Goal: Contribute content: Contribute content

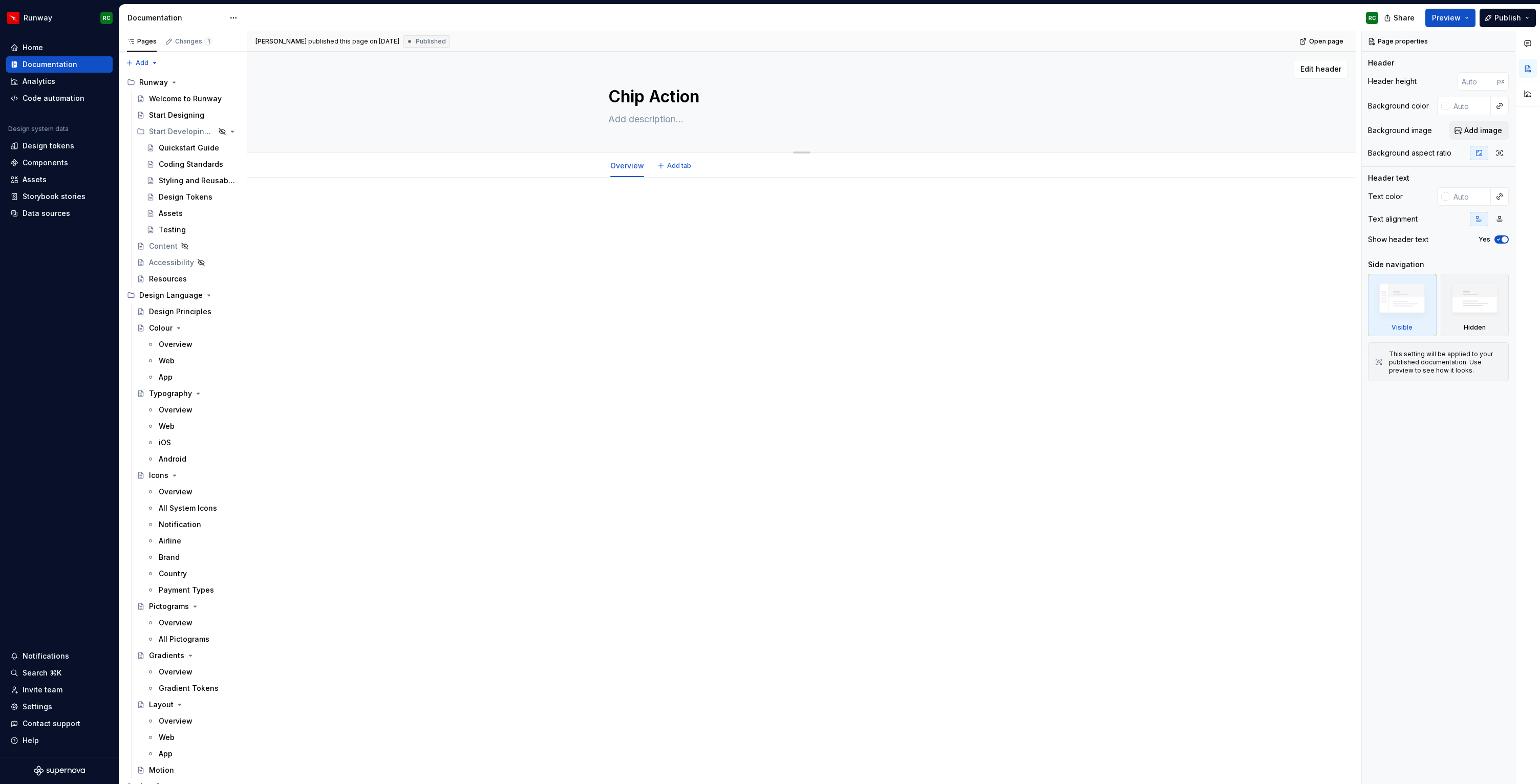
click at [690, 112] on textarea at bounding box center [799, 119] width 387 height 16
paste textarea "Chip Action is a compact element that triggers a filter/view/category-related a…"
type textarea "*"
type textarea "Chip Action is a compact element that triggers a filter/view/category-related a…"
type textarea "*"
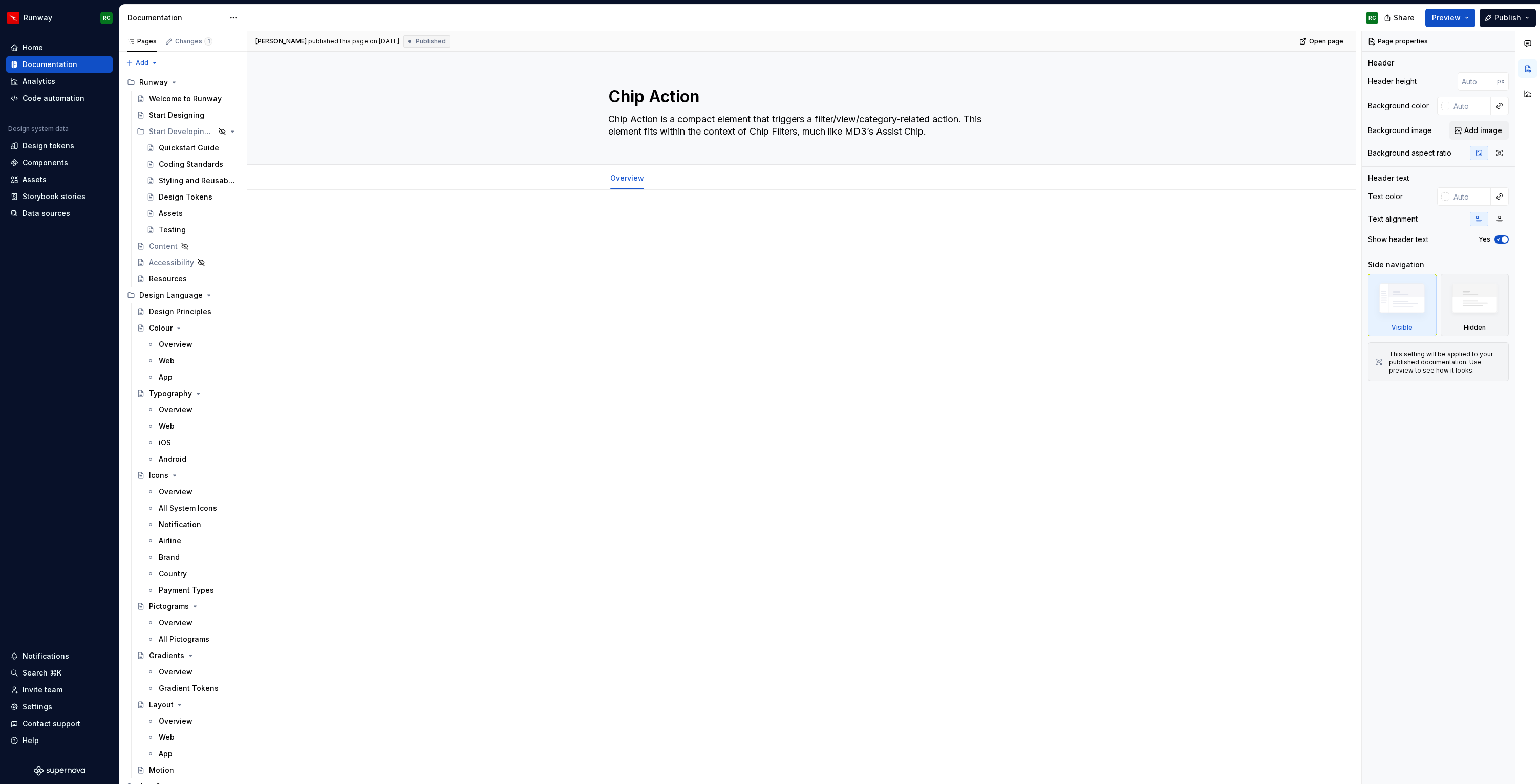
type textarea "Chip Action is a compact element that triggers a filter/view/category-related a…"
type textarea "*"
click at [676, 256] on div at bounding box center [802, 240] width 448 height 51
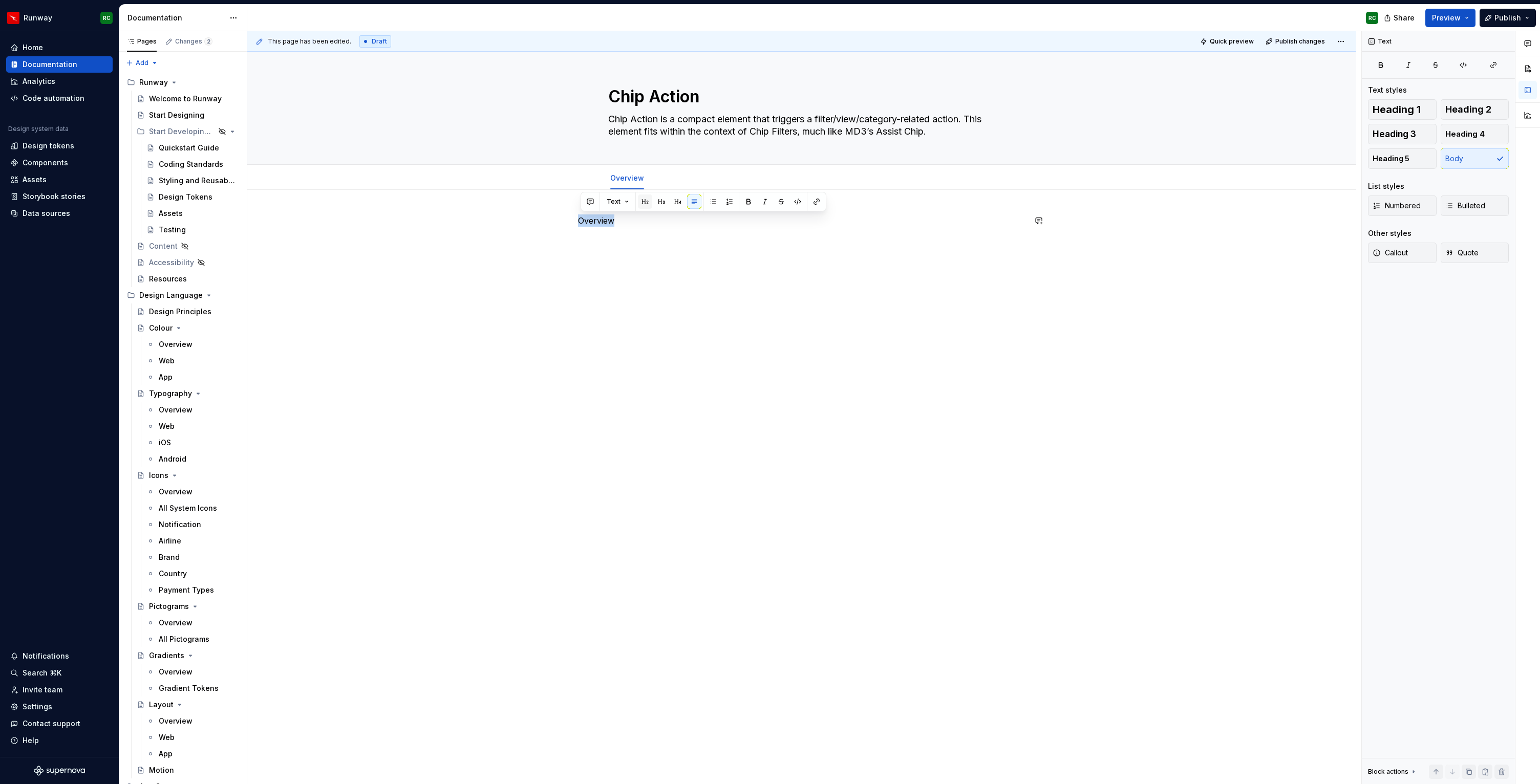
click at [644, 198] on button "button" at bounding box center [645, 201] width 14 height 14
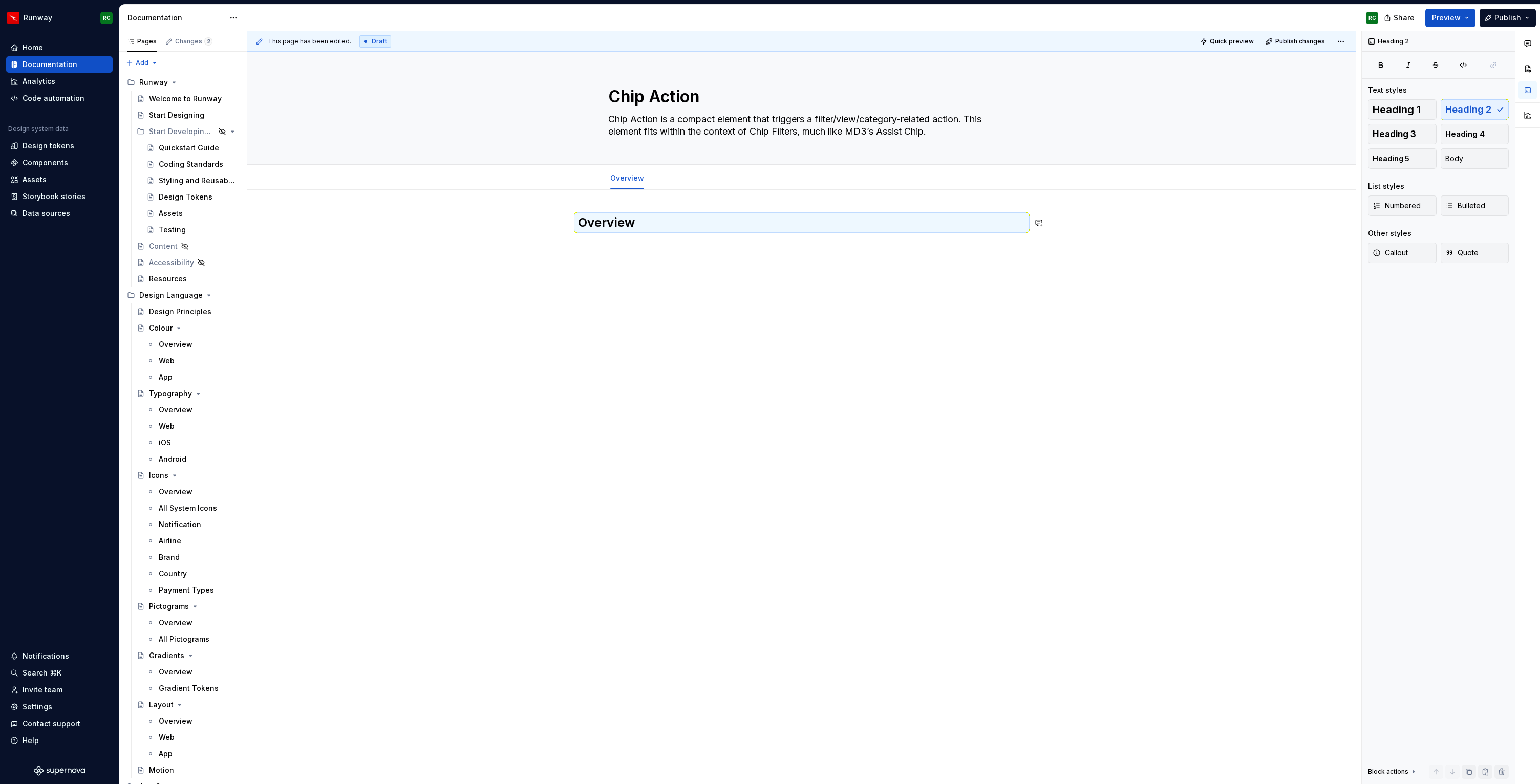
click at [617, 252] on div "Overview" at bounding box center [802, 234] width 448 height 39
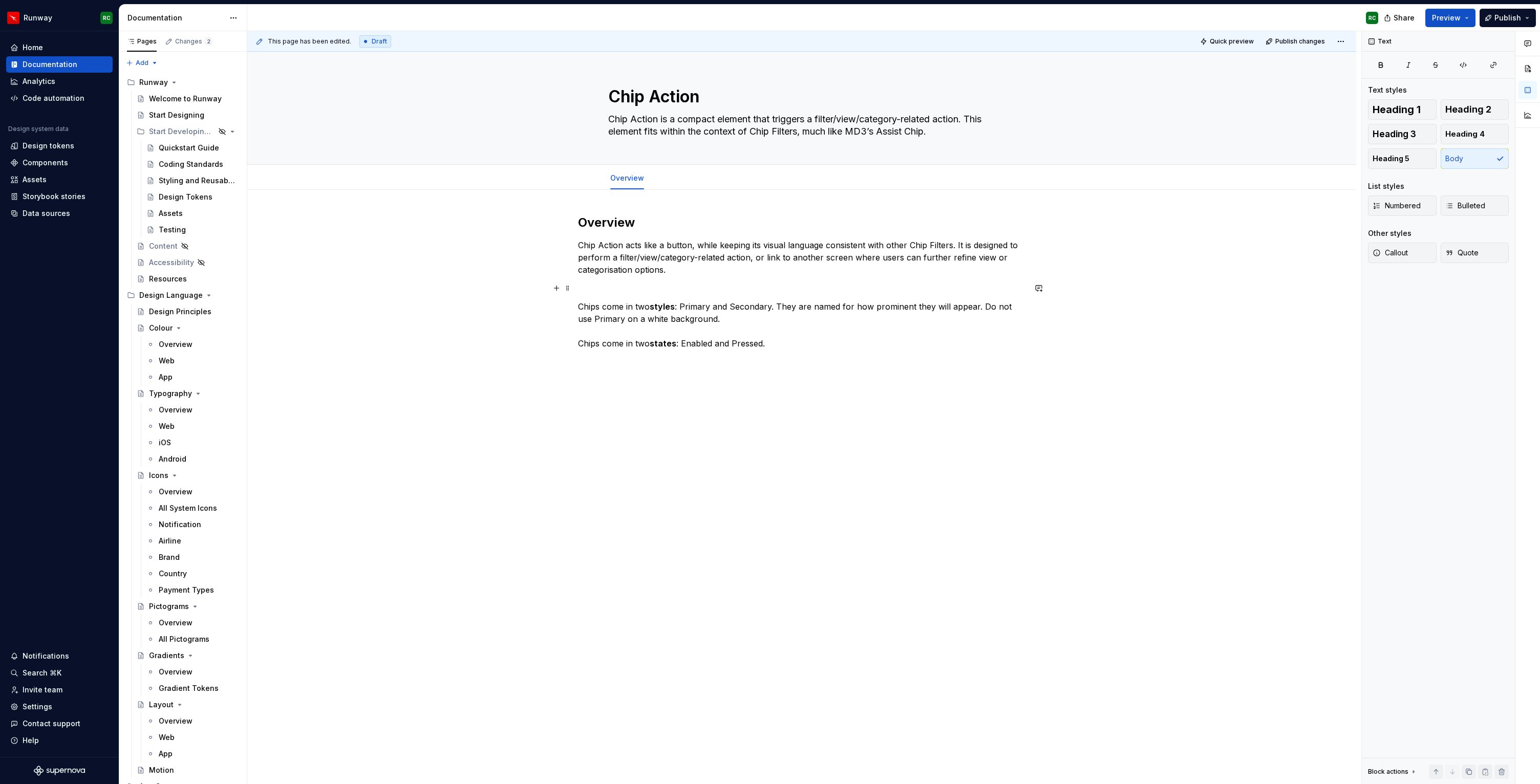
click at [630, 293] on p at bounding box center [802, 288] width 448 height 12
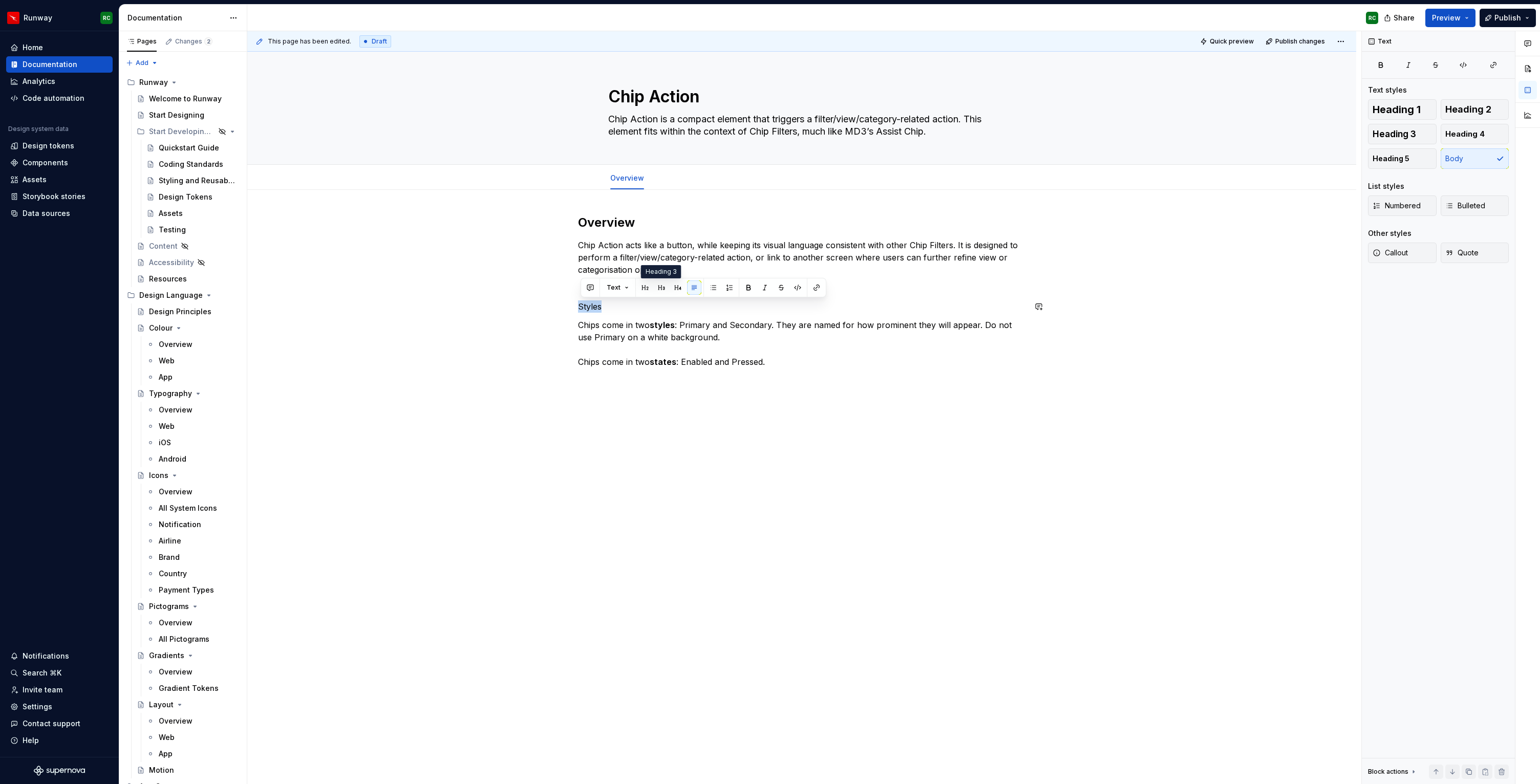
click at [652, 287] on div "Text" at bounding box center [703, 287] width 240 height 14
click at [649, 287] on button "button" at bounding box center [645, 287] width 14 height 14
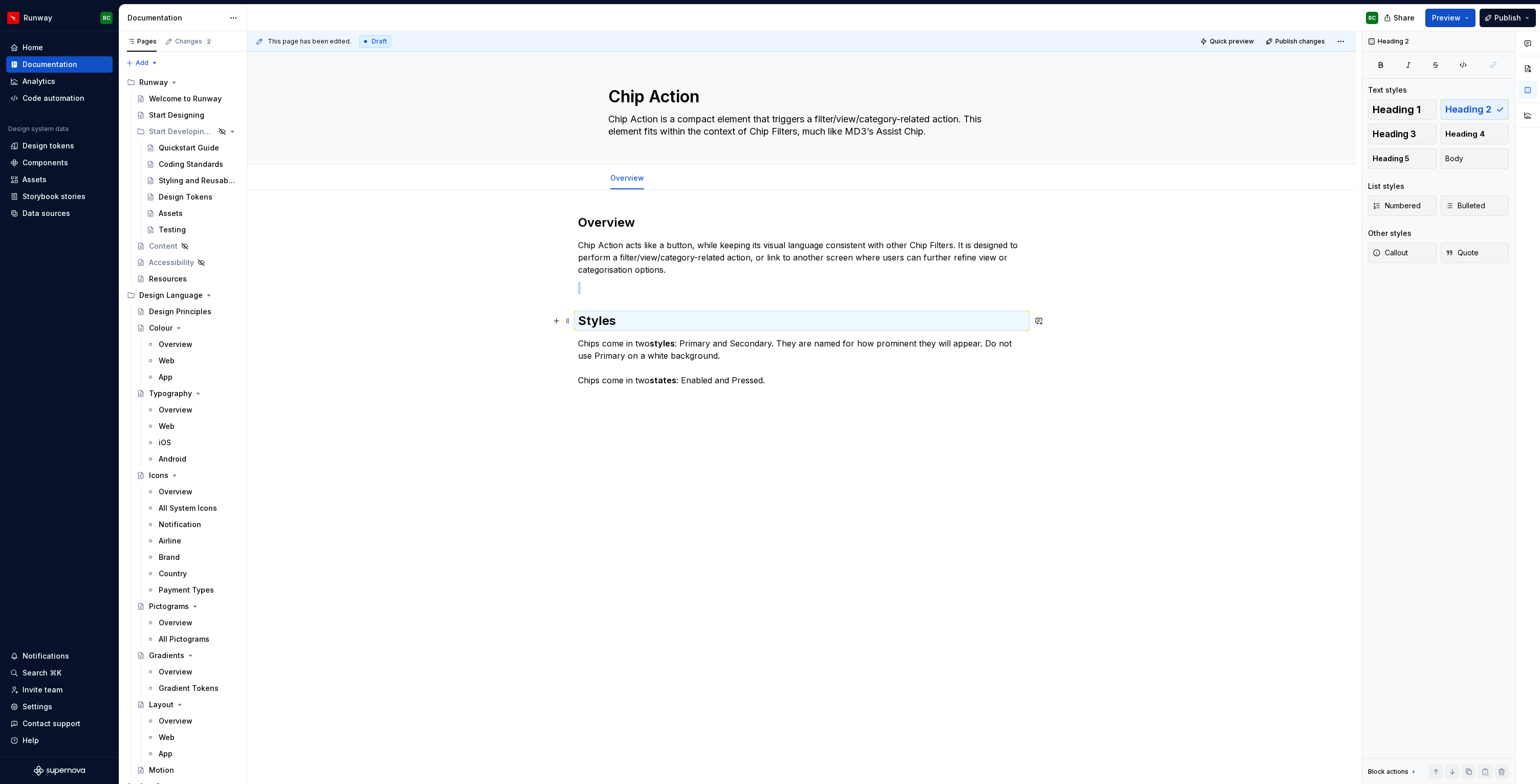
click at [619, 310] on div "Overview Chip Action acts like a button, while keeping its visual language cons…" at bounding box center [802, 301] width 448 height 172
click at [625, 295] on div "Overview Chip Action acts like a button, while keeping its visual language cons…" at bounding box center [802, 301] width 448 height 172
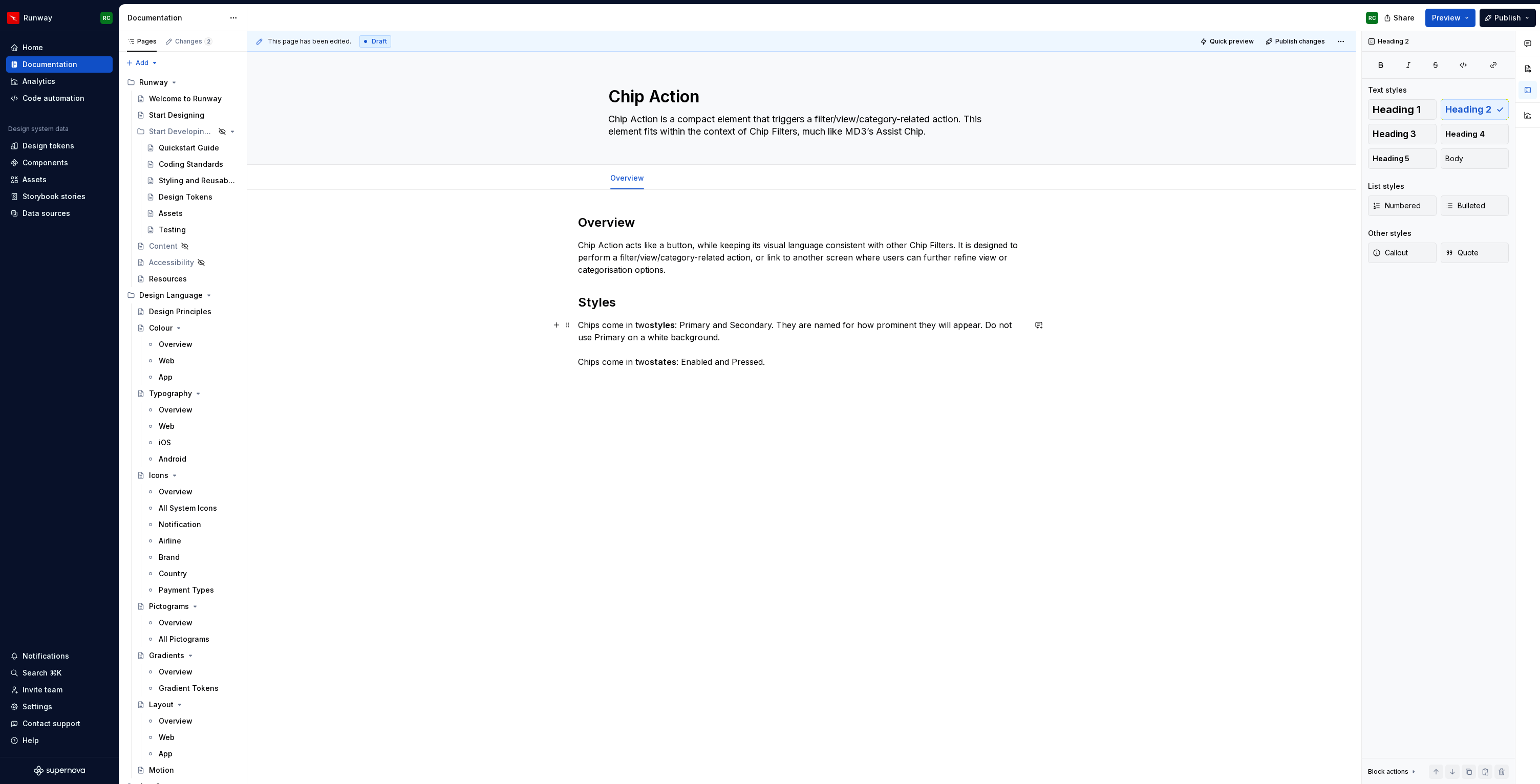
click at [730, 338] on p "Chips come in two styles : Primary and Secondary. They are named for how promin…" at bounding box center [802, 343] width 448 height 49
click at [633, 373] on p "States Chips come in two states : Enabled and Pressed." at bounding box center [802, 386] width 448 height 37
click at [644, 356] on button "button" at bounding box center [645, 355] width 14 height 14
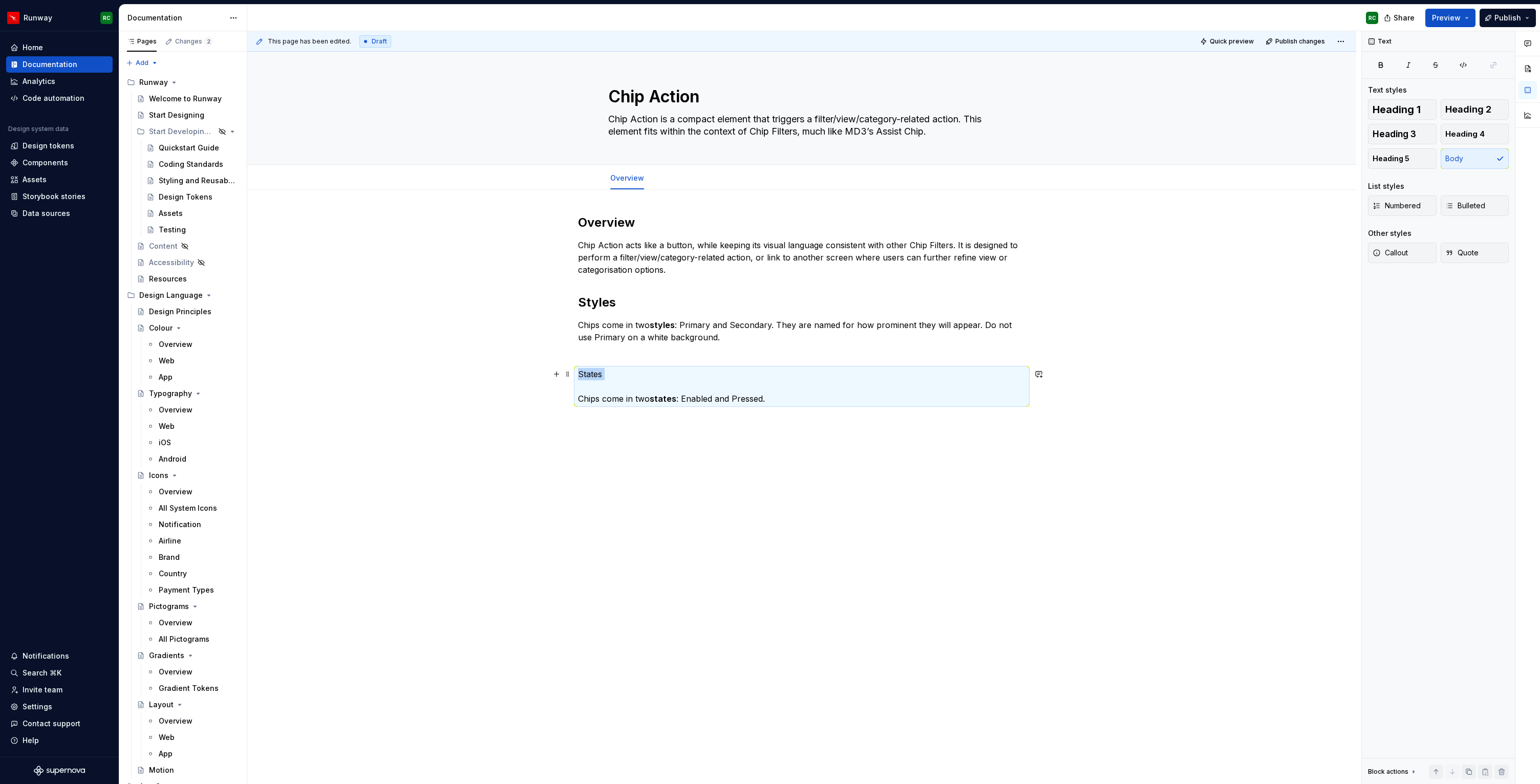
click at [624, 382] on p "States Chips come in two states : Enabled and Pressed." at bounding box center [802, 386] width 448 height 37
click at [626, 402] on p "States Chips come in two states : Enabled and Pressed." at bounding box center [802, 386] width 448 height 37
click at [597, 373] on p "States" at bounding box center [802, 374] width 448 height 12
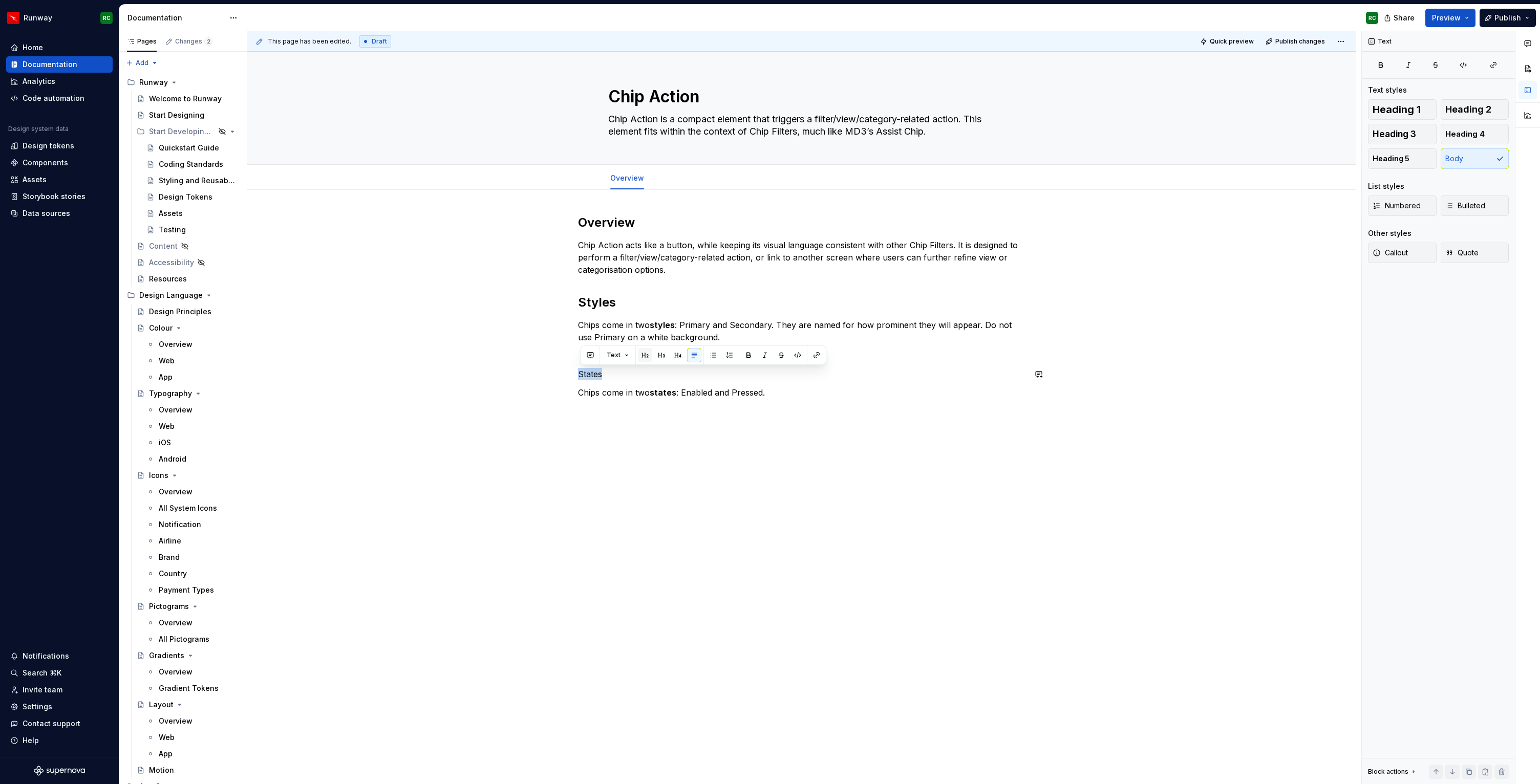
click at [649, 354] on button "button" at bounding box center [645, 355] width 14 height 14
click at [652, 363] on div "Overview Chip Action acts like a button, while keeping its visual language cons…" at bounding box center [802, 316] width 448 height 203
click at [722, 339] on p "Chips come in two styles : Primary and Secondary. They are named for how promin…" at bounding box center [802, 331] width 448 height 25
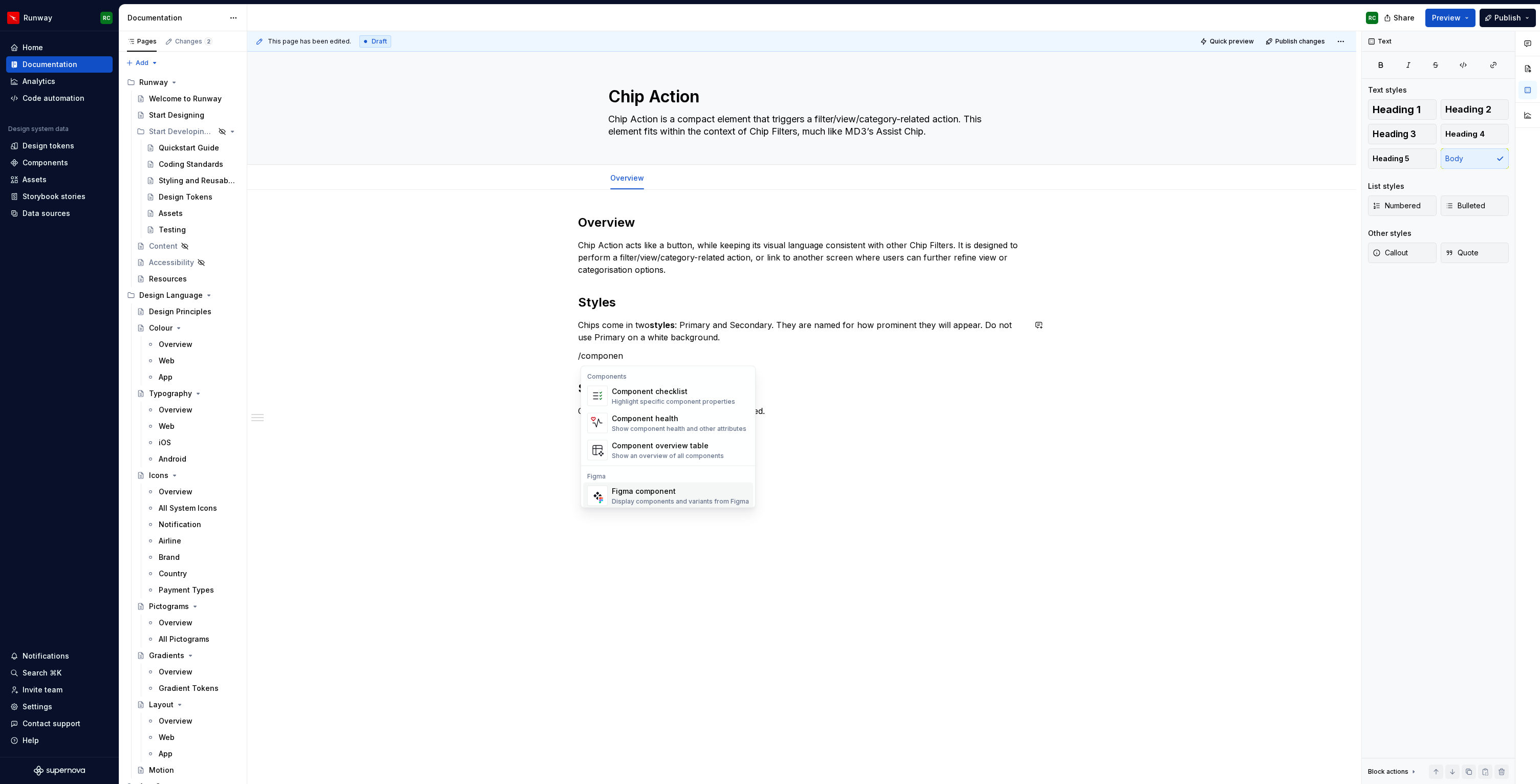
scroll to position [9, 0]
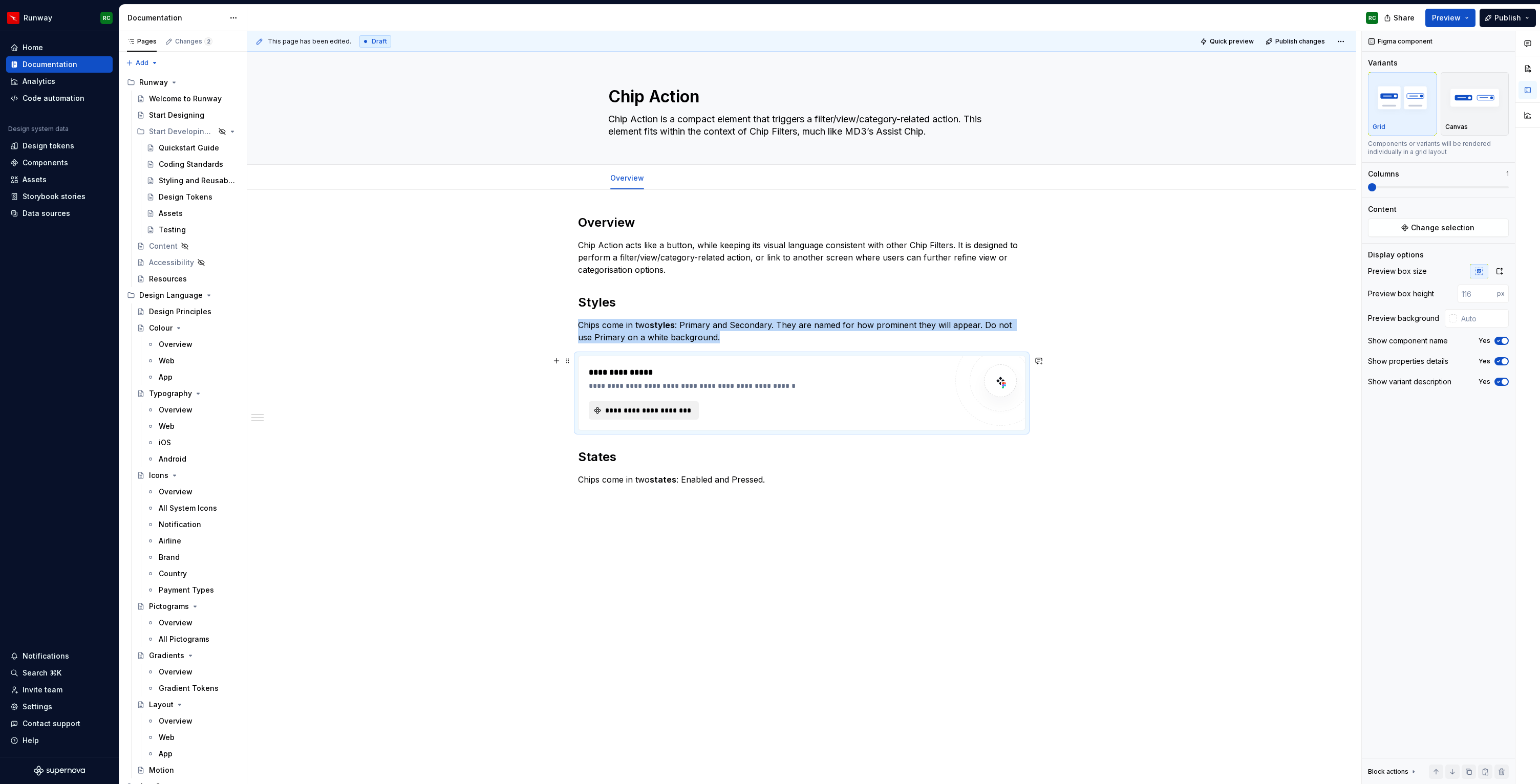
click at [676, 413] on span "**********" at bounding box center [648, 410] width 89 height 10
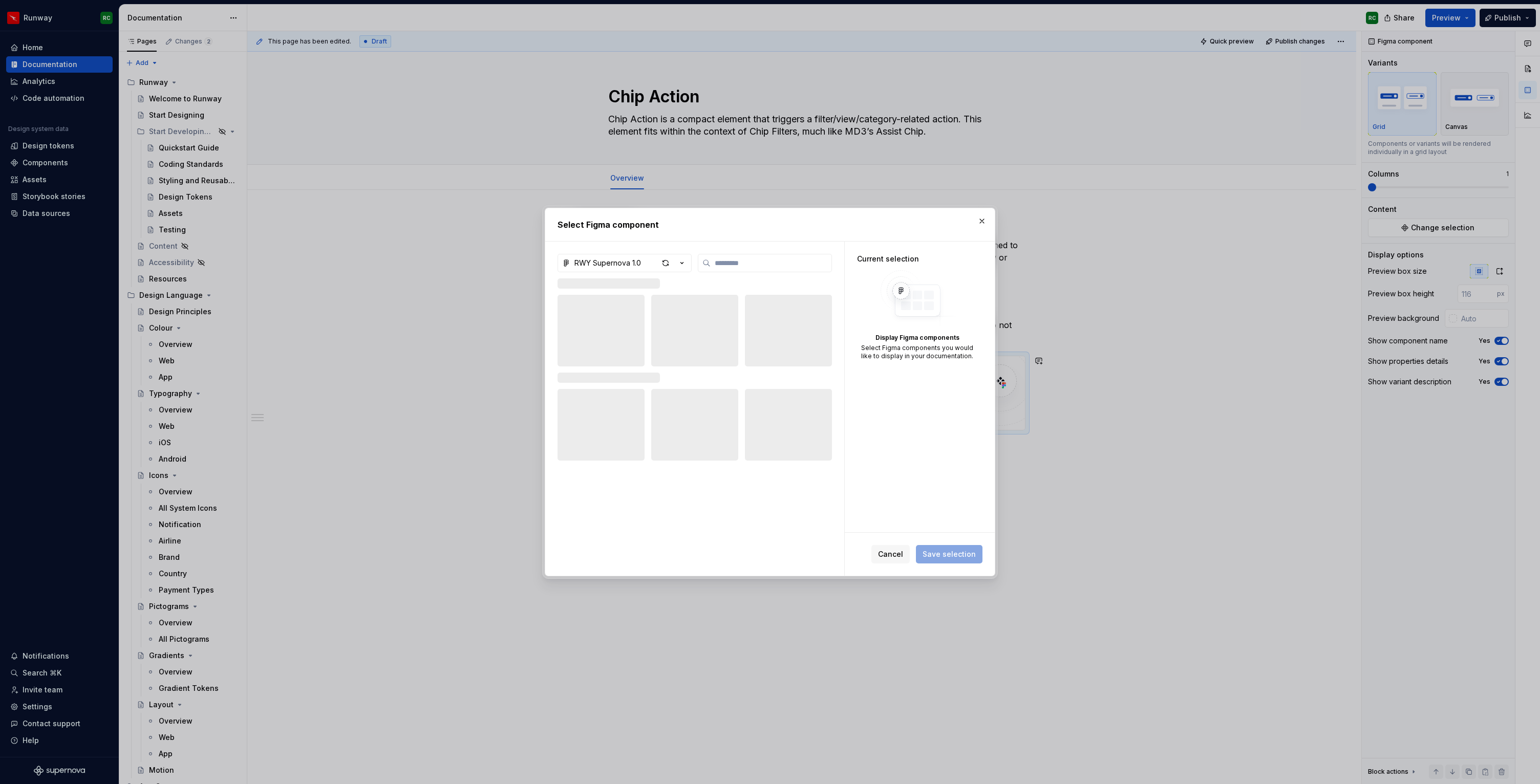
type textarea "*"
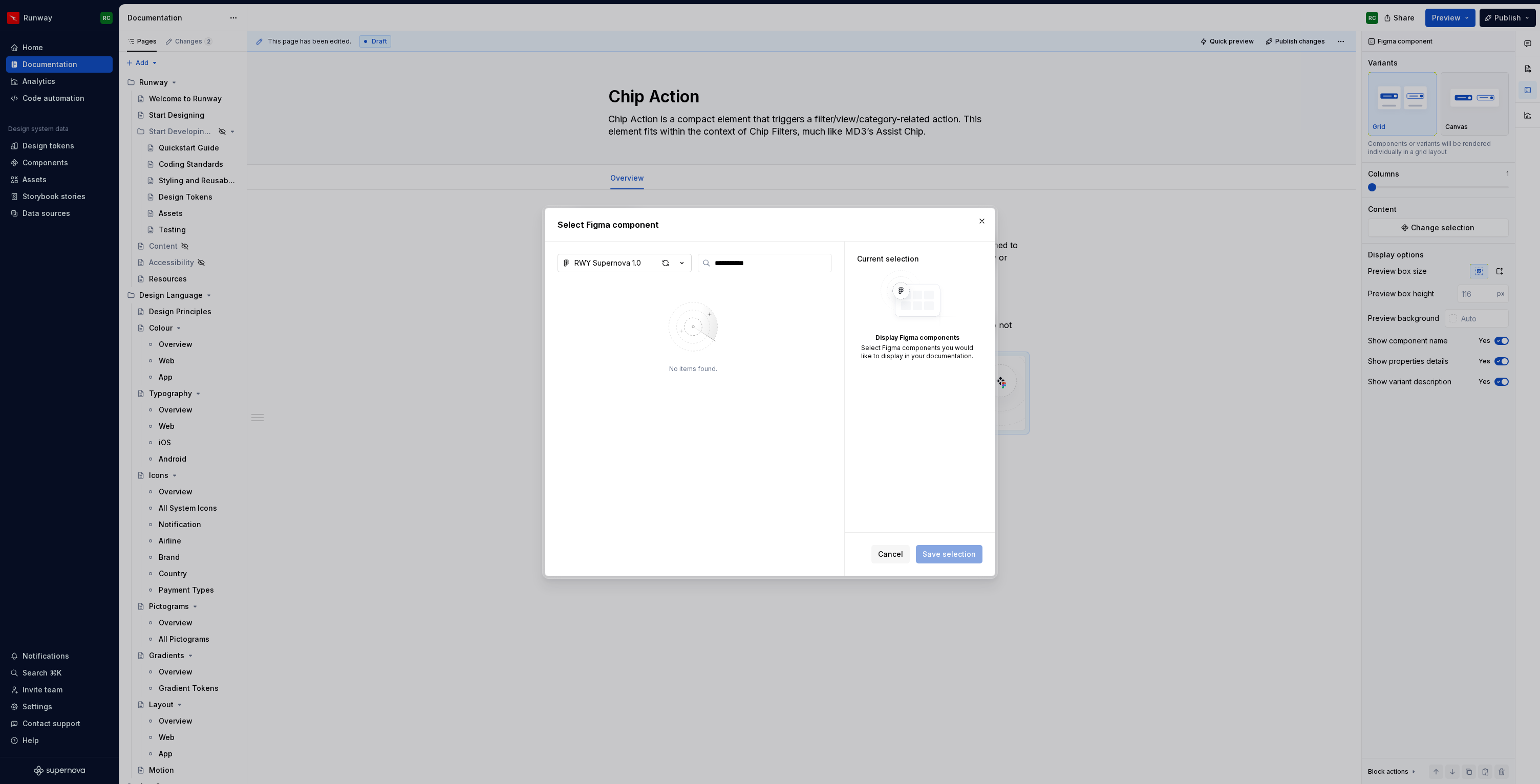
type input "**********"
click at [638, 268] on div "RWY Supernova 1.0" at bounding box center [607, 262] width 67 height 10
click at [631, 349] on div "RWY Core 1.1 — App UI Kit" at bounding box center [632, 350] width 91 height 10
click at [628, 342] on div at bounding box center [600, 325] width 85 height 61
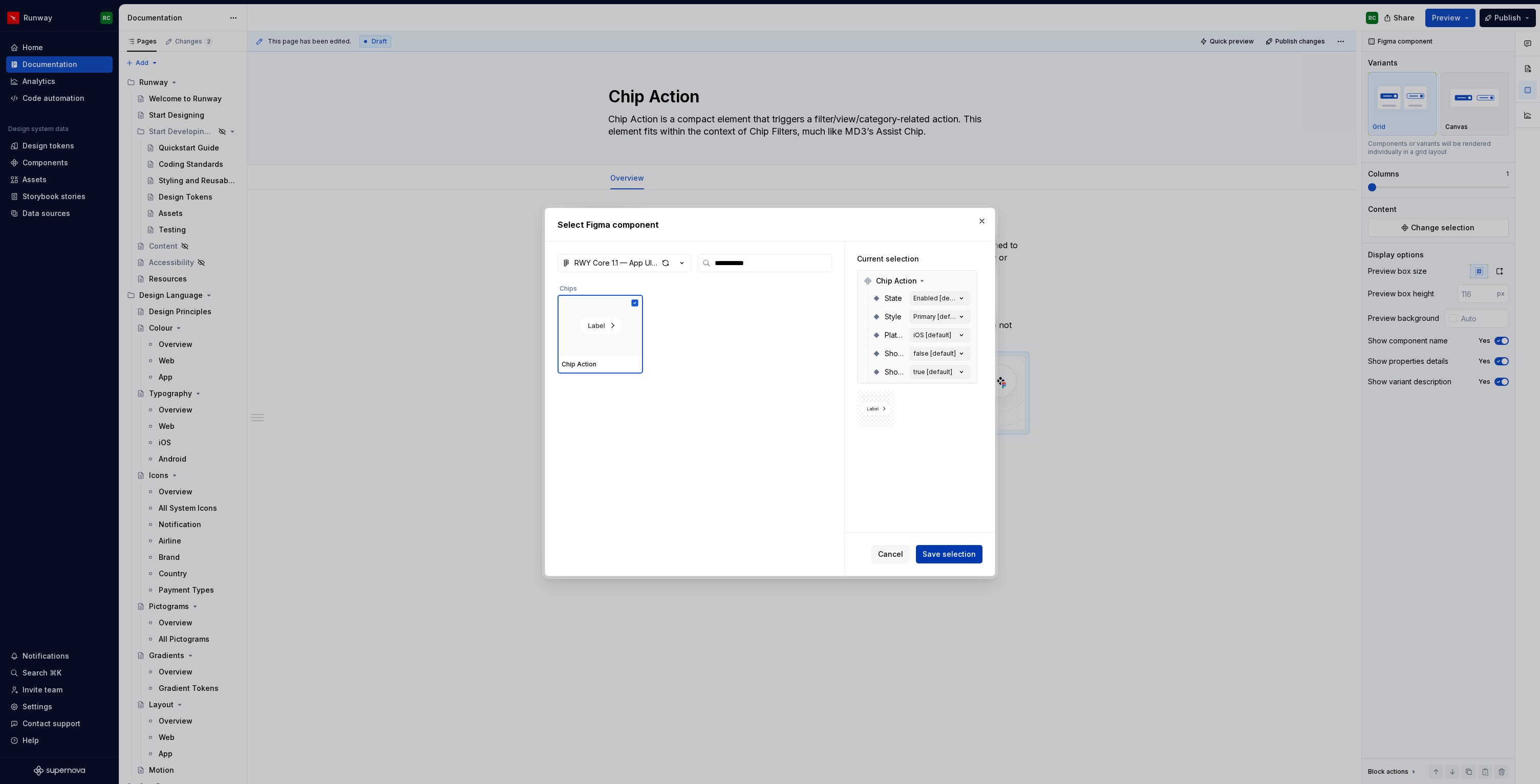
click at [968, 548] on button "Save selection" at bounding box center [949, 554] width 67 height 18
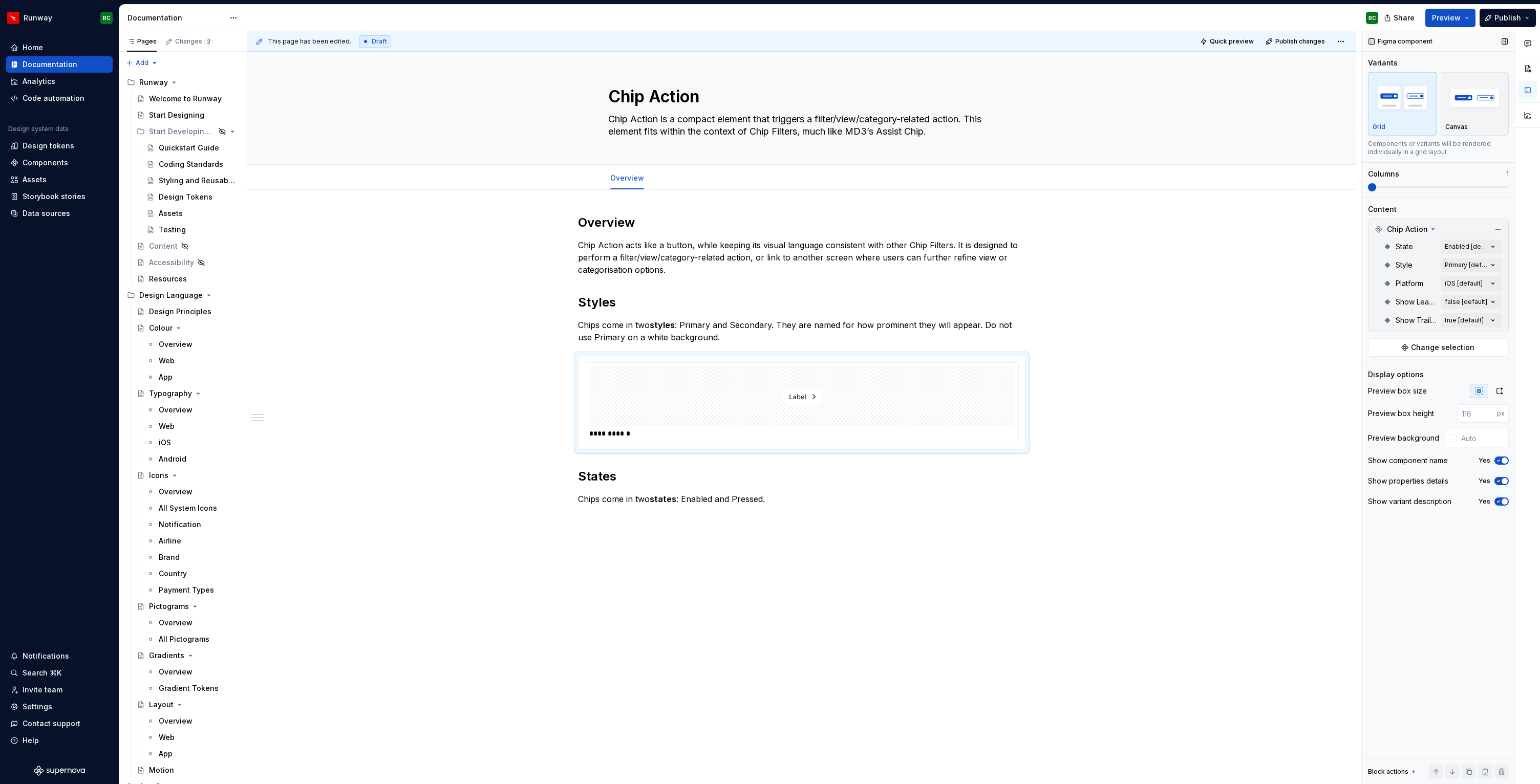
click at [1500, 458] on icon "button" at bounding box center [1498, 460] width 8 height 6
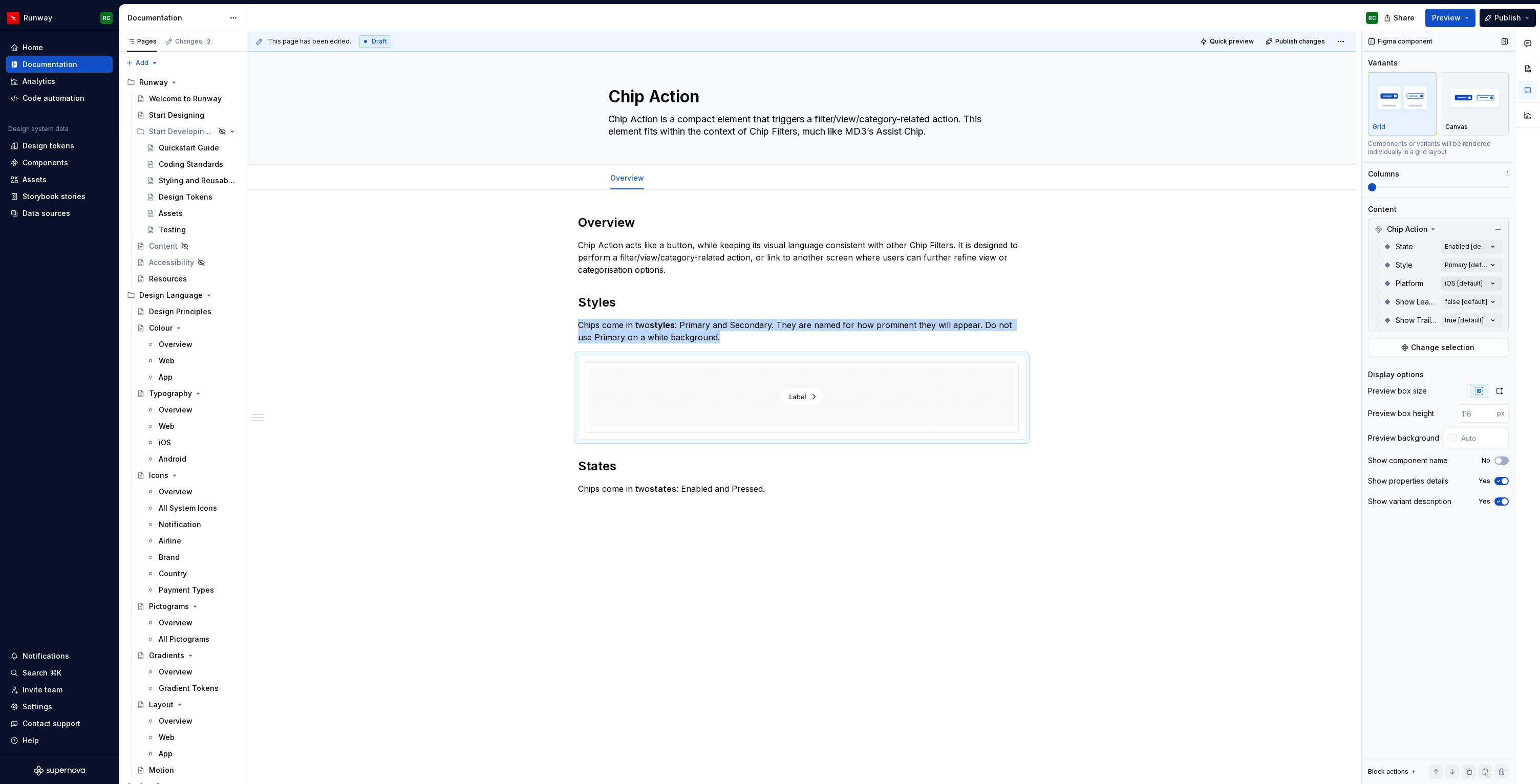
click at [1455, 284] on div "Comments Open comments No comments yet Select ‘Comment’ from the block context …" at bounding box center [1450, 407] width 178 height 753
click at [1448, 328] on div "iOS Default" at bounding box center [1433, 332] width 125 height 10
click at [1428, 350] on div "Android" at bounding box center [1433, 349] width 125 height 10
click at [1389, 188] on span at bounding box center [1438, 187] width 141 height 8
click at [1401, 188] on span at bounding box center [1438, 187] width 141 height 8
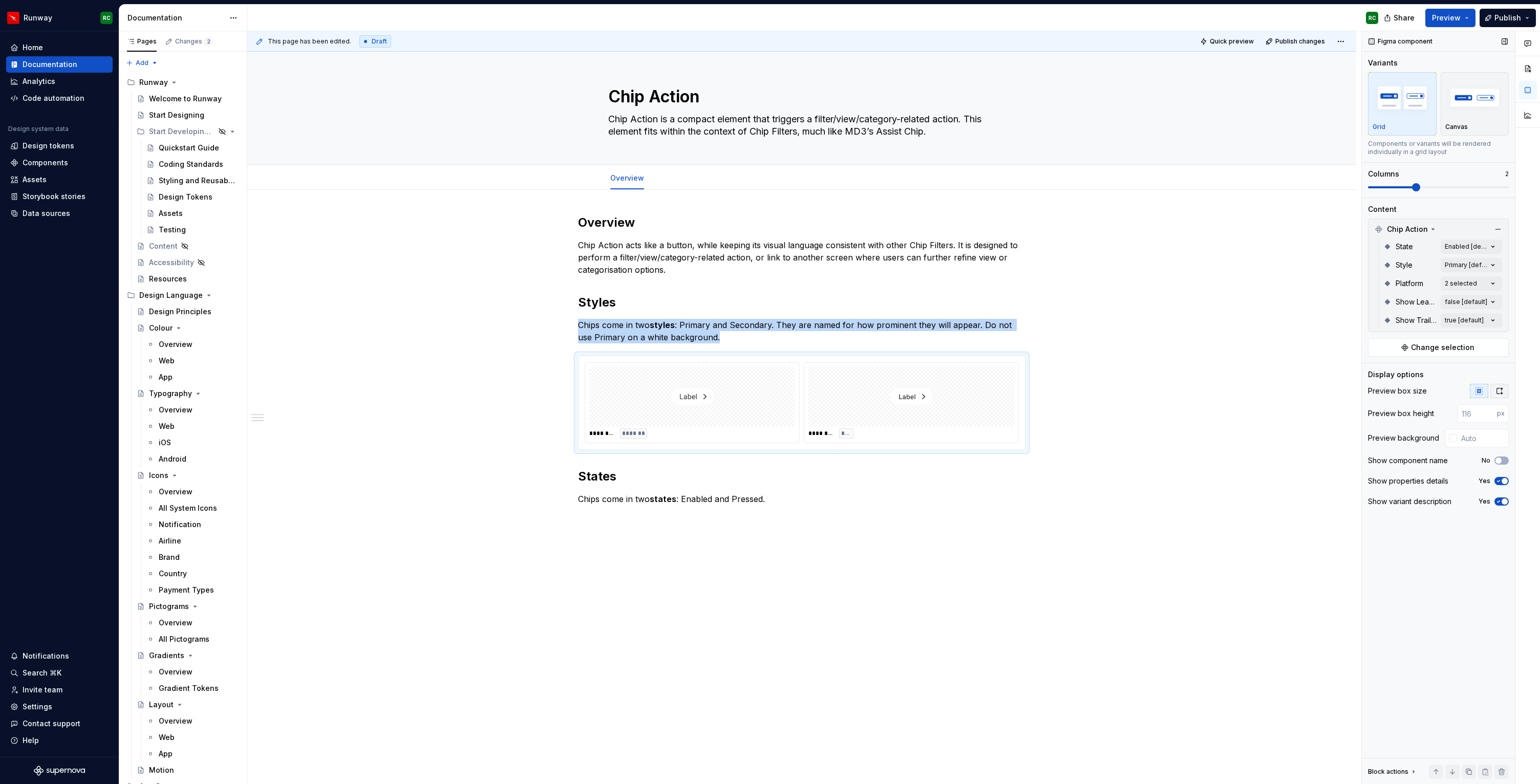
click at [1500, 394] on icon "button" at bounding box center [1499, 391] width 8 height 8
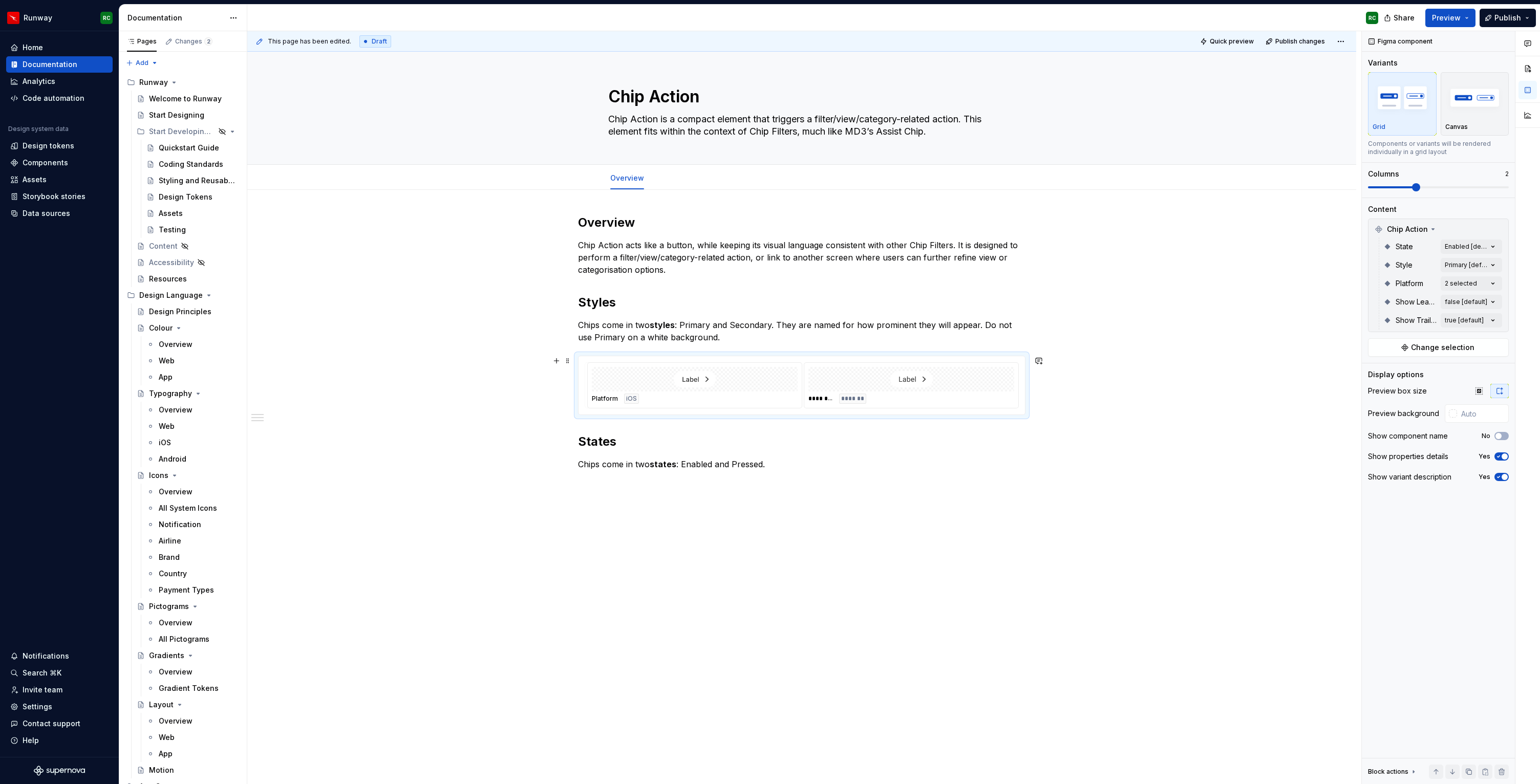
drag, startPoint x: 936, startPoint y: 391, endPoint x: 624, endPoint y: 392, distance: 312.0
click at [624, 392] on body "Runway RC Home Documentation Analytics Code automation Design system data Desig…" at bounding box center [770, 392] width 1540 height 784
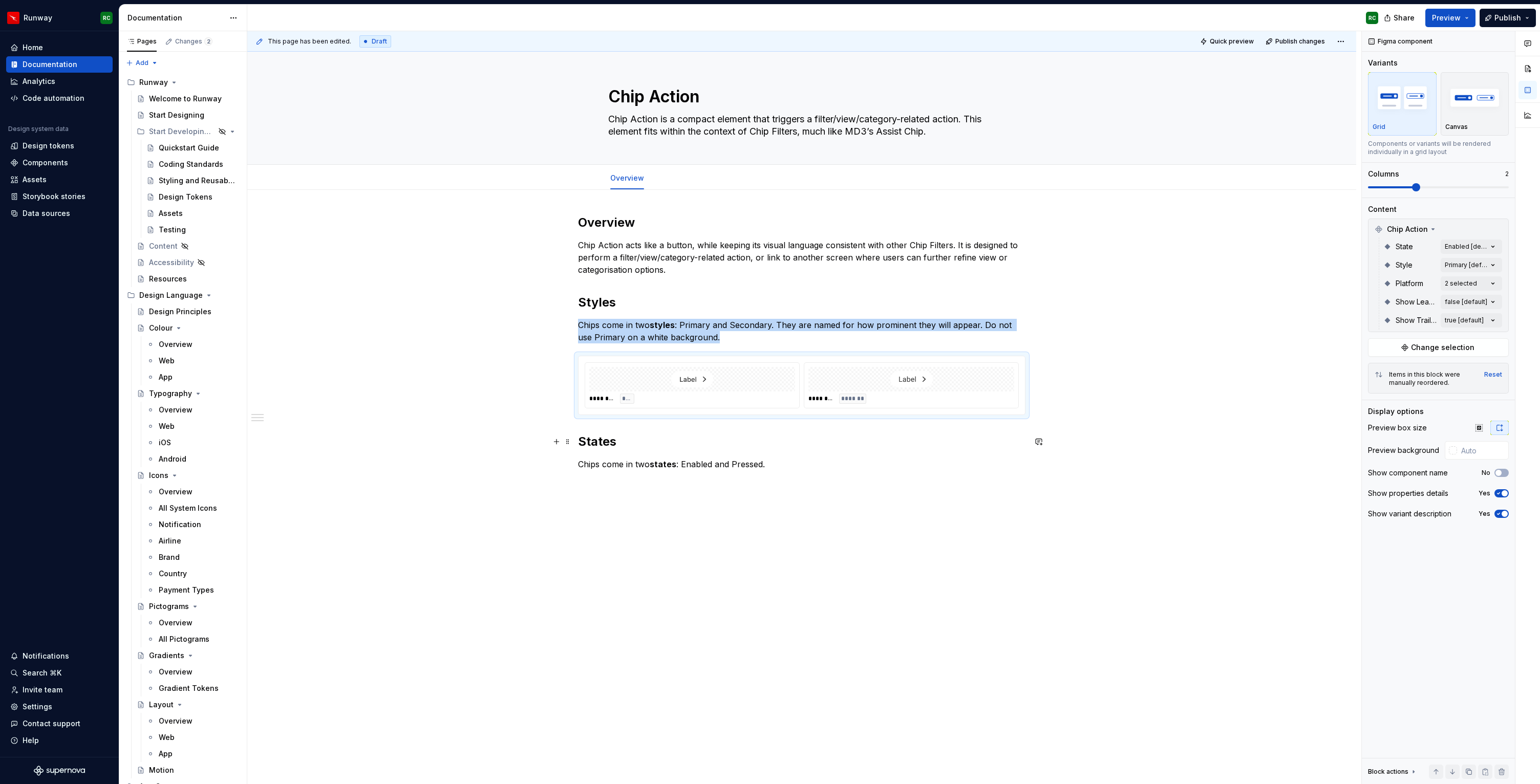
click at [709, 438] on h2 "States" at bounding box center [802, 441] width 448 height 16
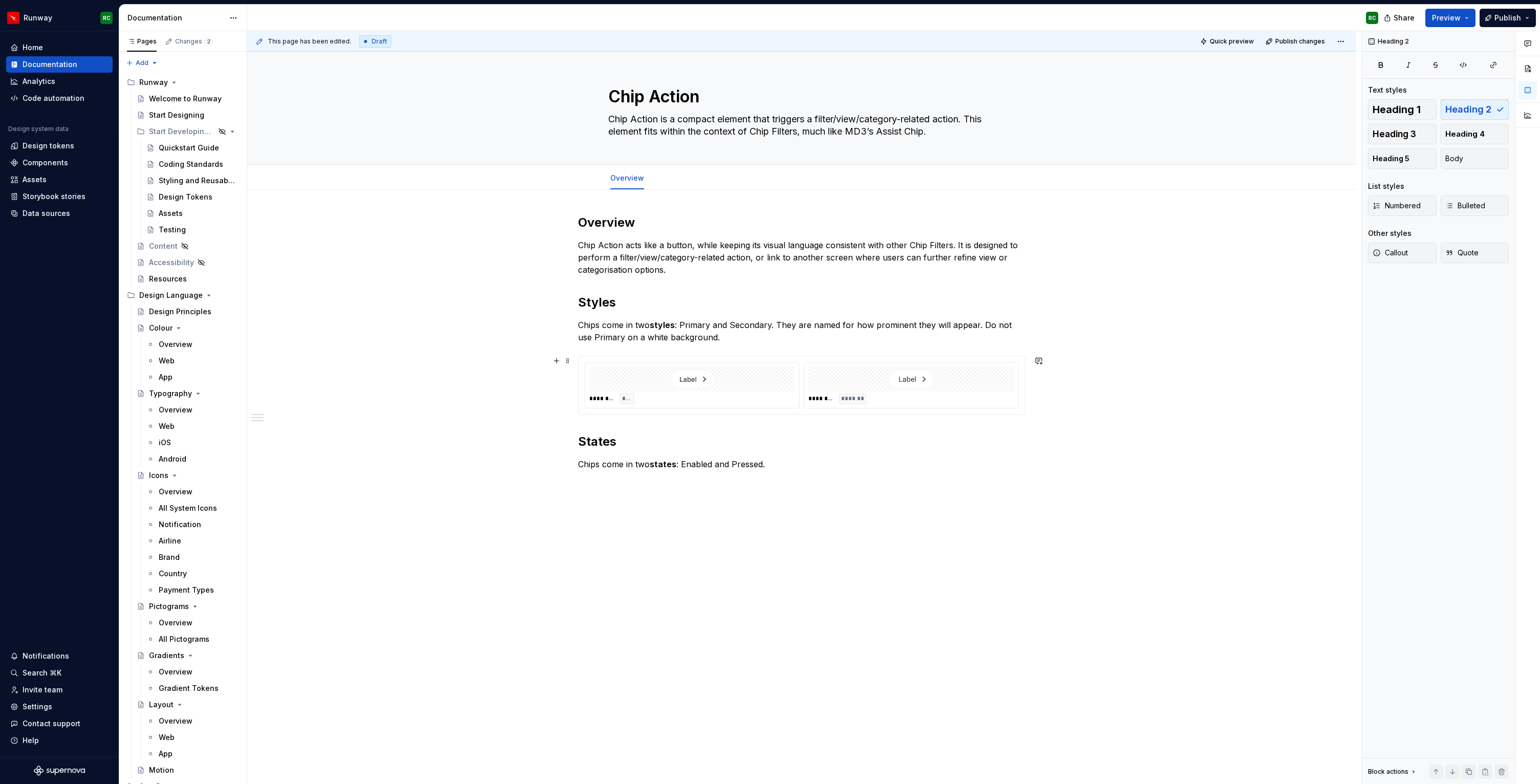
click at [795, 394] on div "******** ***" at bounding box center [692, 398] width 206 height 10
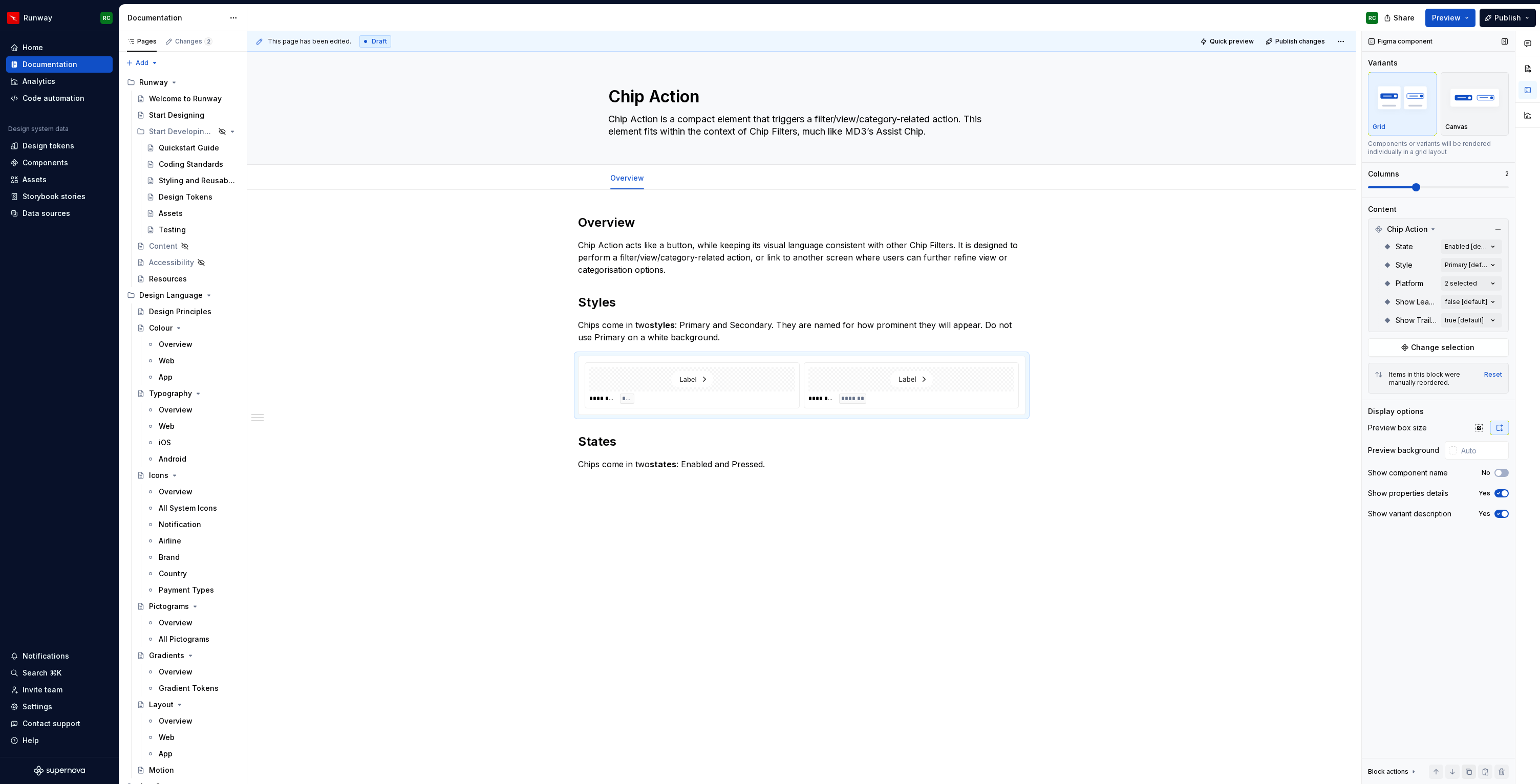
click at [1471, 773] on button "button" at bounding box center [1468, 771] width 14 height 14
click at [1452, 775] on button "button" at bounding box center [1452, 771] width 14 height 14
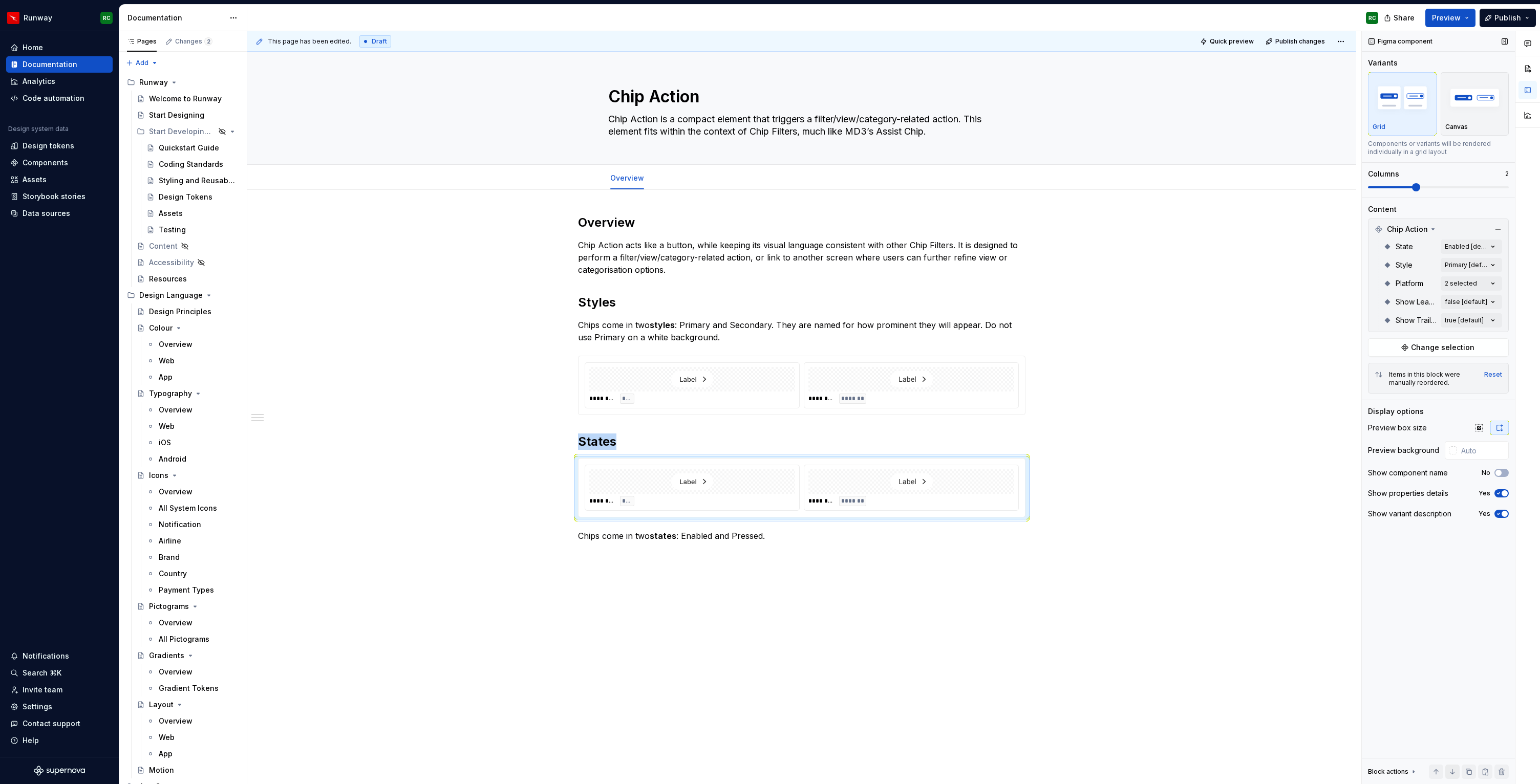
click at [1452, 775] on button "button" at bounding box center [1452, 771] width 14 height 14
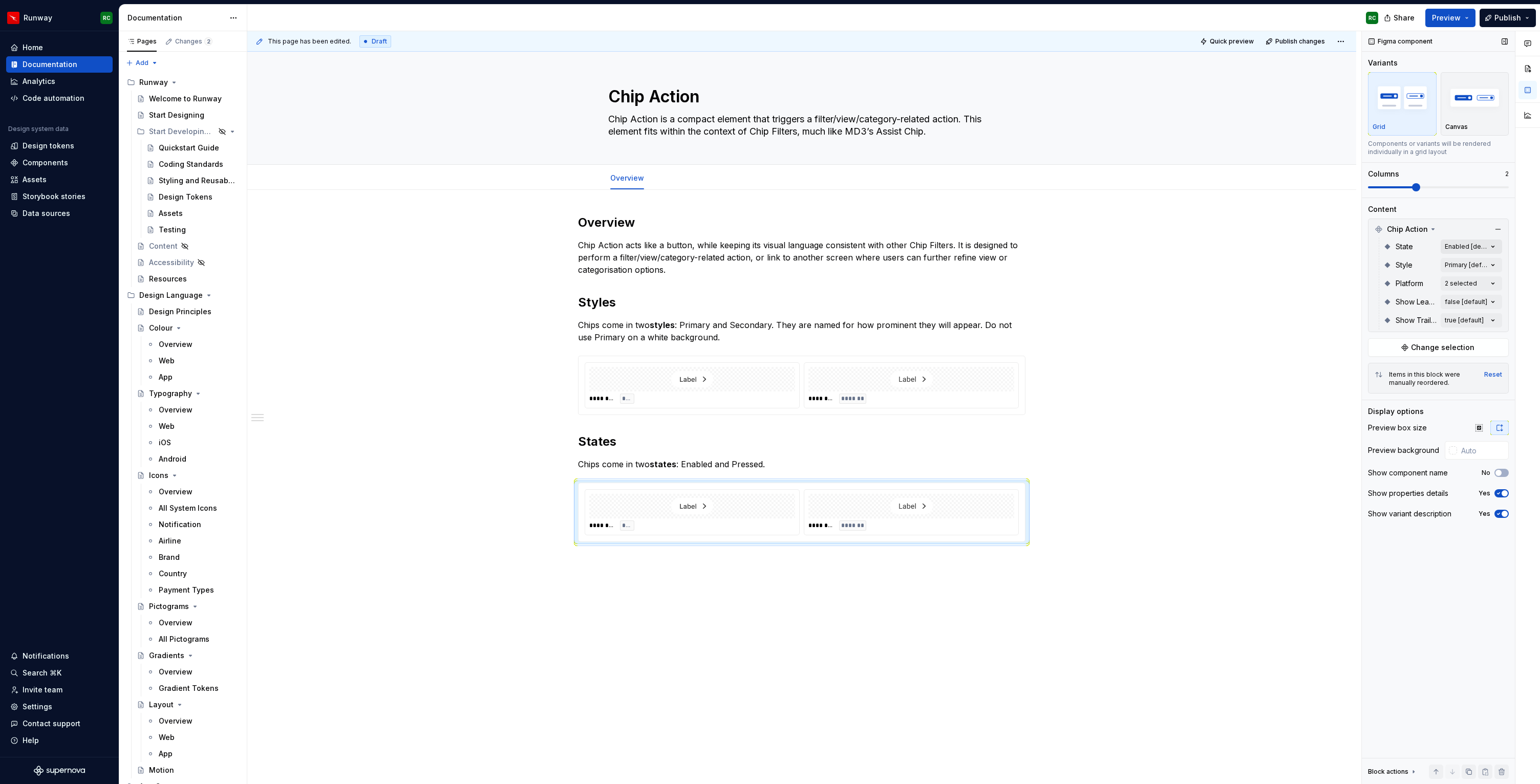
click at [1450, 247] on div "Comments Open comments No comments yet Select ‘Comment’ from the block context …" at bounding box center [1450, 407] width 178 height 753
click at [1409, 291] on span "Enabled" at bounding box center [1397, 295] width 29 height 10
click at [1403, 310] on span "Pressed" at bounding box center [1397, 312] width 29 height 10
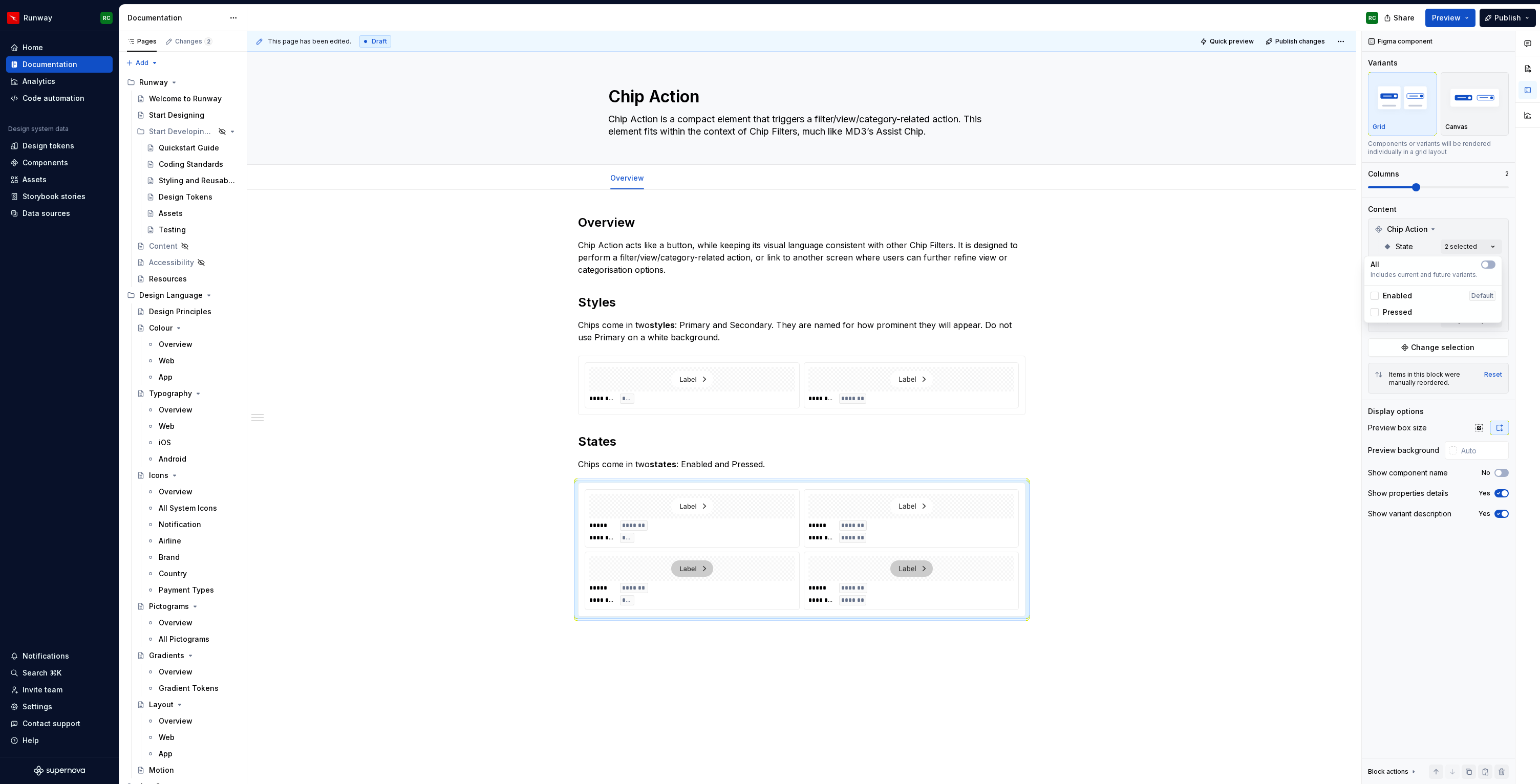
click at [1164, 530] on html "Runway RC Home Documentation Analytics Code automation Design system data Desig…" at bounding box center [770, 392] width 1540 height 784
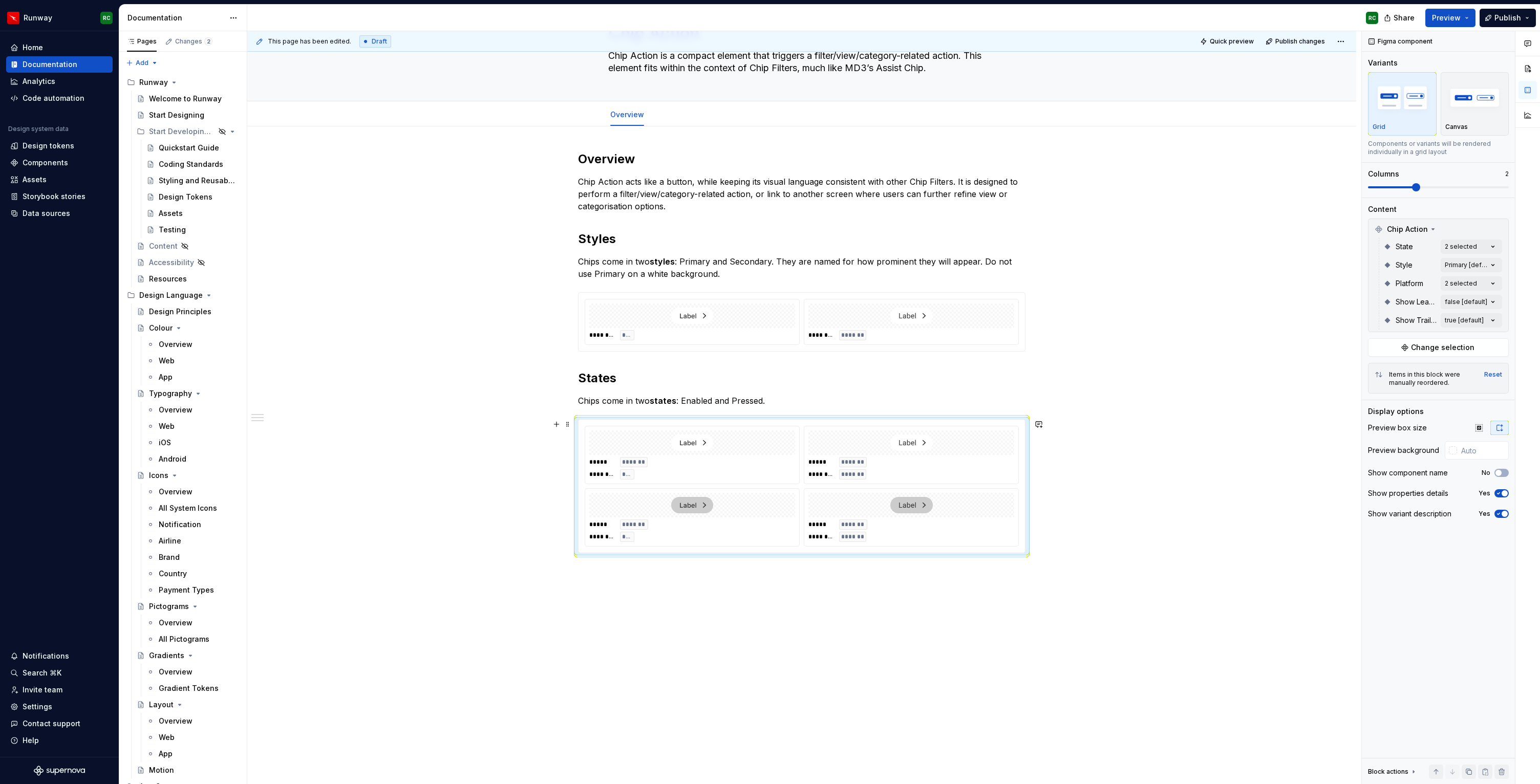
scroll to position [79, 0]
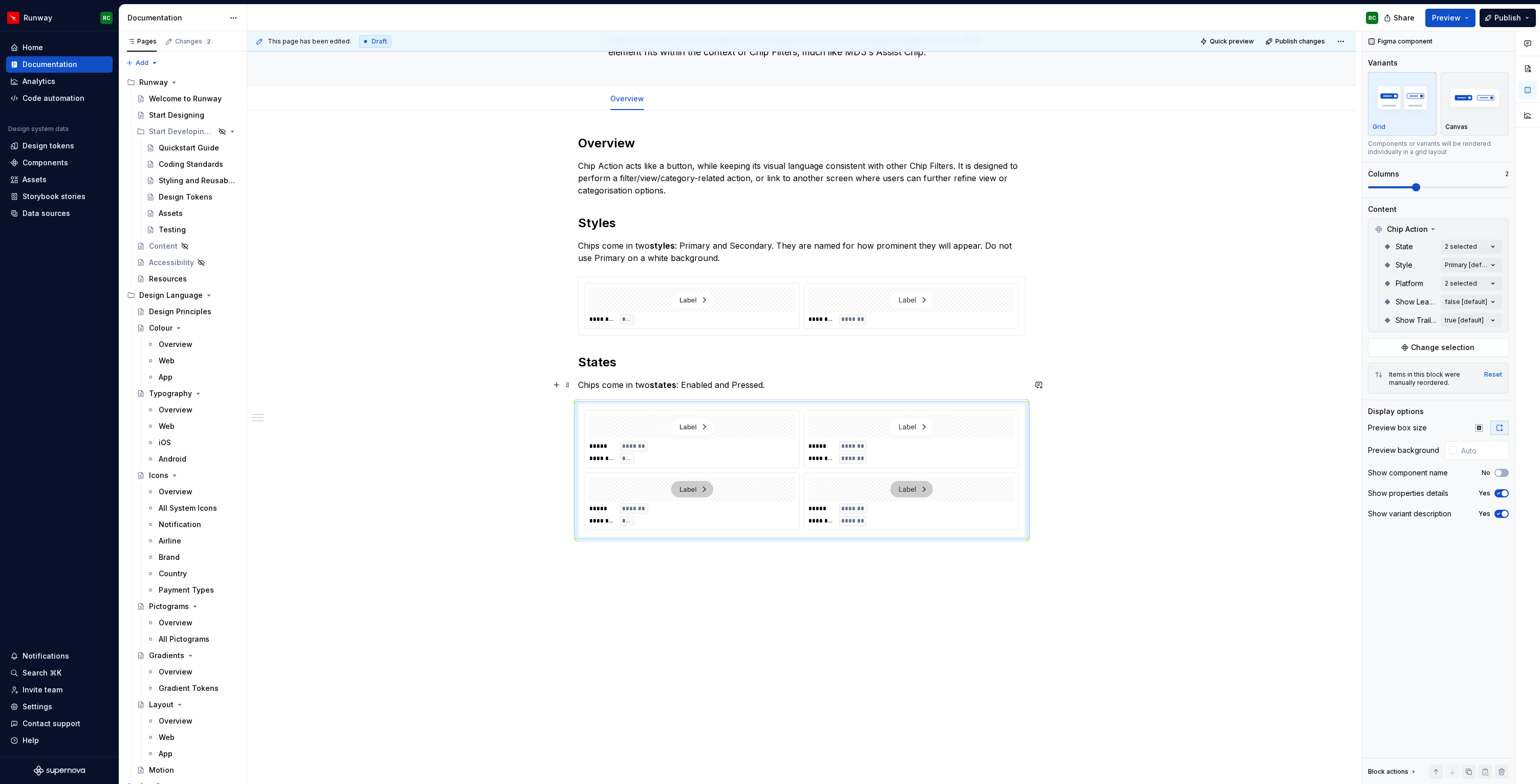
click at [658, 382] on strong "states" at bounding box center [663, 384] width 27 height 10
click at [658, 383] on strong "states" at bounding box center [663, 384] width 27 height 10
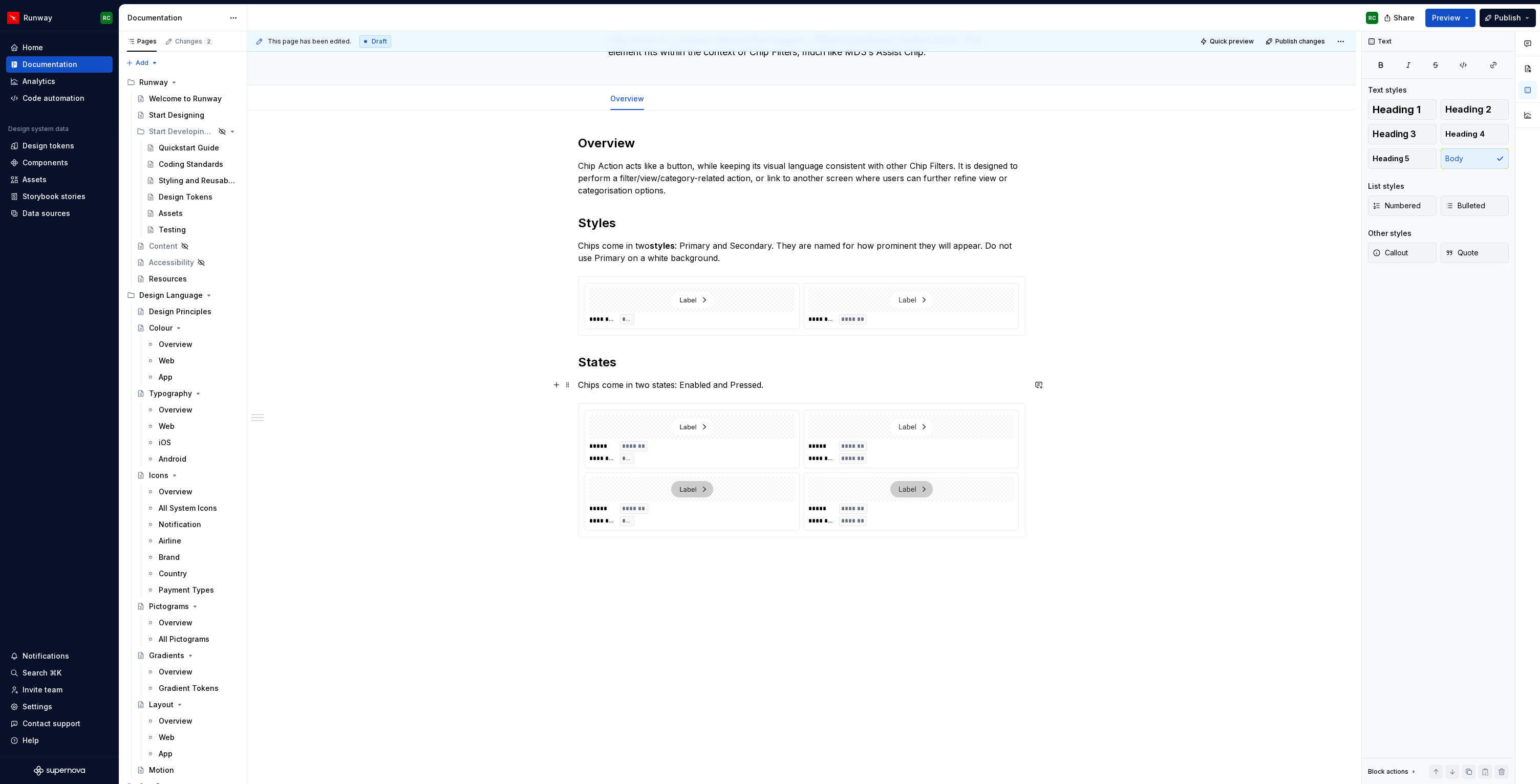
click at [707, 386] on p "Chips come in two states: Enabled and Pressed." at bounding box center [802, 385] width 448 height 12
click at [739, 385] on p "Chips come in two states: Enabled and Pressed." at bounding box center [802, 385] width 448 height 12
click at [670, 246] on strong "styles" at bounding box center [662, 245] width 25 height 10
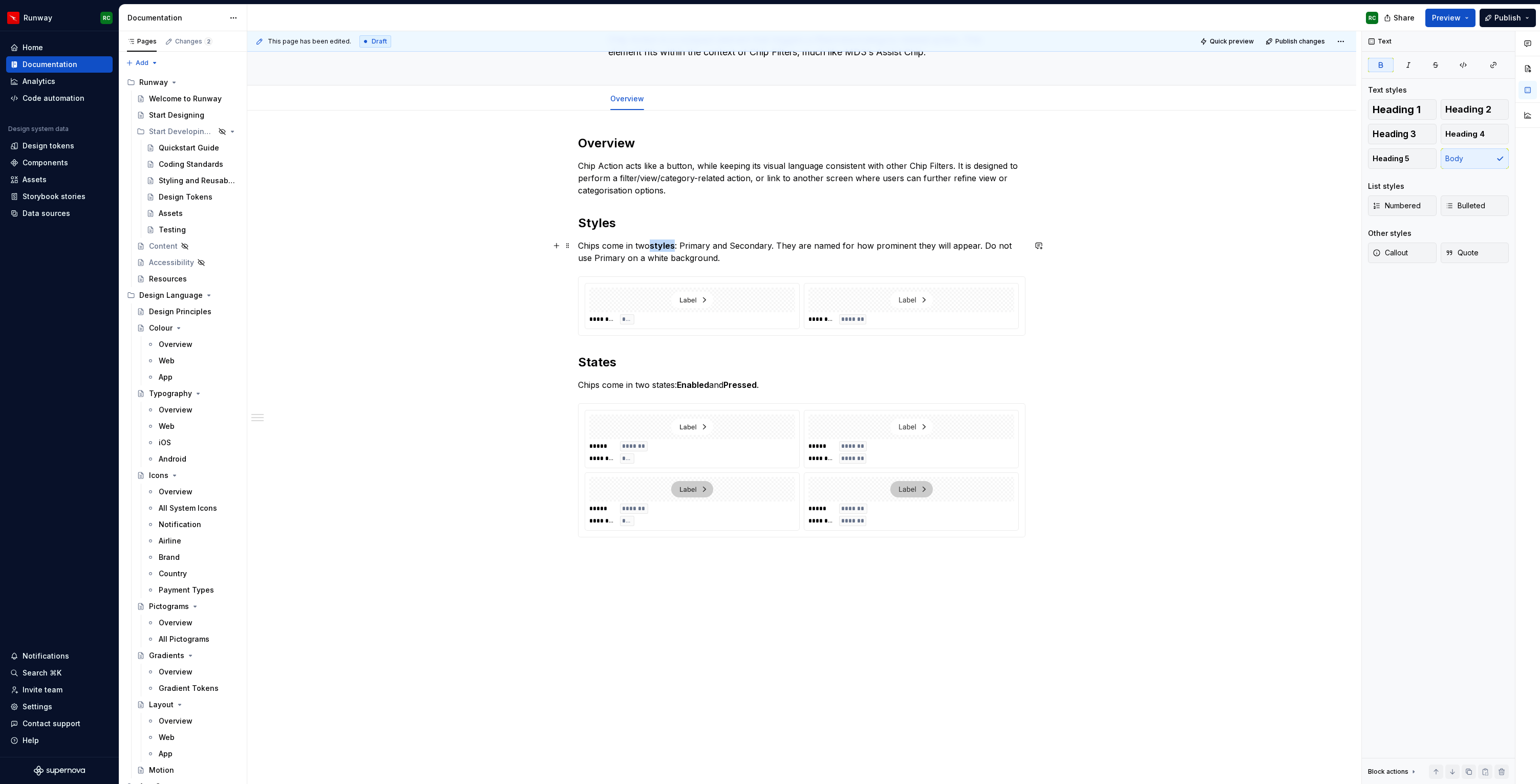
click at [670, 246] on strong "styles" at bounding box center [662, 245] width 25 height 10
click at [693, 247] on p "Chips come in two styles: Primary and Secondary. They are named for how promine…" at bounding box center [802, 252] width 448 height 25
click at [748, 247] on p "Chips come in two styles: Primary and Secondary. They are named for how promine…" at bounding box center [802, 252] width 448 height 25
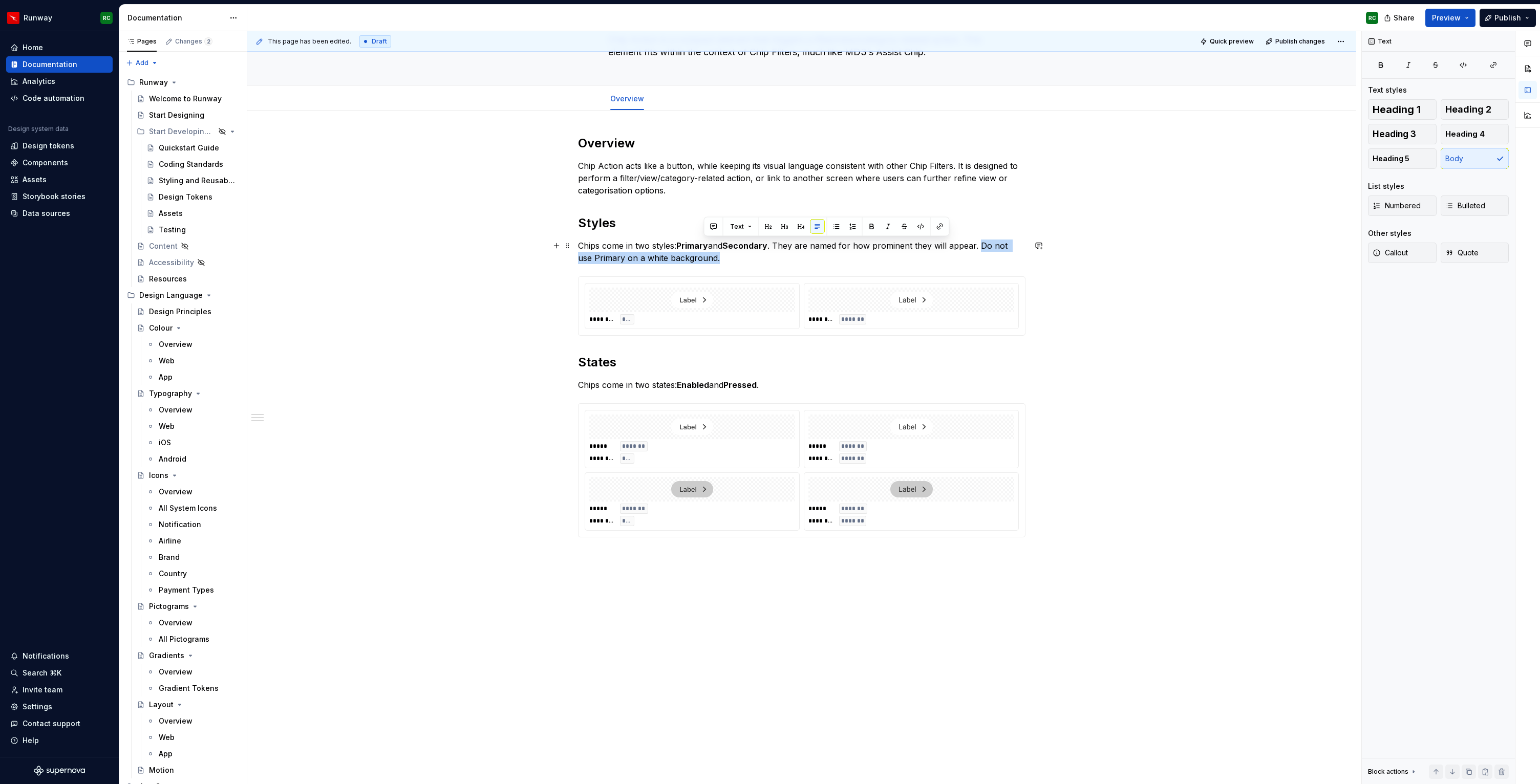
drag, startPoint x: 983, startPoint y: 244, endPoint x: 989, endPoint y: 258, distance: 15.2
click at [989, 258] on p "Chips come in two styles: Primary and Secondary . They are named for how promin…" at bounding box center [802, 252] width 448 height 25
click at [640, 551] on div "Overview Chip Action acts like a button, while keeping its visual language cons…" at bounding box center [801, 448] width 1109 height 674
click at [642, 540] on button "button" at bounding box center [645, 536] width 14 height 14
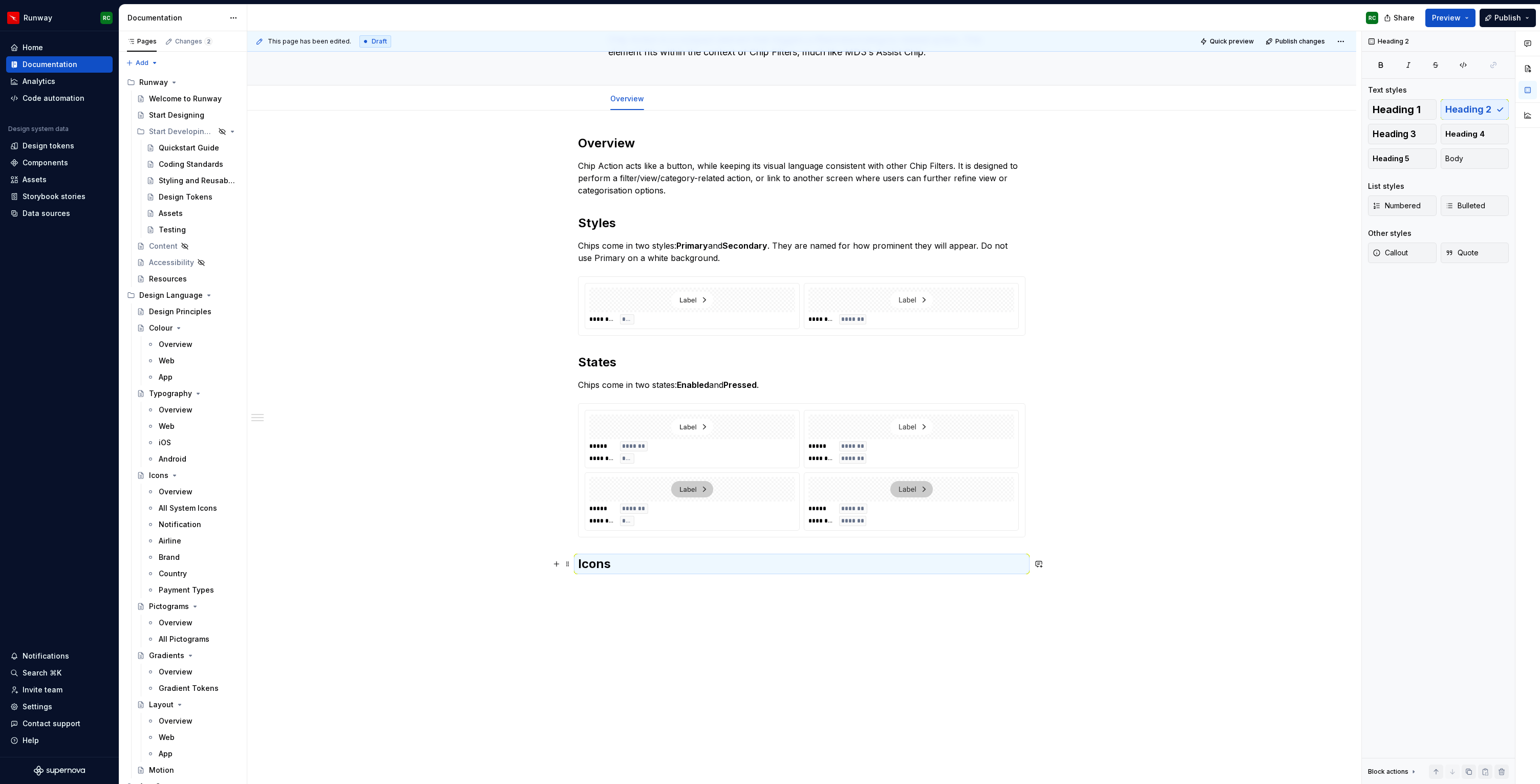
click at [630, 568] on h2 "Icons" at bounding box center [802, 564] width 448 height 16
click at [625, 569] on h2 "Icons" at bounding box center [802, 564] width 448 height 16
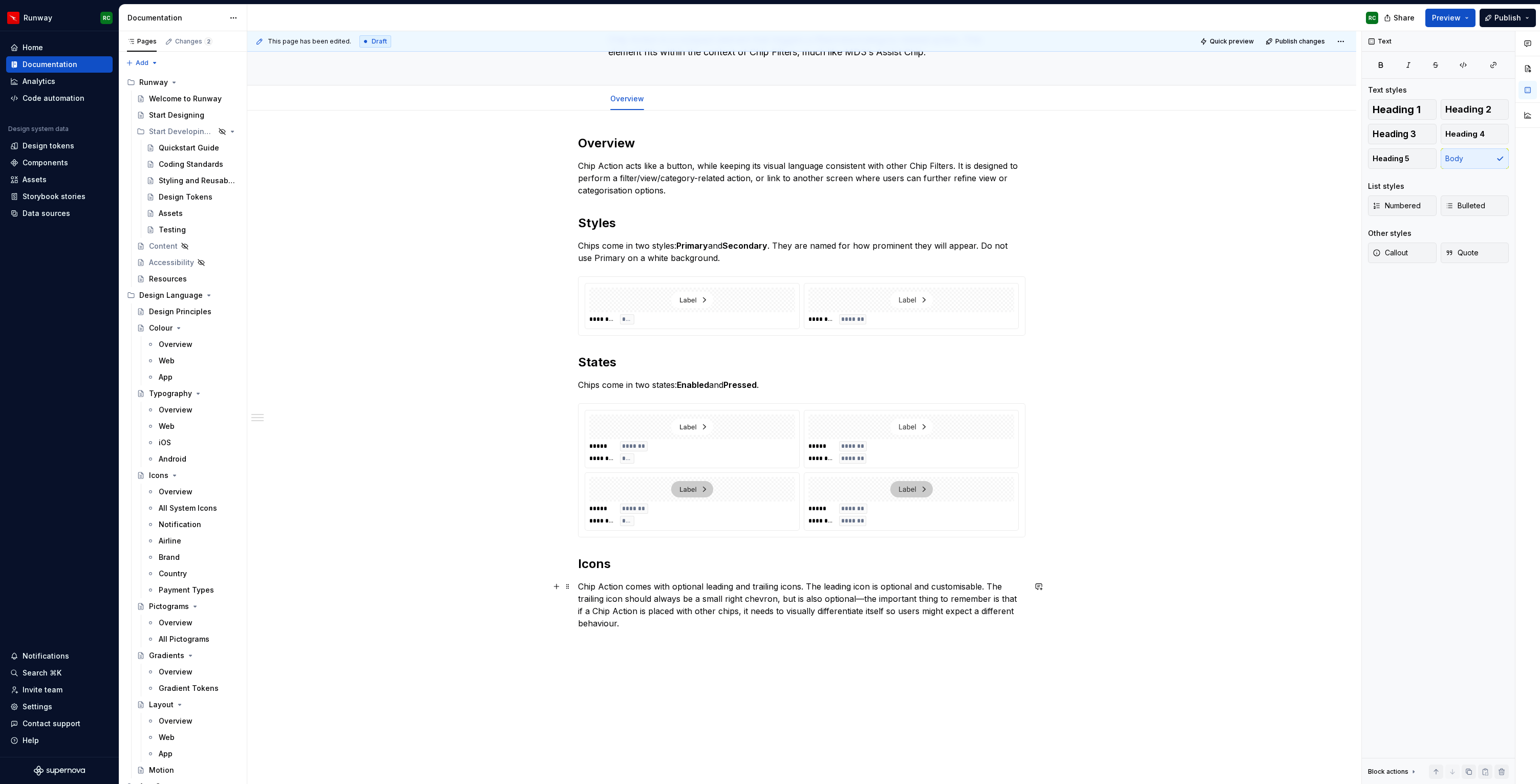
scroll to position [133, 0]
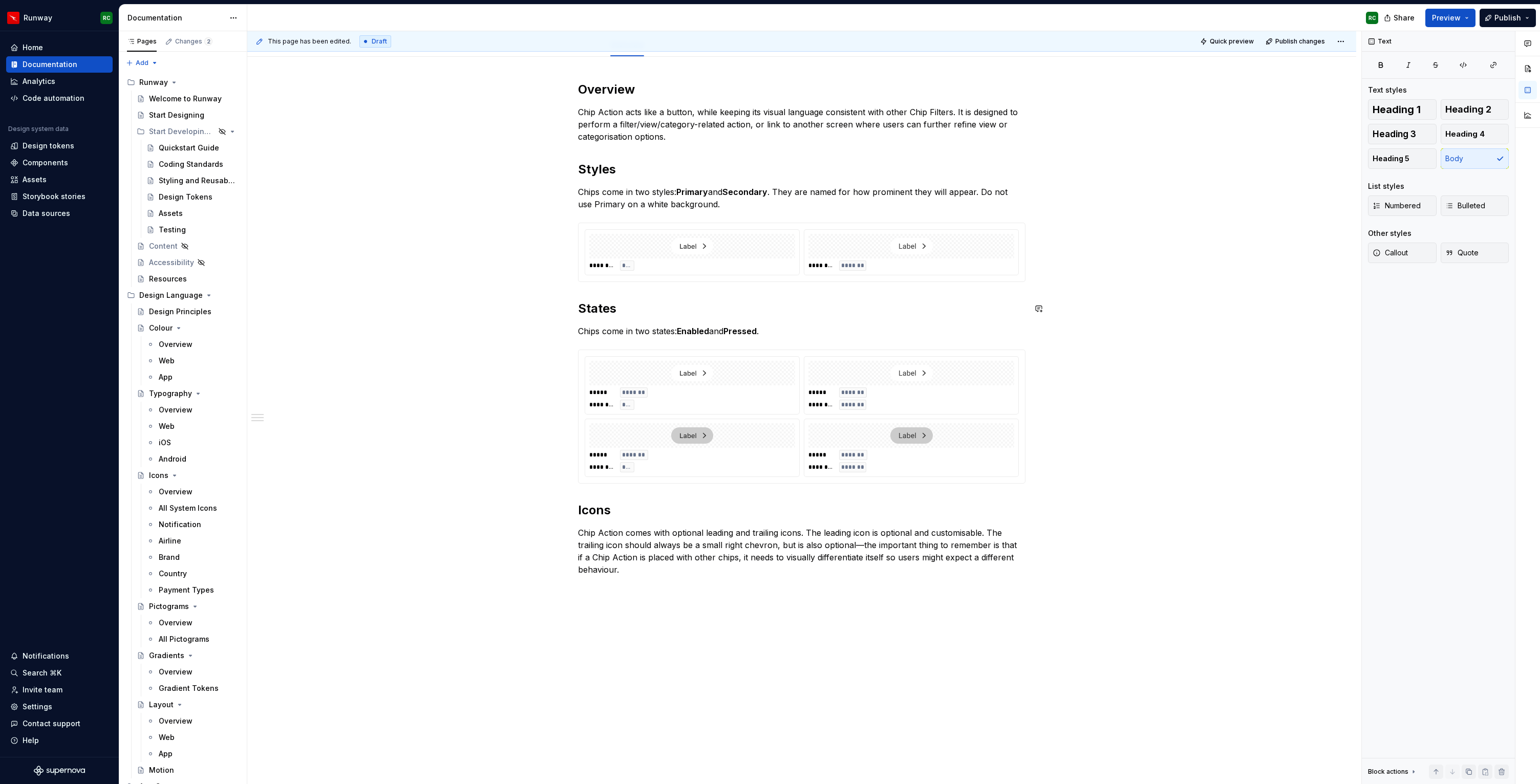
click at [612, 290] on div "Overview Chip Action acts like a button, while keeping its visual language cons…" at bounding box center [802, 328] width 448 height 495
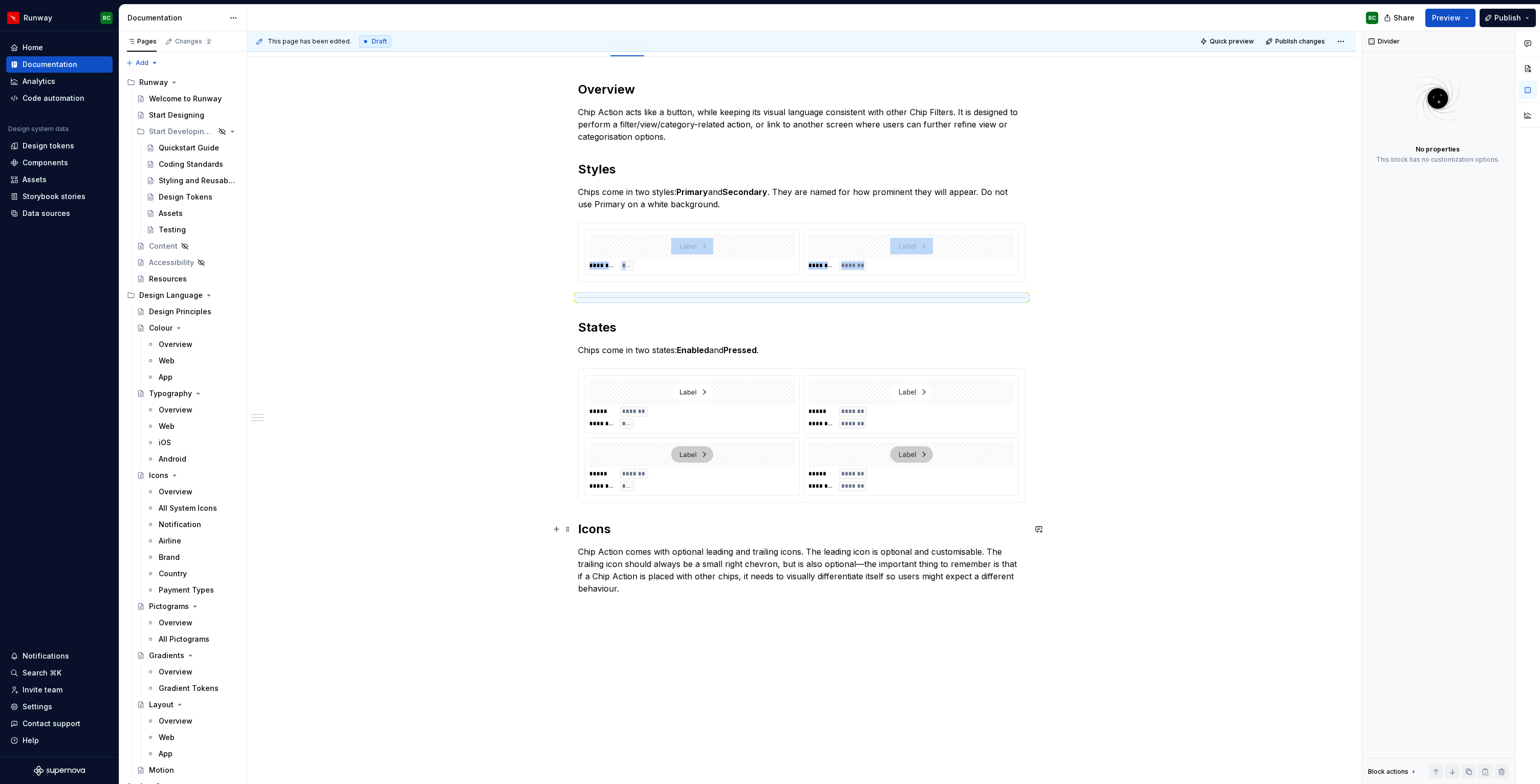
click at [578, 526] on div "Overview Chip Action acts like a button, while keeping its visual language cons…" at bounding box center [801, 449] width 1109 height 785
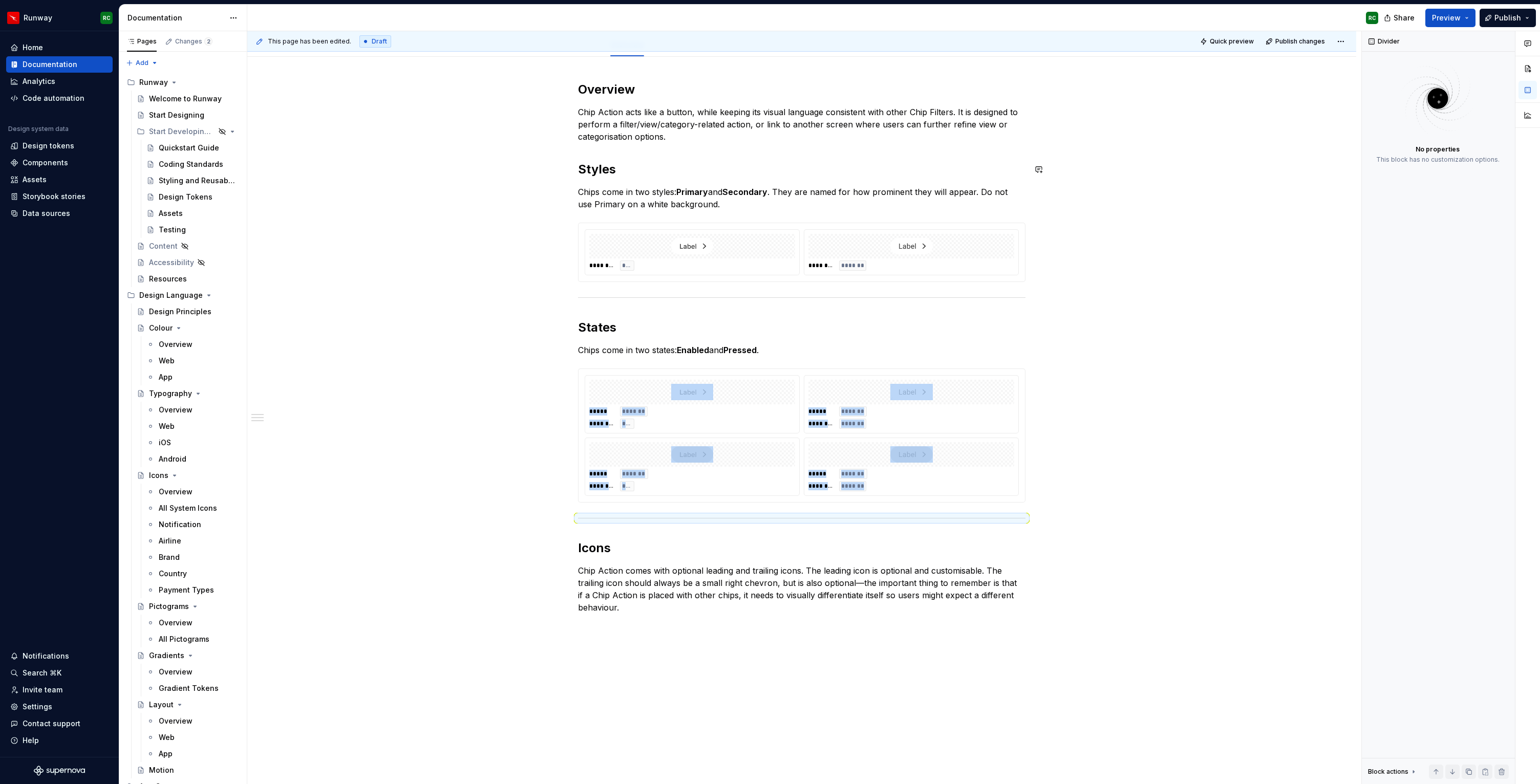
click at [705, 144] on div "Overview Chip Action acts like a button, while keeping its visual language cons…" at bounding box center [802, 347] width 448 height 532
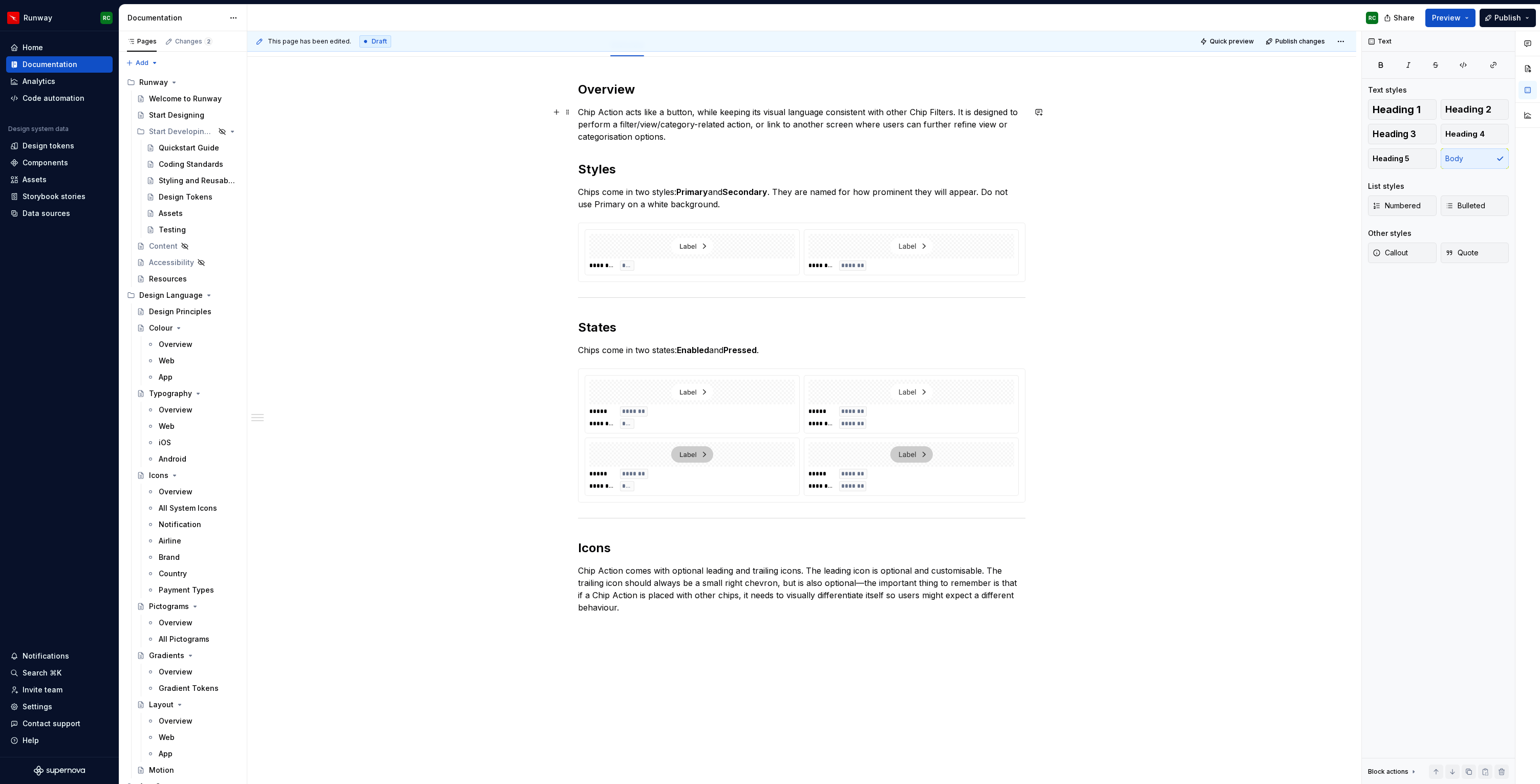
click at [707, 139] on p "Chip Action acts like a button, while keeping its visual language consistent wi…" at bounding box center [802, 124] width 448 height 37
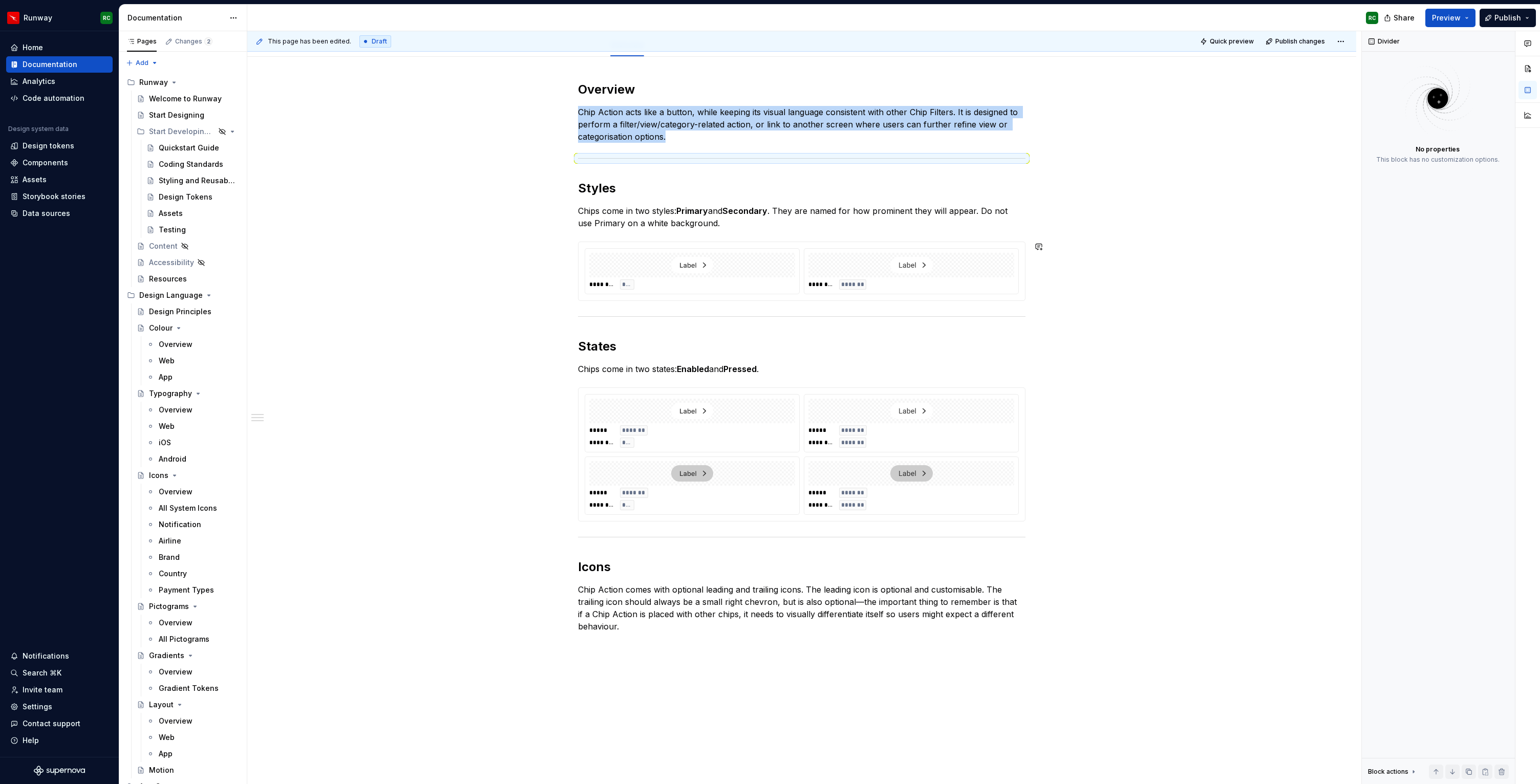
click at [715, 328] on div "Overview Chip Action acts like a button, while keeping its visual language cons…" at bounding box center [802, 357] width 448 height 551
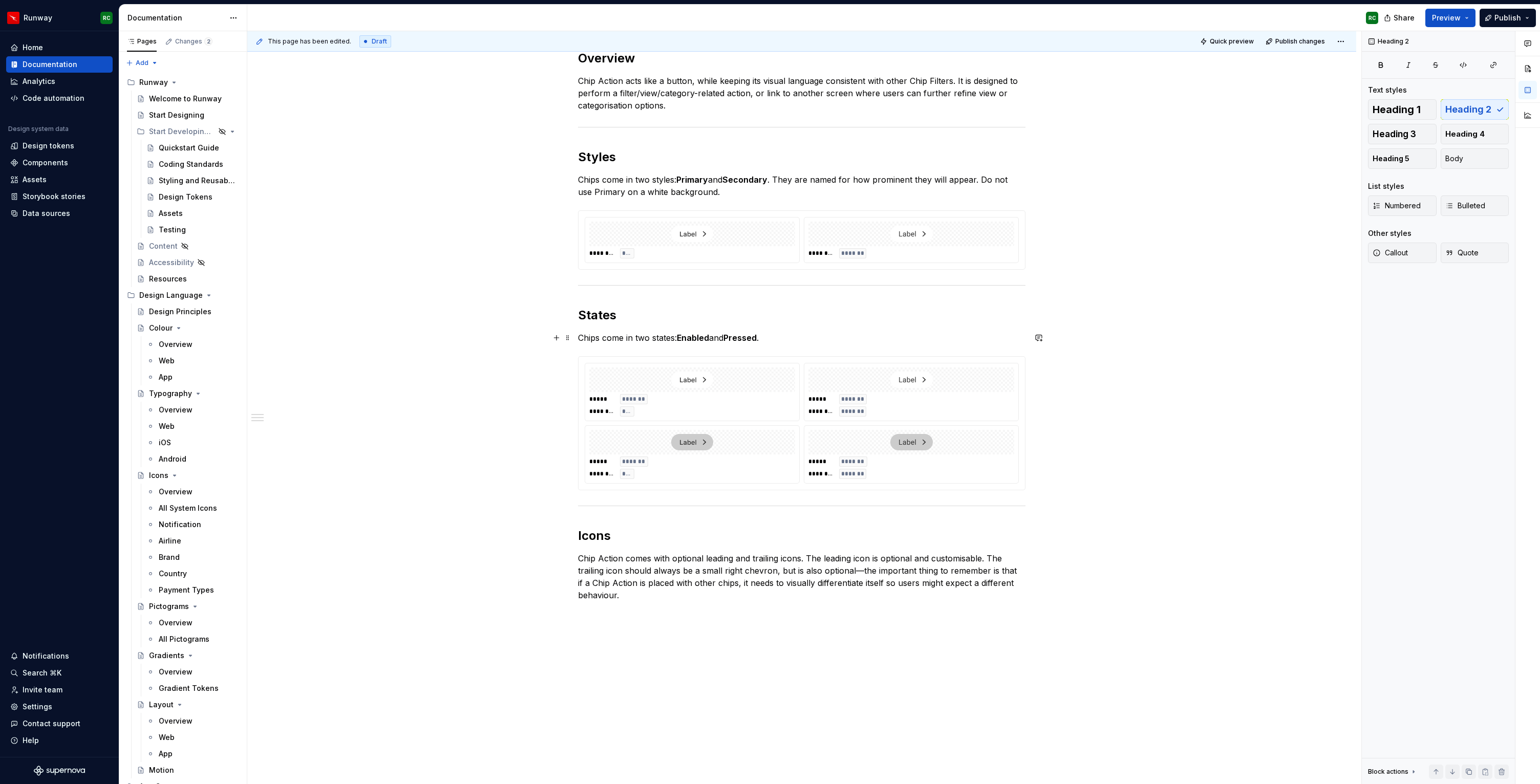
scroll to position [228, 0]
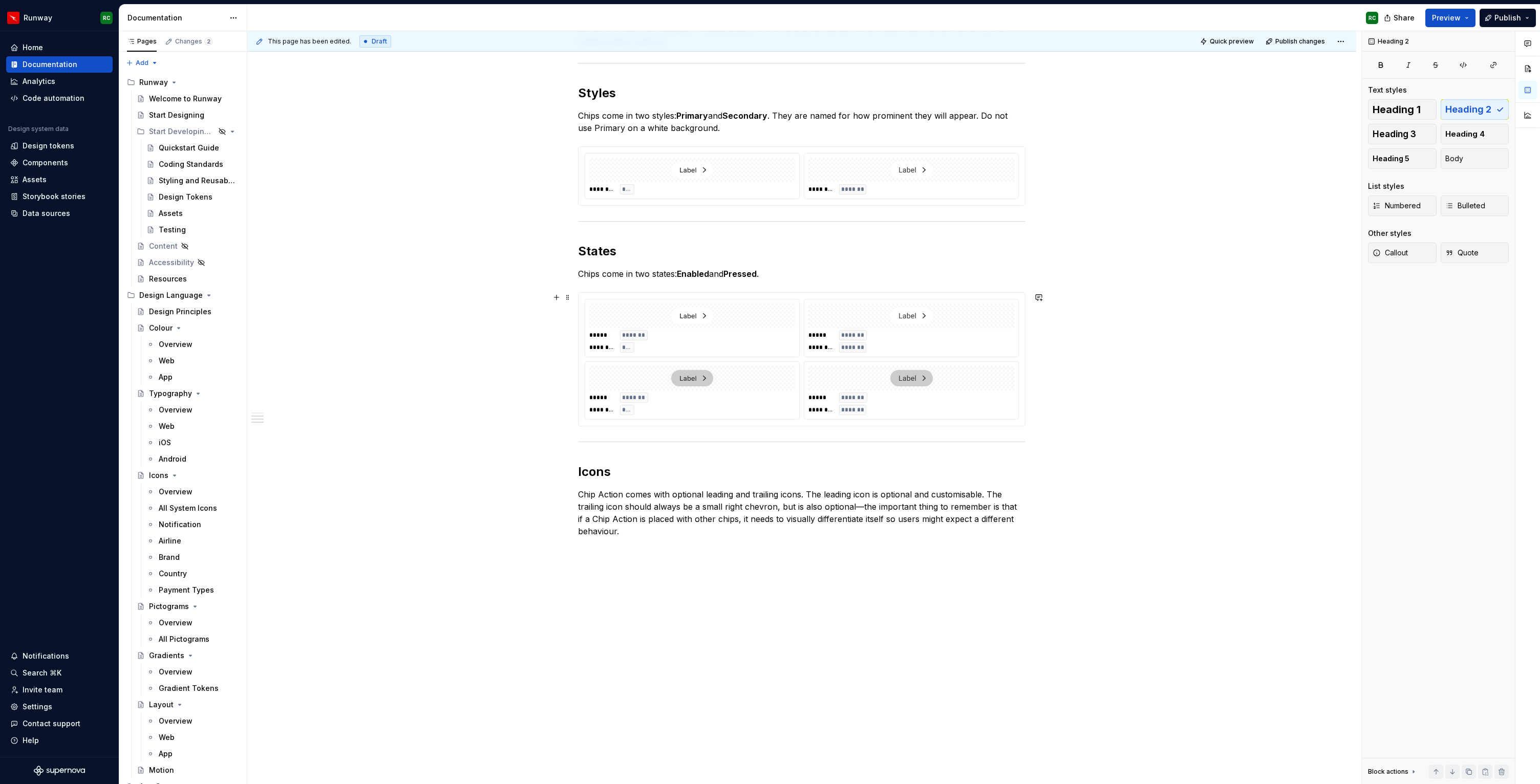
click at [765, 344] on div "***** ******* ******** ***" at bounding box center [692, 341] width 206 height 22
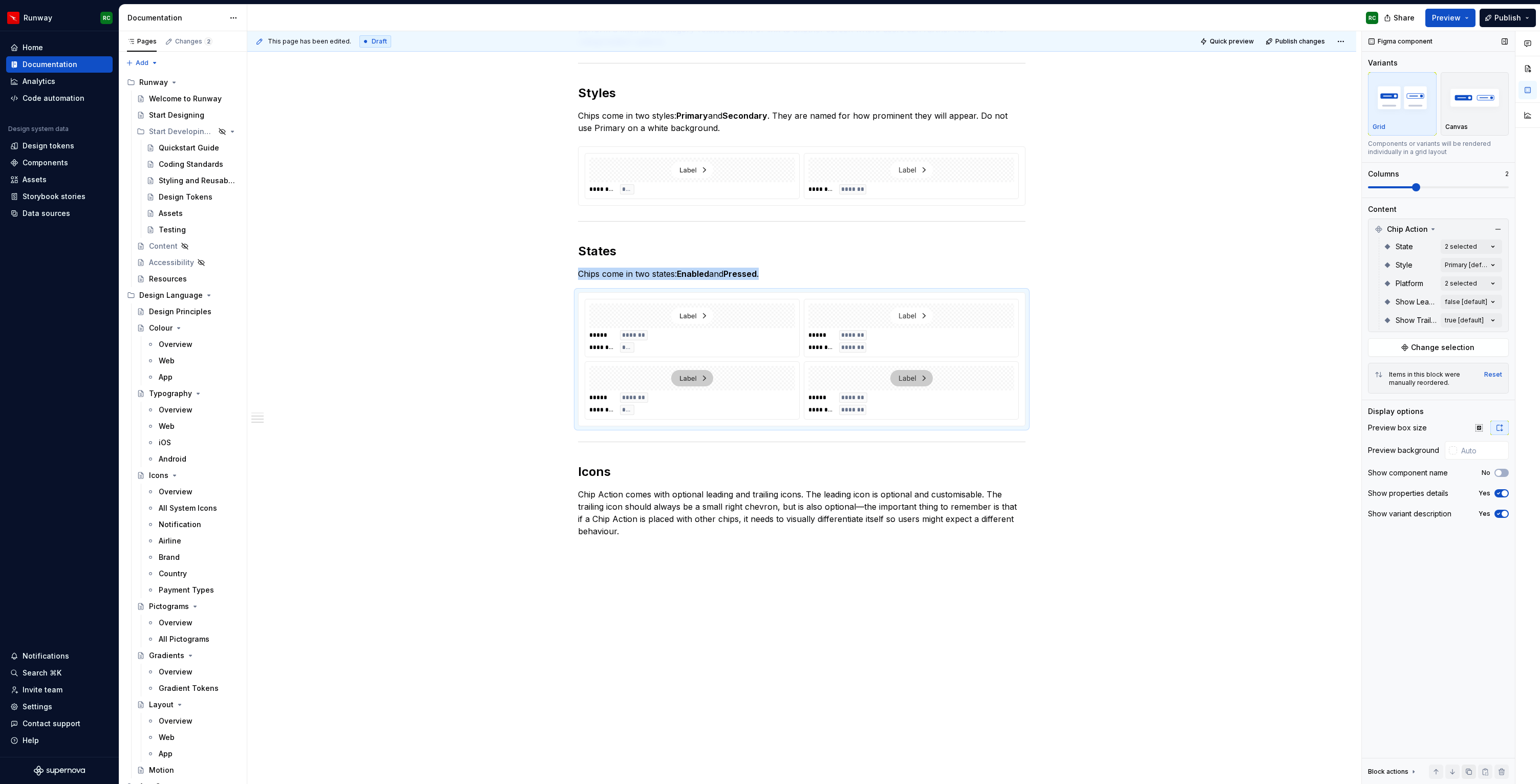
click at [1468, 777] on button "button" at bounding box center [1468, 771] width 14 height 14
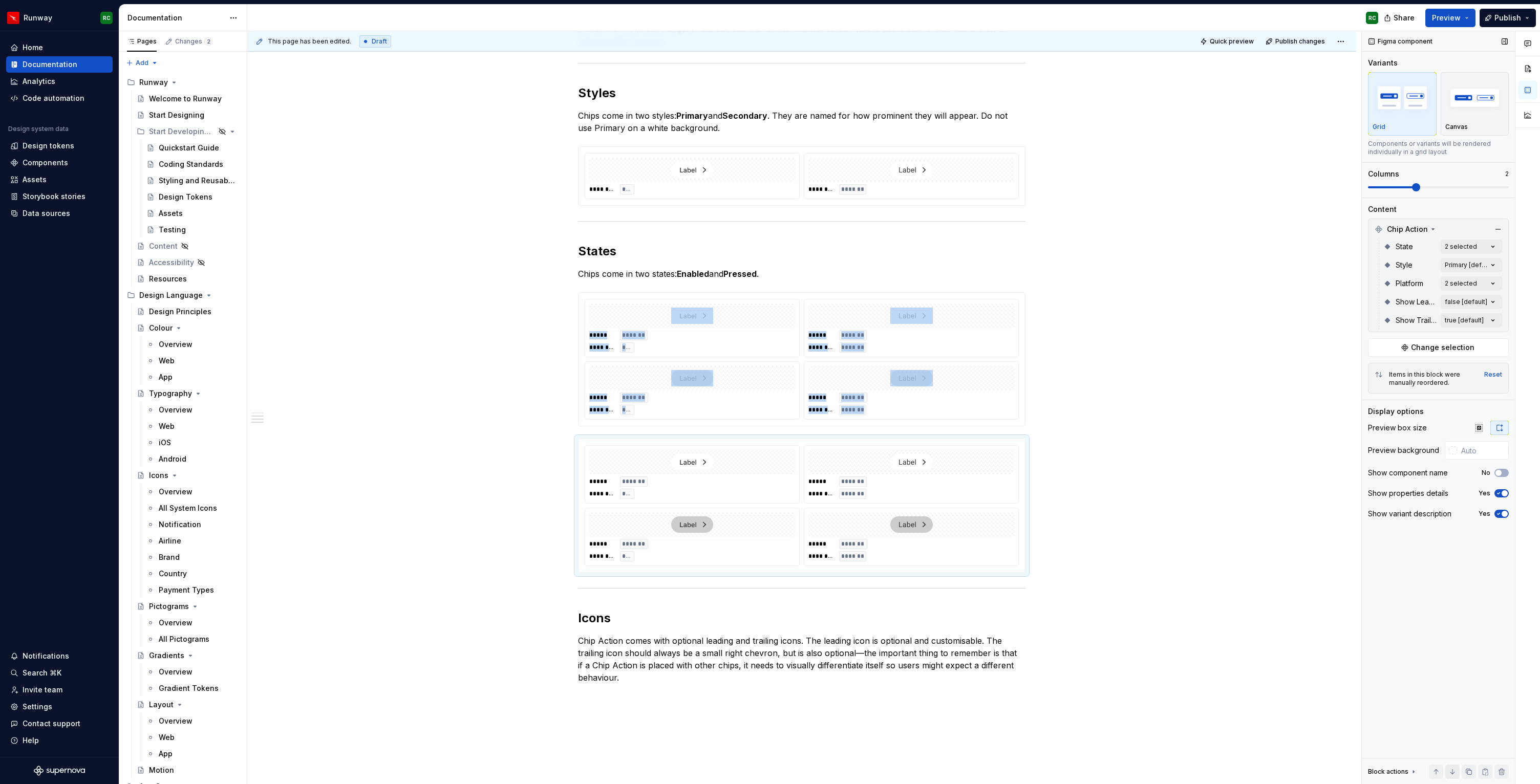
click at [1457, 773] on button "button" at bounding box center [1452, 771] width 14 height 14
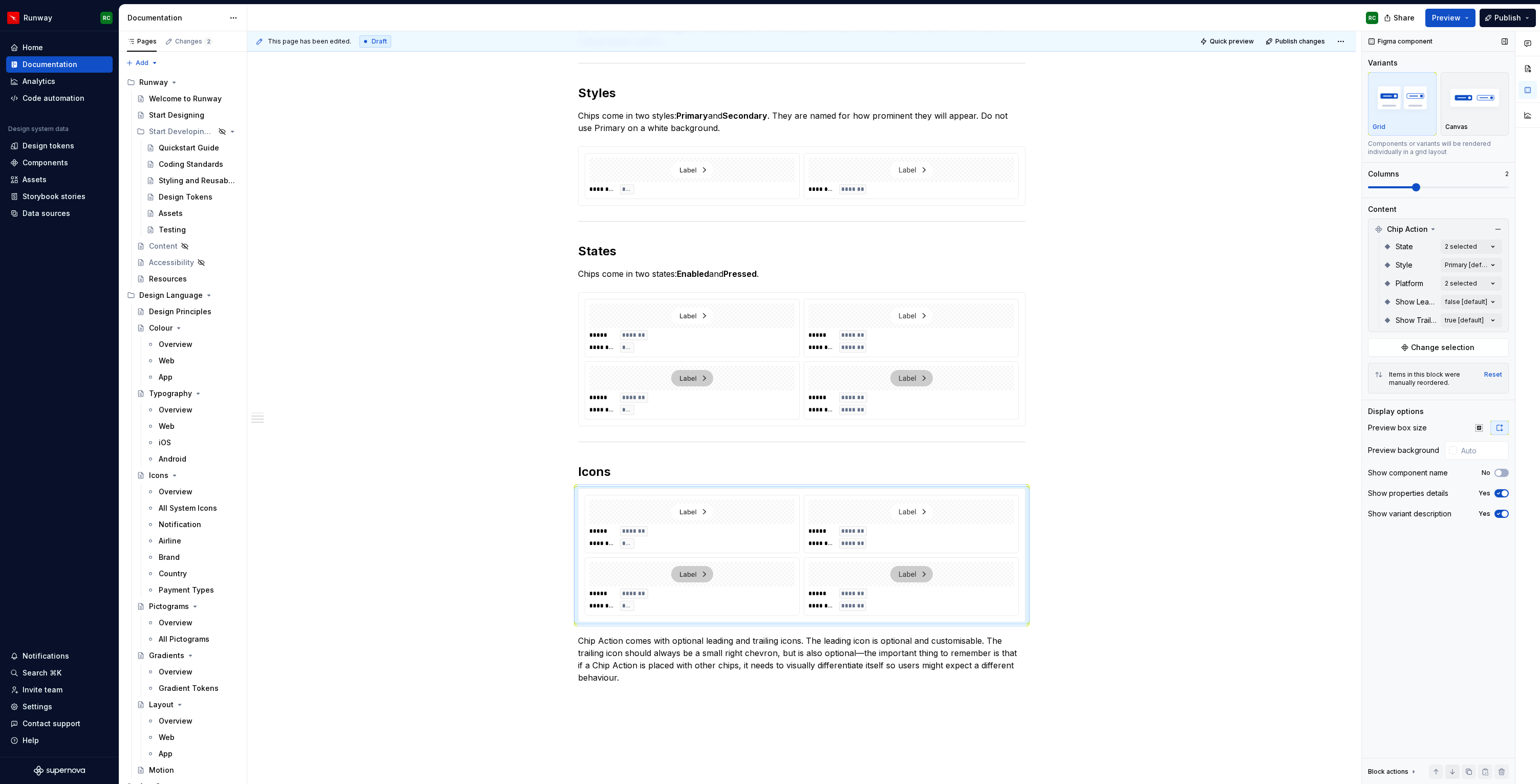
click at [1457, 773] on button "button" at bounding box center [1452, 771] width 14 height 14
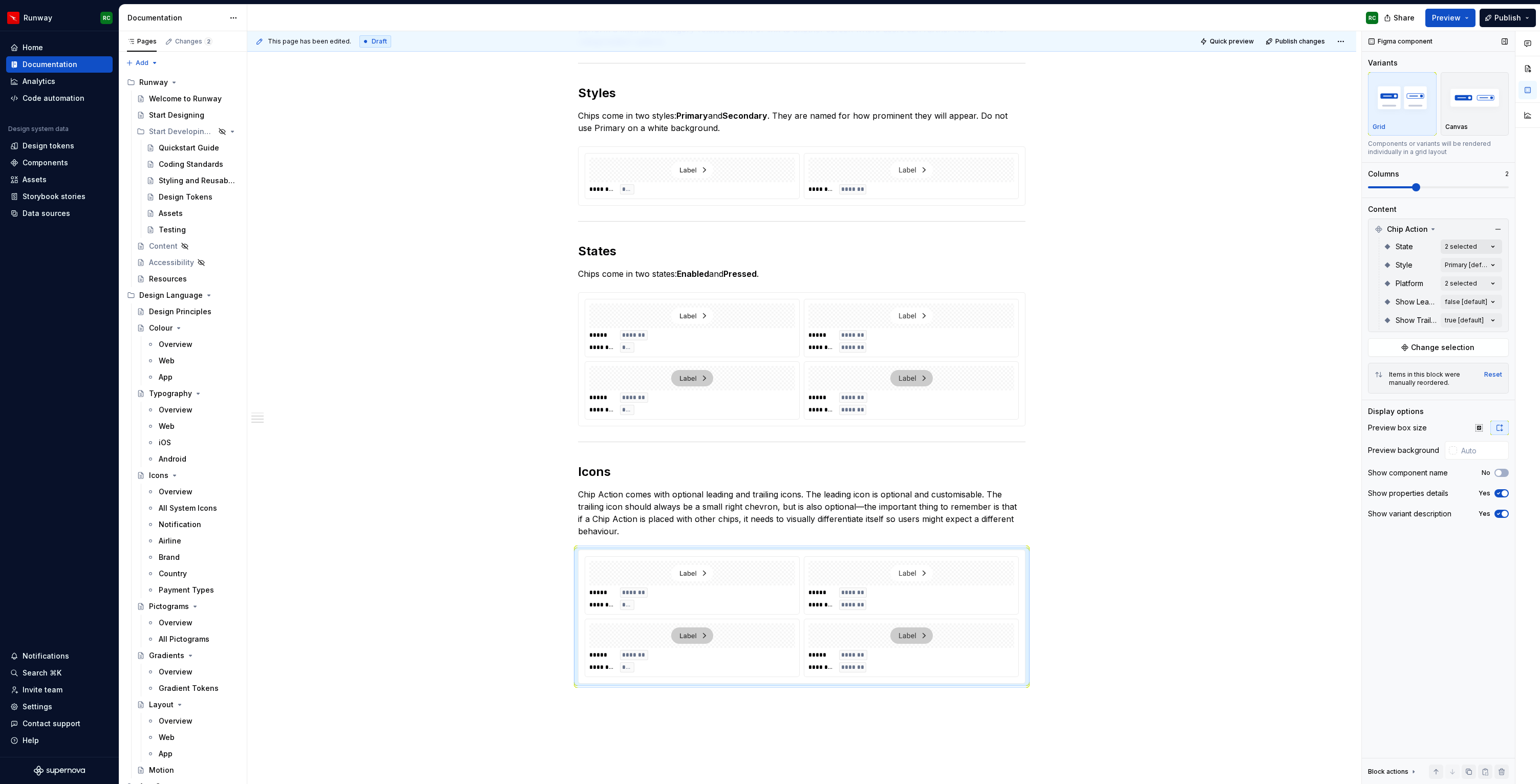
click at [1461, 249] on div "Comments Open comments No comments yet Select ‘Comment’ from the block context …" at bounding box center [1450, 407] width 178 height 753
drag, startPoint x: 1455, startPoint y: 243, endPoint x: 1452, endPoint y: 269, distance: 26.2
click at [1455, 244] on div "Comments Open comments No comments yet Select ‘Comment’ from the block context …" at bounding box center [1450, 407] width 178 height 753
click at [1455, 284] on div "Comments Open comments No comments yet Select ‘Comment’ from the block context …" at bounding box center [1450, 407] width 178 height 753
click at [1395, 353] on span "Android" at bounding box center [1396, 349] width 28 height 10
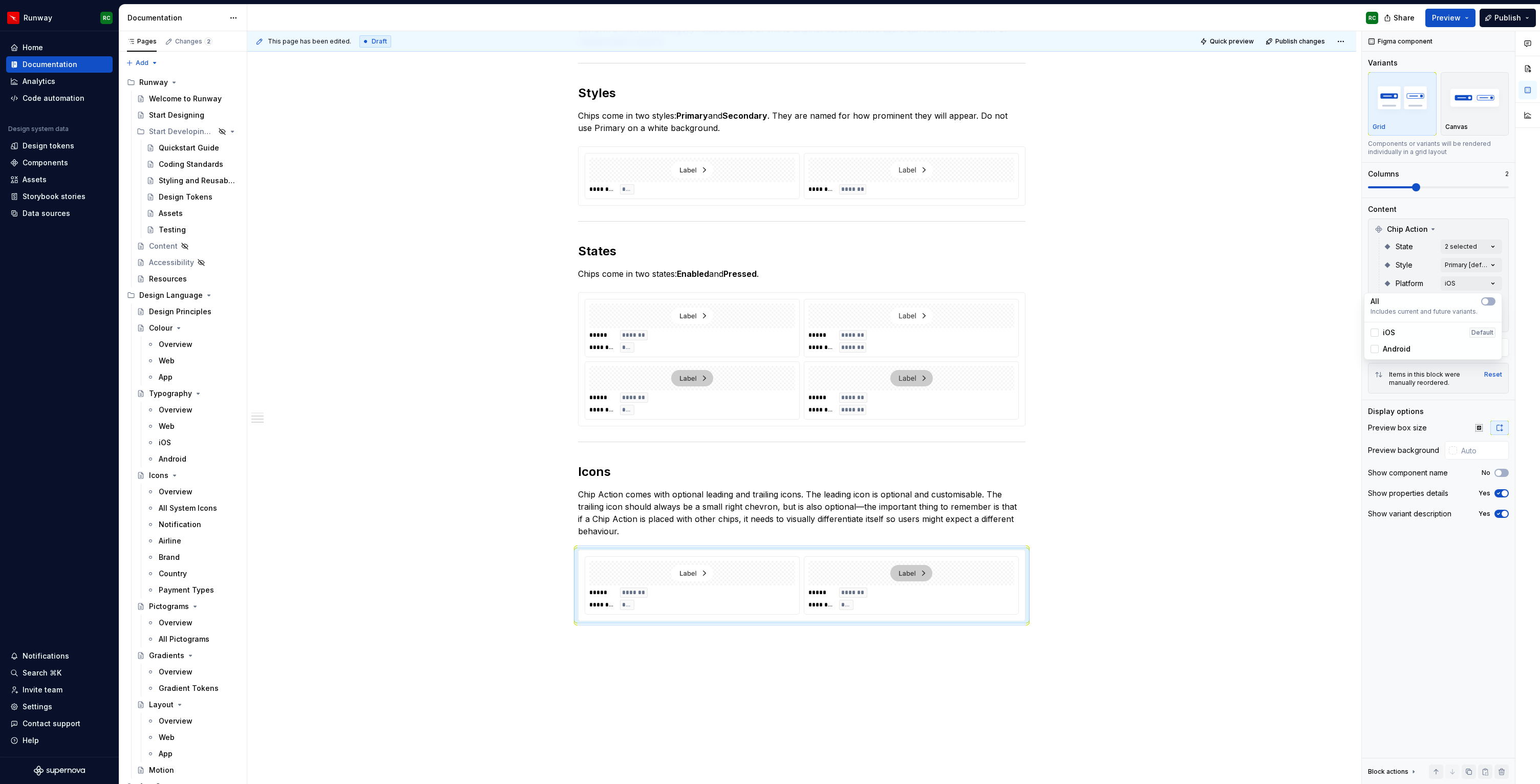
click at [1393, 330] on span "iOS" at bounding box center [1389, 332] width 12 height 10
click at [1397, 269] on div "Comments Open comments No comments yet Select ‘Comment’ from the block context …" at bounding box center [1450, 407] width 178 height 753
click at [1463, 246] on div "Comments Open comments No comments yet Select ‘Comment’ from the block context …" at bounding box center [1450, 407] width 178 height 753
click at [1393, 301] on div "Enabled Default" at bounding box center [1433, 295] width 133 height 16
click at [1393, 309] on span "Pressed" at bounding box center [1397, 312] width 29 height 10
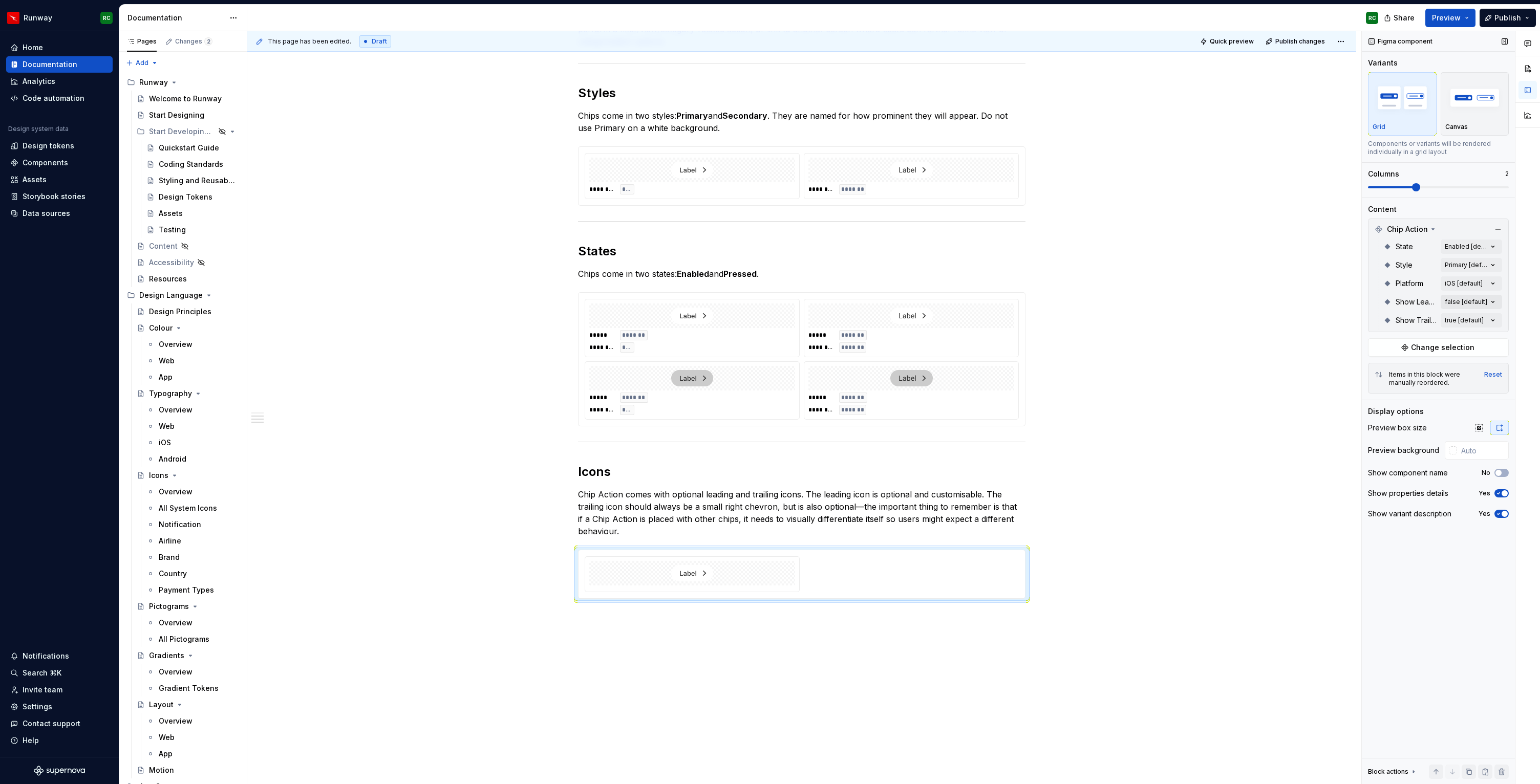
click at [1451, 301] on div "Comments Open comments No comments yet Select ‘Comment’ from the block context …" at bounding box center [1450, 407] width 178 height 753
click at [1483, 298] on div "Comments Open comments No comments yet Select ‘Comment’ from the block context …" at bounding box center [1450, 407] width 178 height 753
click at [1397, 354] on div "true" at bounding box center [1433, 351] width 125 height 10
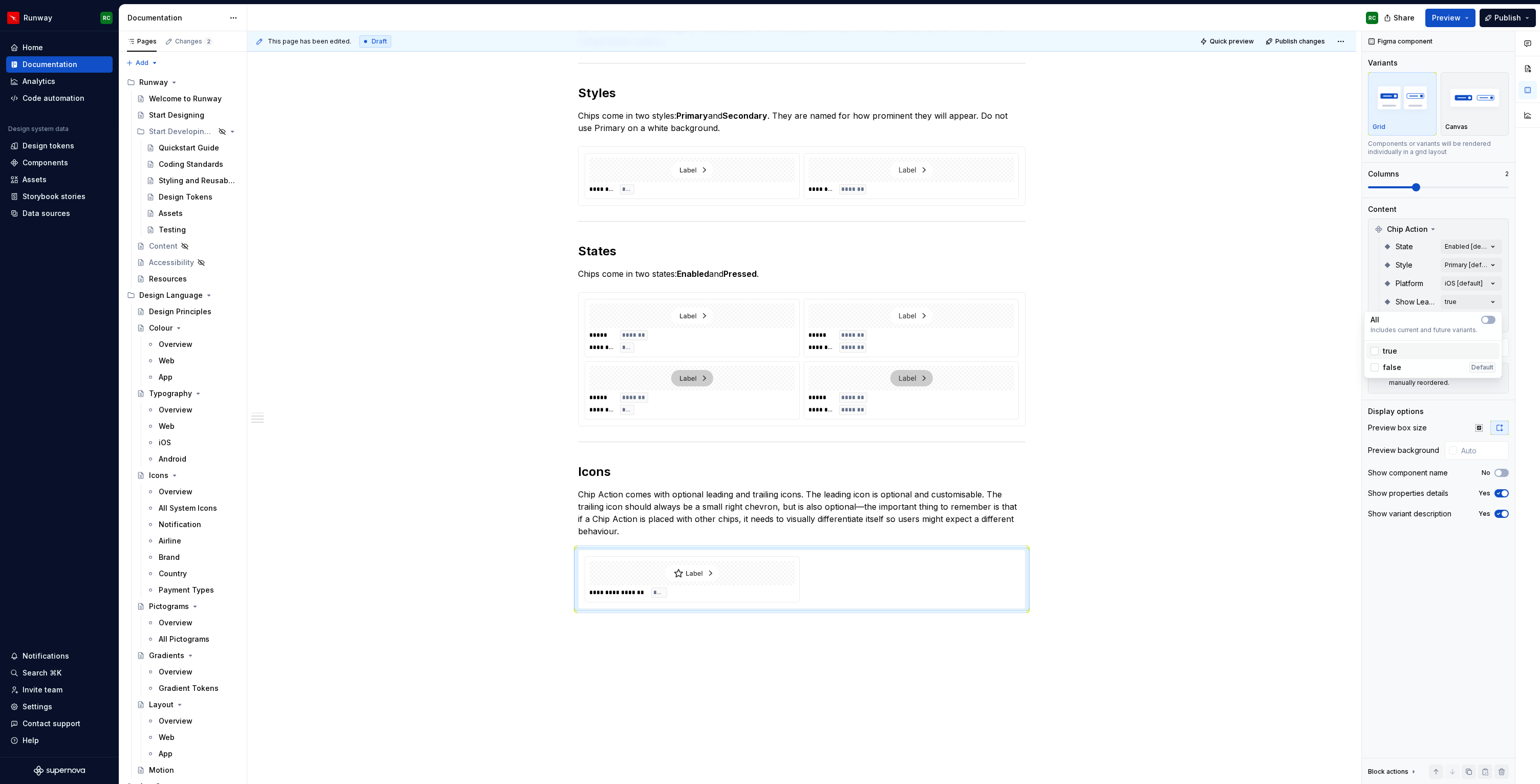
click at [1411, 354] on div "true" at bounding box center [1433, 351] width 125 height 10
click at [1452, 301] on div "Comments Open comments No comments yet Select ‘Comment’ from the block context …" at bounding box center [1450, 407] width 178 height 753
click at [1407, 346] on div "true" at bounding box center [1433, 351] width 125 height 10
click at [1405, 360] on div "false Default" at bounding box center [1433, 367] width 133 height 16
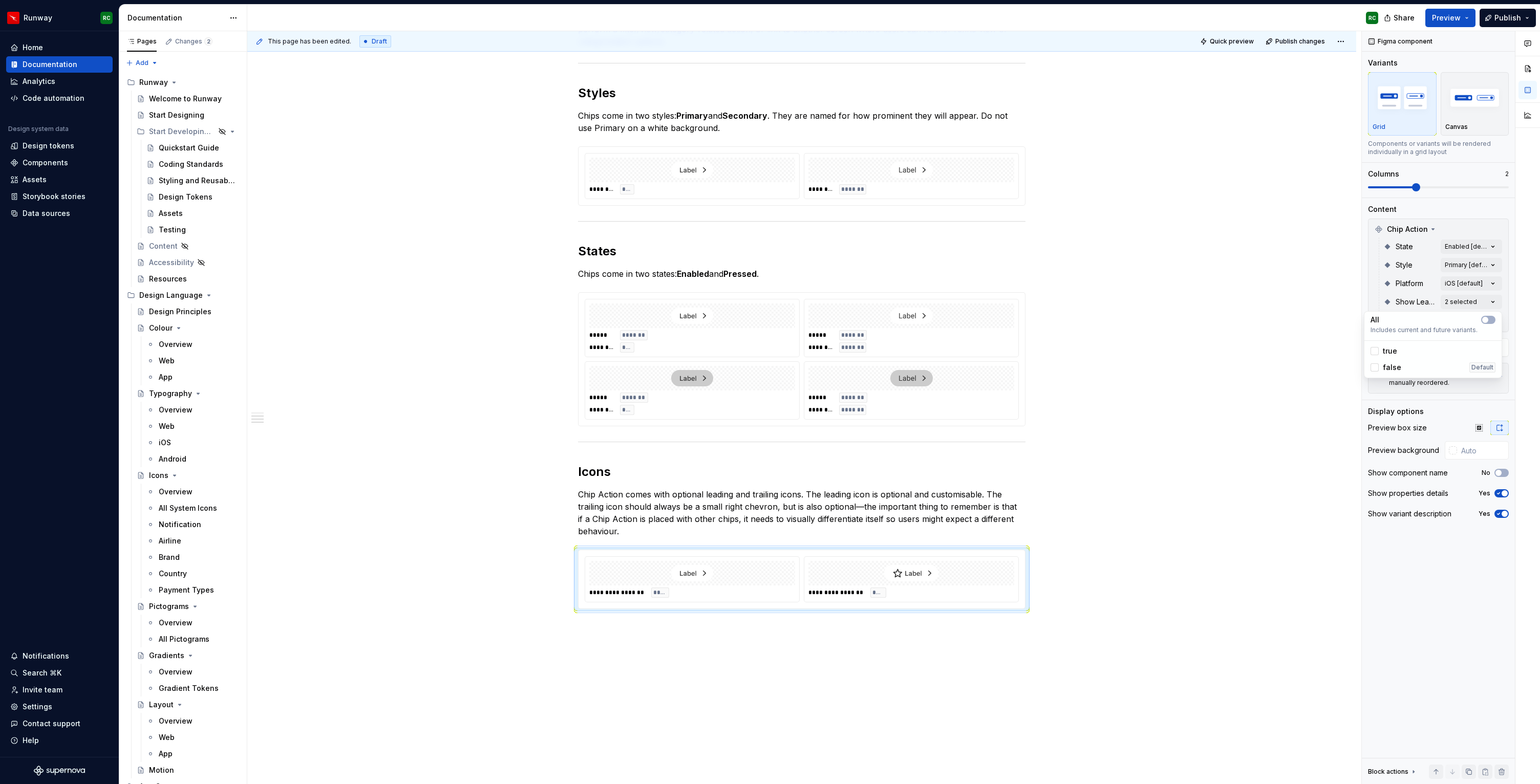
click at [1464, 299] on div "Comments Open comments No comments yet Select ‘Comment’ from the block context …" at bounding box center [1450, 407] width 178 height 753
click at [1452, 320] on div "Comments Open comments No comments yet Select ‘Comment’ from the block context …" at bounding box center [1450, 407] width 178 height 753
click at [1399, 370] on div "true Default" at bounding box center [1433, 369] width 125 height 10
click at [1395, 392] on div "false" at bounding box center [1433, 386] width 133 height 16
click at [1431, 182] on div "Comments Open comments No comments yet Select ‘Comment’ from the block context …" at bounding box center [1450, 407] width 178 height 753
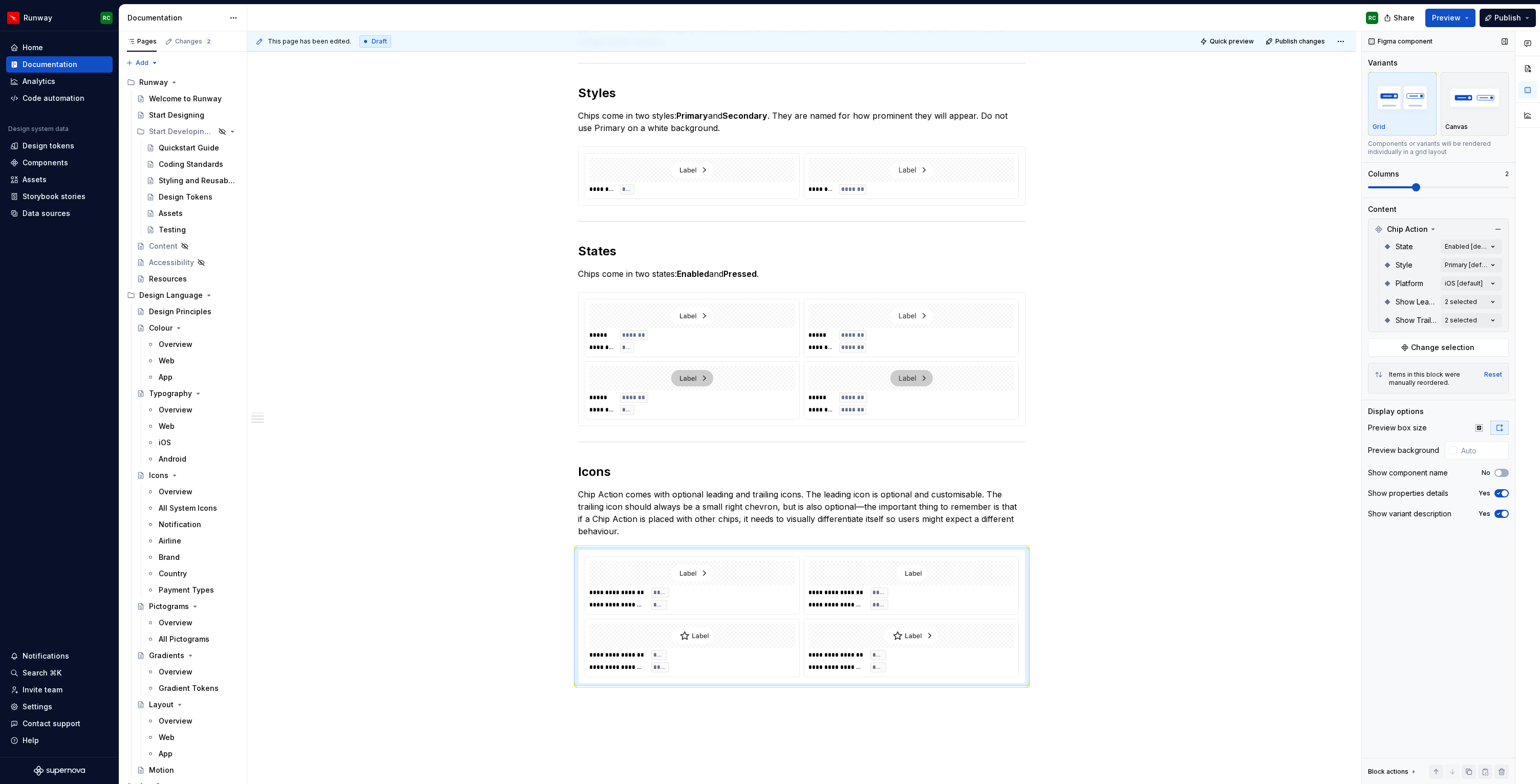
click at [1433, 187] on span at bounding box center [1438, 187] width 141 height 2
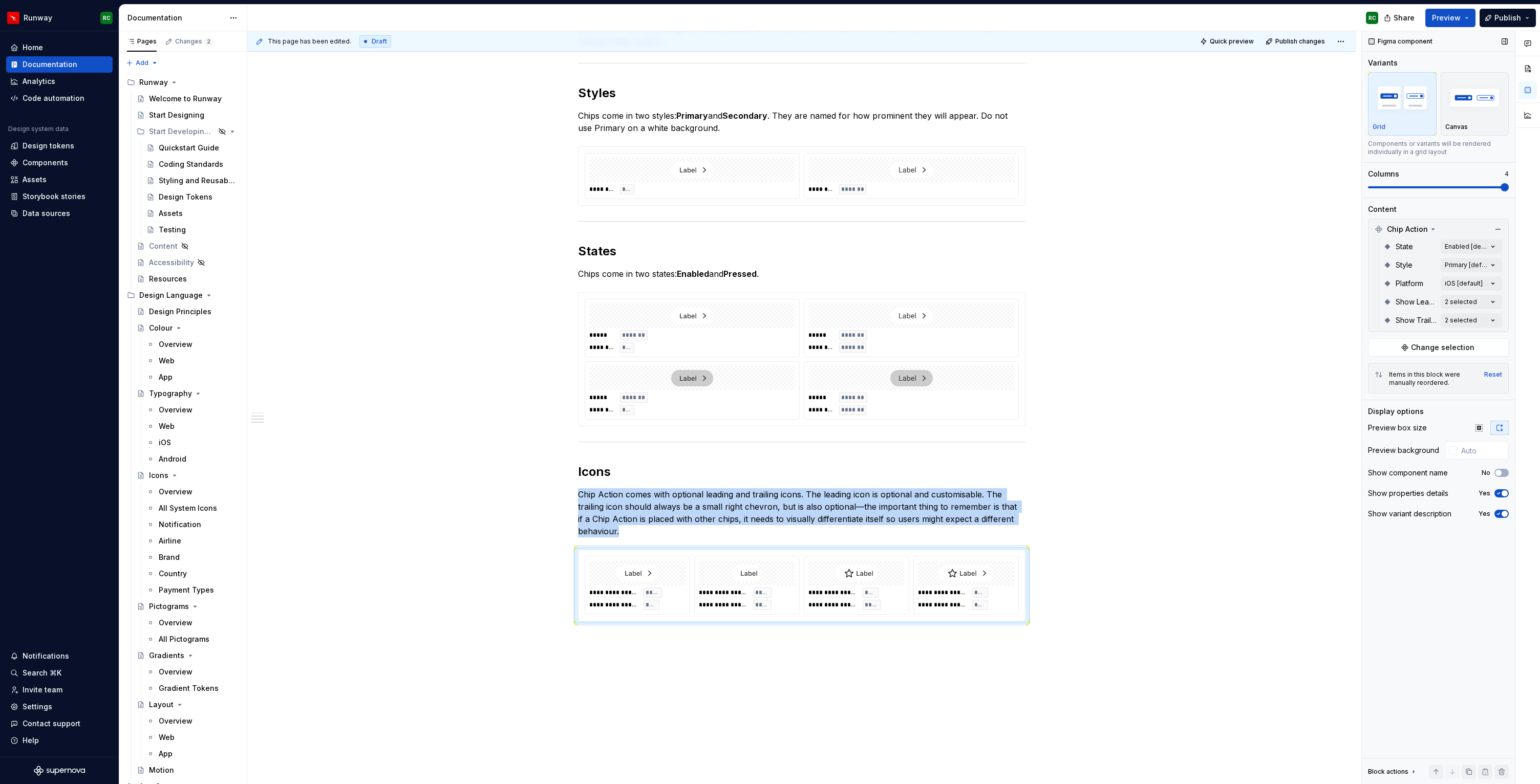
click at [1508, 187] on span at bounding box center [1438, 187] width 141 height 2
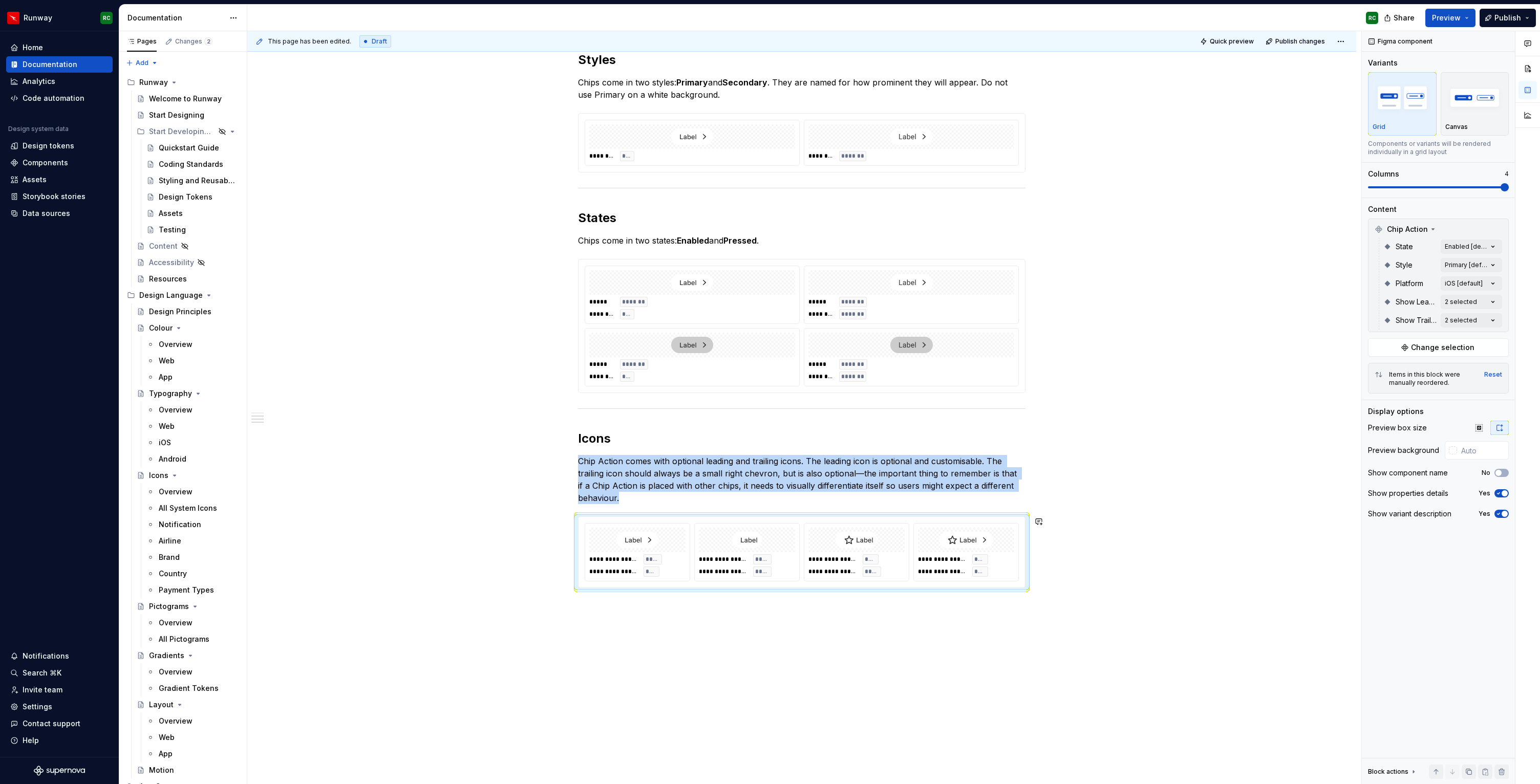
scroll to position [273, 0]
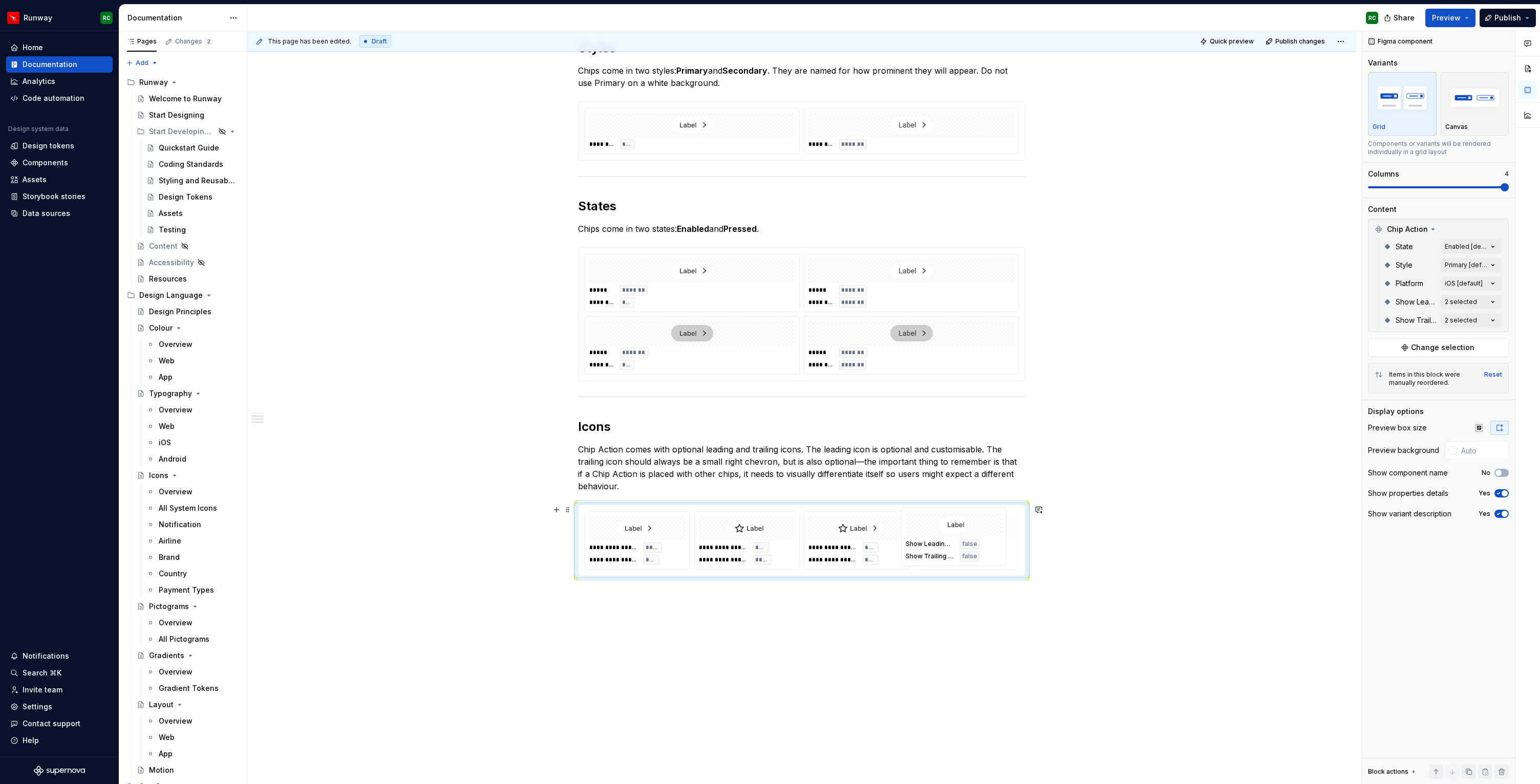
drag, startPoint x: 762, startPoint y: 554, endPoint x: 965, endPoint y: 550, distance: 203.0
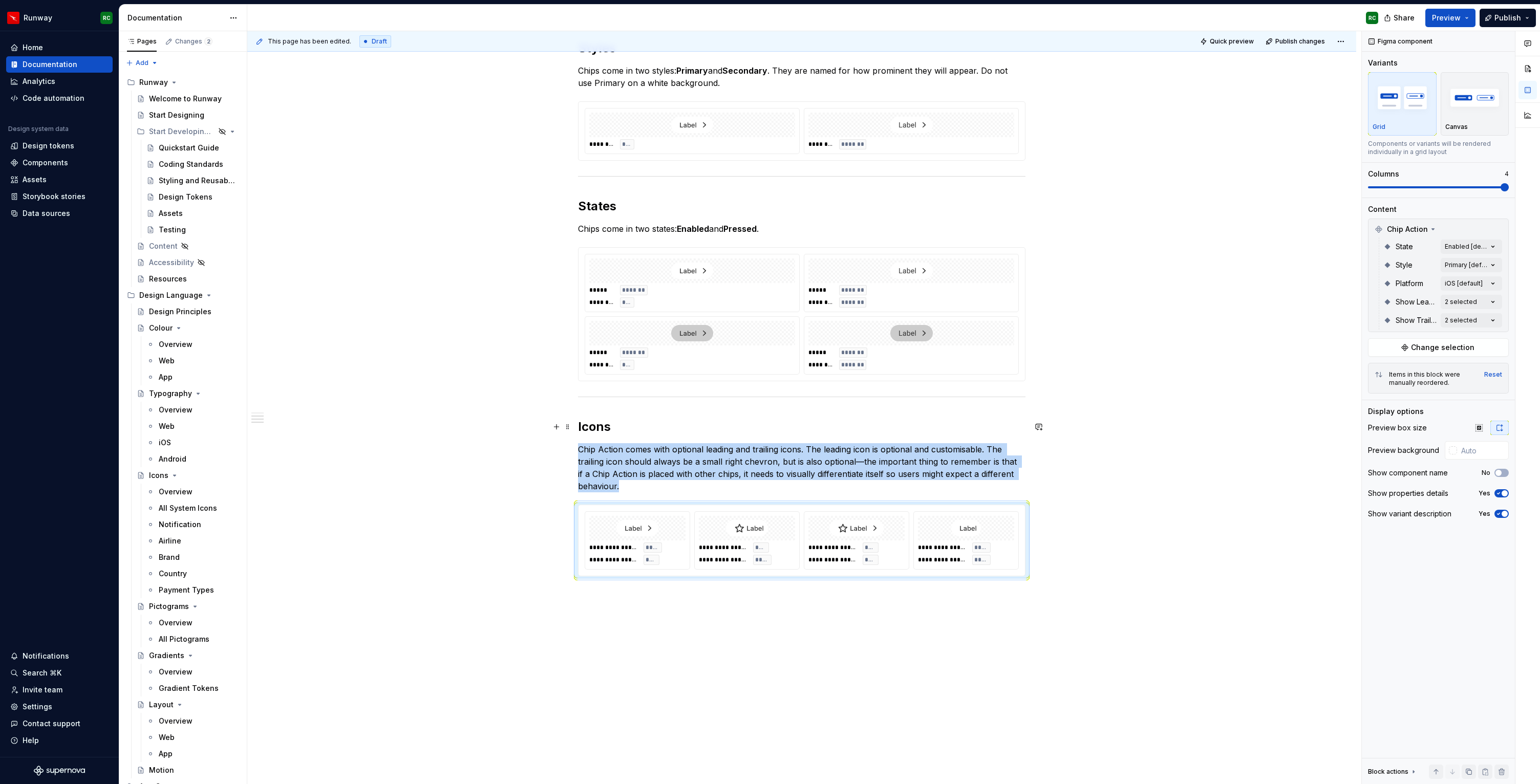
click at [421, 423] on div "**********" at bounding box center [801, 370] width 1109 height 907
click at [894, 533] on div at bounding box center [856, 528] width 96 height 25
click at [1416, 356] on button "Change selection" at bounding box center [1438, 347] width 141 height 18
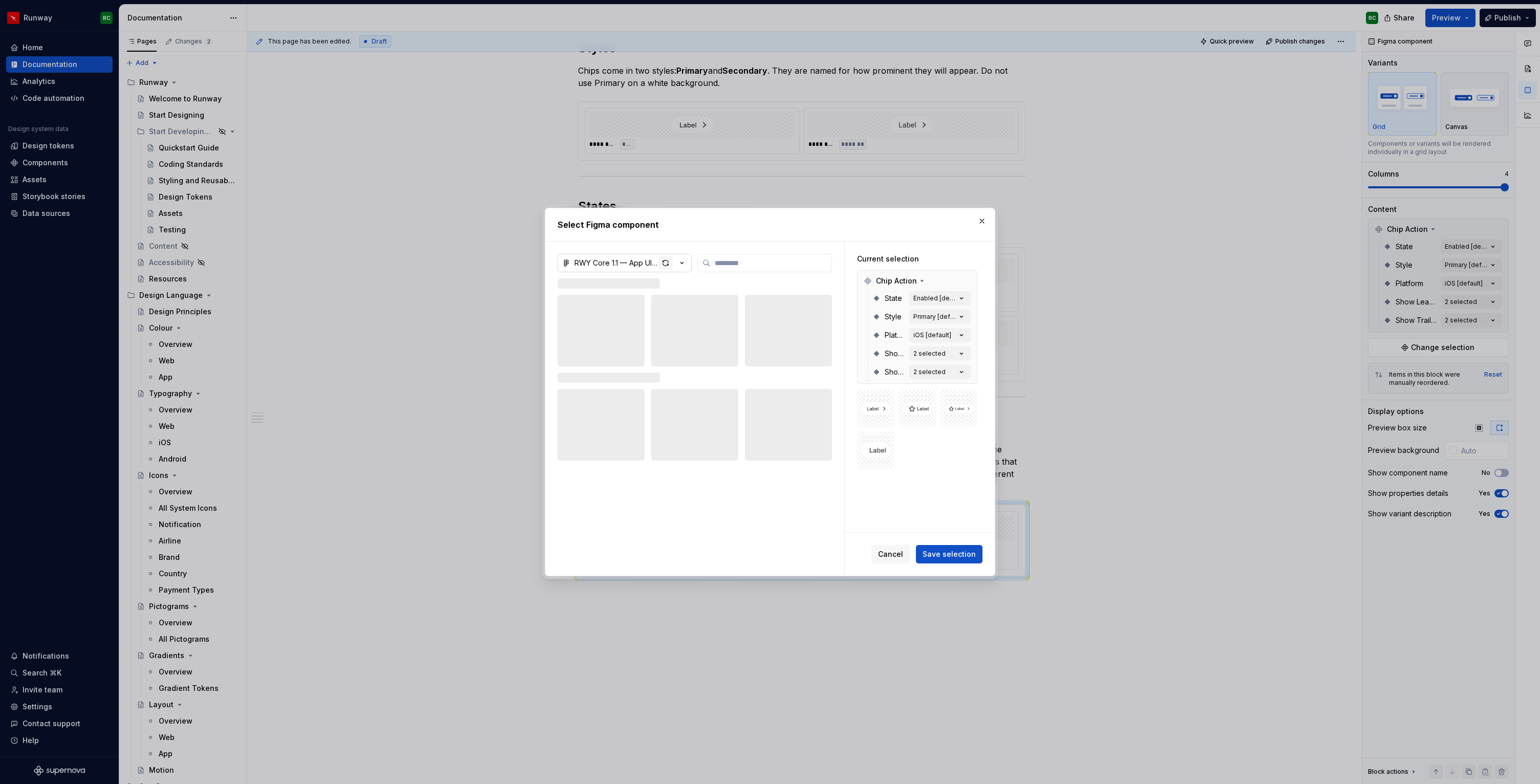
click at [666, 262] on div "button" at bounding box center [665, 262] width 14 height 14
click at [880, 556] on button "Cancel" at bounding box center [890, 554] width 38 height 18
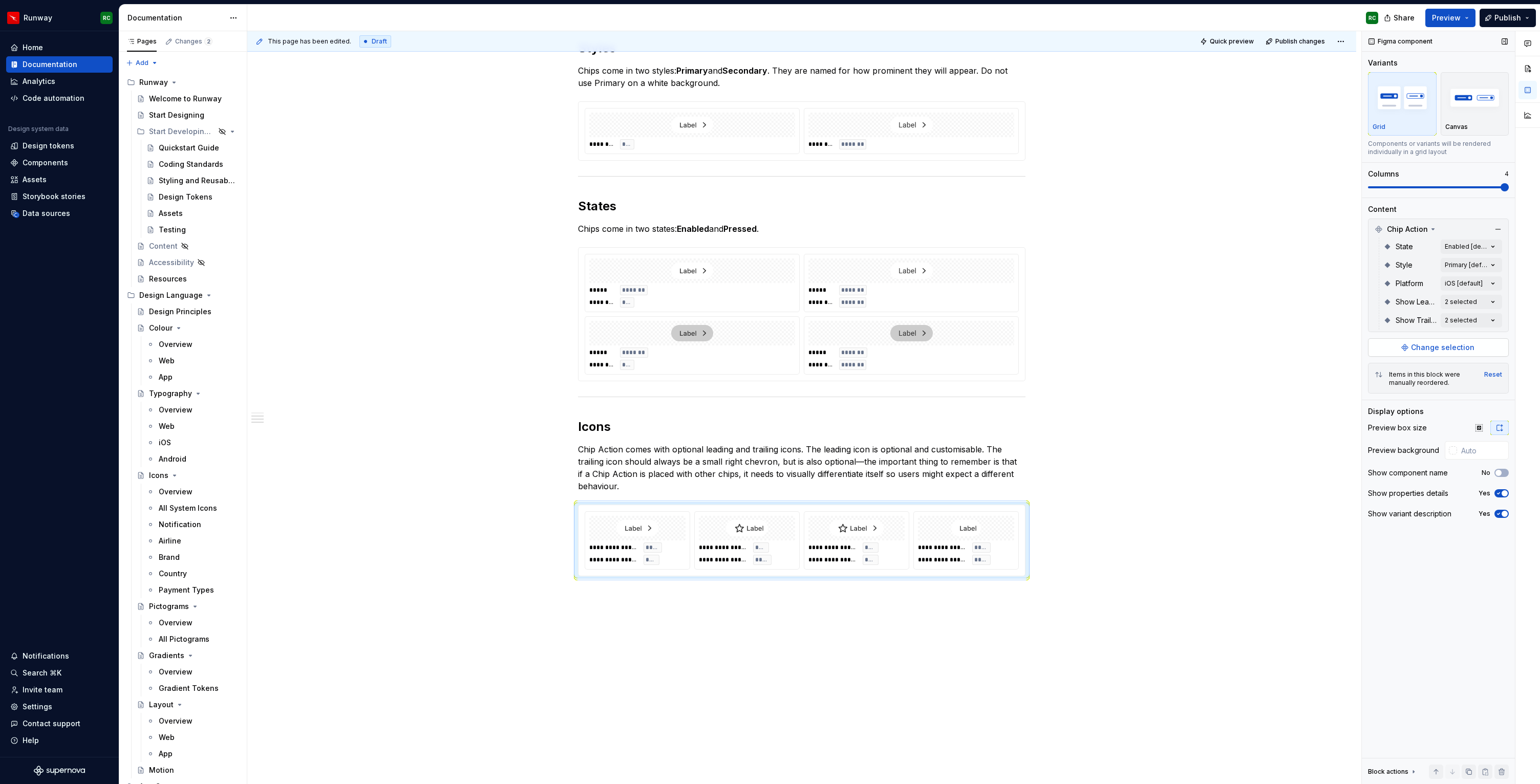
click at [1457, 349] on span "Change selection" at bounding box center [1442, 347] width 63 height 10
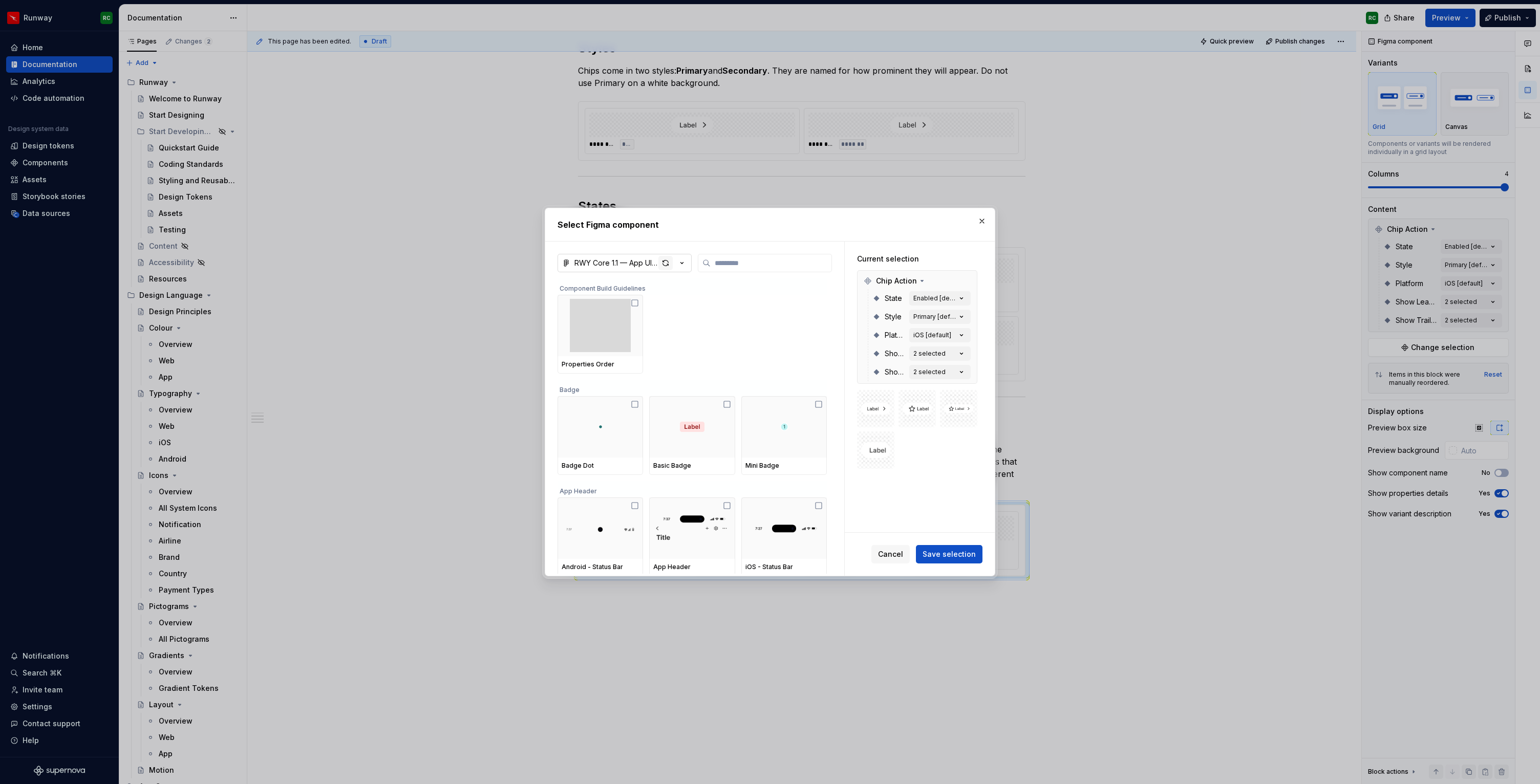
click at [666, 264] on div "button" at bounding box center [665, 262] width 14 height 14
click at [666, 258] on div "button" at bounding box center [665, 262] width 14 height 14
click at [666, 262] on div "button" at bounding box center [665, 262] width 14 height 14
click at [670, 266] on div "button" at bounding box center [665, 262] width 14 height 14
click at [766, 268] on input "search" at bounding box center [771, 262] width 120 height 10
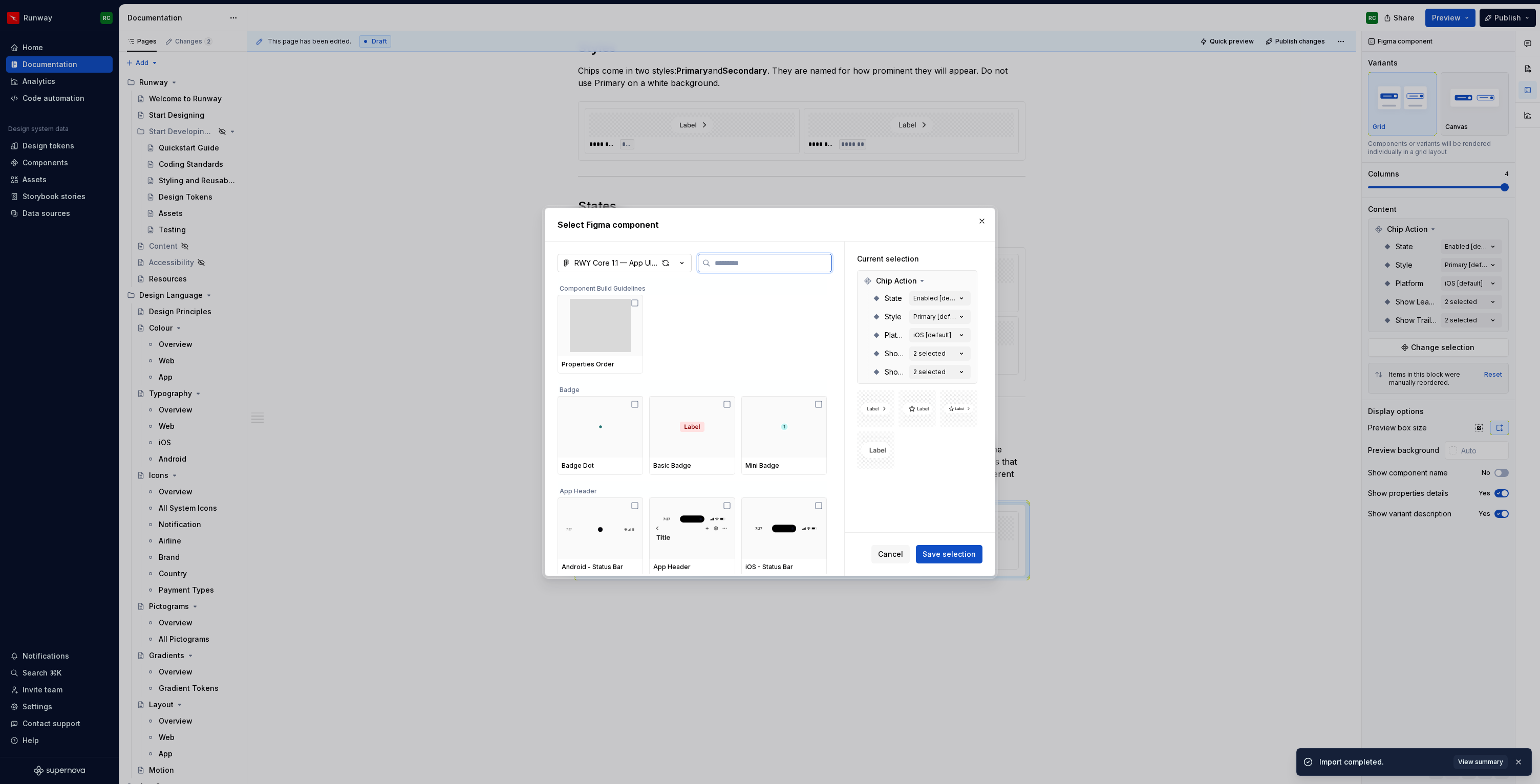
type textarea "*"
type input "*"
type textarea "*"
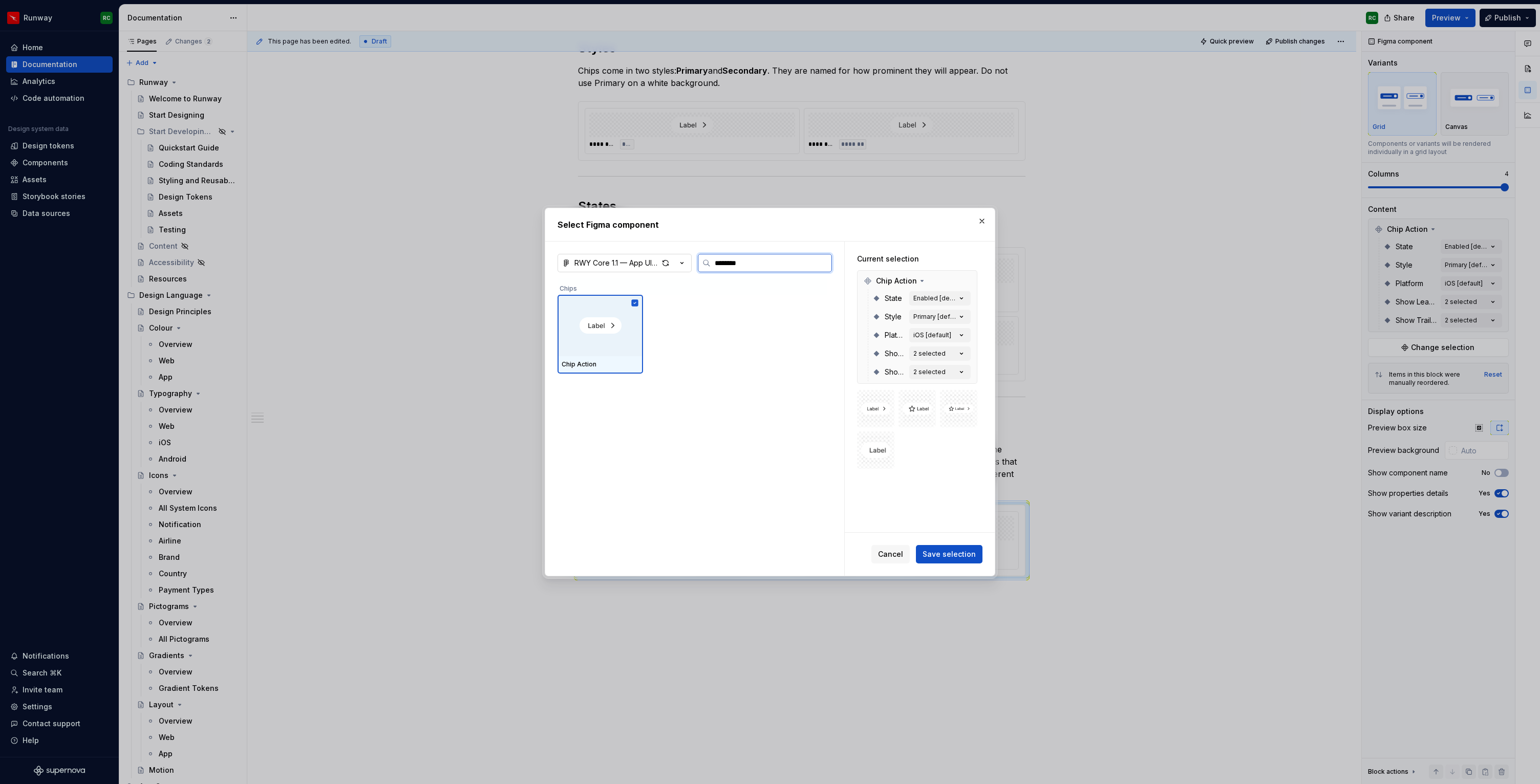
type input "*********"
click at [962, 560] on button "Save selection" at bounding box center [949, 554] width 67 height 18
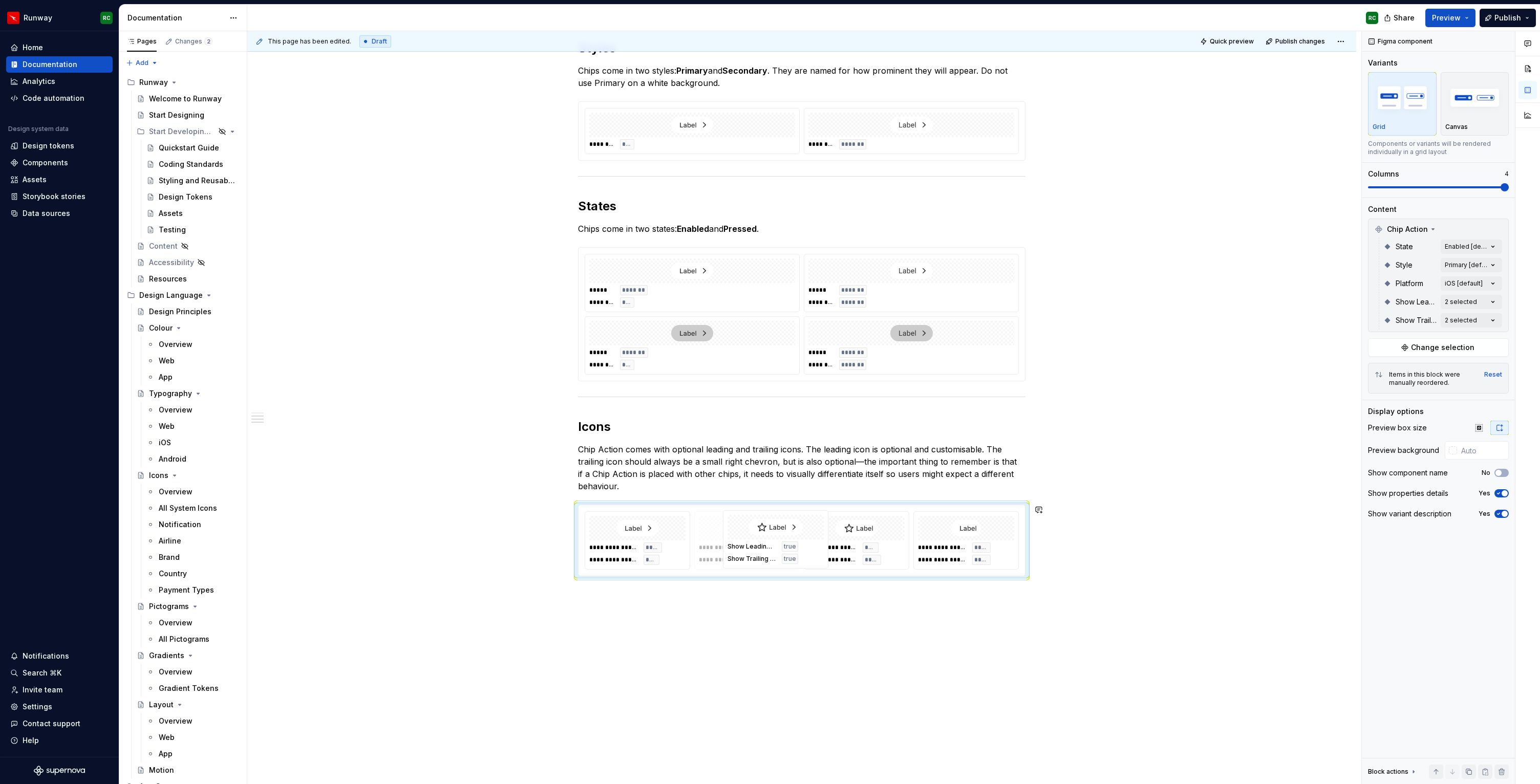
drag, startPoint x: 849, startPoint y: 534, endPoint x: 765, endPoint y: 533, distance: 84.0
click at [765, 533] on body "Runway RC Home Documentation Analytics Code automation Design system data Desig…" at bounding box center [770, 392] width 1540 height 784
click at [692, 591] on div "**********" at bounding box center [801, 370] width 1109 height 907
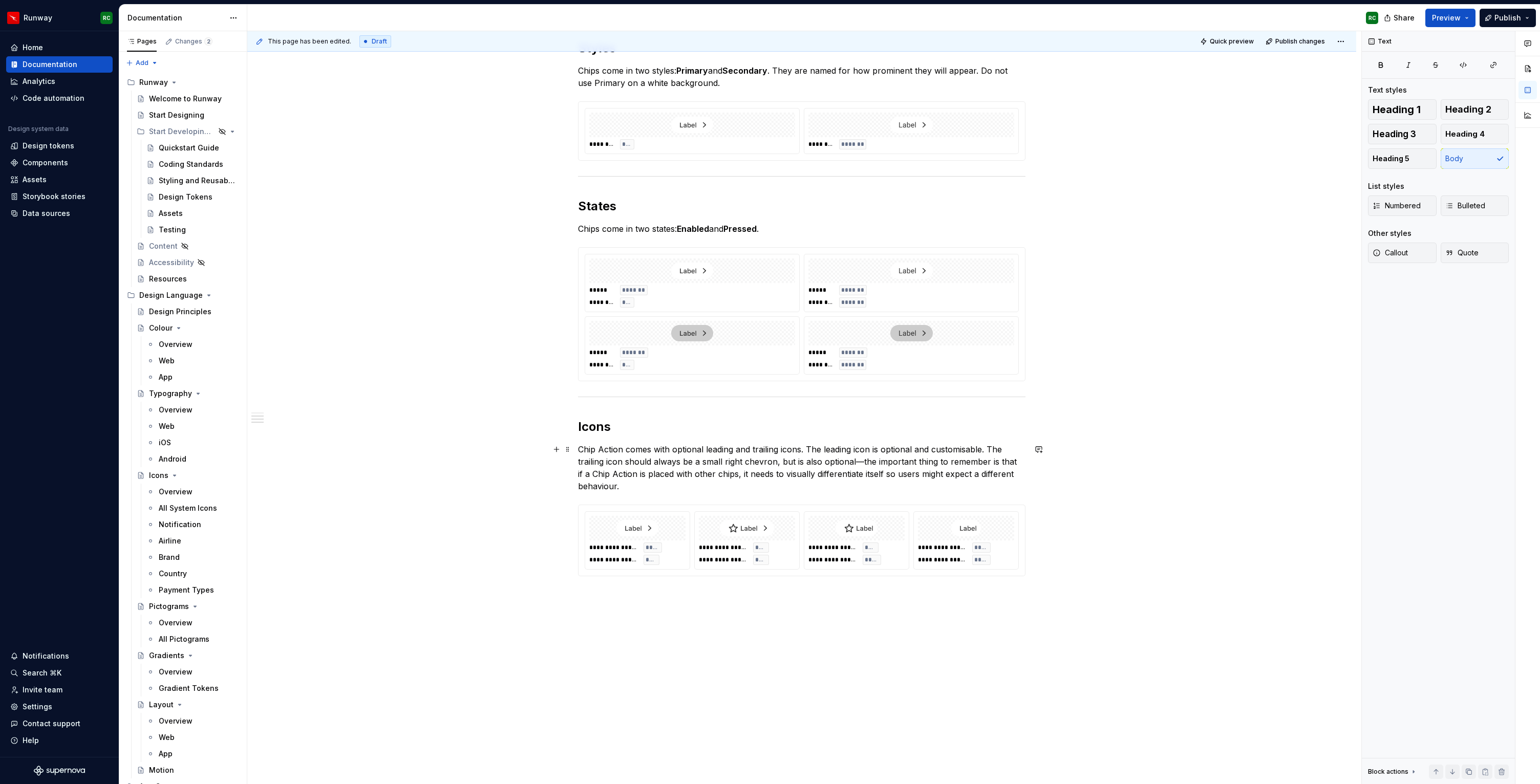
click at [720, 487] on p "Chip Action comes with optional leading and trailing icons. The leading icon is…" at bounding box center [802, 468] width 448 height 49
click at [1448, 773] on button "button" at bounding box center [1452, 771] width 14 height 14
click at [623, 598] on p at bounding box center [802, 595] width 448 height 12
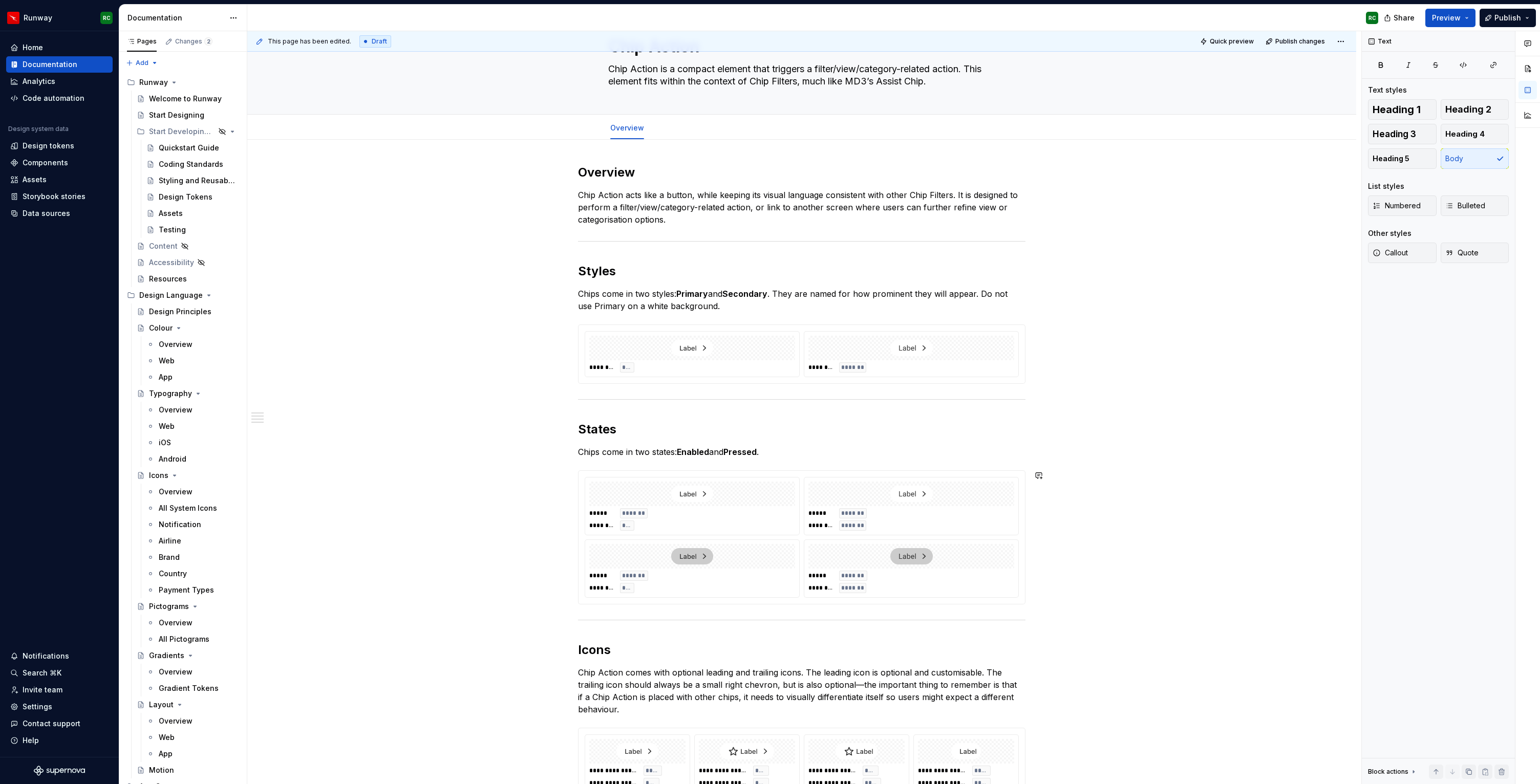
scroll to position [0, 0]
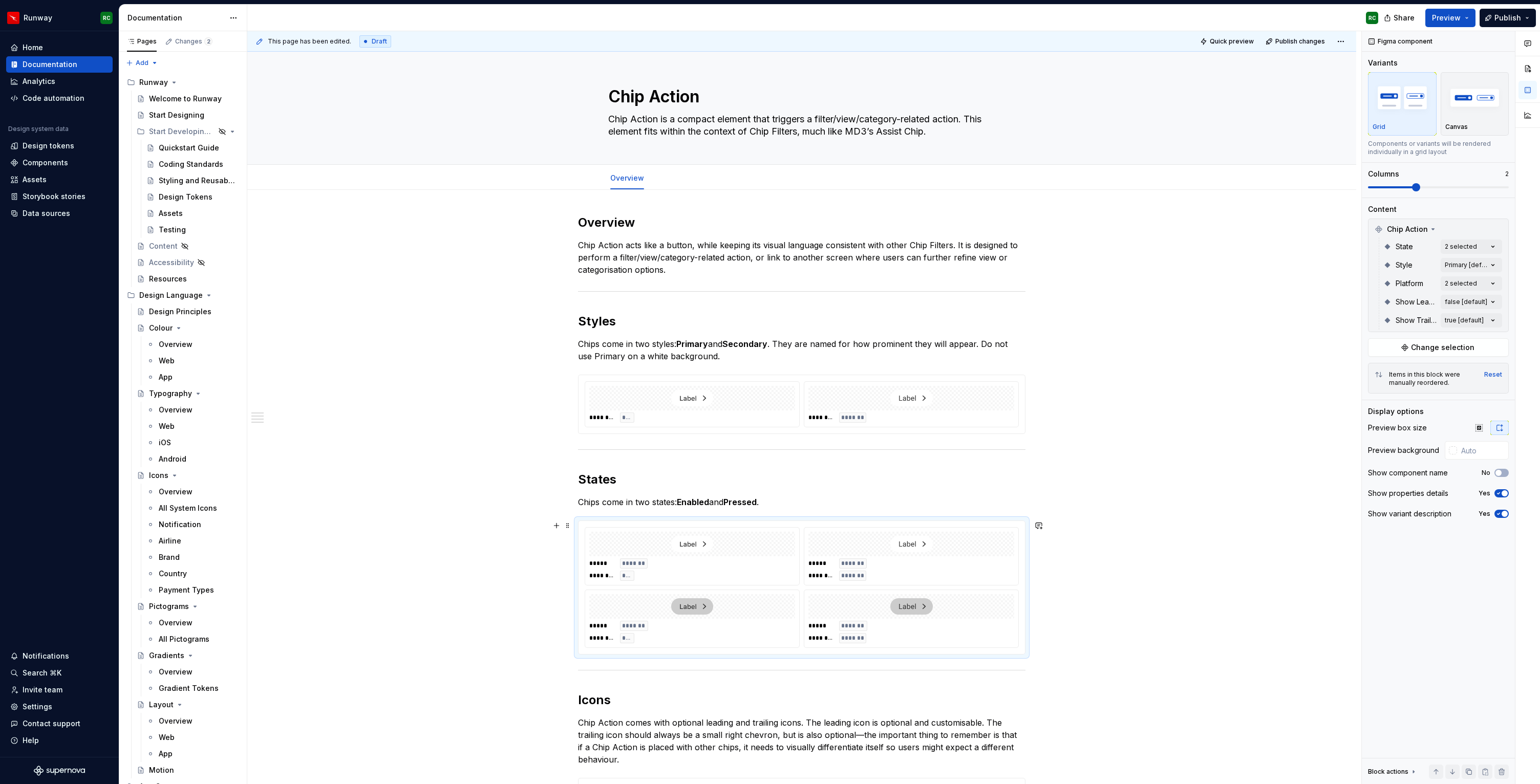
click at [904, 544] on img at bounding box center [911, 544] width 42 height 16
click at [668, 178] on button "Add tab" at bounding box center [675, 178] width 42 height 14
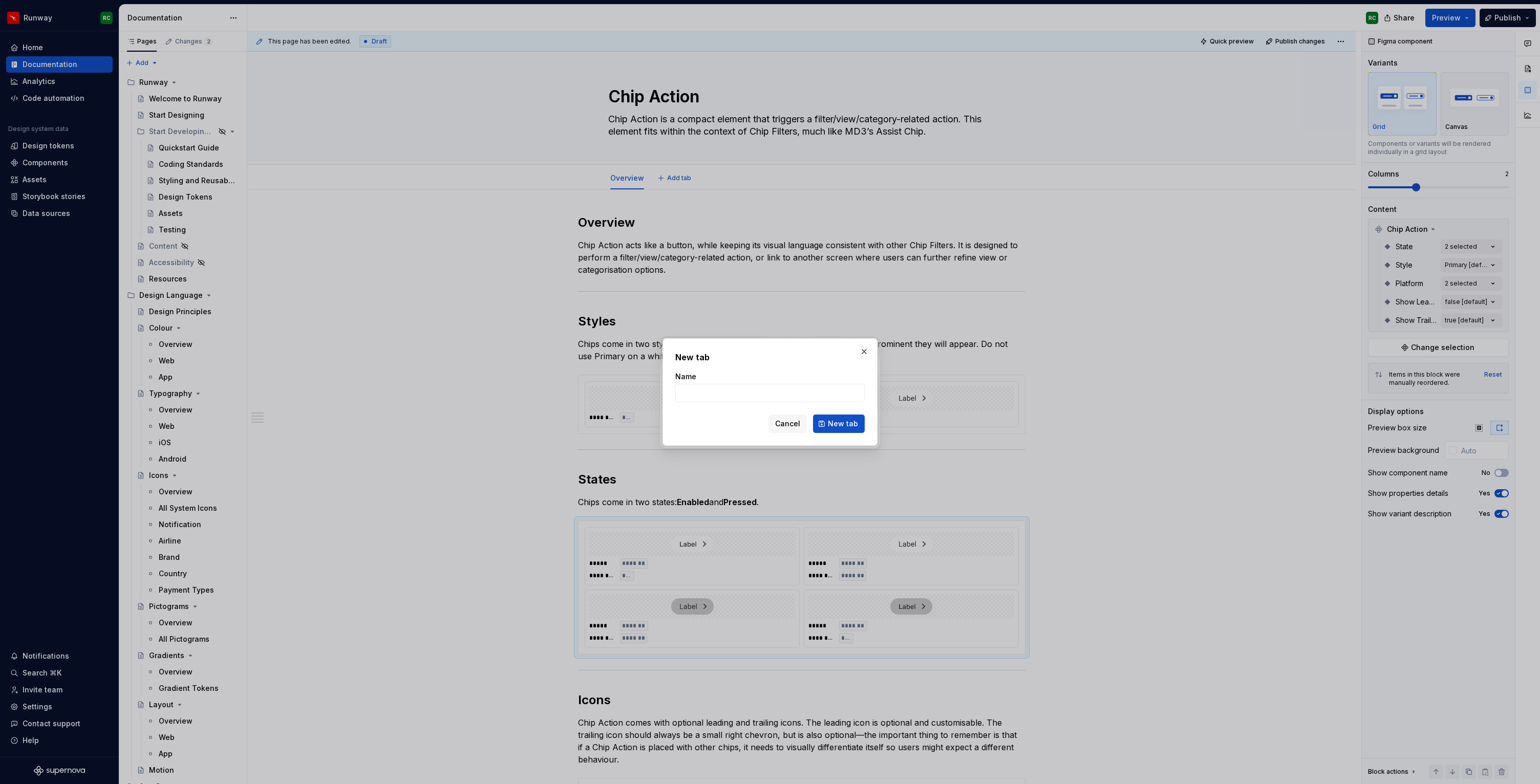
type textarea "*"
type input "Anatomy"
click at [822, 424] on button "New tab" at bounding box center [839, 423] width 52 height 18
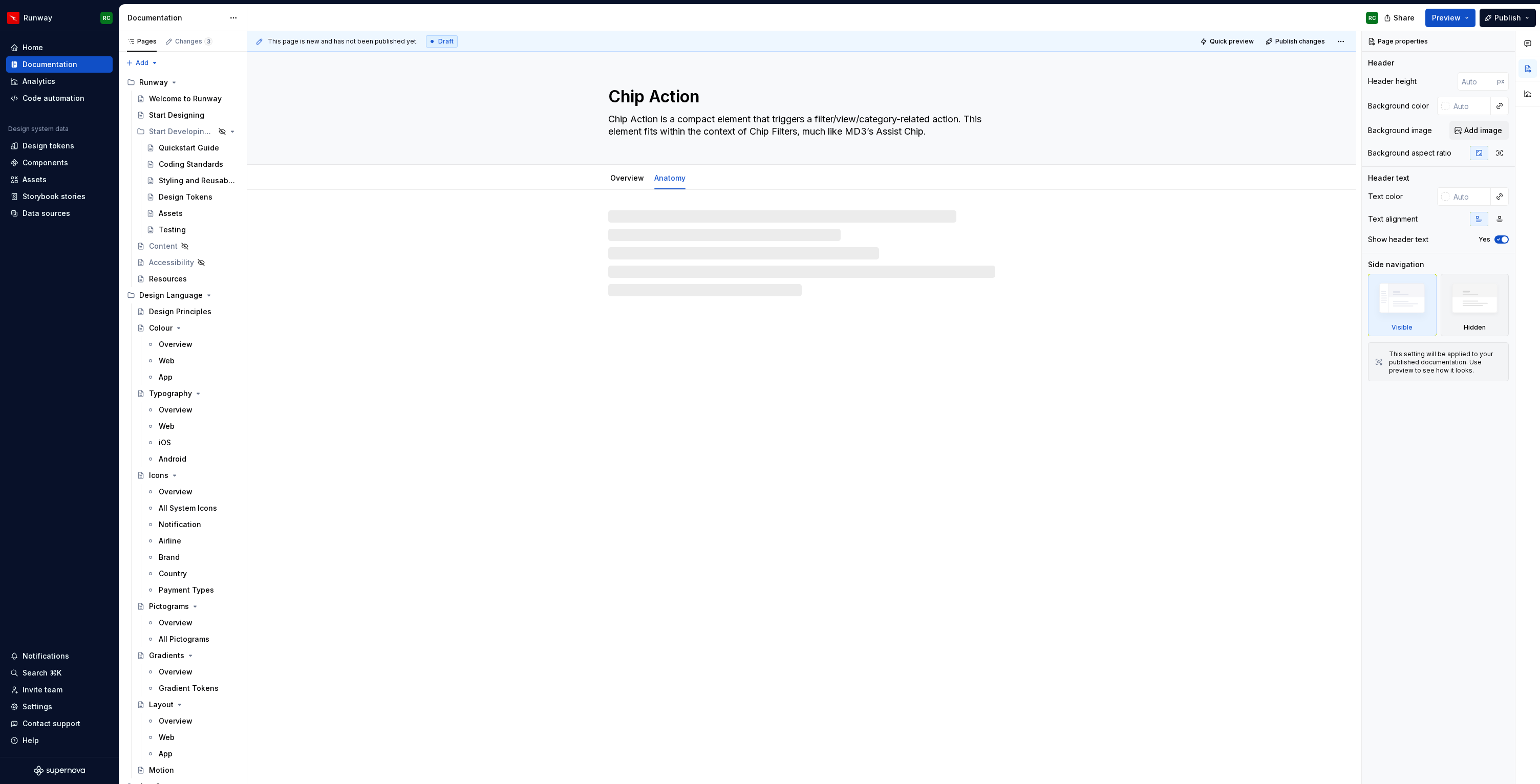
type textarea "*"
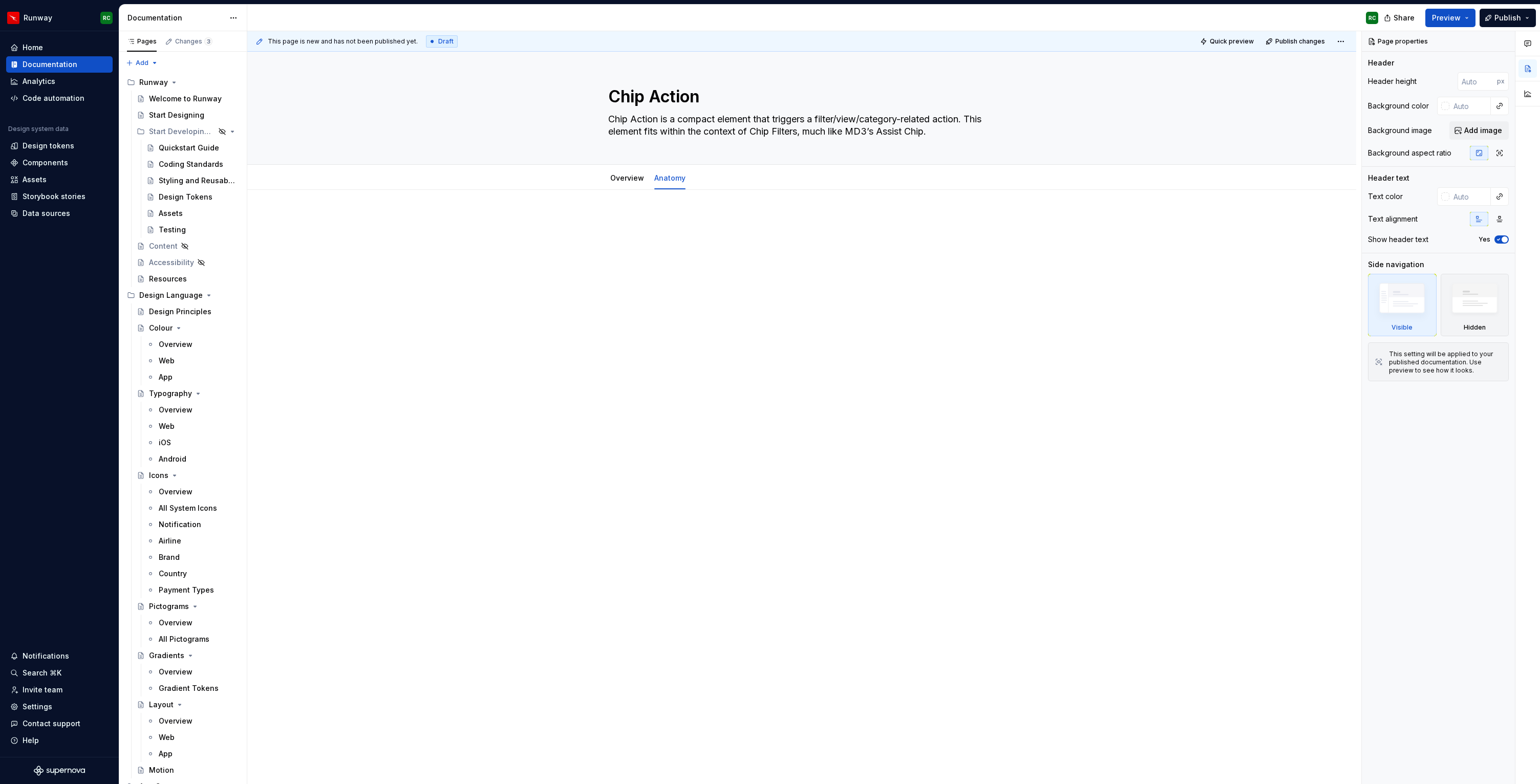
click at [723, 208] on div at bounding box center [801, 345] width 1109 height 311
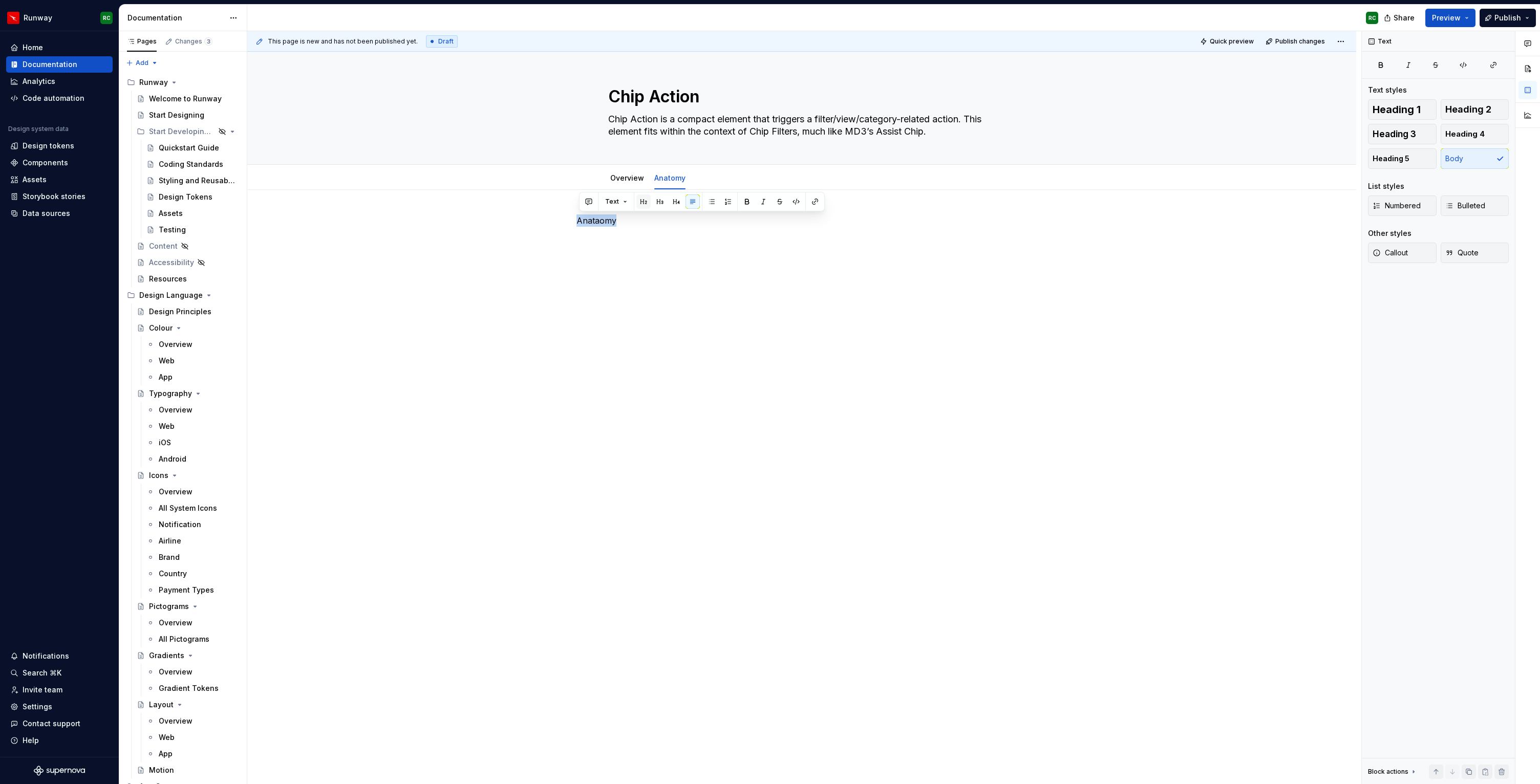
click at [636, 203] on button "button" at bounding box center [643, 201] width 14 height 14
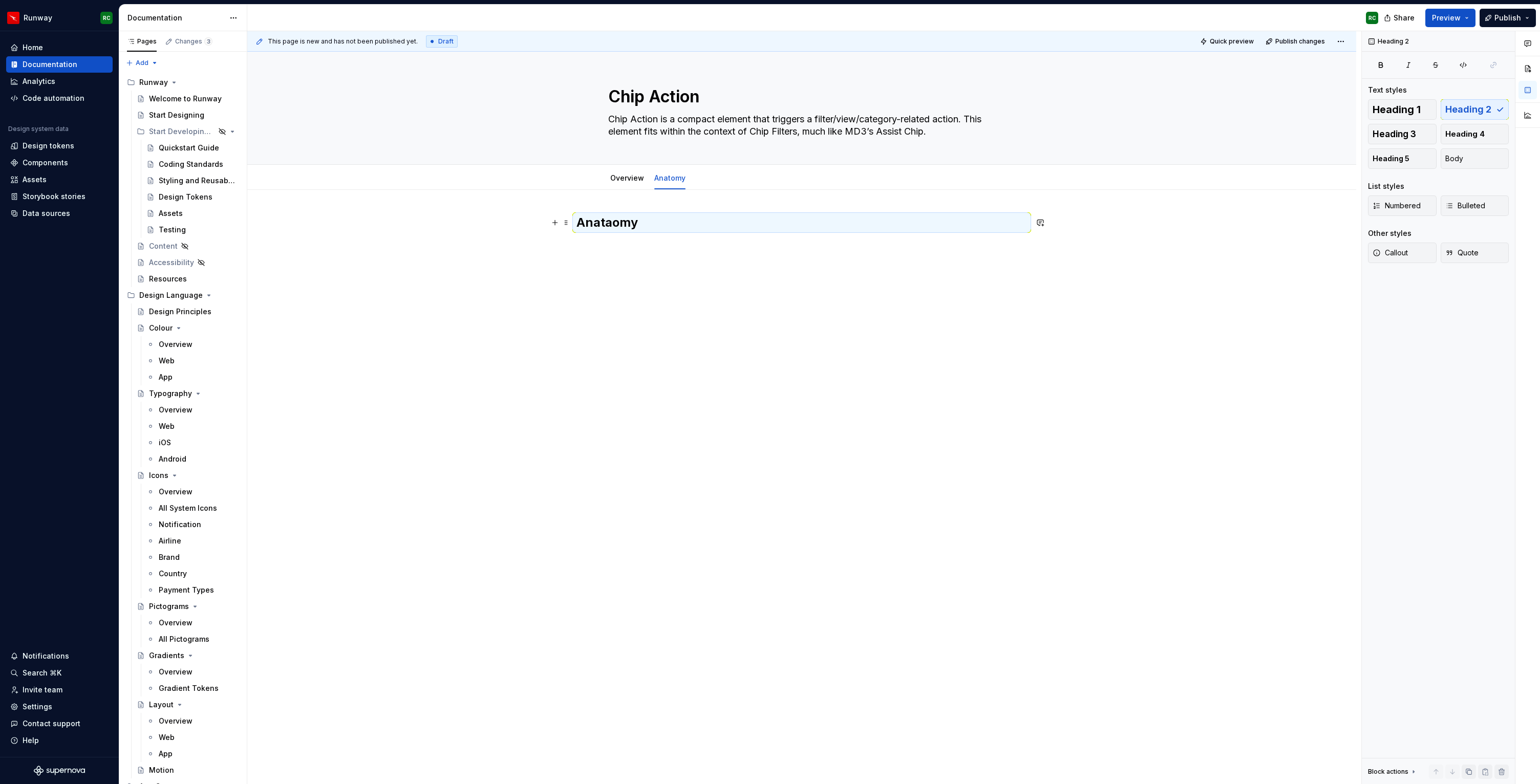
click at [608, 224] on h2 "Anataomy" at bounding box center [801, 223] width 450 height 16
click at [765, 258] on div "Anatomy" at bounding box center [801, 240] width 450 height 51
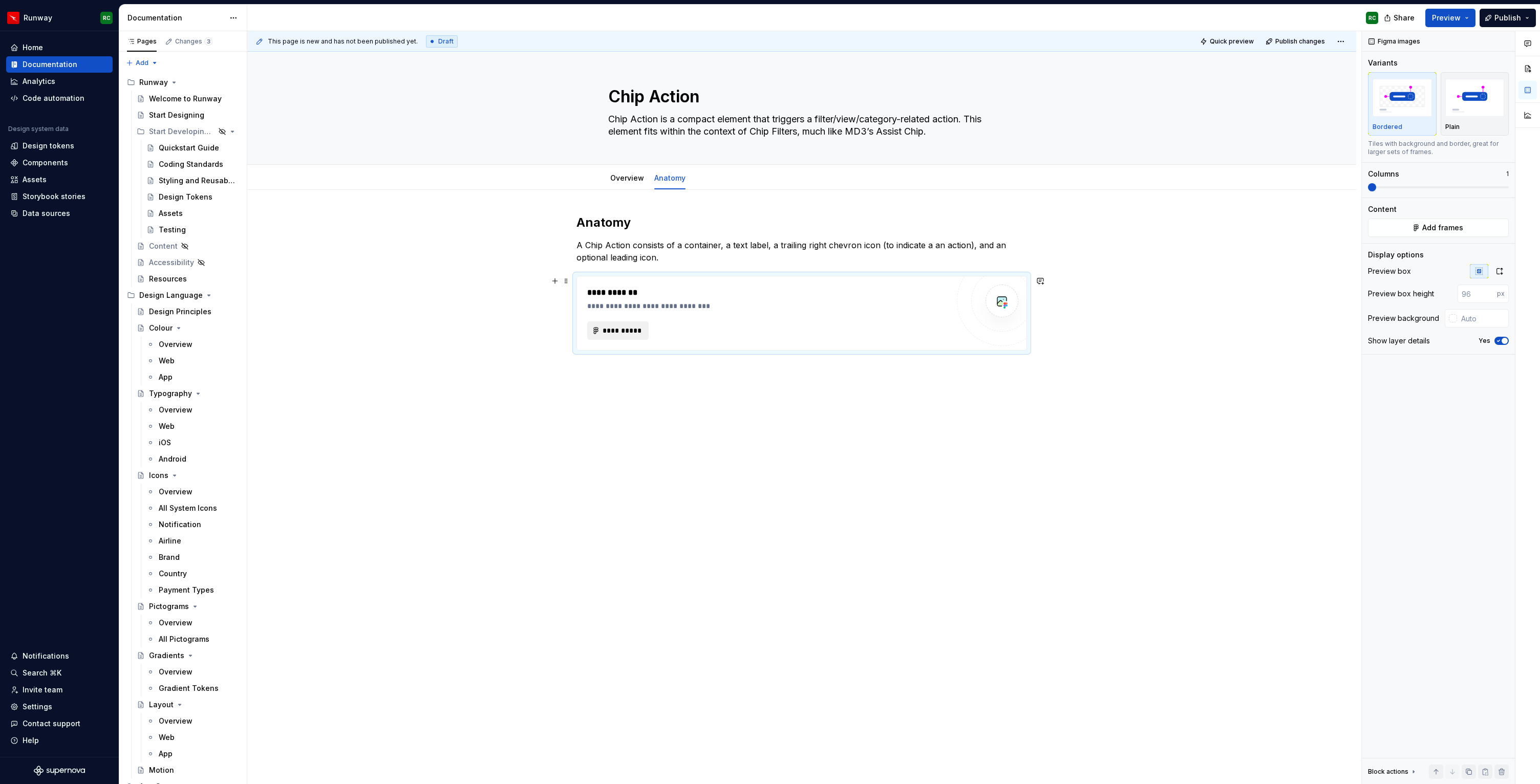
click at [633, 328] on span "**********" at bounding box center [621, 330] width 40 height 10
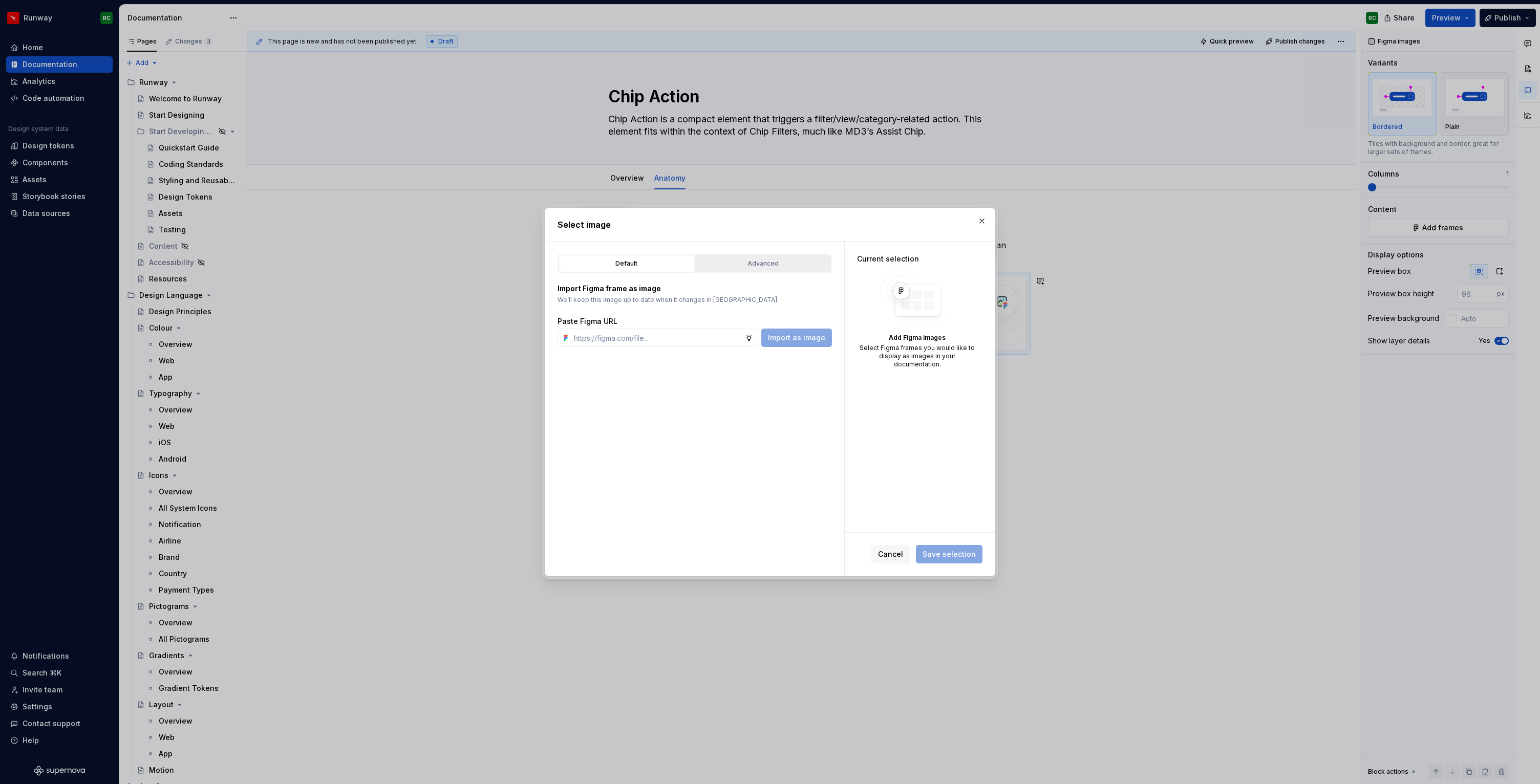
click at [771, 255] on button "Advanced" at bounding box center [763, 264] width 136 height 17
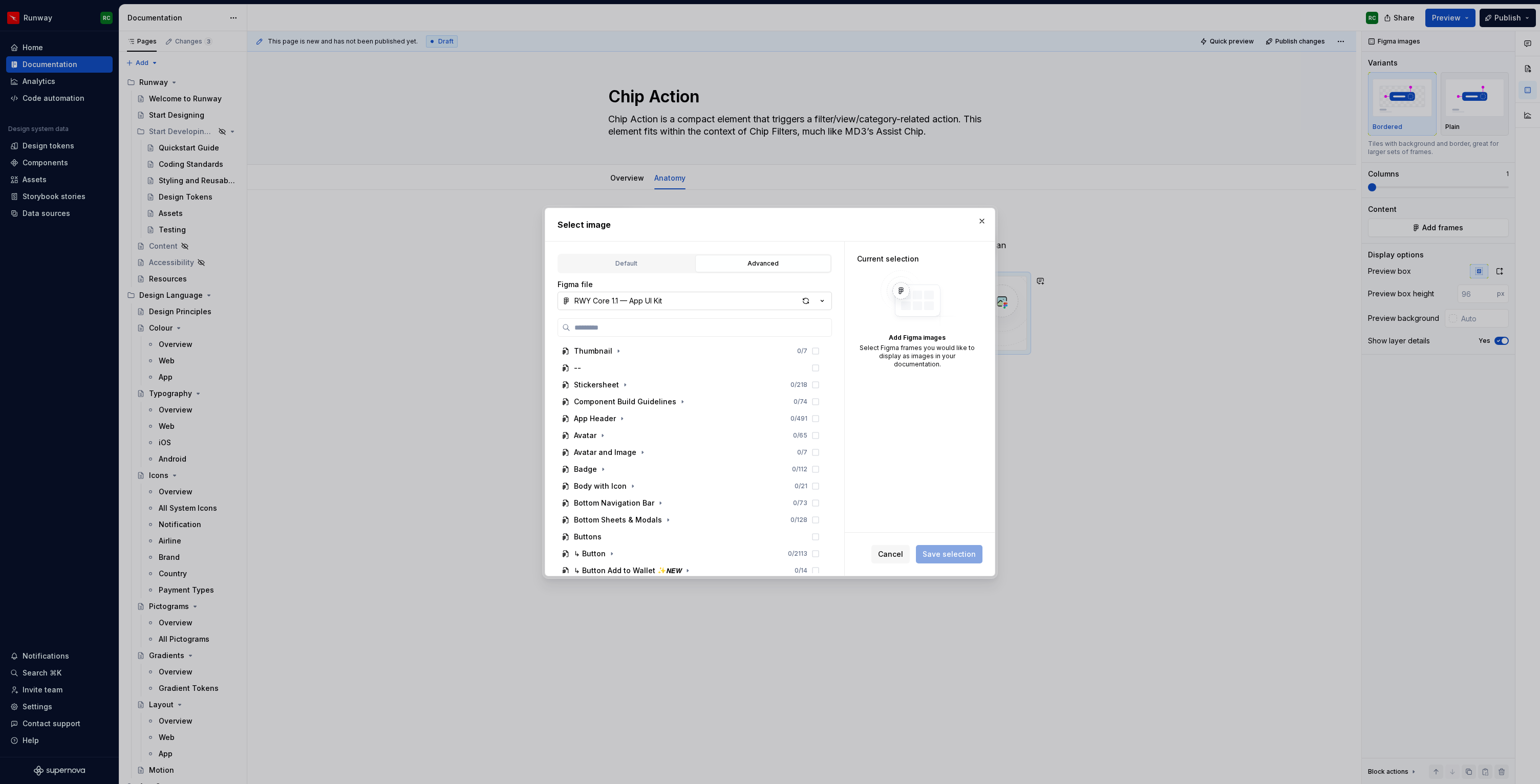
click at [645, 306] on button "RWY Core 1.1 — App UI Kit" at bounding box center [695, 300] width 275 height 18
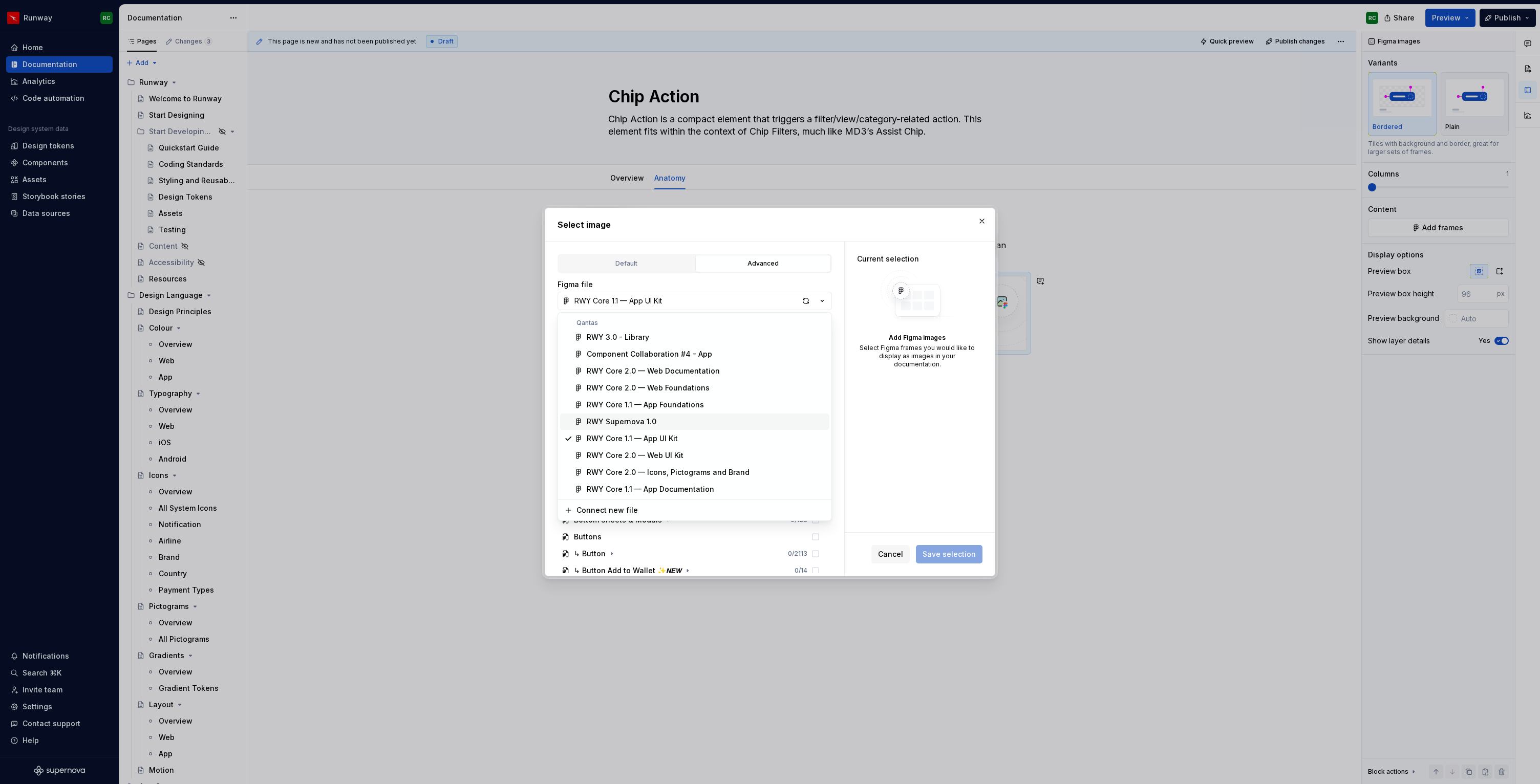
click at [641, 428] on span "RWY Supernova 1.0" at bounding box center [695, 421] width 269 height 16
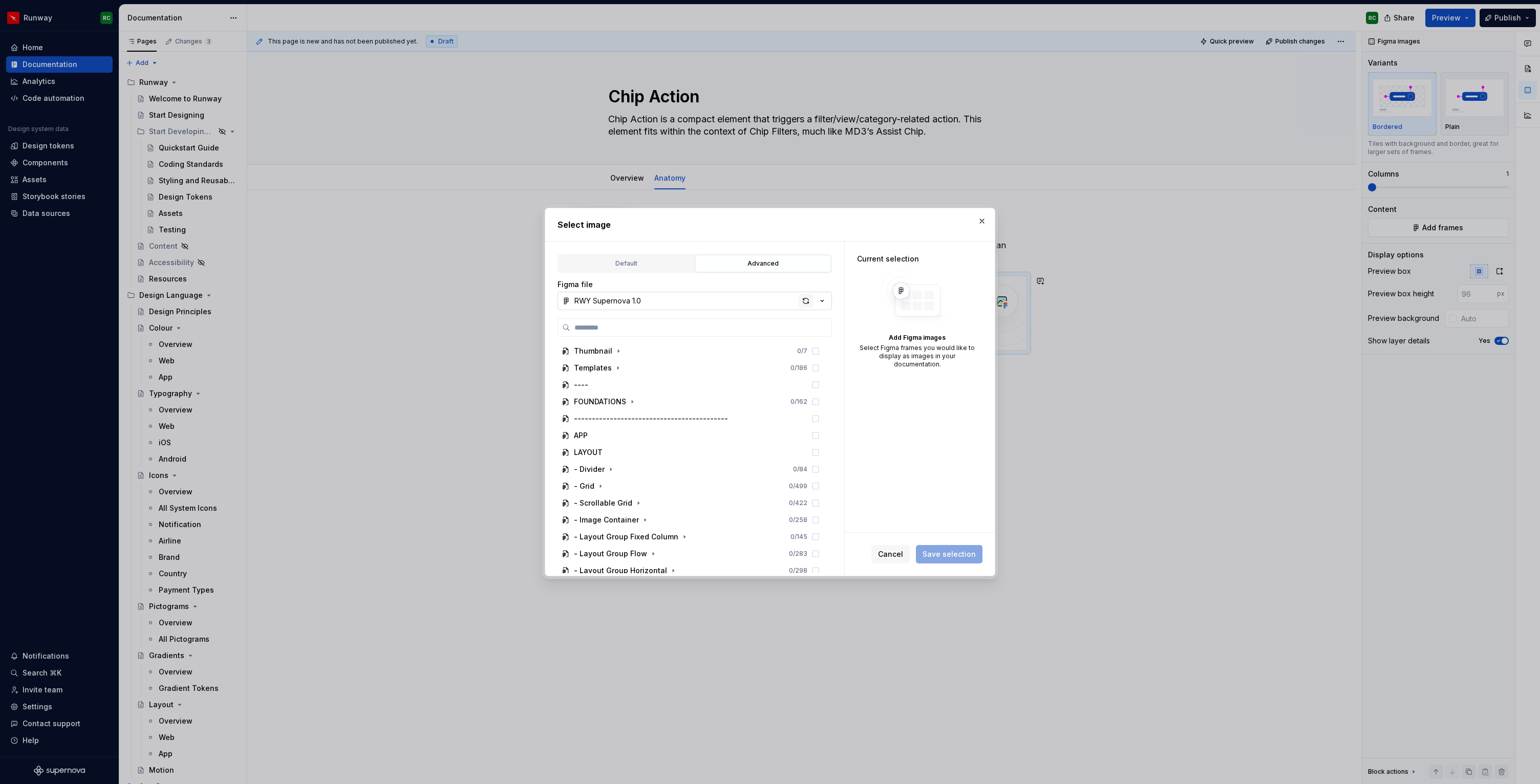
click at [806, 296] on div "button" at bounding box center [805, 301] width 14 height 14
click at [802, 305] on div "button" at bounding box center [805, 301] width 14 height 14
click at [800, 302] on div "button" at bounding box center [805, 301] width 14 height 14
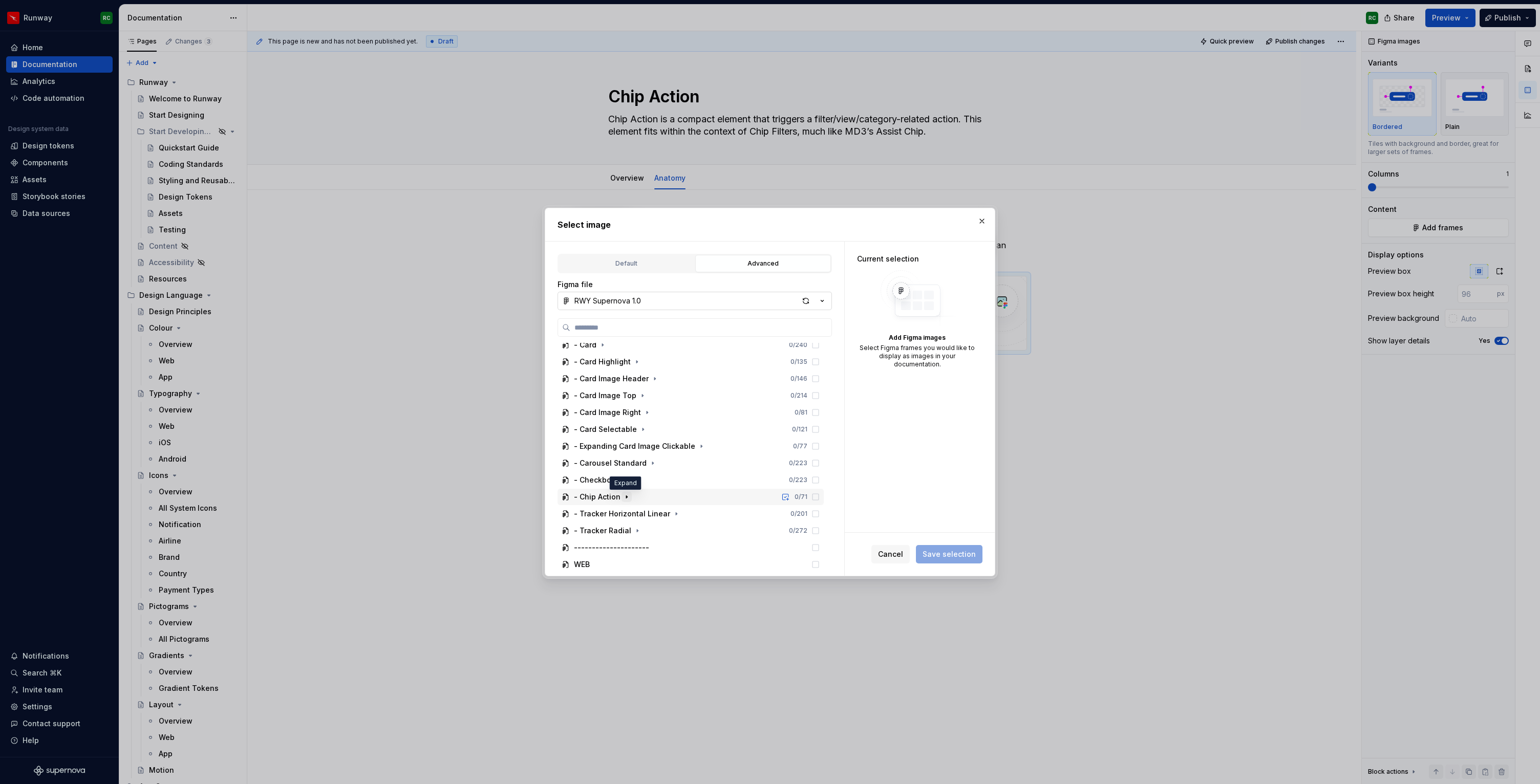
click at [625, 495] on icon "button" at bounding box center [627, 497] width 8 height 8
click at [647, 535] on div "Anatomy" at bounding box center [695, 538] width 256 height 16
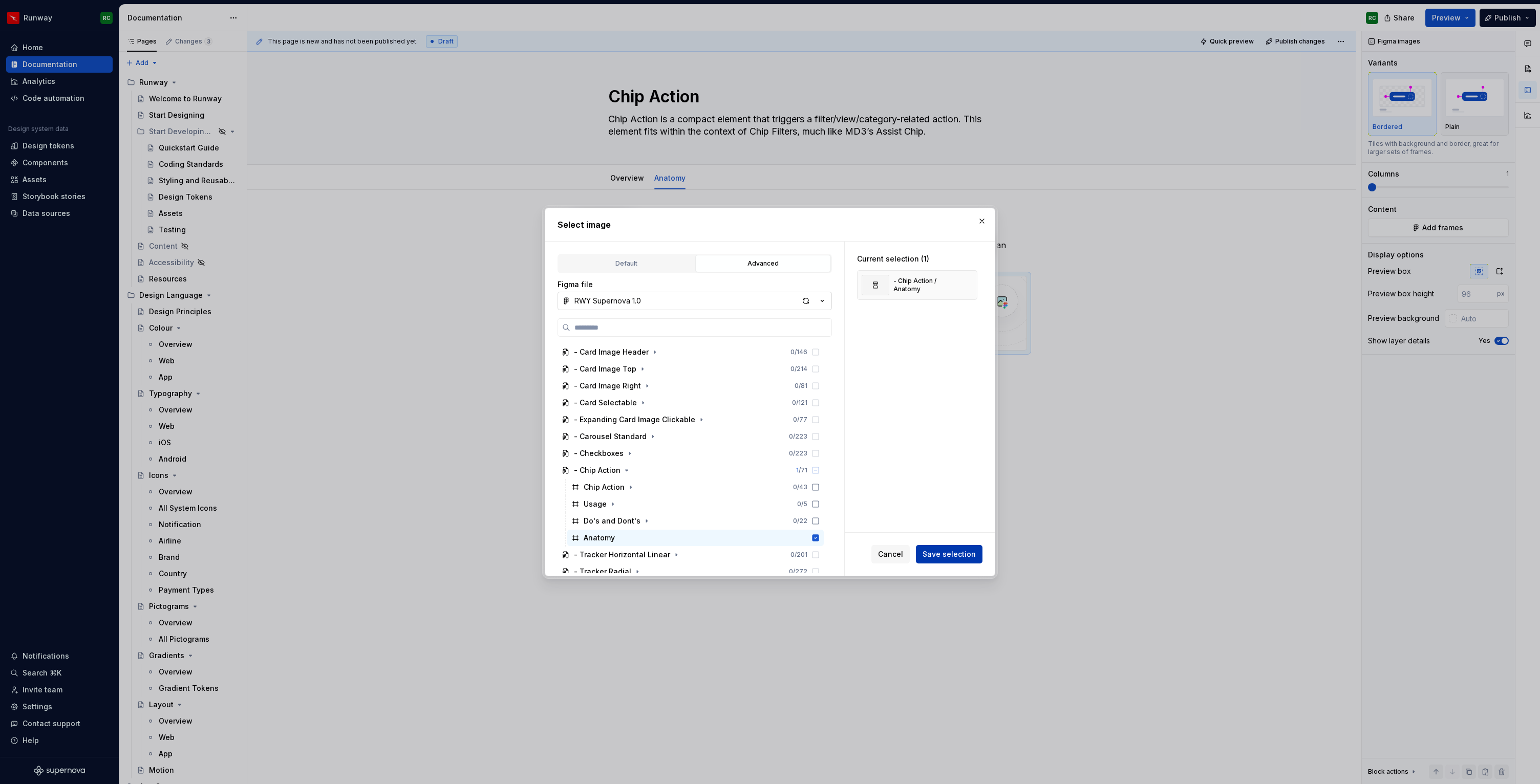
click at [965, 556] on span "Save selection" at bounding box center [948, 554] width 53 height 10
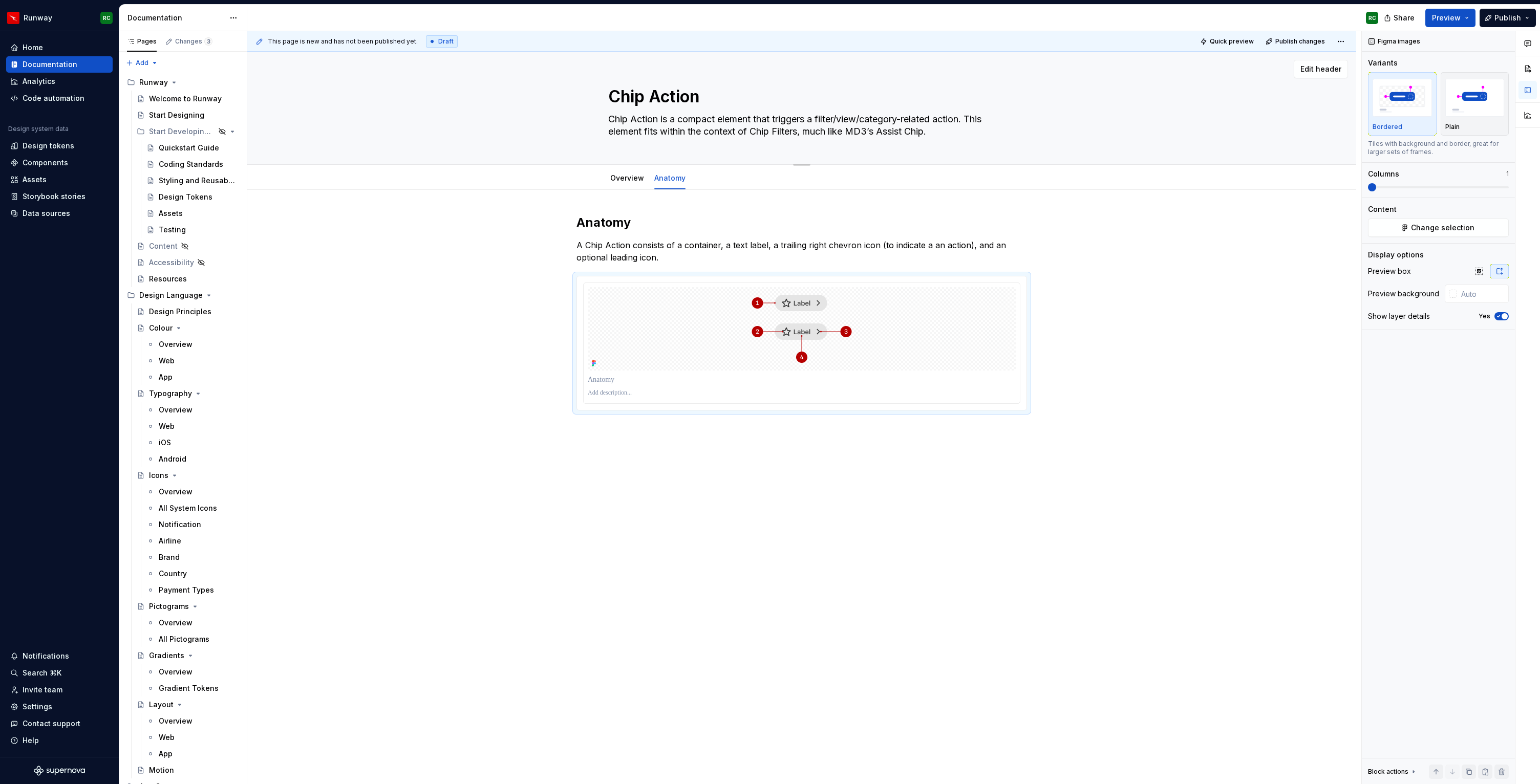
type textarea "*"
click at [1504, 313] on span "button" at bounding box center [1504, 316] width 6 height 6
click at [763, 425] on div "Anatomy A Chip Action consists of a container, a text label, a trailing right c…" at bounding box center [801, 411] width 1109 height 441
click at [607, 407] on div "Anatomy A Chip Action consists of a container, a text label, a trailing right c…" at bounding box center [801, 411] width 1109 height 441
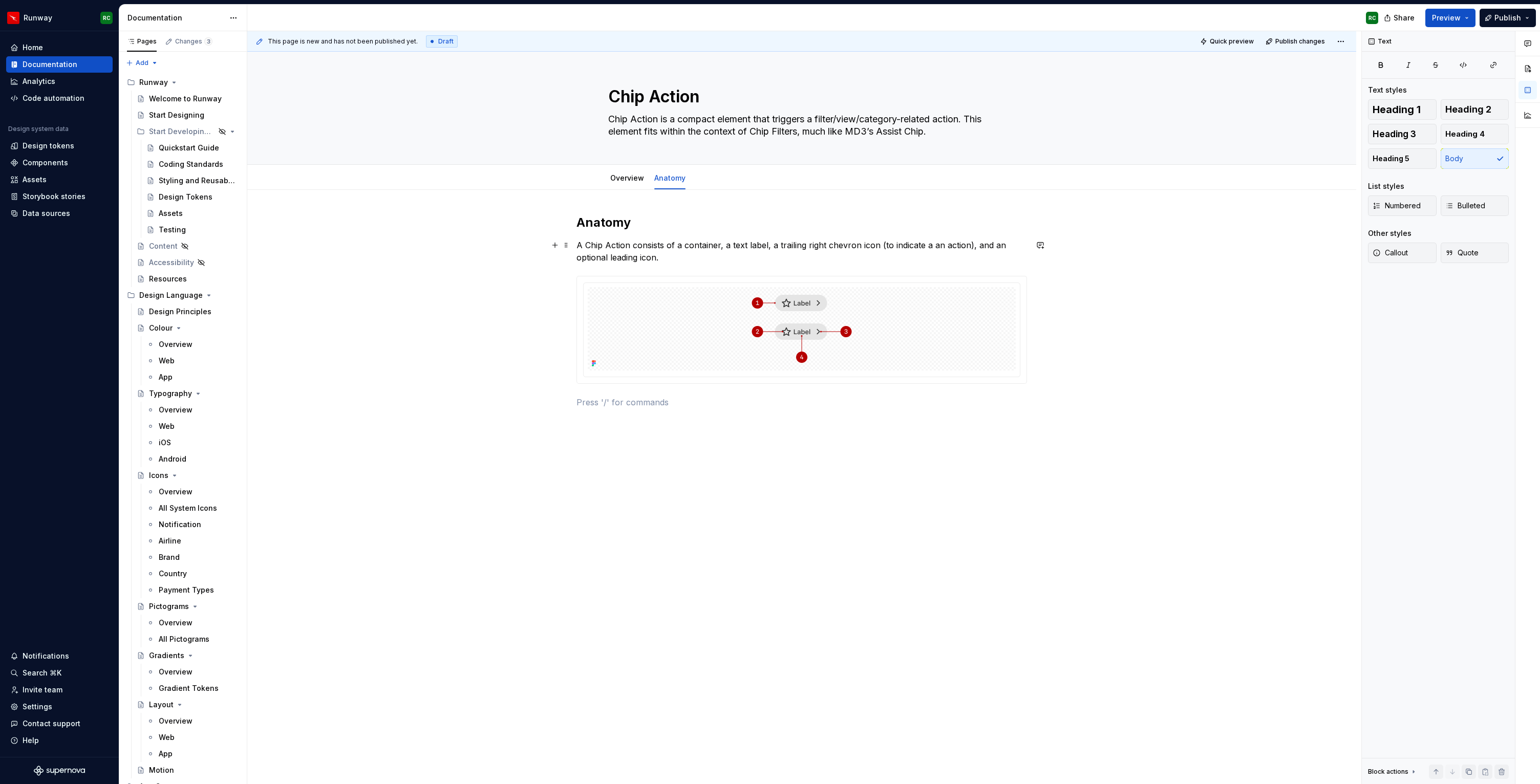
click at [692, 256] on p "A Chip Action consists of a container, a text label, a trailing right chevron i…" at bounding box center [801, 251] width 450 height 25
click at [642, 402] on p at bounding box center [801, 402] width 450 height 12
click at [615, 442] on div "Table" at bounding box center [643, 437] width 67 height 10
click at [682, 415] on icon "button" at bounding box center [681, 415] width 8 height 8
type input "3"
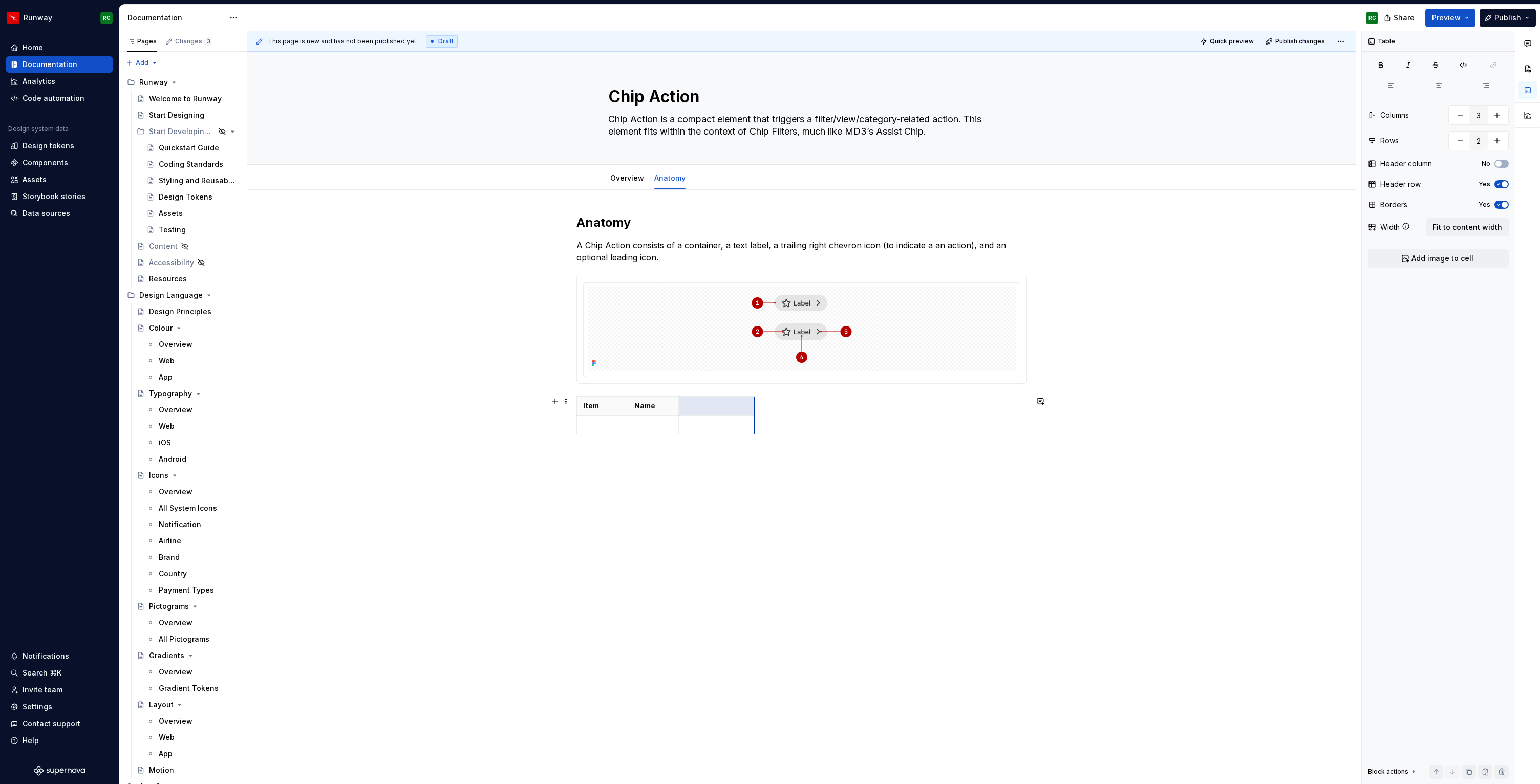
drag, startPoint x: 699, startPoint y: 423, endPoint x: 757, endPoint y: 420, distance: 58.1
click at [711, 405] on p at bounding box center [717, 405] width 63 height 10
drag, startPoint x: 680, startPoint y: 418, endPoint x: 711, endPoint y: 417, distance: 31.0
click at [602, 427] on p at bounding box center [602, 425] width 38 height 10
click at [683, 433] on icon "button" at bounding box center [684, 435] width 8 height 8
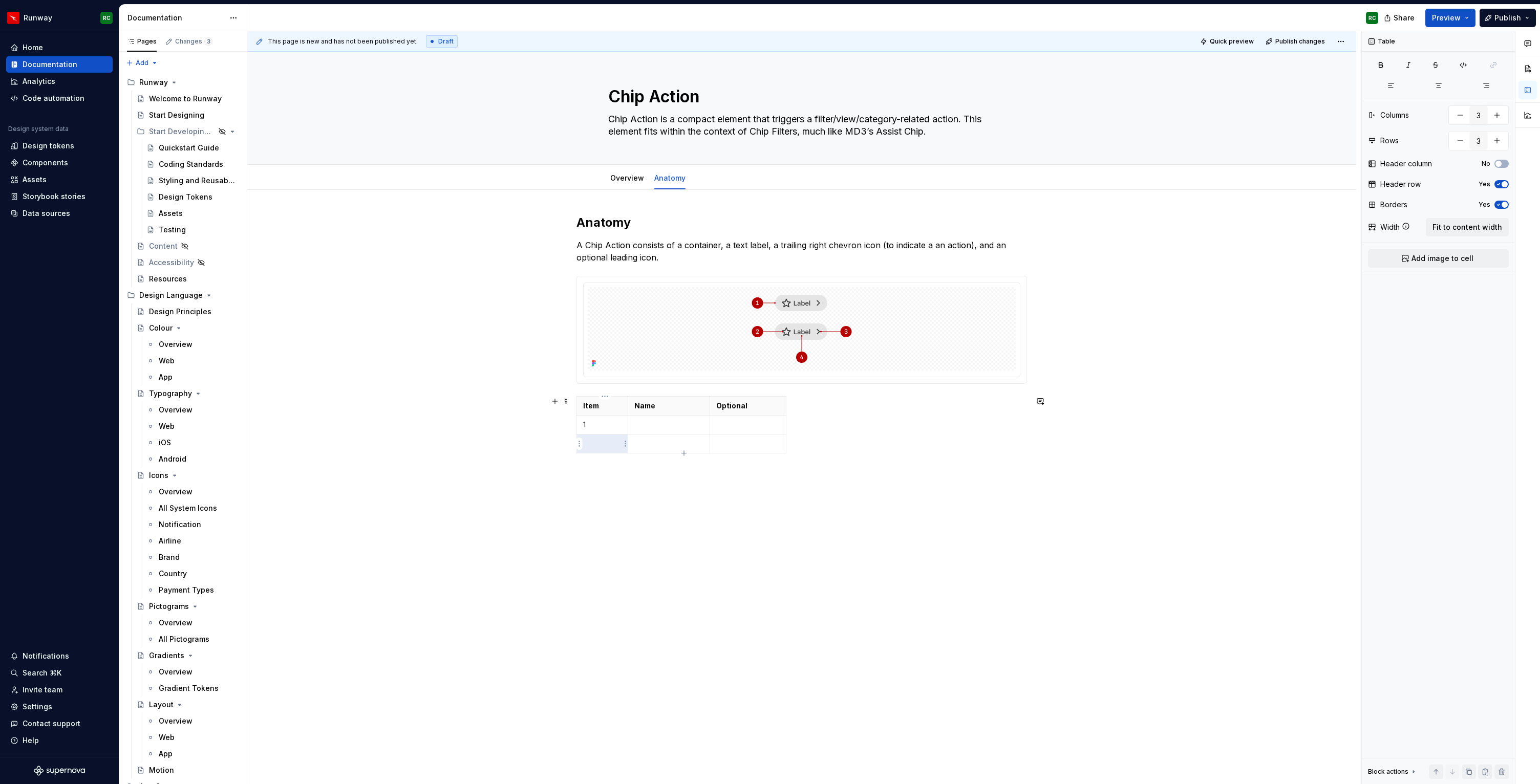
click at [604, 448] on p at bounding box center [602, 443] width 38 height 10
click at [684, 454] on div "Item Name Optional 1 2" at bounding box center [801, 427] width 450 height 61
click at [685, 452] on icon "button" at bounding box center [684, 454] width 8 height 8
click at [602, 465] on p at bounding box center [602, 462] width 38 height 10
click at [685, 468] on icon "button" at bounding box center [684, 472] width 8 height 8
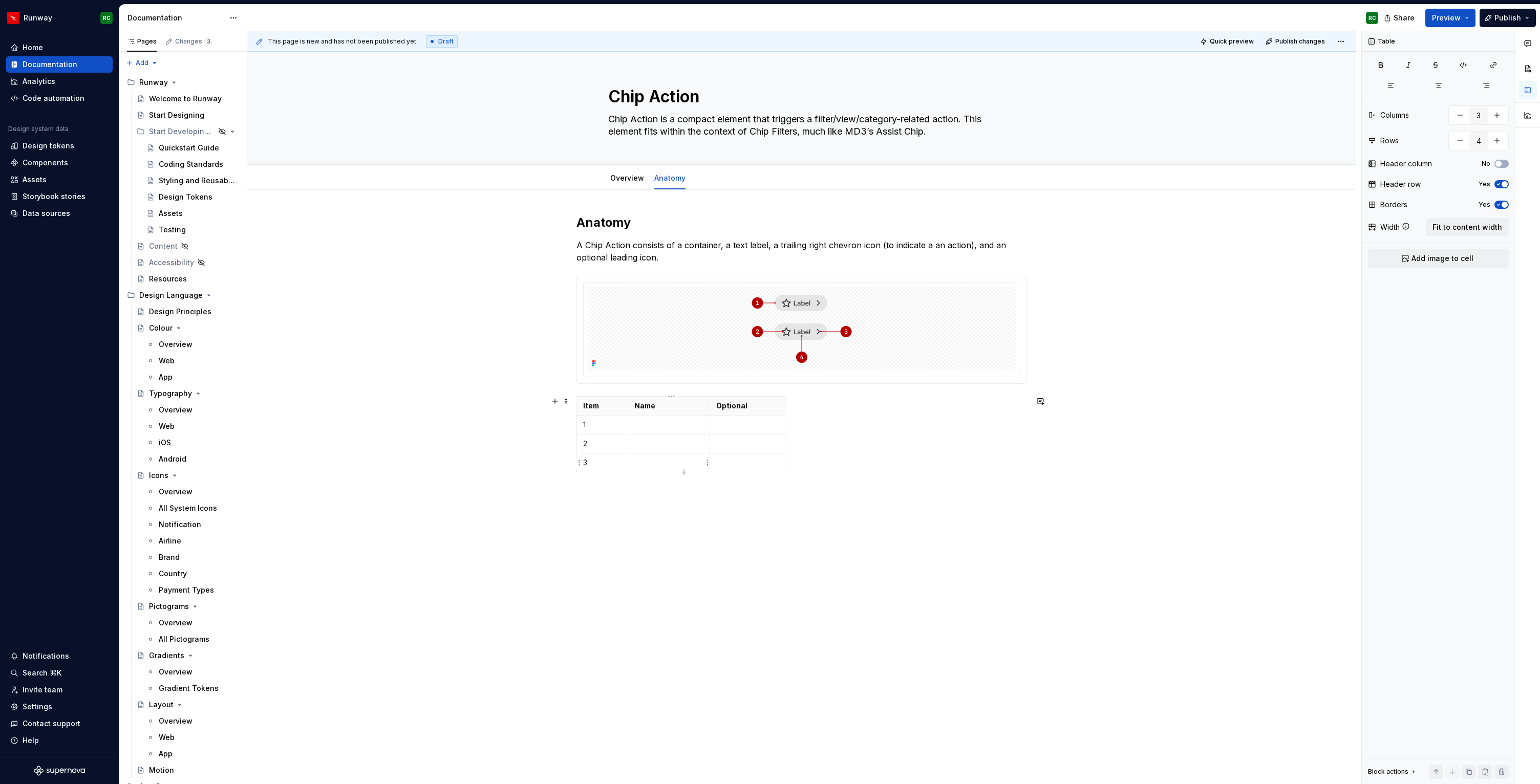
type input "5"
click at [595, 480] on p at bounding box center [602, 481] width 38 height 10
drag, startPoint x: 594, startPoint y: 482, endPoint x: 592, endPoint y: 408, distance: 74.0
click at [592, 408] on tbody "Item Name Optional 1 2 3 4" at bounding box center [681, 443] width 209 height 95
drag, startPoint x: 1444, startPoint y: 83, endPoint x: 1373, endPoint y: 60, distance: 74.6
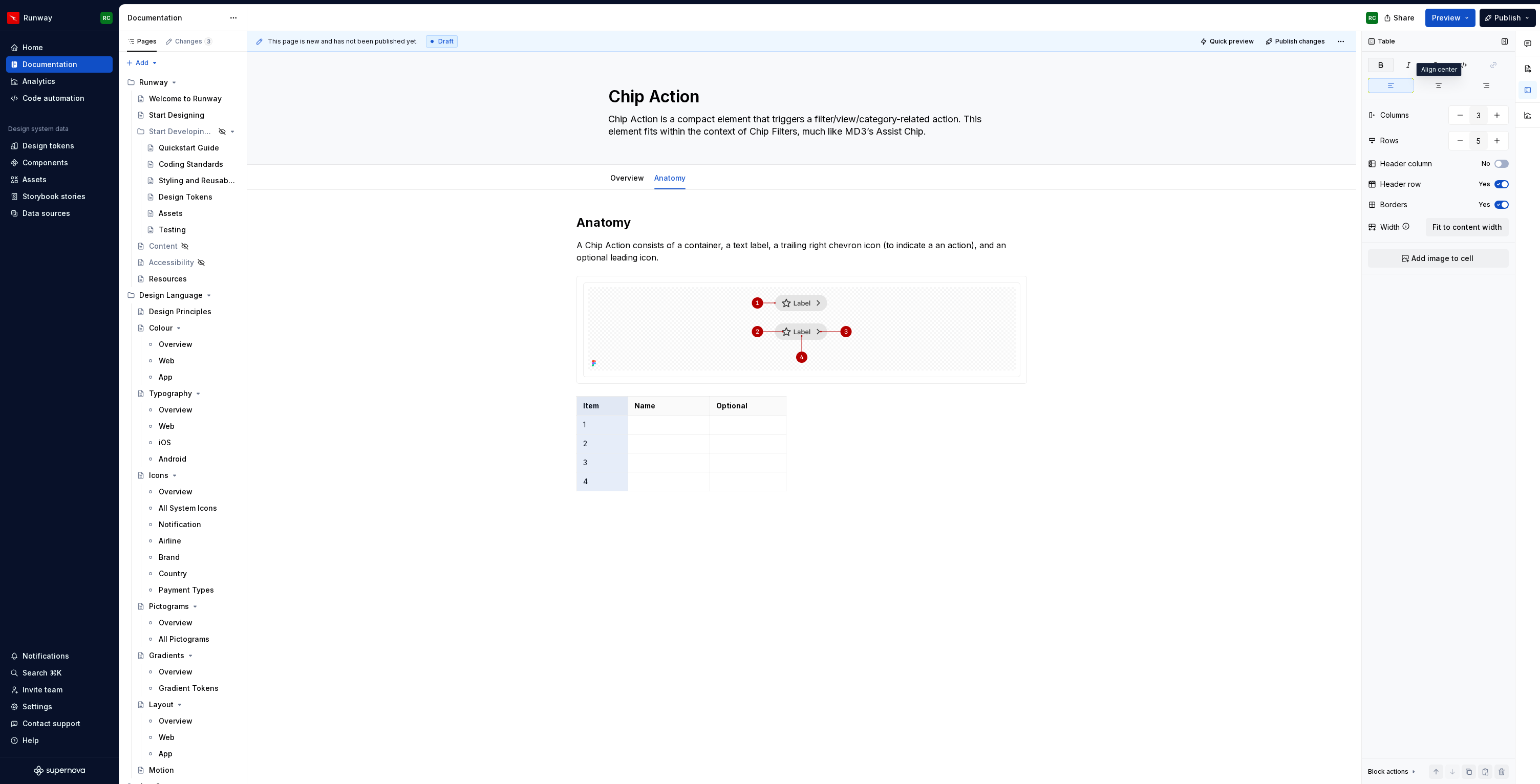
click at [1444, 83] on button "button" at bounding box center [1438, 85] width 46 height 14
click at [1376, 63] on icon "button" at bounding box center [1380, 65] width 8 height 8
drag, startPoint x: 631, startPoint y: 433, endPoint x: 615, endPoint y: 433, distance: 16.0
click at [615, 433] on td at bounding box center [652, 425] width 82 height 19
drag, startPoint x: 696, startPoint y: 433, endPoint x: 718, endPoint y: 434, distance: 22.0
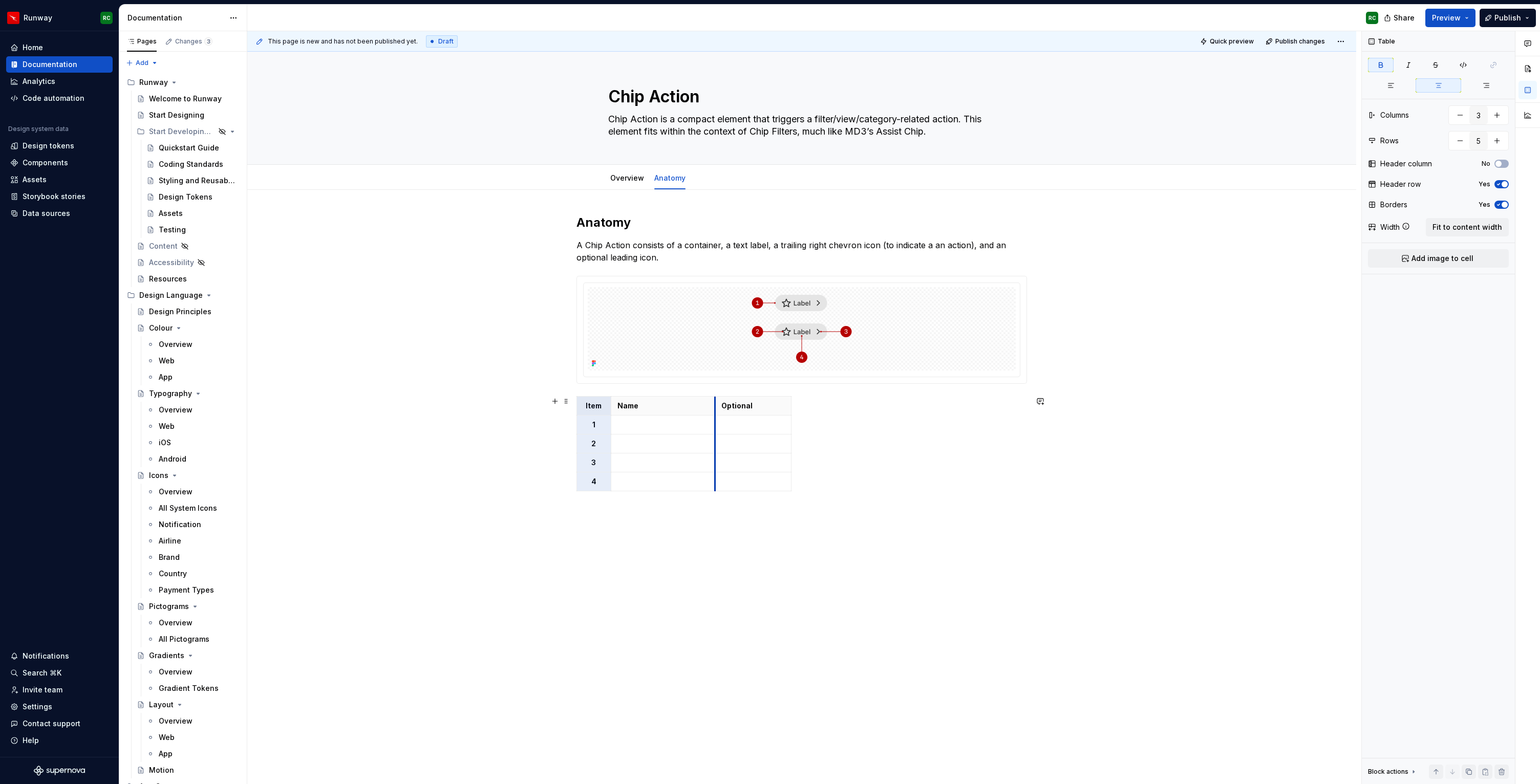
click at [718, 434] on tbody "Item Name Optional 1 2 3 4" at bounding box center [684, 443] width 215 height 95
click at [662, 430] on td at bounding box center [662, 425] width 104 height 19
click at [672, 443] on p at bounding box center [662, 443] width 91 height 10
click at [650, 462] on p at bounding box center [662, 462] width 91 height 10
click at [651, 480] on p at bounding box center [662, 481] width 91 height 10
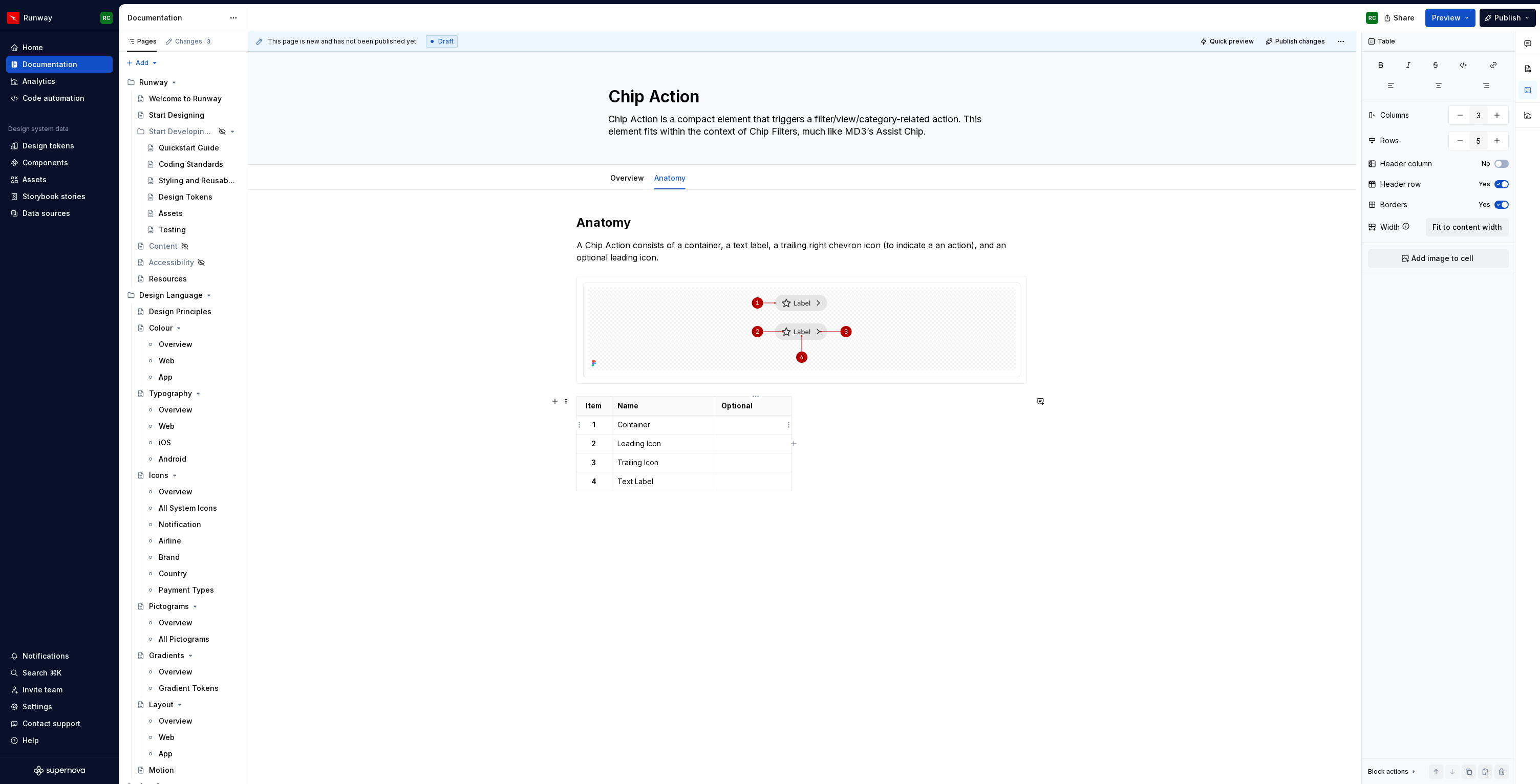
click at [756, 431] on td at bounding box center [753, 425] width 76 height 19
click at [800, 406] on button "button" at bounding box center [802, 406] width 14 height 14
click at [759, 443] on p at bounding box center [753, 443] width 63 height 10
click at [797, 423] on button "button" at bounding box center [802, 425] width 14 height 14
click at [762, 470] on td at bounding box center [753, 463] width 76 height 19
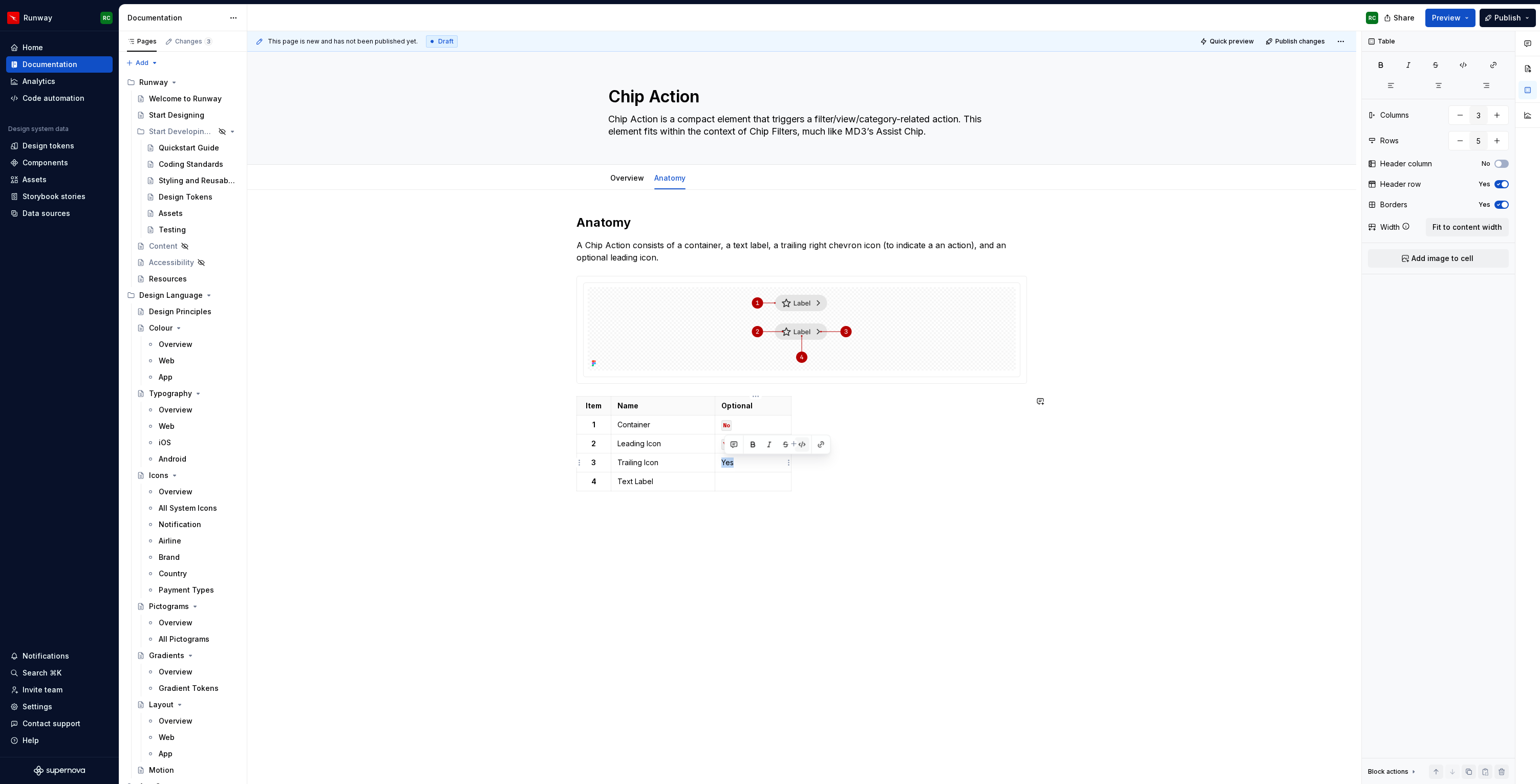
click at [804, 443] on button "button" at bounding box center [802, 444] width 14 height 14
click at [754, 482] on p at bounding box center [753, 481] width 63 height 10
click at [796, 464] on button "button" at bounding box center [802, 463] width 14 height 14
click at [854, 546] on div "Anatomy A Chip Action consists of a container, a text label, a trailing right c…" at bounding box center [801, 466] width 1109 height 553
drag, startPoint x: 795, startPoint y: 421, endPoint x: 809, endPoint y: 423, distance: 14.1
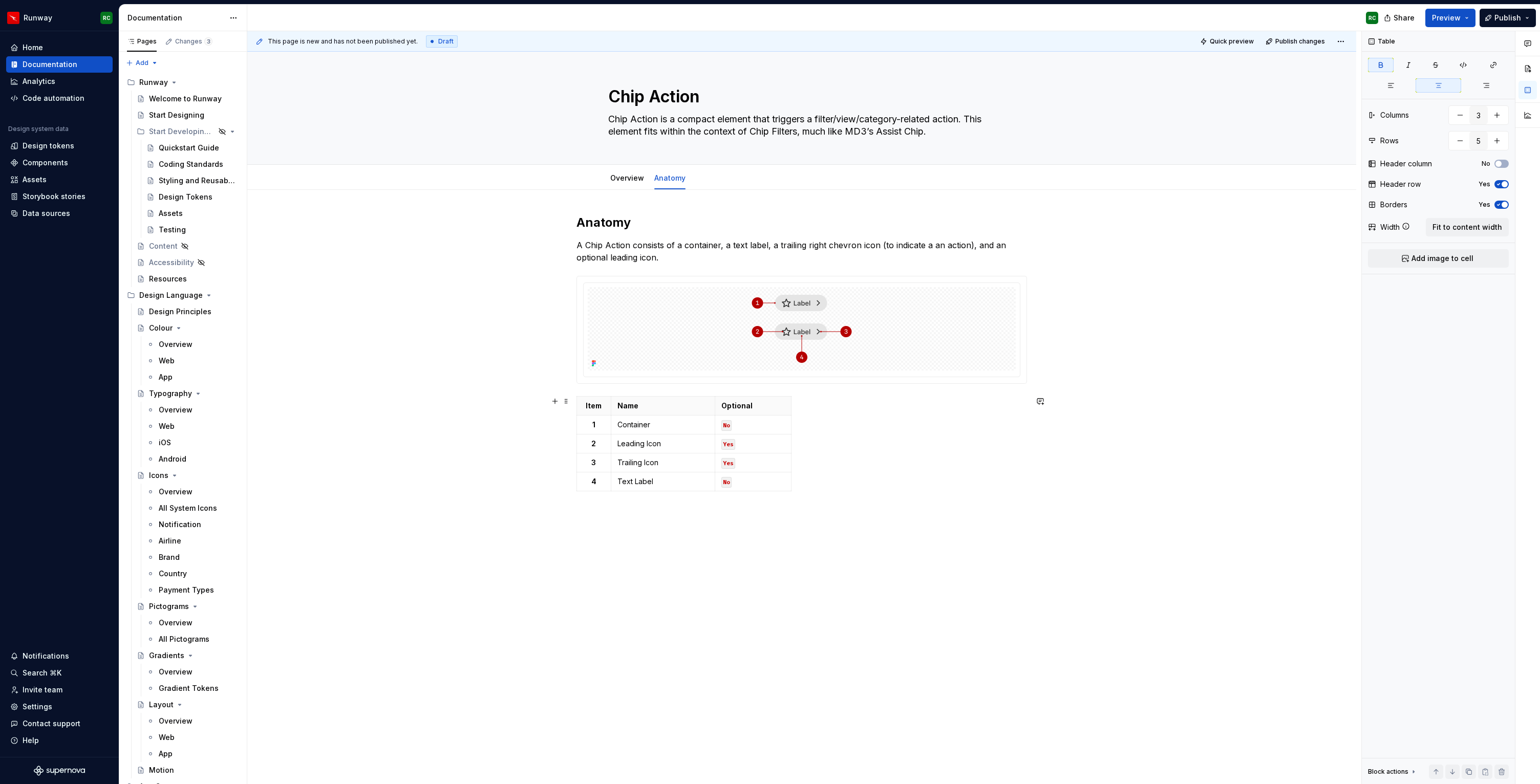
click at [809, 423] on div "Item Name Optional 1 Container No 2 Leading Icon Yes 3 Trailing Icon Yes 4 Text…" at bounding box center [801, 446] width 450 height 100
drag, startPoint x: 792, startPoint y: 425, endPoint x: 803, endPoint y: 424, distance: 11.0
click at [728, 176] on span "Add tab" at bounding box center [721, 178] width 24 height 8
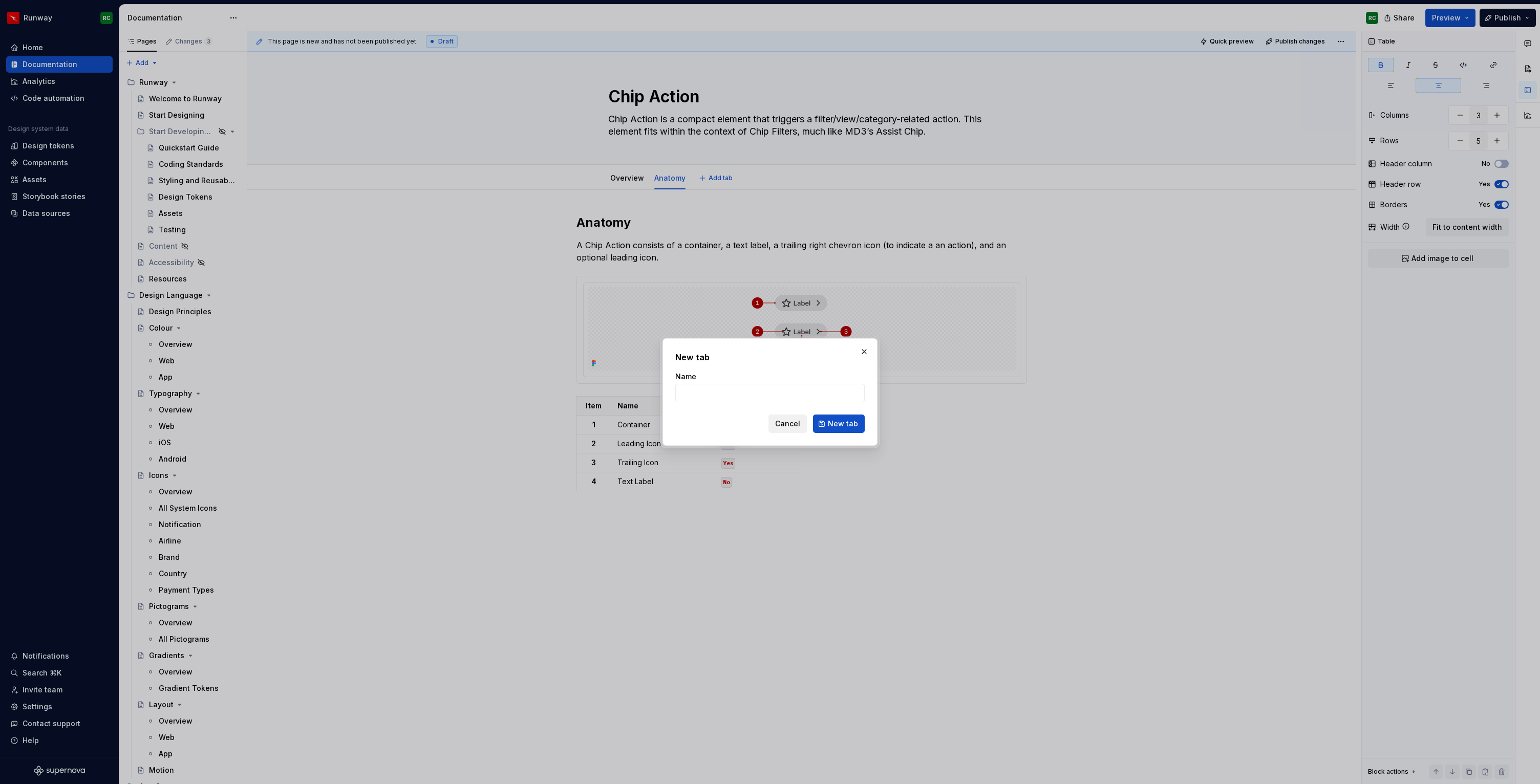
type textarea "*"
click at [779, 429] on button "Cancel" at bounding box center [788, 423] width 38 height 18
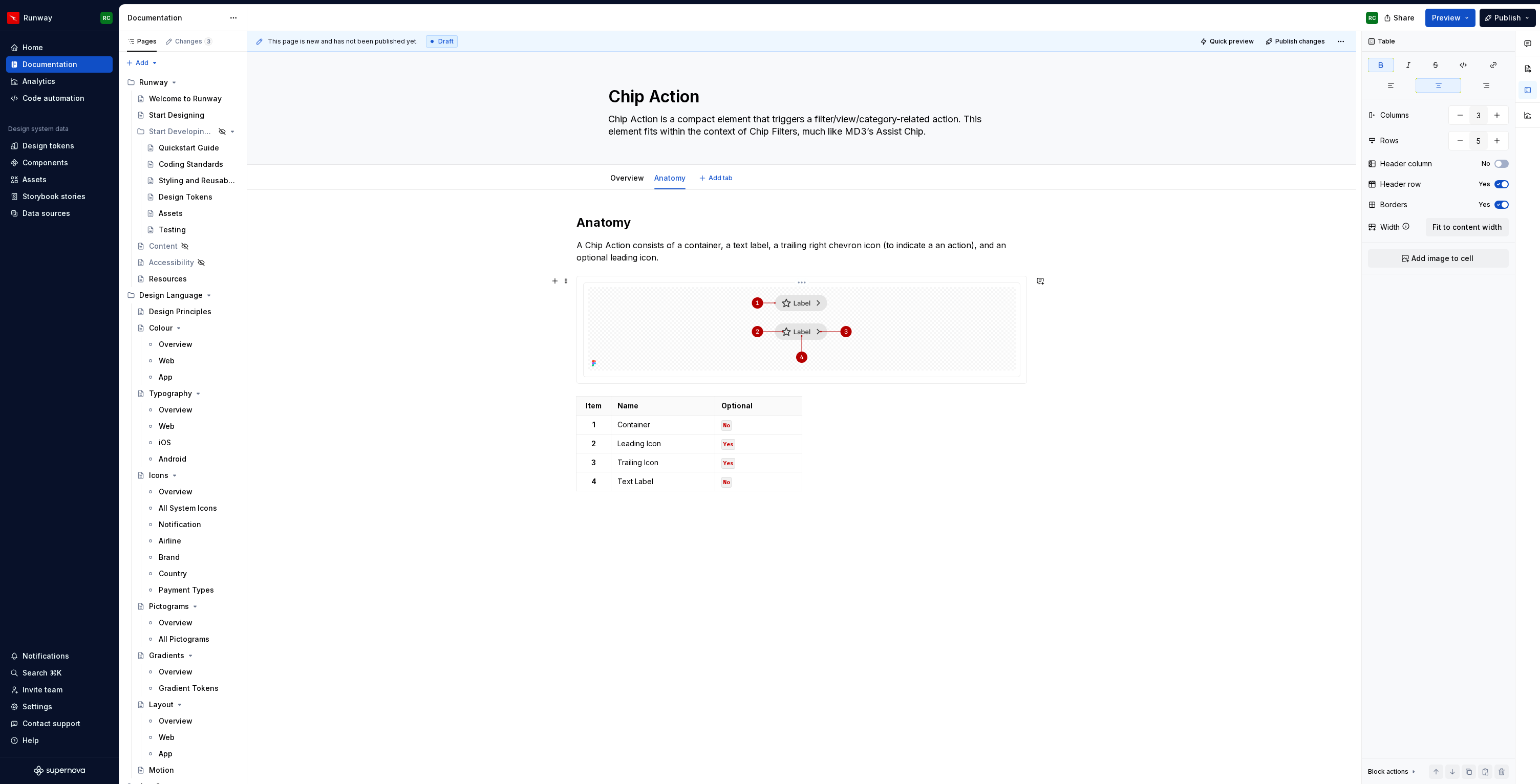
click at [726, 341] on div at bounding box center [802, 329] width 428 height 83
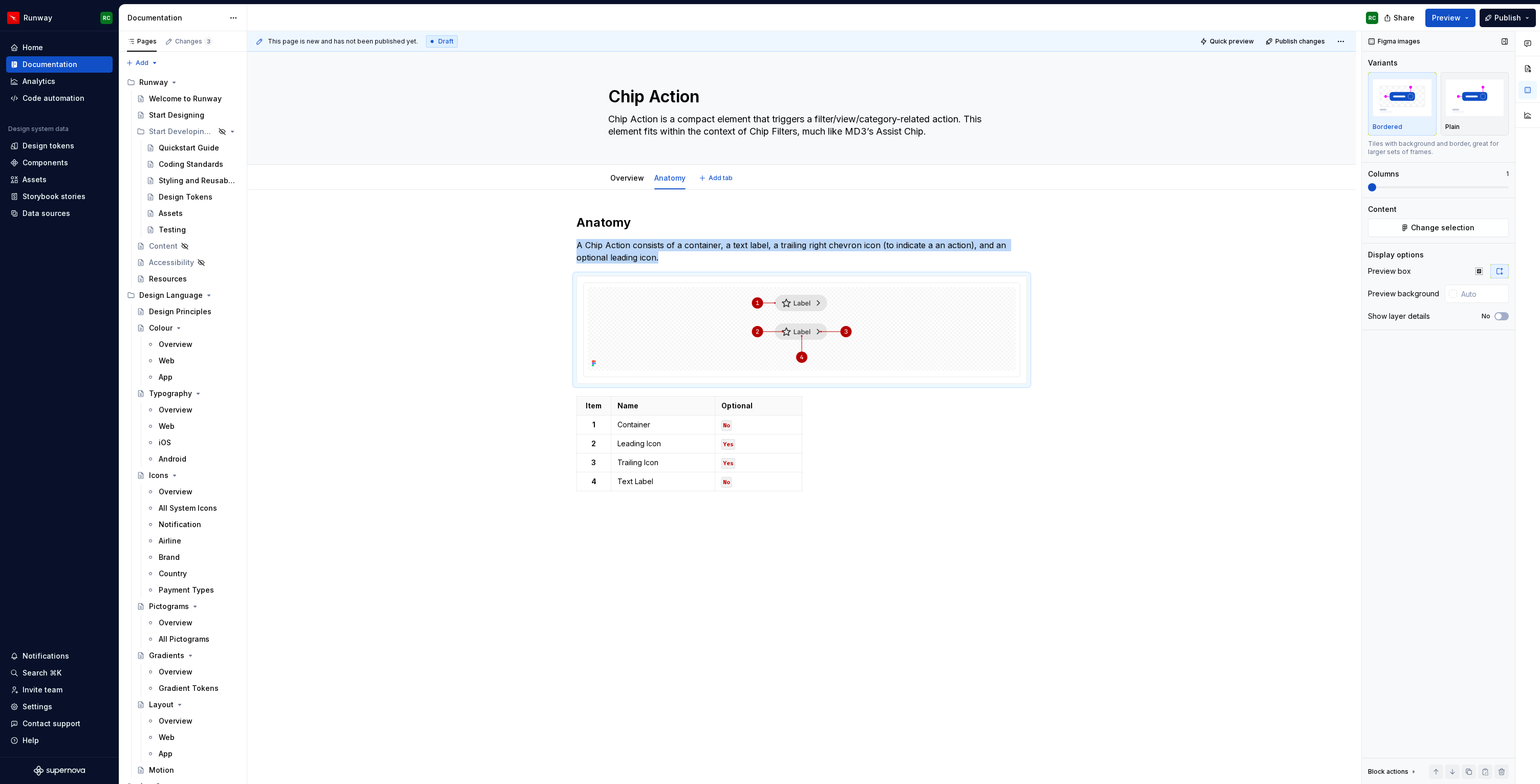
click at [1481, 283] on div "Preview box Preview background Show layer details No" at bounding box center [1438, 296] width 141 height 65
click at [1481, 299] on input "text" at bounding box center [1482, 293] width 52 height 18
type input "#FFFFFF"
click at [722, 179] on span "Add tab" at bounding box center [721, 178] width 24 height 8
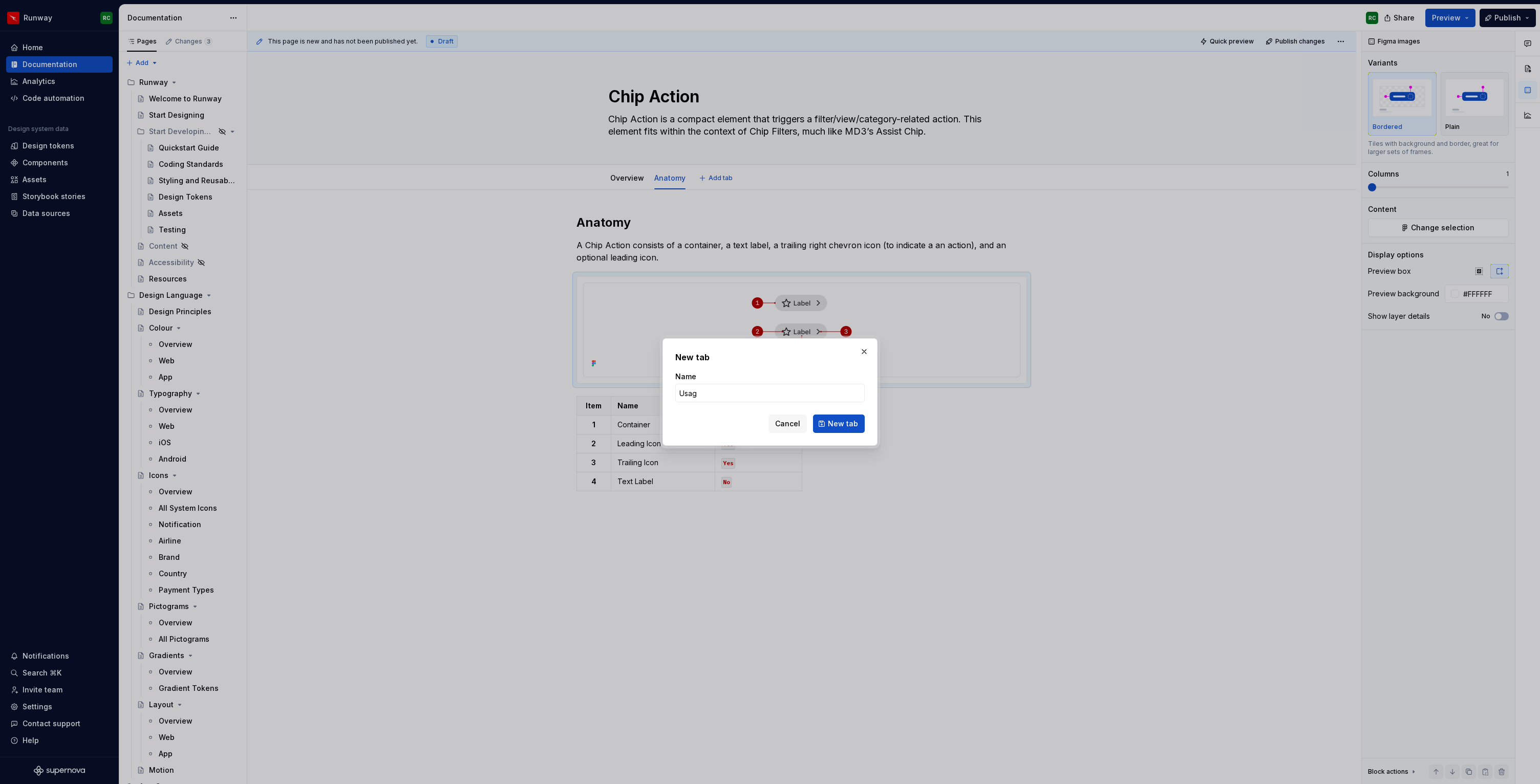
type input "Usage"
click at [847, 428] on span "New tab" at bounding box center [843, 423] width 30 height 10
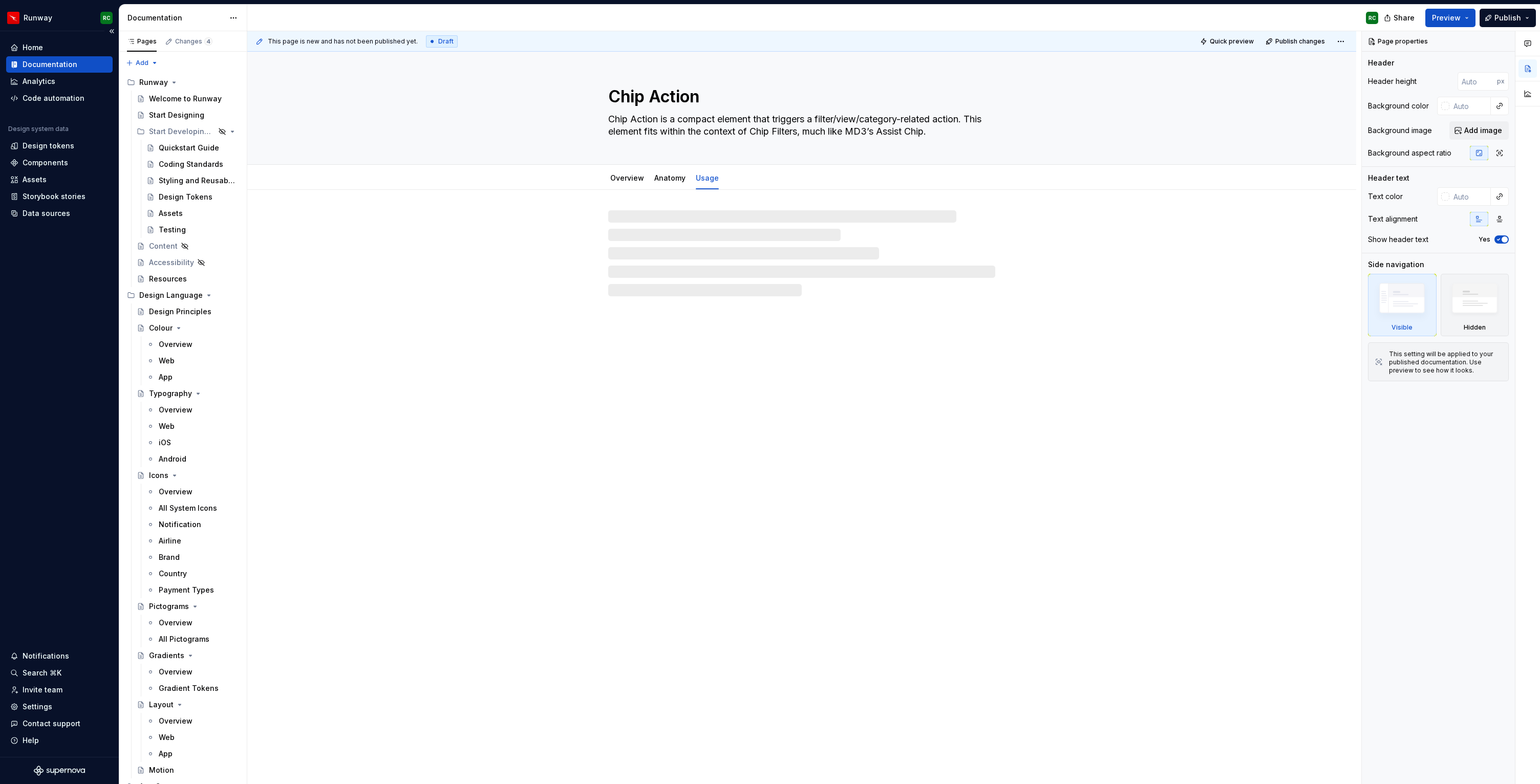
type textarea "*"
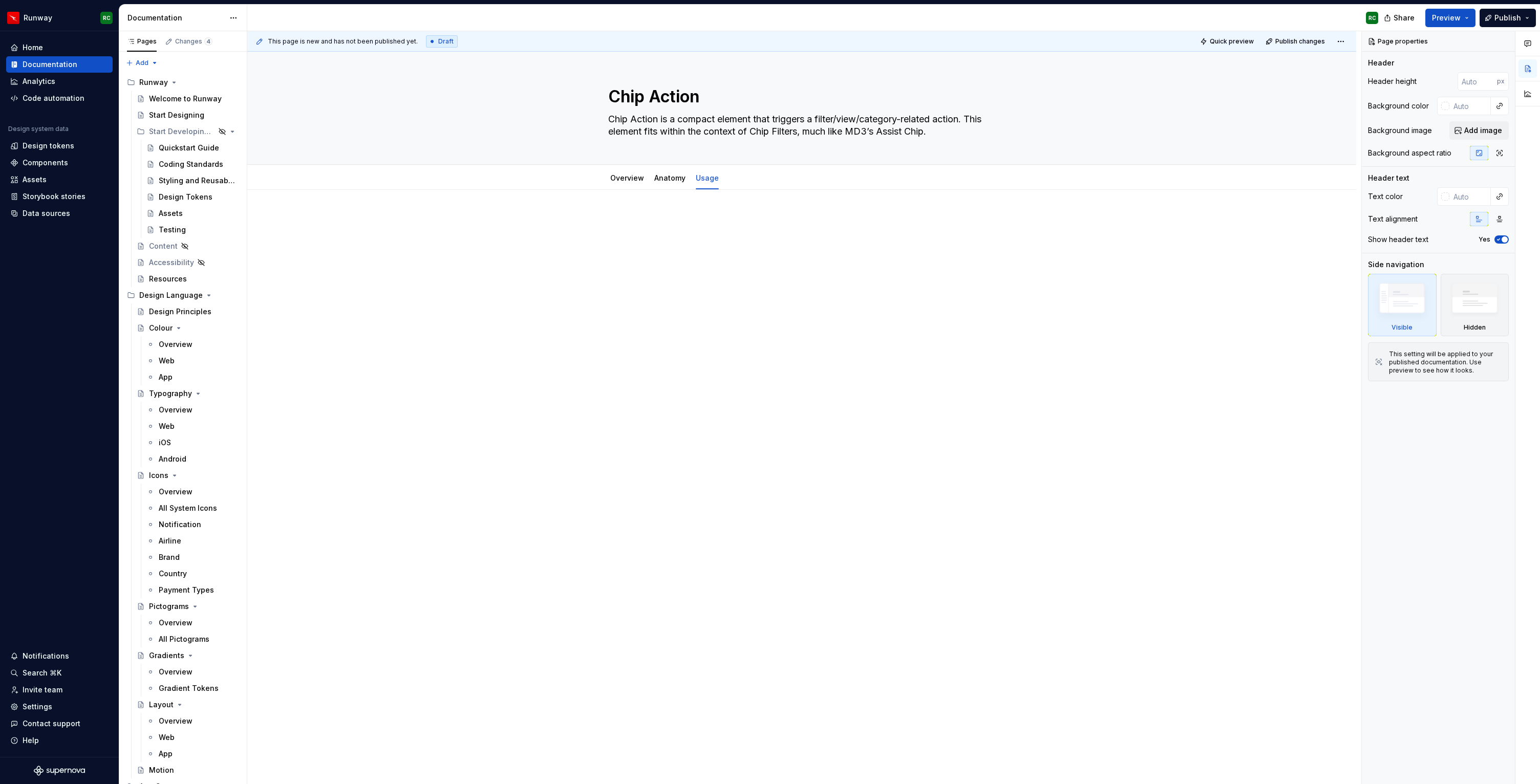
click at [724, 234] on div at bounding box center [801, 234] width 450 height 39
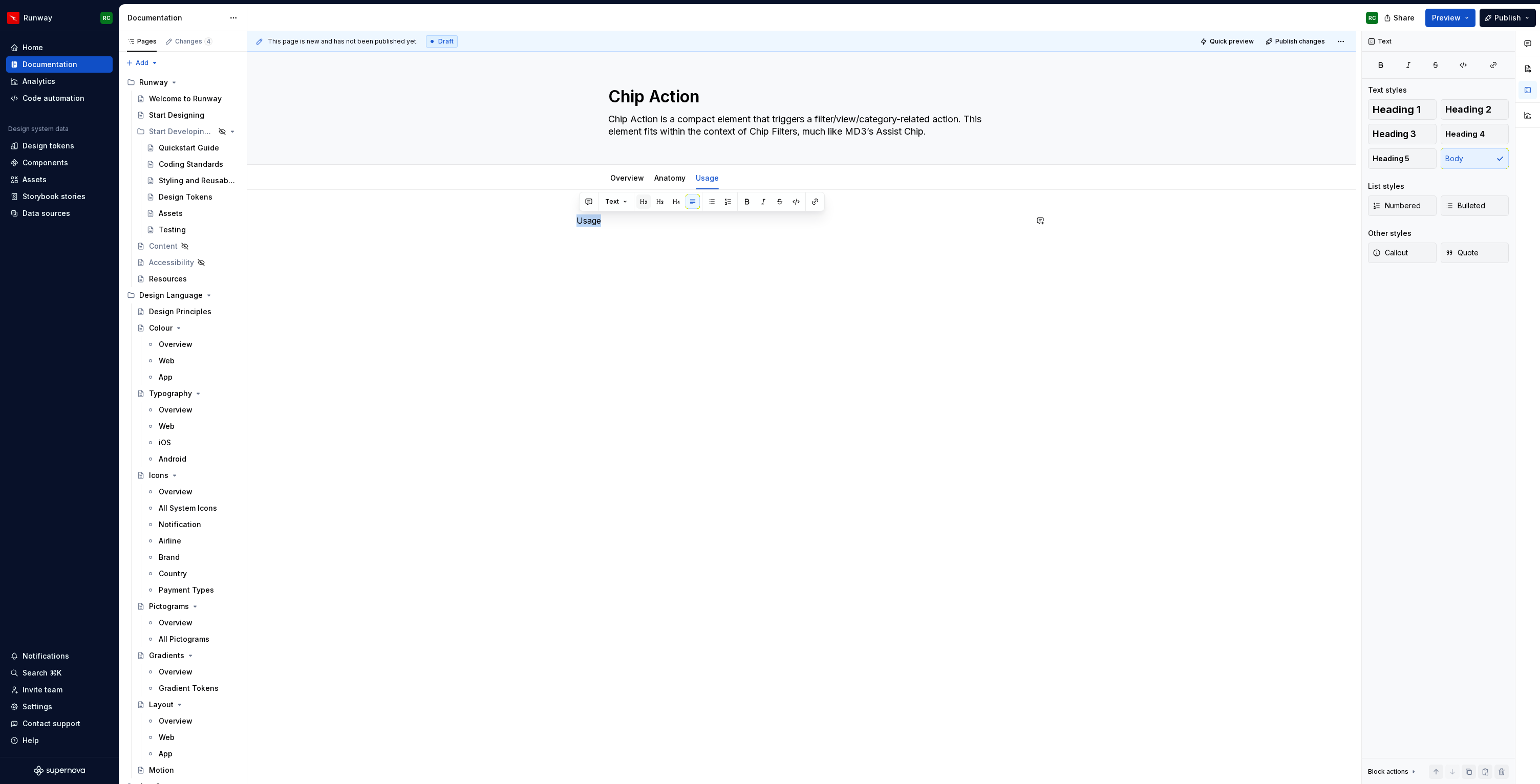
click at [642, 198] on button "button" at bounding box center [643, 201] width 14 height 14
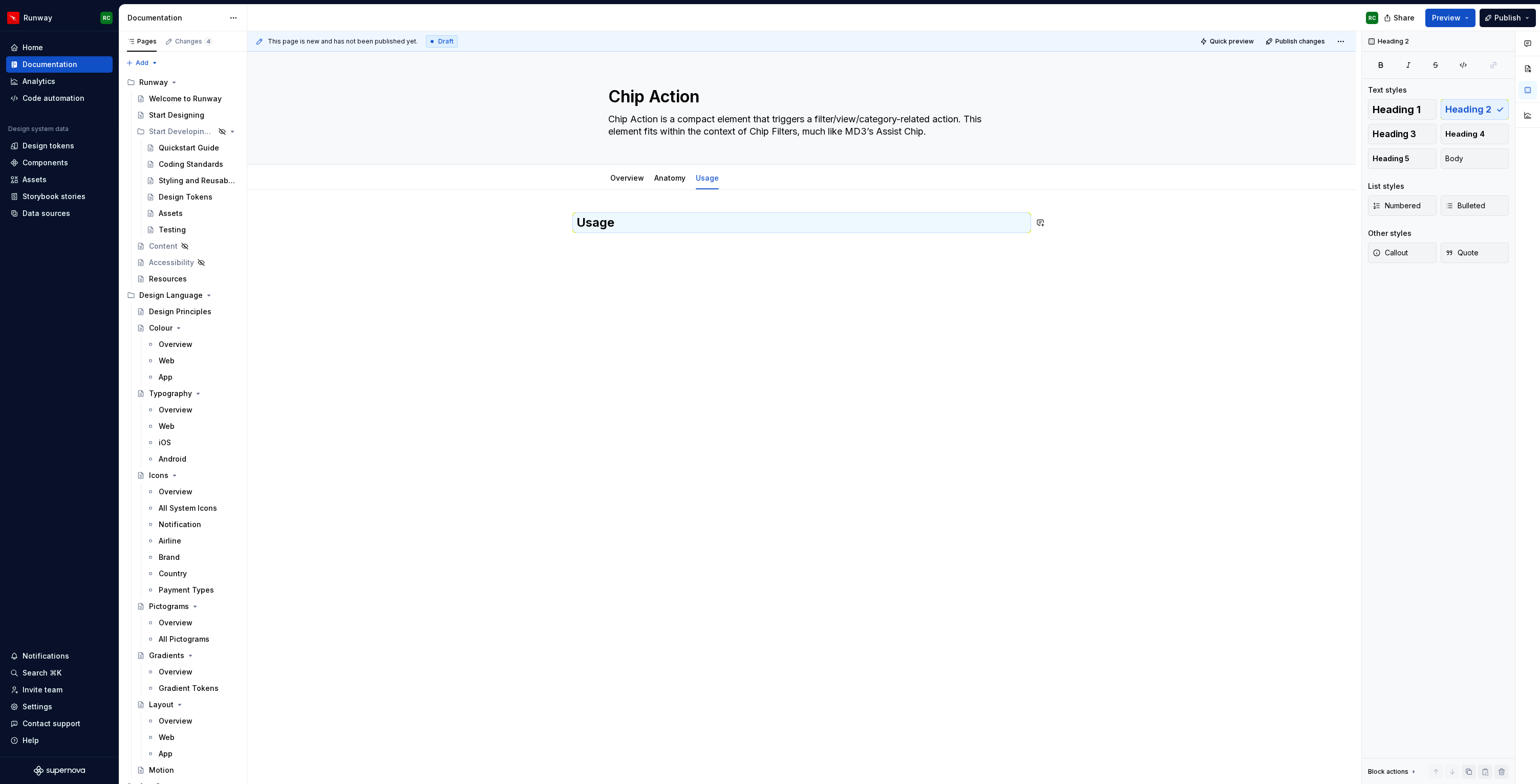
click at [630, 248] on div "Usage" at bounding box center [801, 234] width 450 height 39
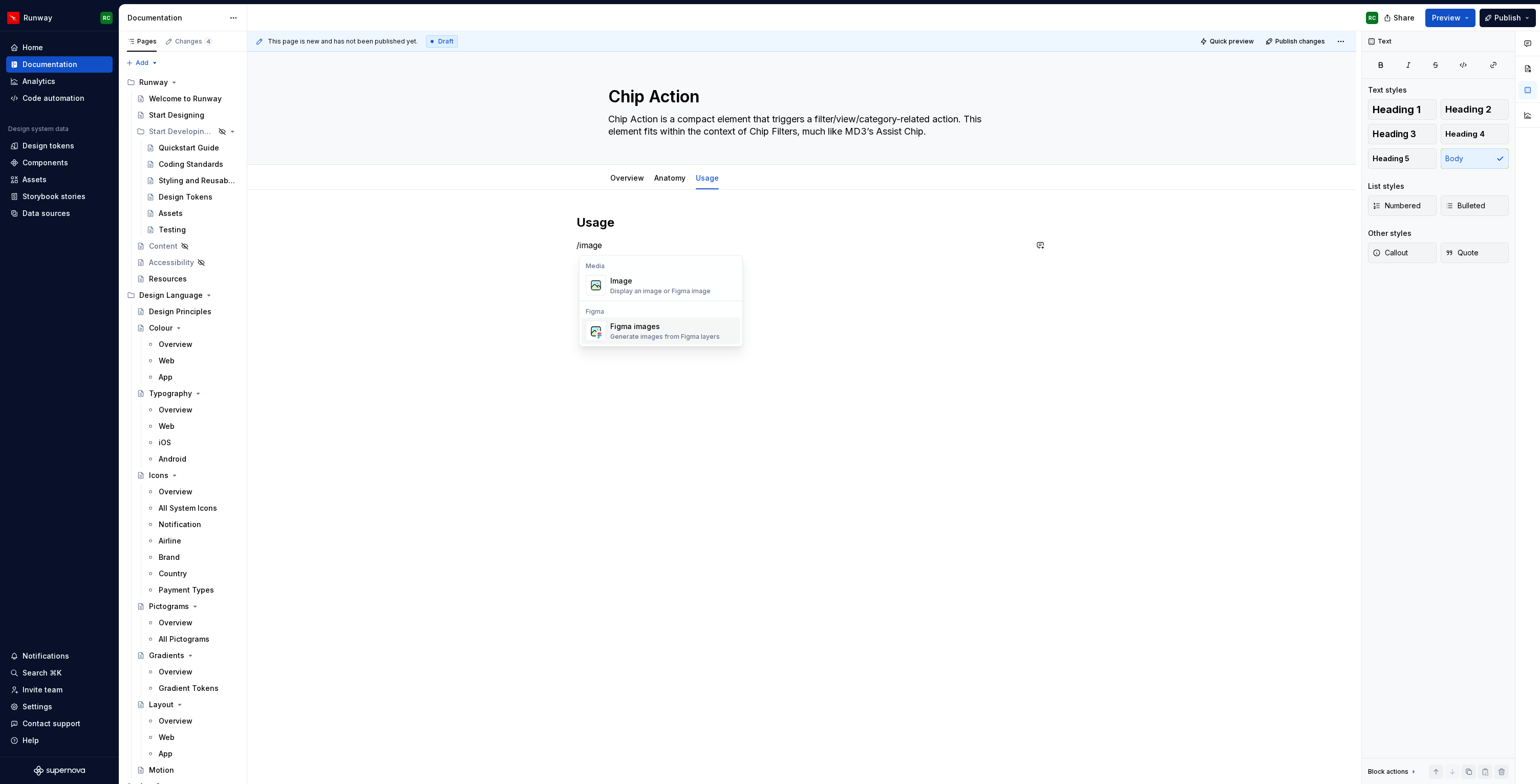
click at [636, 326] on div "Figma images" at bounding box center [665, 326] width 110 height 10
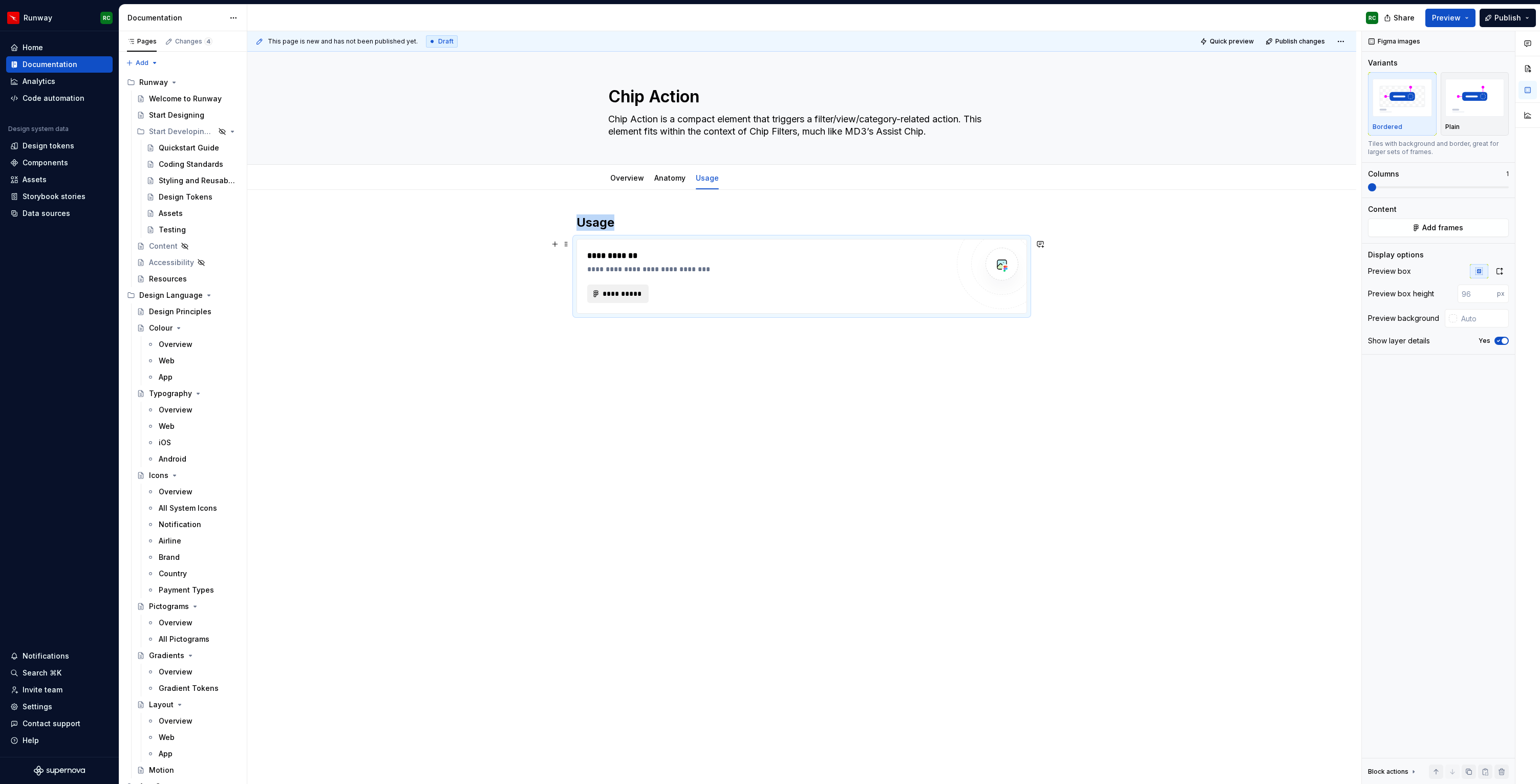
click at [602, 291] on button "**********" at bounding box center [617, 293] width 61 height 18
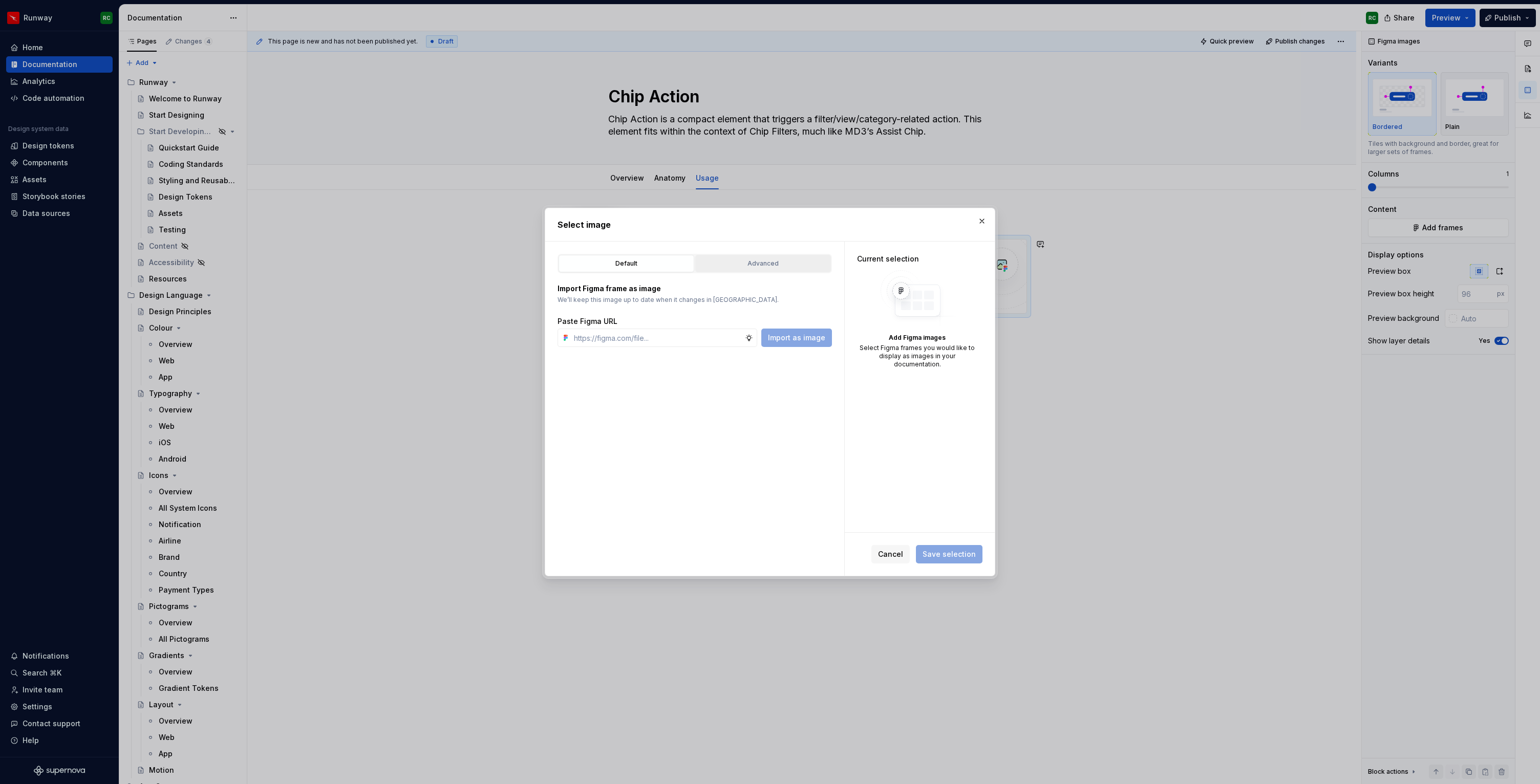
click at [788, 259] on div "Advanced" at bounding box center [763, 263] width 129 height 10
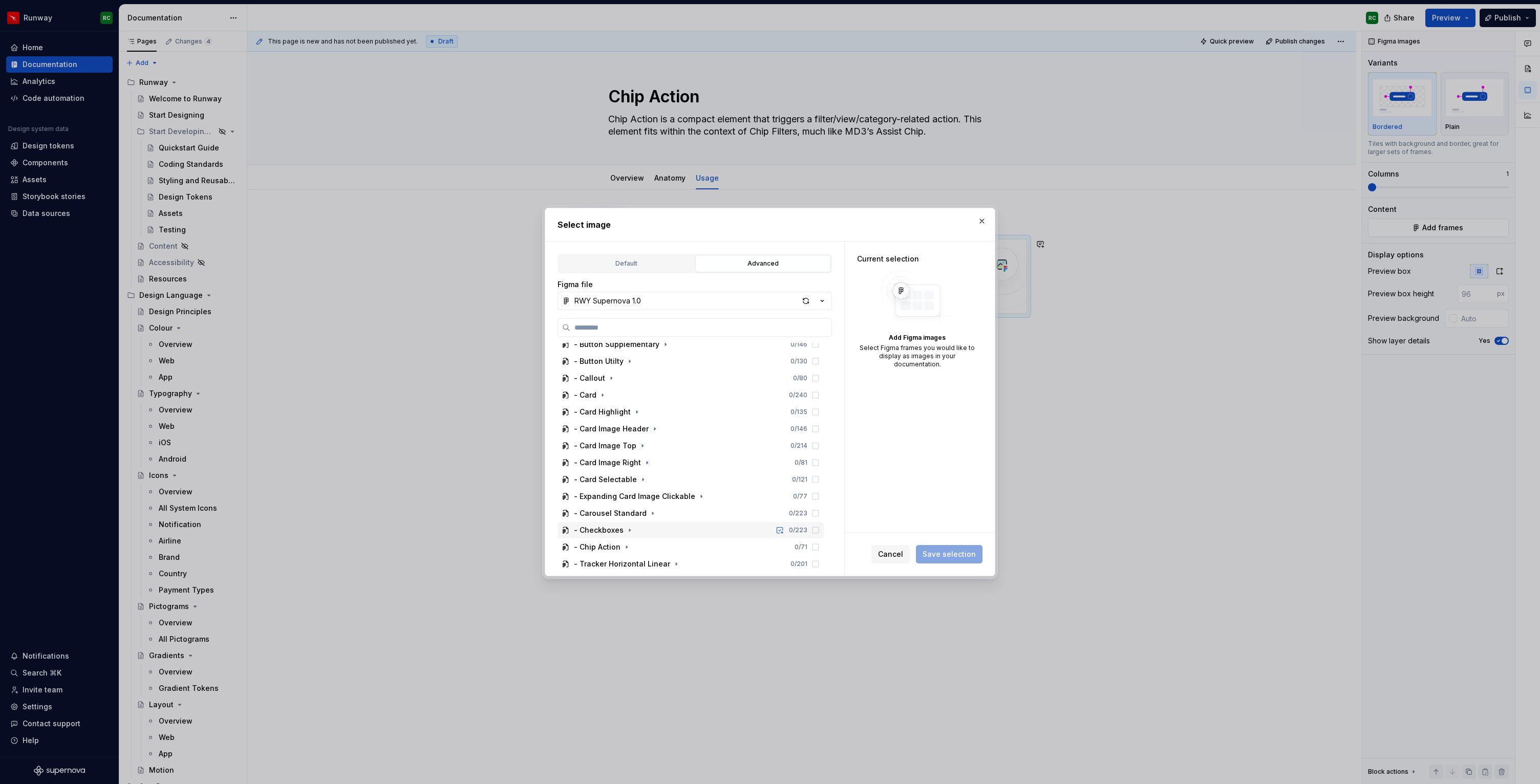
scroll to position [555, 0]
click at [628, 505] on icon "button" at bounding box center [627, 505] width 8 height 8
click at [610, 427] on icon "button" at bounding box center [612, 427] width 8 height 8
click at [672, 445] on div "Usage 1 0 / 4" at bounding box center [700, 444] width 247 height 16
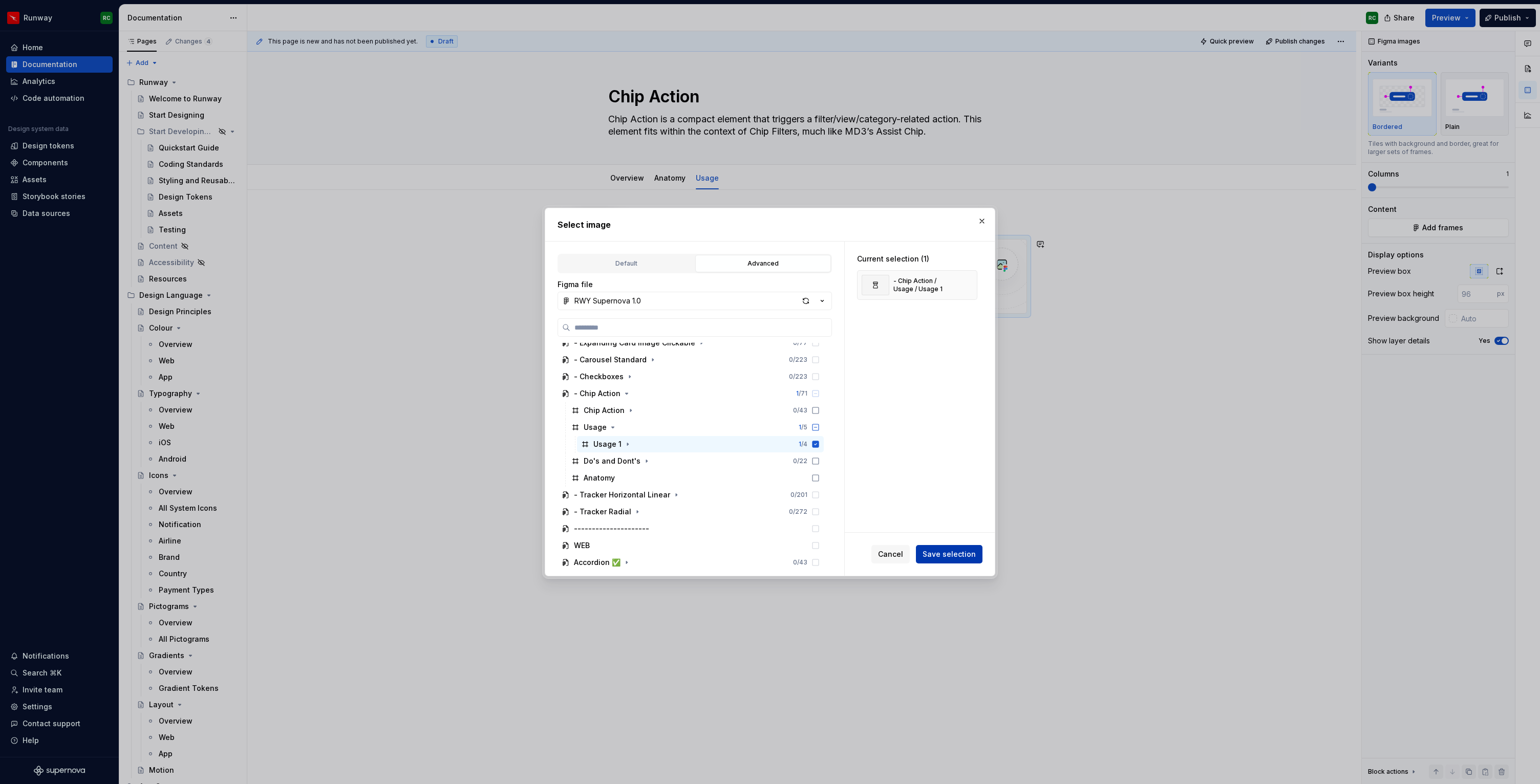
click at [946, 553] on span "Save selection" at bounding box center [948, 554] width 53 height 10
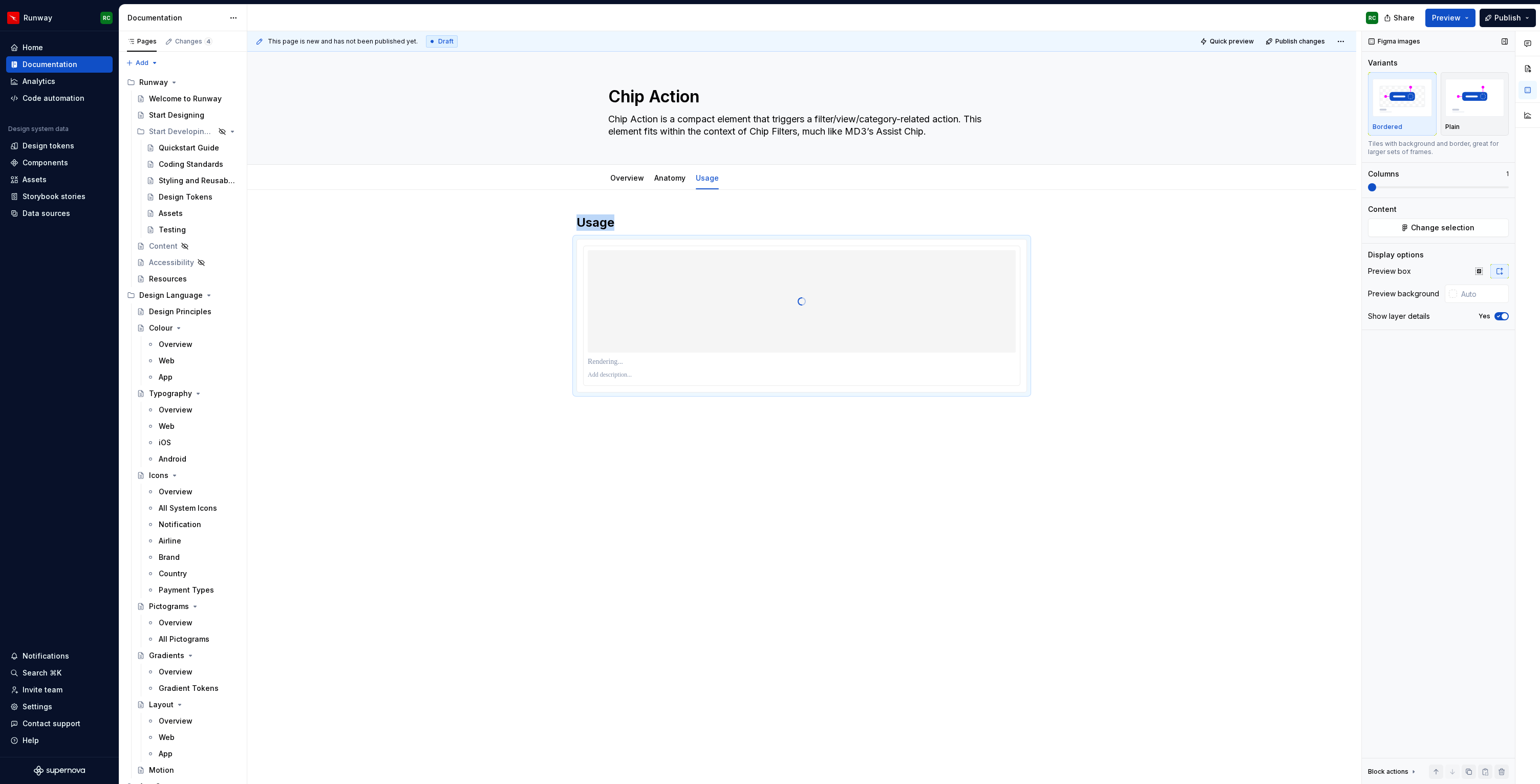
click at [1498, 313] on button "Yes" at bounding box center [1501, 316] width 14 height 8
type textarea "*"
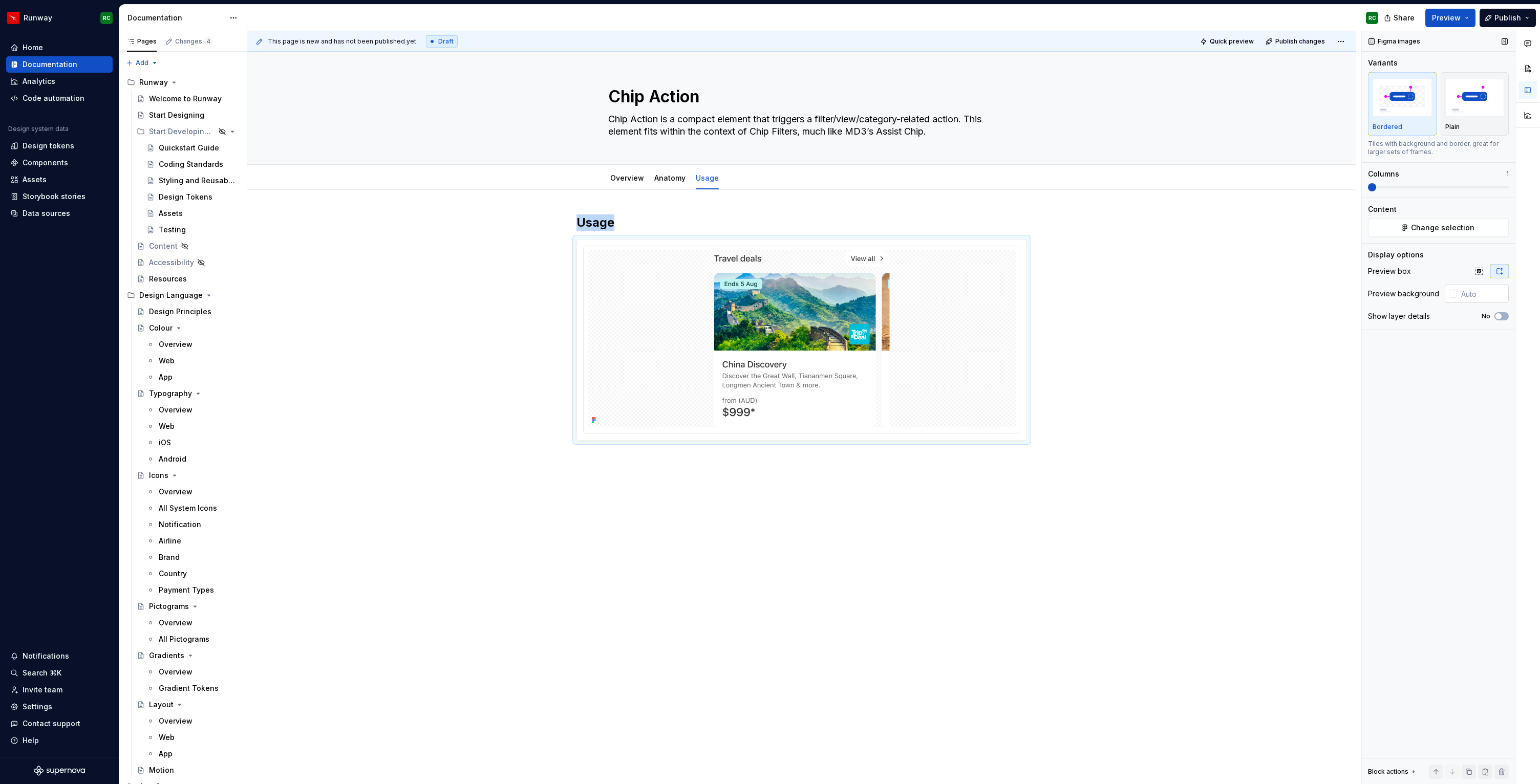
click at [1497, 295] on input "text" at bounding box center [1482, 293] width 52 height 18
paste input "E5E3E1"
drag, startPoint x: 1177, startPoint y: 421, endPoint x: 1151, endPoint y: 428, distance: 26.9
click at [1177, 421] on div "Usage" at bounding box center [801, 439] width 1109 height 499
type input "#E5E3E1"
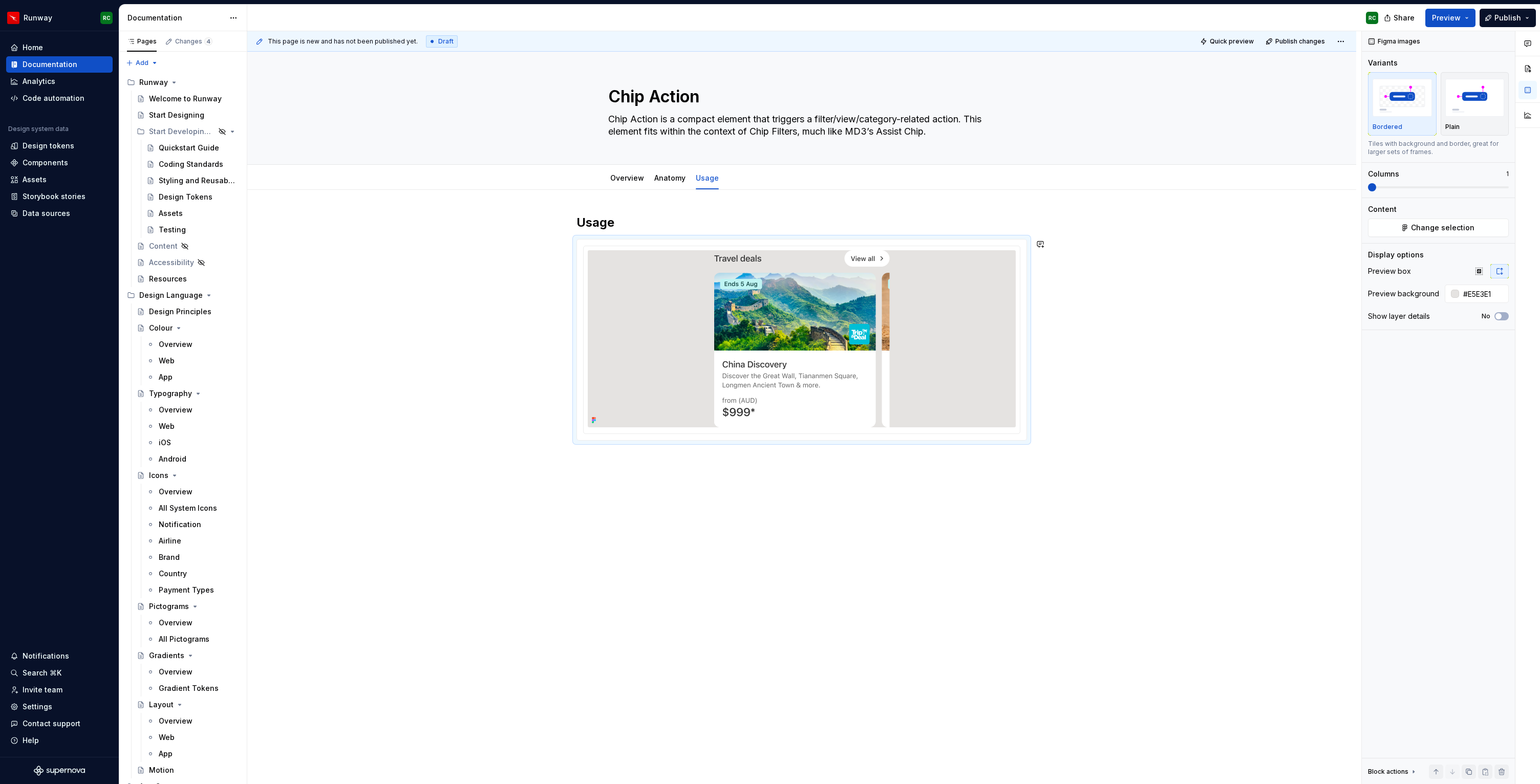
click at [876, 491] on div "Usage" at bounding box center [801, 439] width 1109 height 499
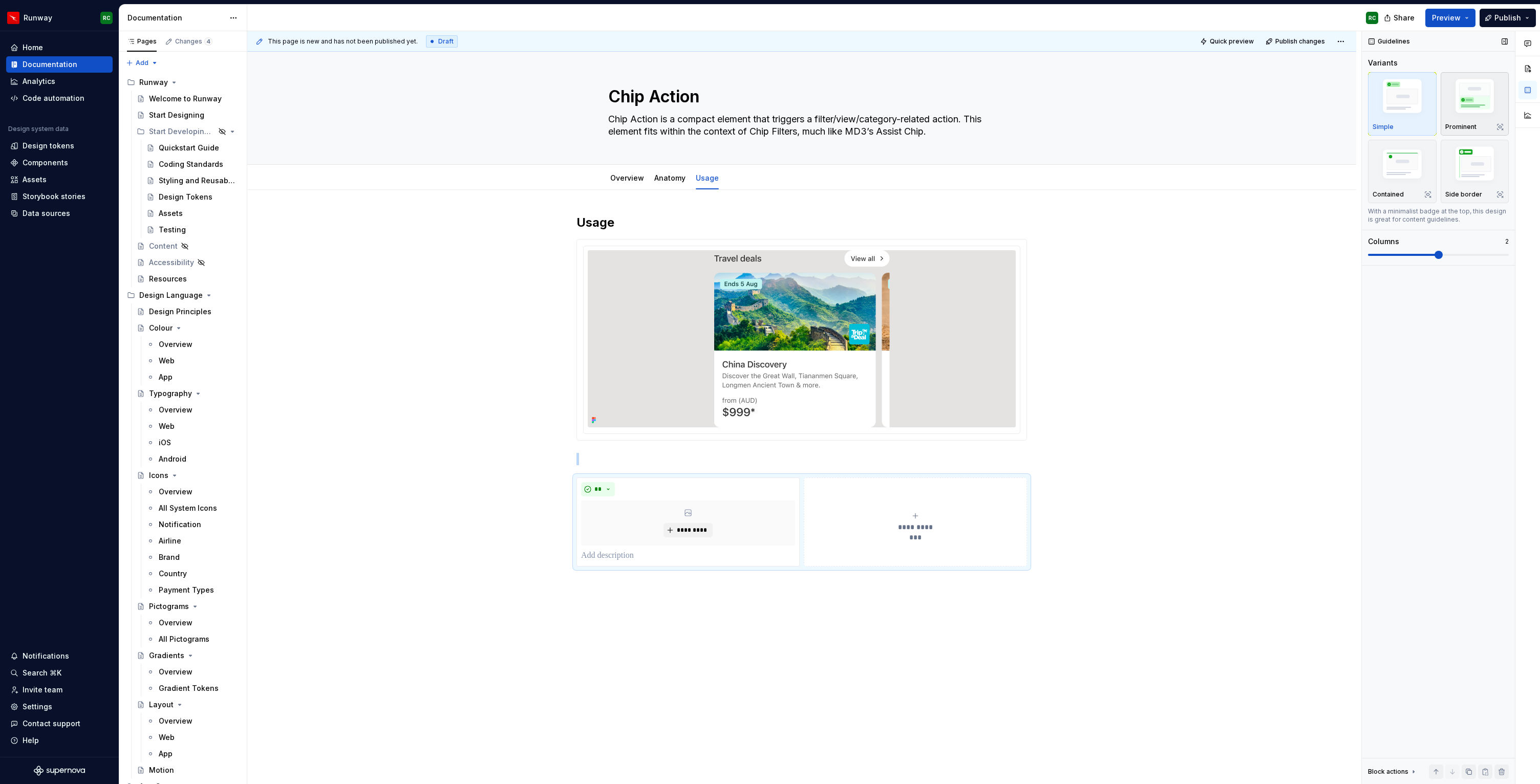
click at [1455, 83] on img "button" at bounding box center [1475, 98] width 59 height 44
click at [944, 517] on div "**********" at bounding box center [915, 522] width 214 height 20
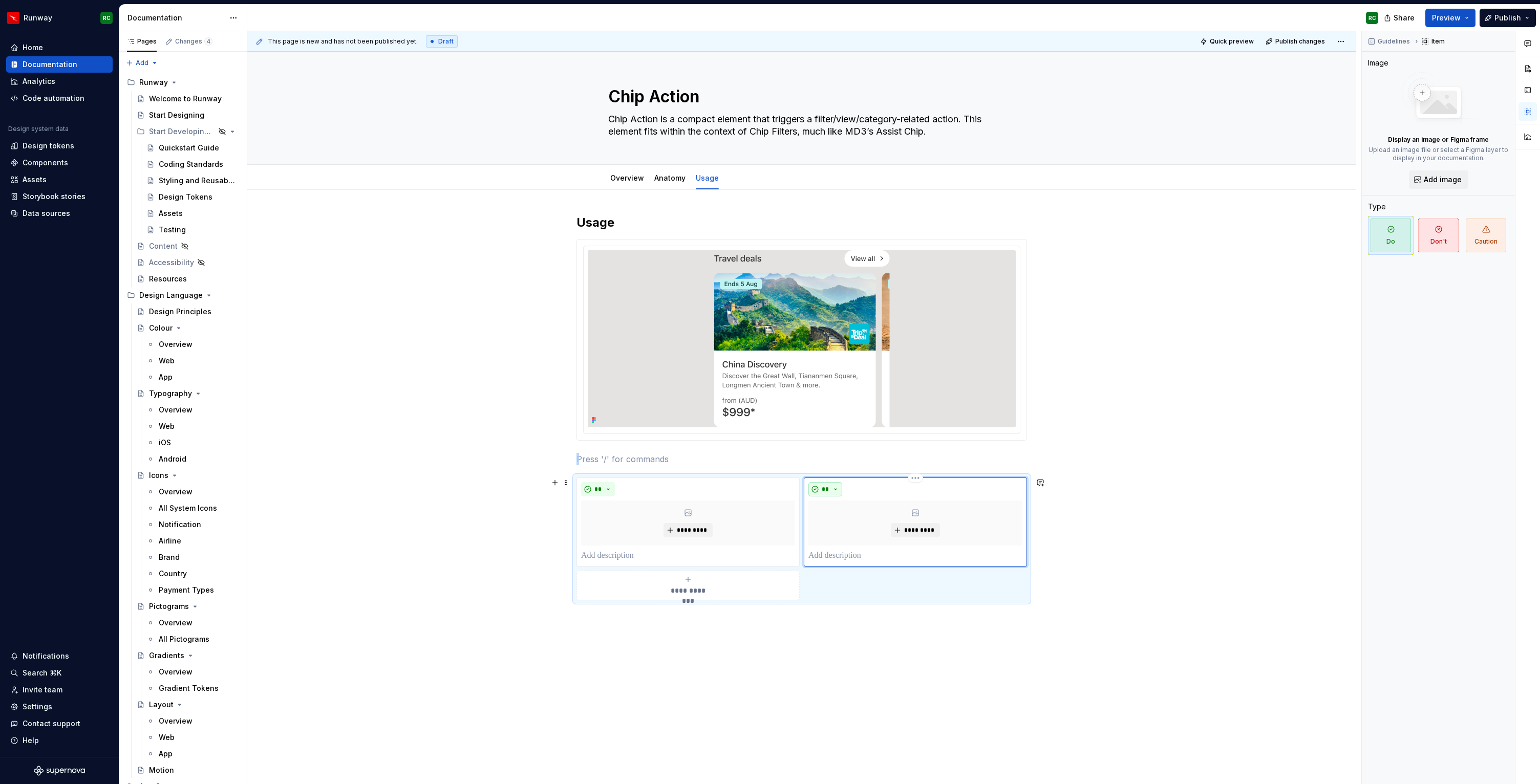
click at [833, 486] on button "**" at bounding box center [825, 489] width 34 height 14
click at [841, 520] on span "Don't" at bounding box center [856, 526] width 87 height 16
click at [717, 593] on div "**********" at bounding box center [688, 585] width 214 height 20
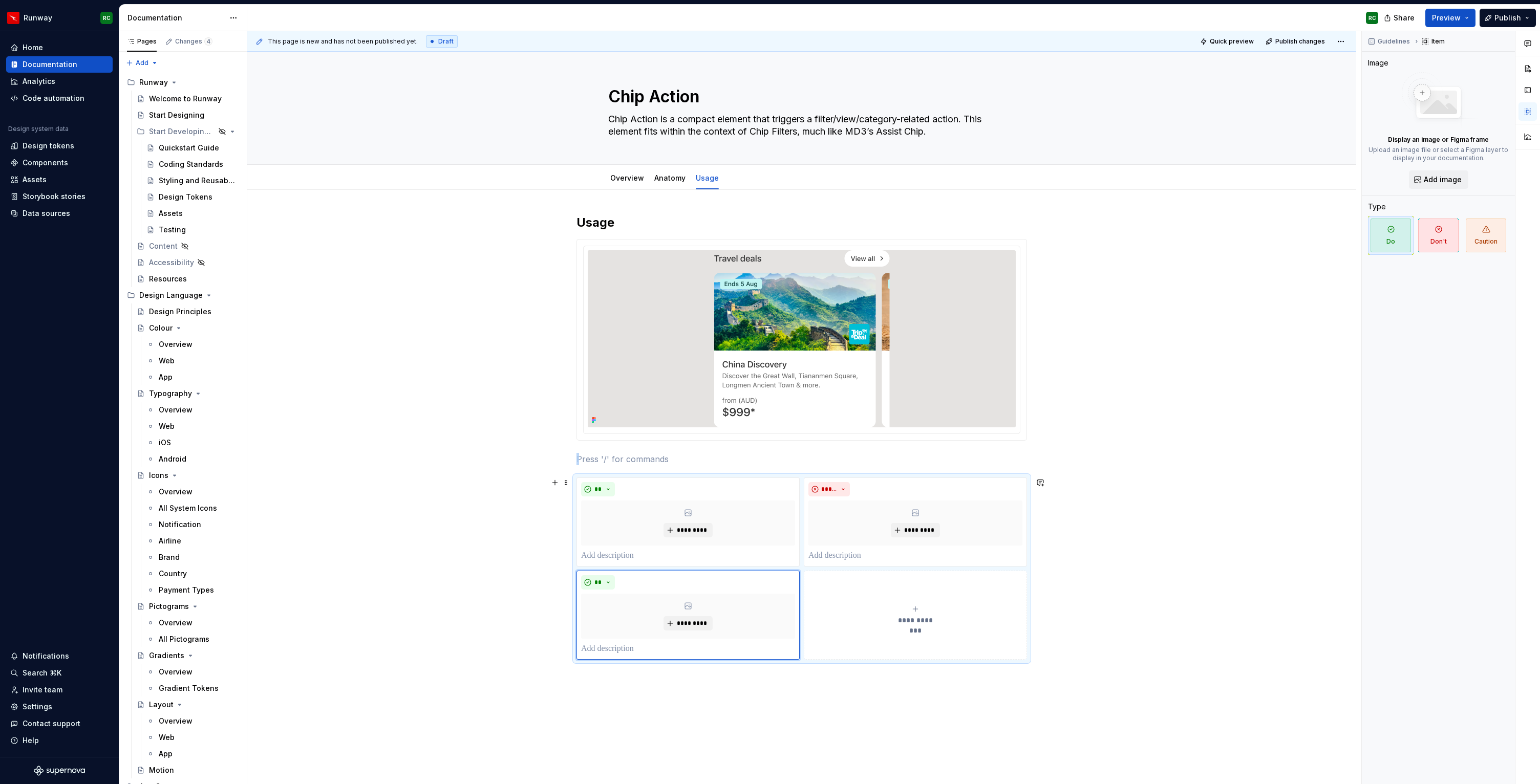
click at [837, 585] on button "**********" at bounding box center [915, 615] width 223 height 89
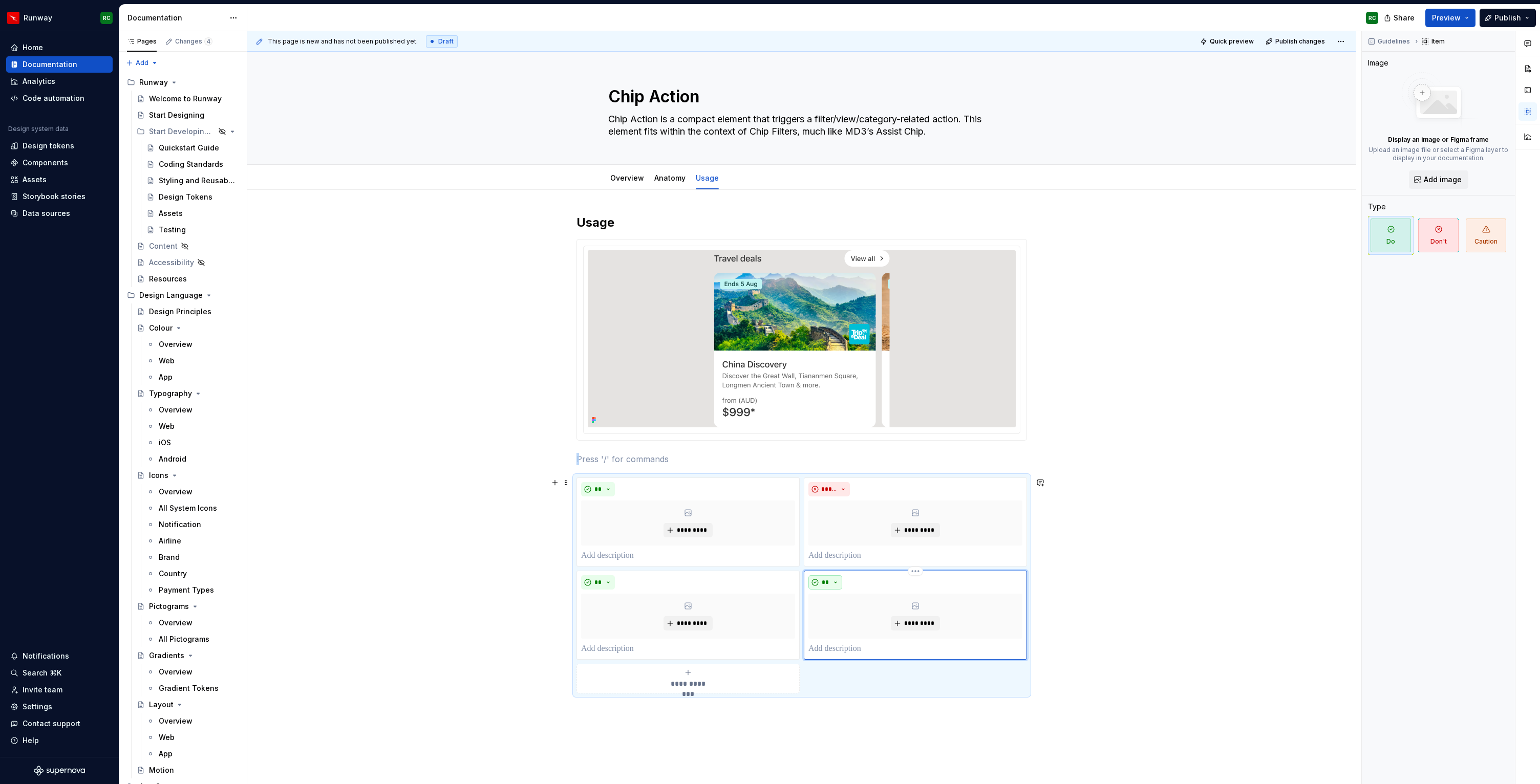
click at [833, 579] on button "**" at bounding box center [825, 582] width 34 height 14
click at [835, 616] on div "Suggestions" at bounding box center [834, 618] width 8 height 8
click at [730, 680] on div "**********" at bounding box center [688, 678] width 214 height 20
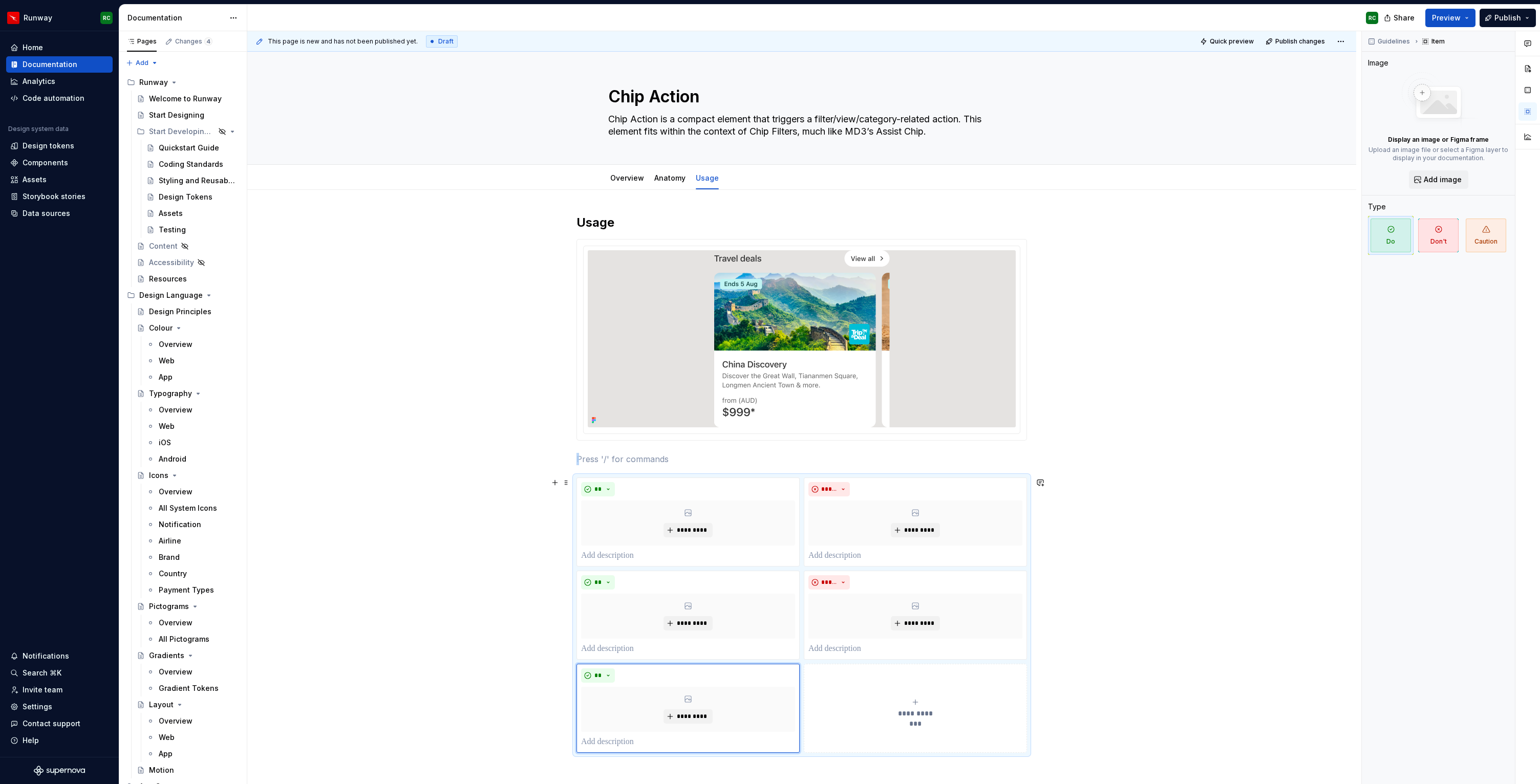
click at [884, 681] on button "**********" at bounding box center [915, 708] width 223 height 89
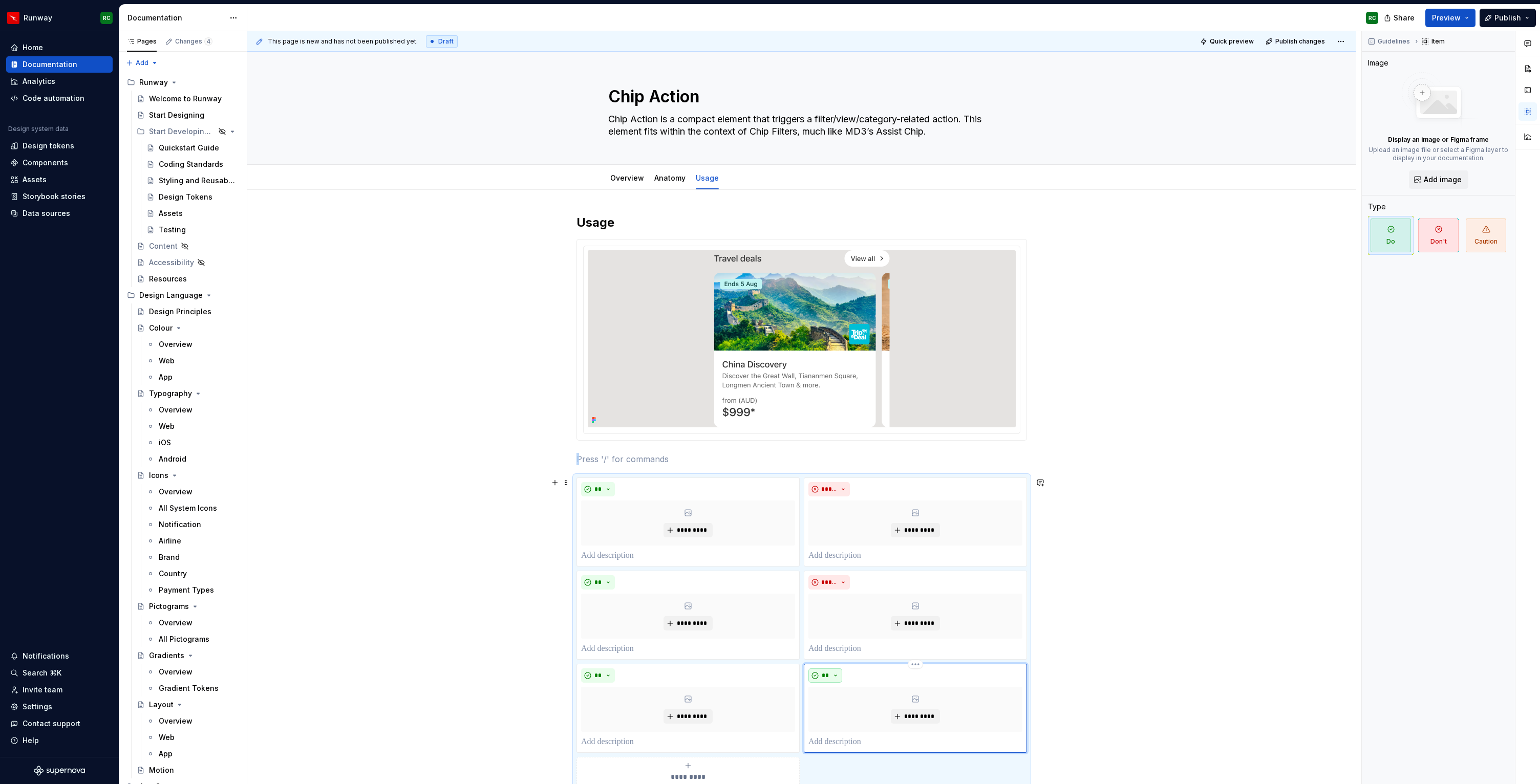
click at [842, 678] on button "**" at bounding box center [825, 675] width 34 height 14
click at [847, 707] on div "Don't" at bounding box center [851, 711] width 19 height 10
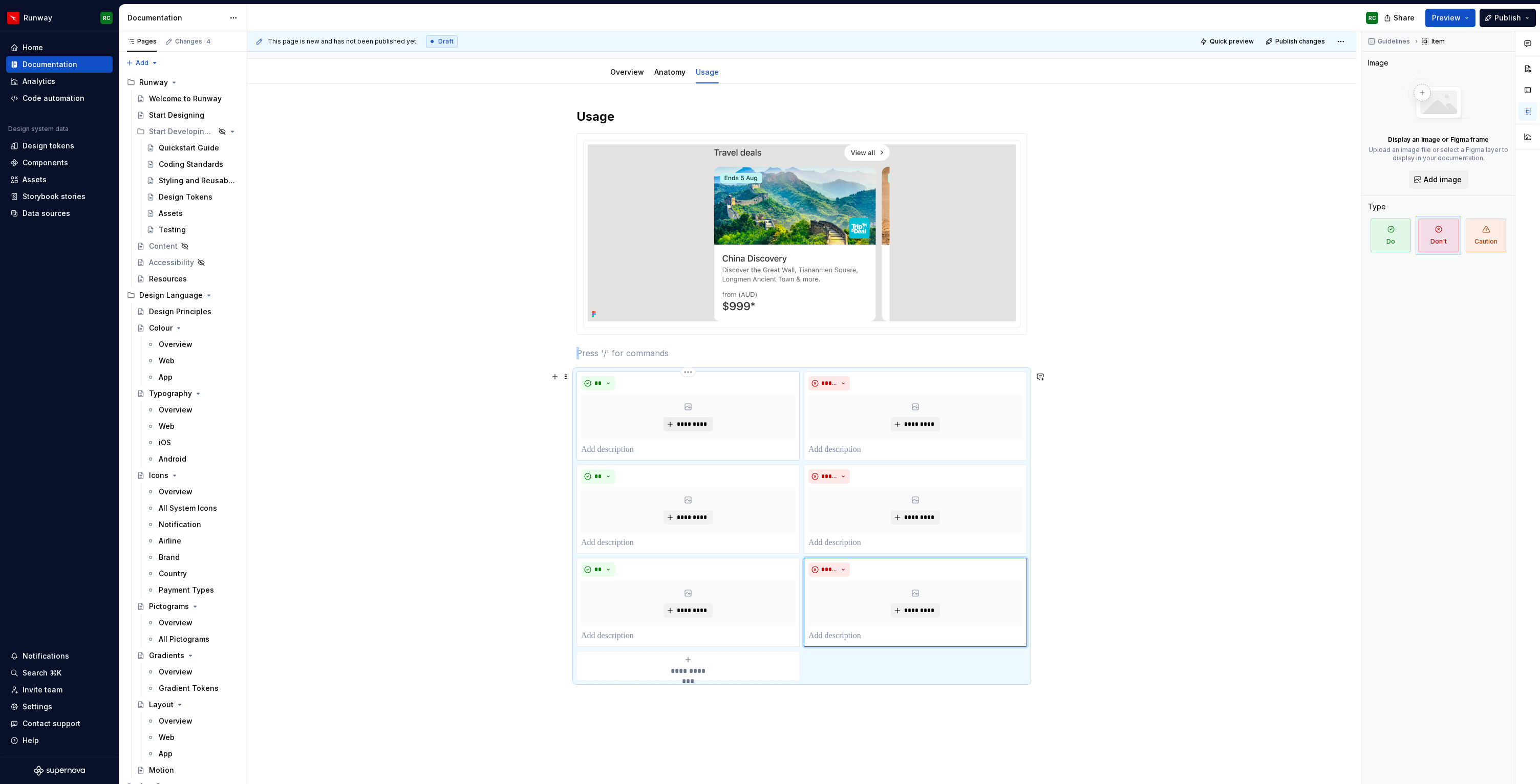
click at [685, 429] on button "*********" at bounding box center [688, 424] width 48 height 14
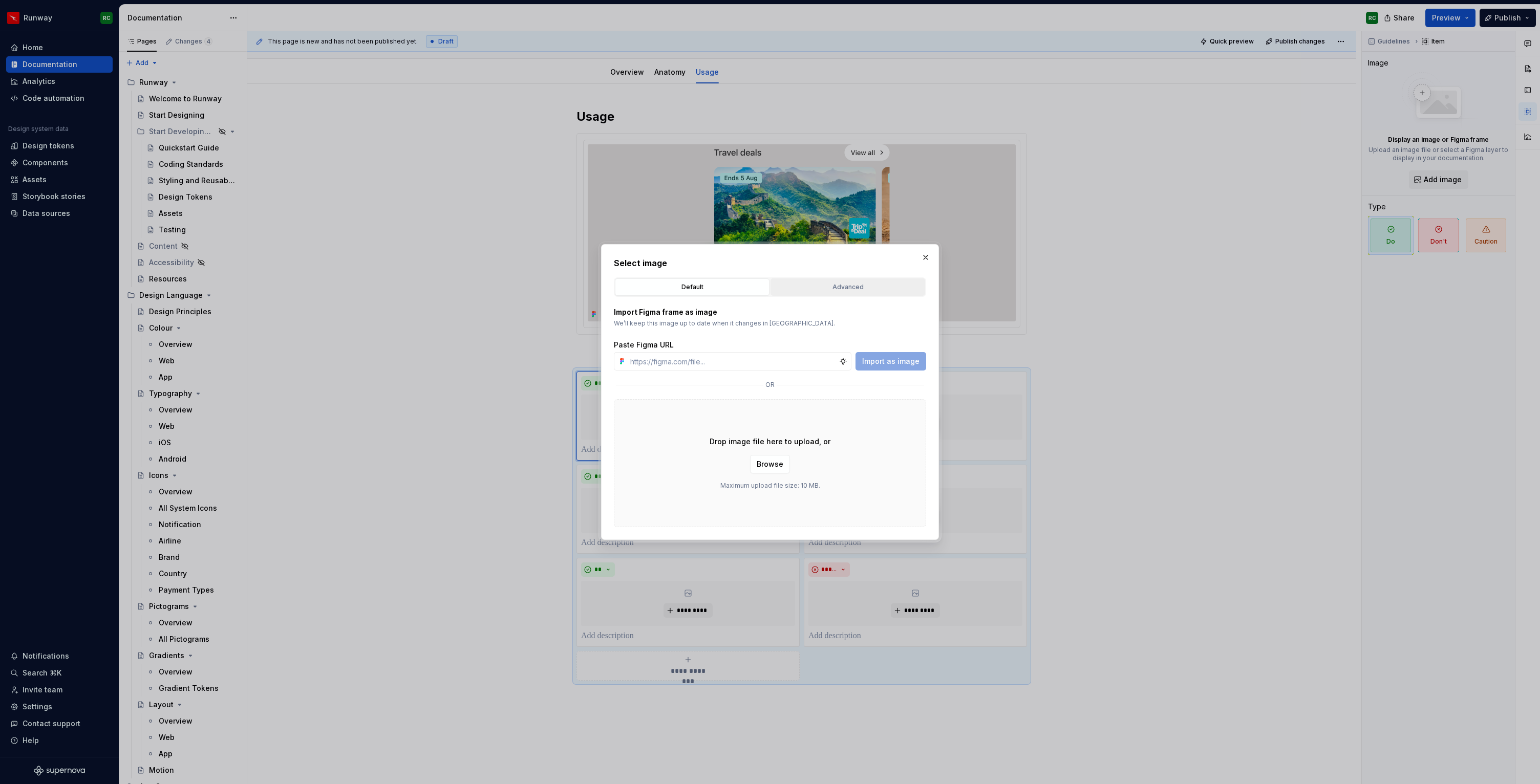
click at [833, 283] on div "Advanced" at bounding box center [847, 287] width 147 height 10
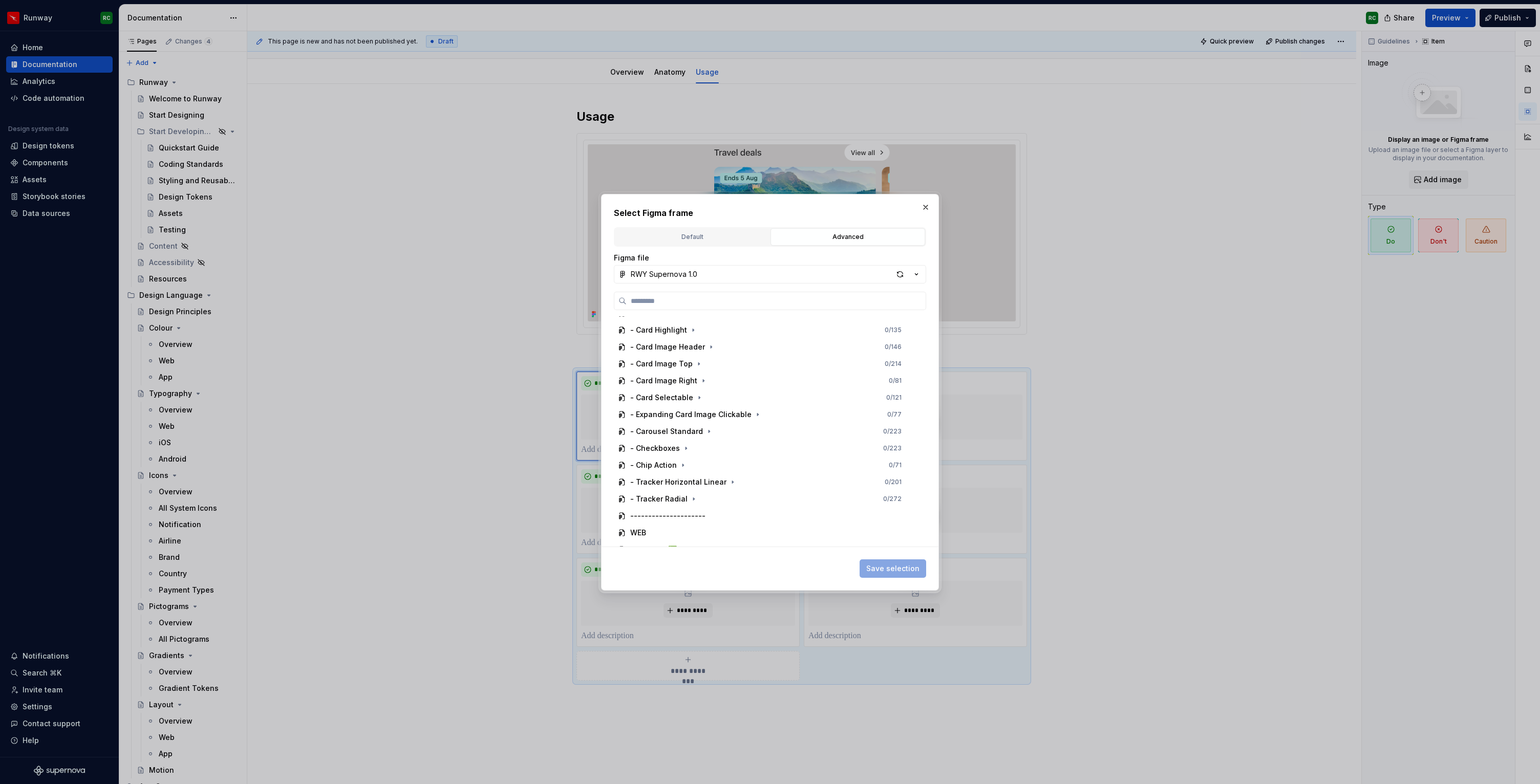
scroll to position [583, 0]
click at [680, 451] on icon "button" at bounding box center [682, 451] width 8 height 8
click at [708, 503] on div "Do's and Dont's 0 / 22" at bounding box center [770, 501] width 294 height 16
click at [703, 501] on icon "button" at bounding box center [703, 501] width 8 height 8
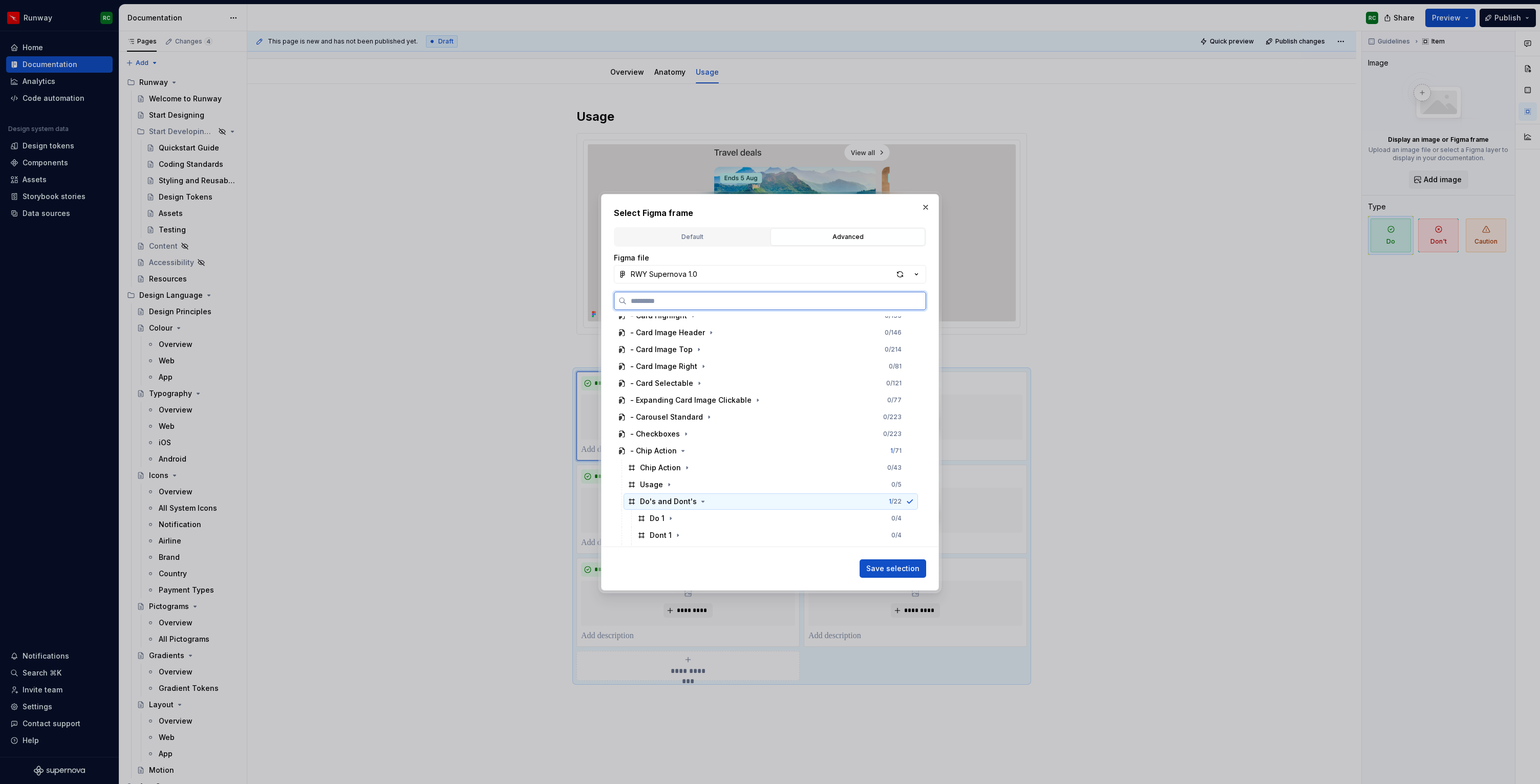
click at [735, 502] on div "Do's and Dont's 1 / 22" at bounding box center [770, 501] width 294 height 16
click at [734, 462] on div "Do 1 0 / 4" at bounding box center [775, 466] width 285 height 16
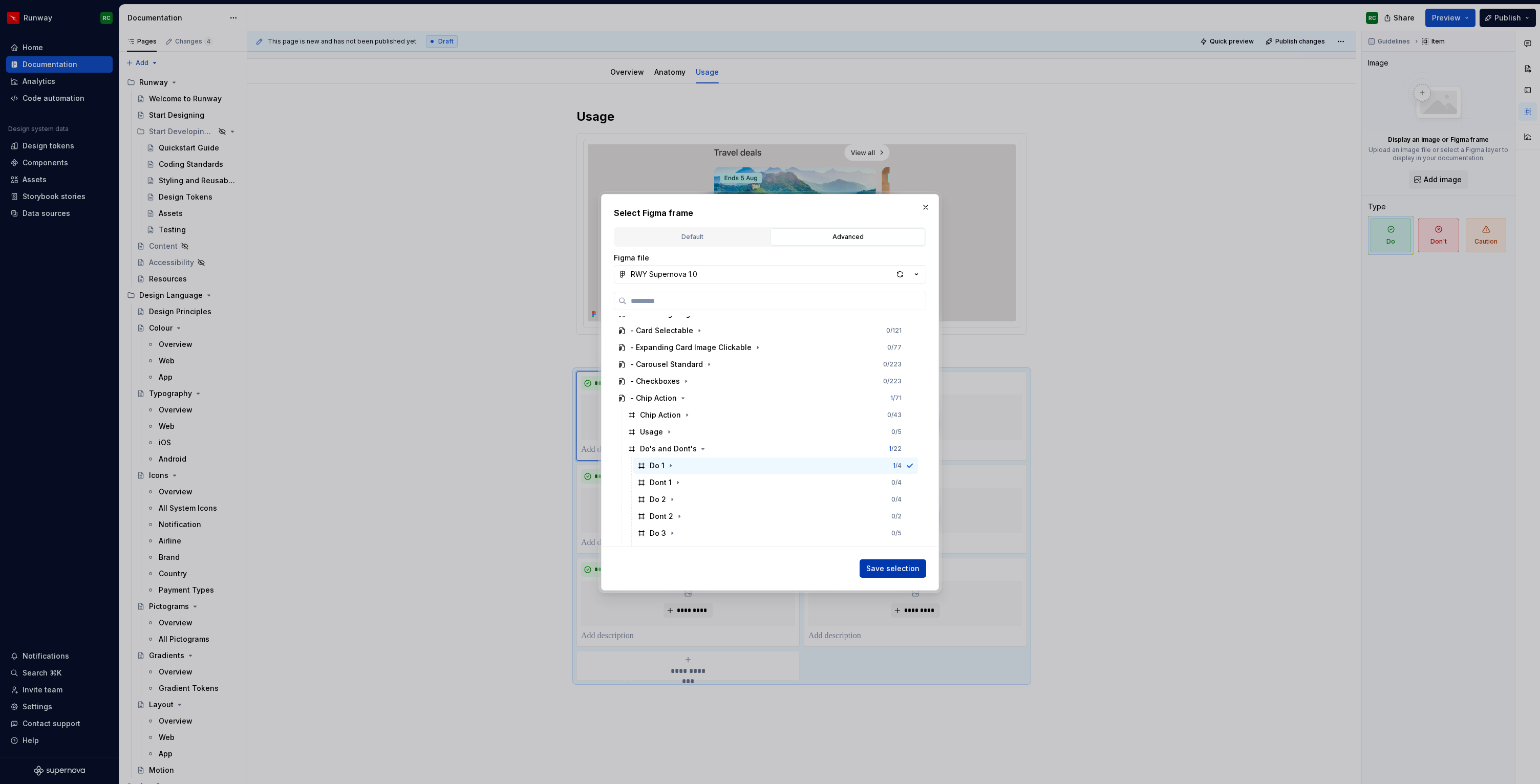
click at [877, 567] on span "Save selection" at bounding box center [893, 568] width 53 height 10
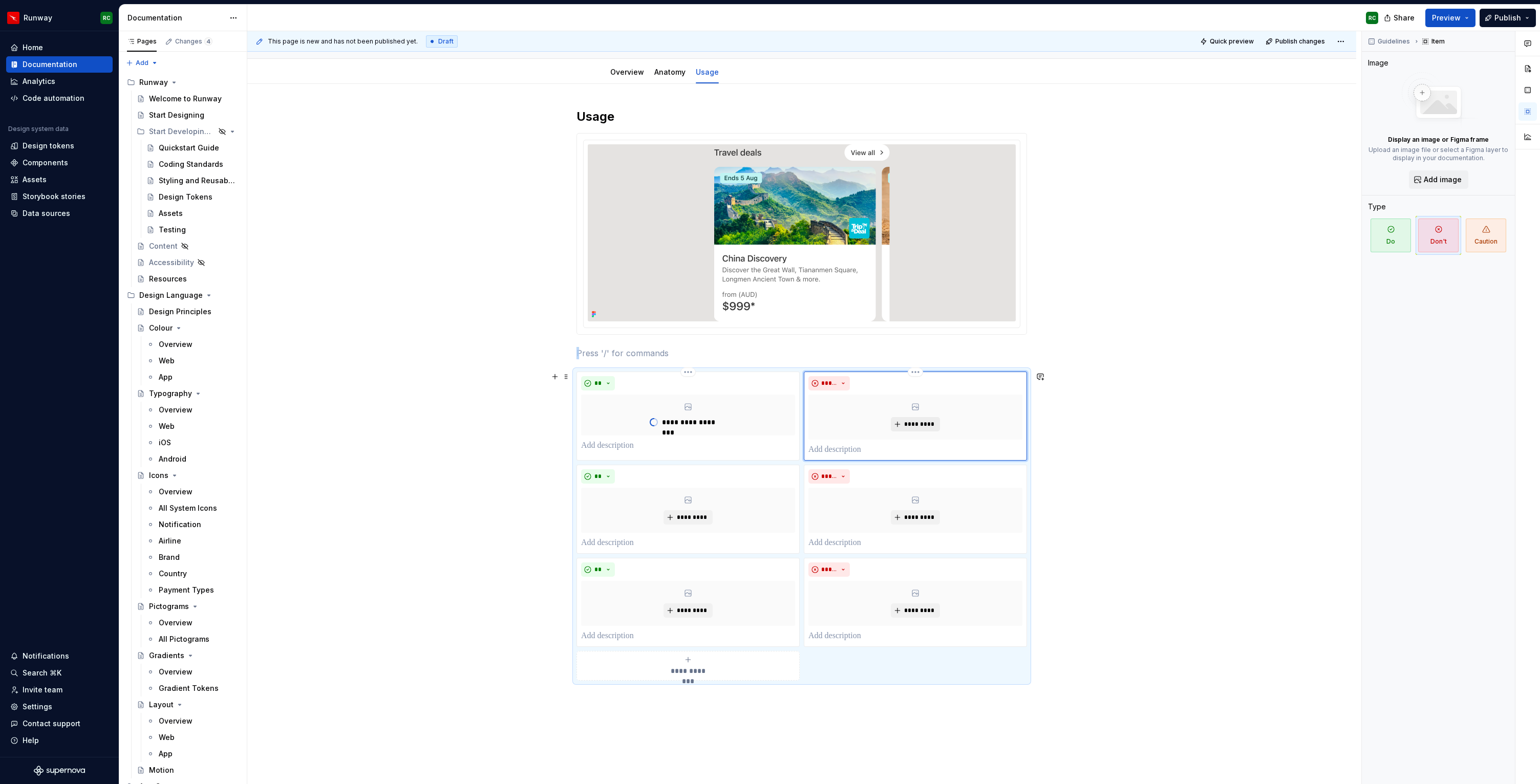
click at [925, 429] on button "*********" at bounding box center [915, 424] width 48 height 14
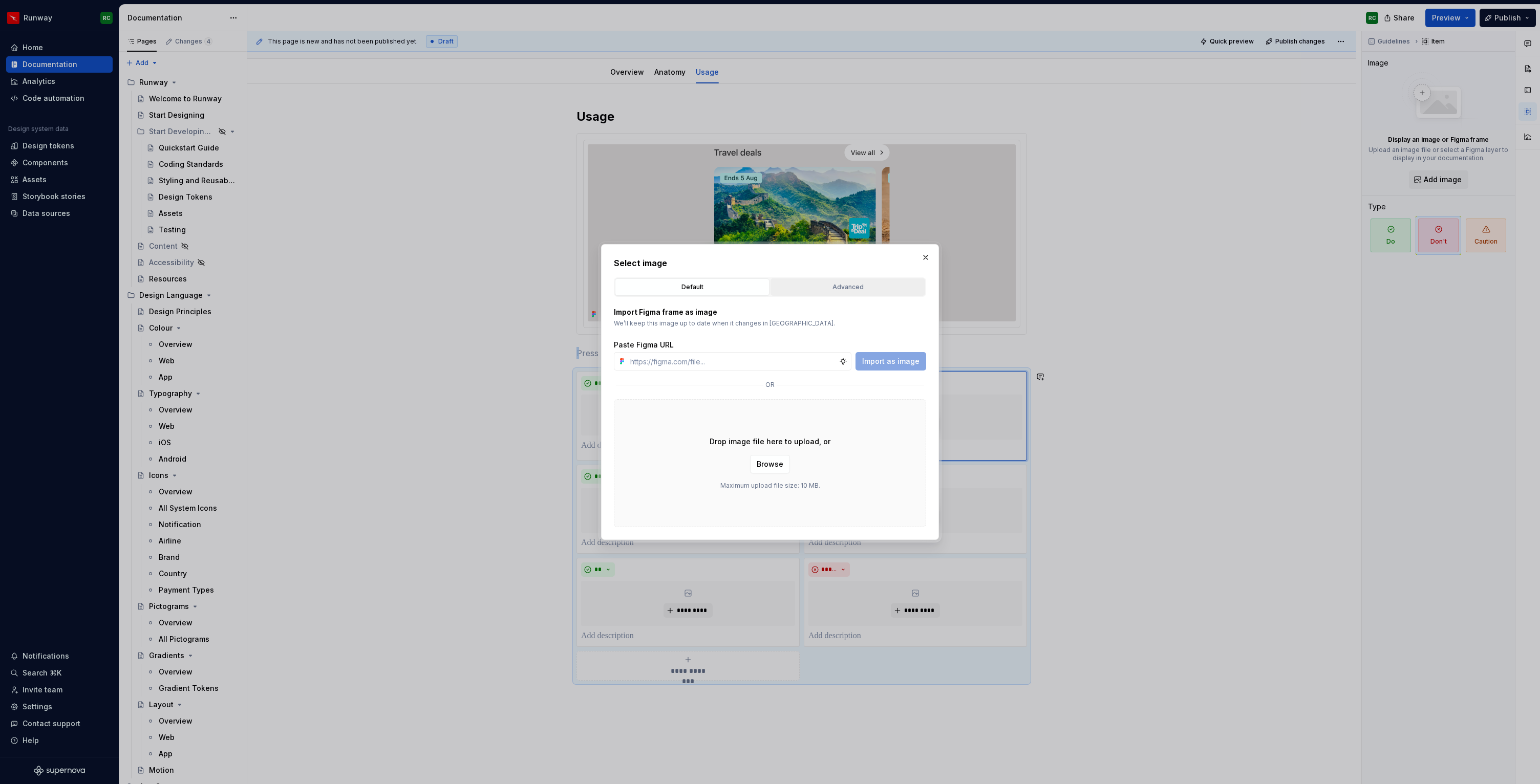
click at [844, 294] on button "Advanced" at bounding box center [848, 287] width 155 height 17
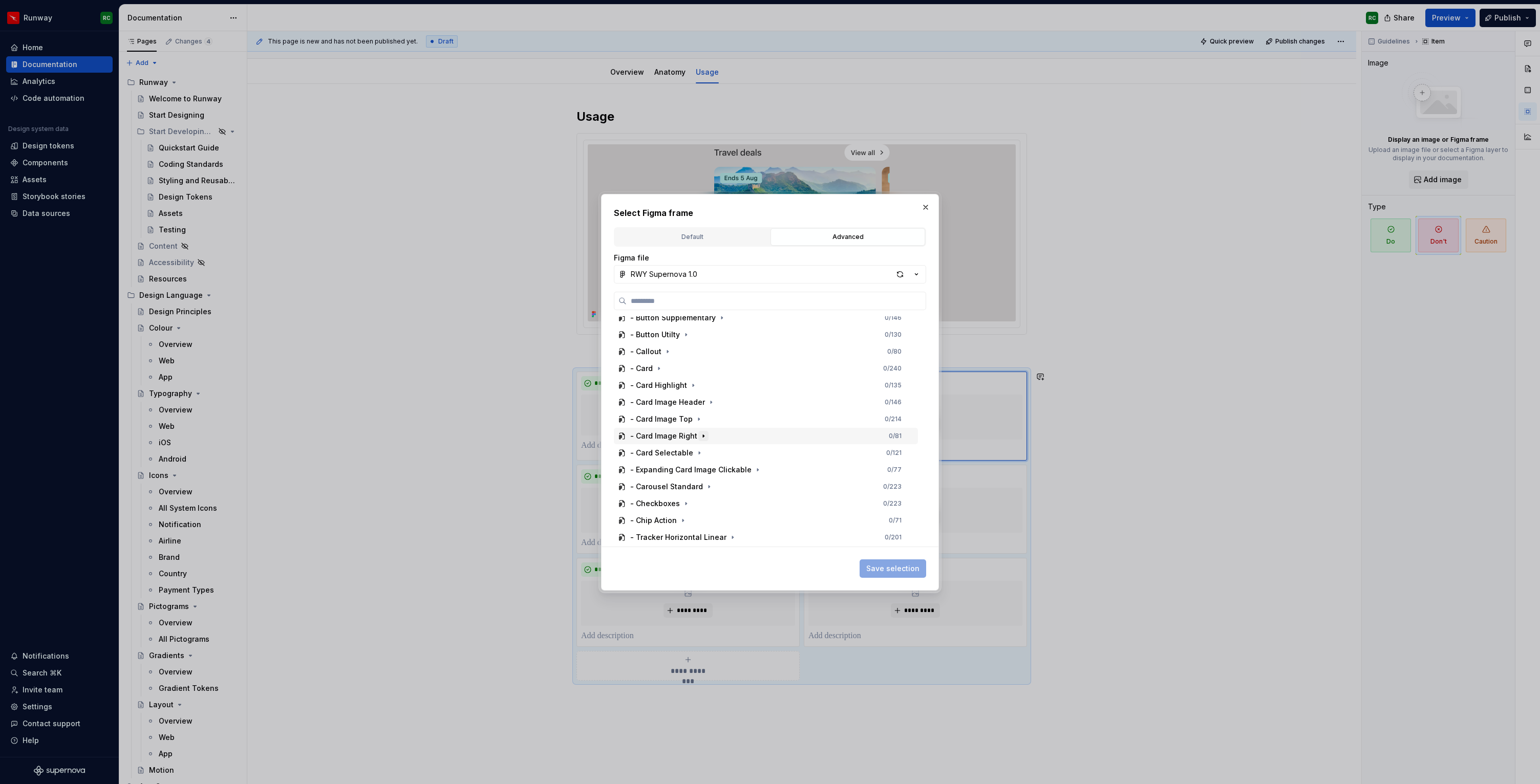
scroll to position [514, 0]
click at [680, 517] on icon "button" at bounding box center [682, 520] width 8 height 8
click at [699, 474] on icon "button" at bounding box center [703, 472] width 8 height 8
click at [726, 504] on div "Dont 1 0 / 4" at bounding box center [775, 506] width 285 height 16
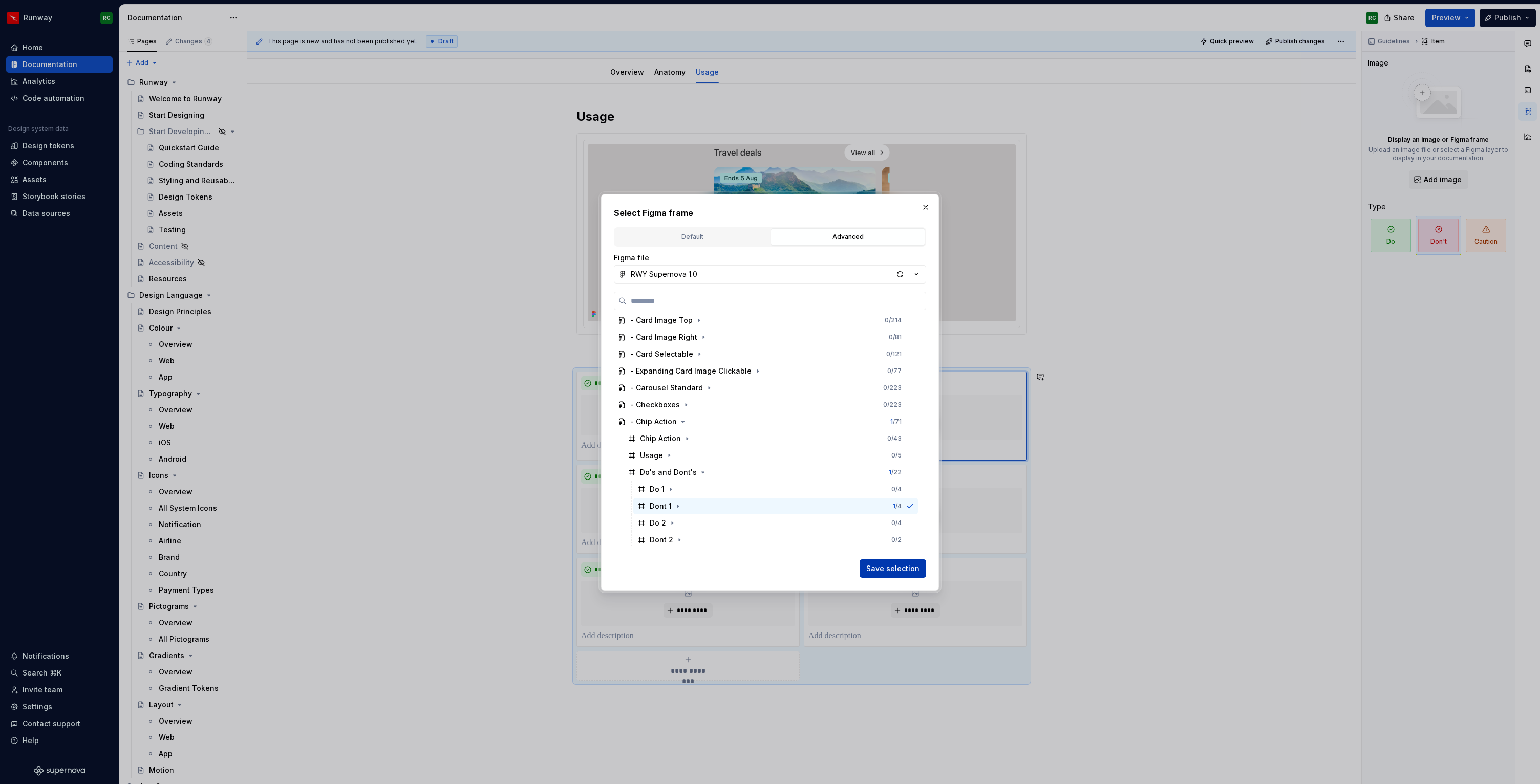
click at [902, 571] on span "Save selection" at bounding box center [893, 568] width 53 height 10
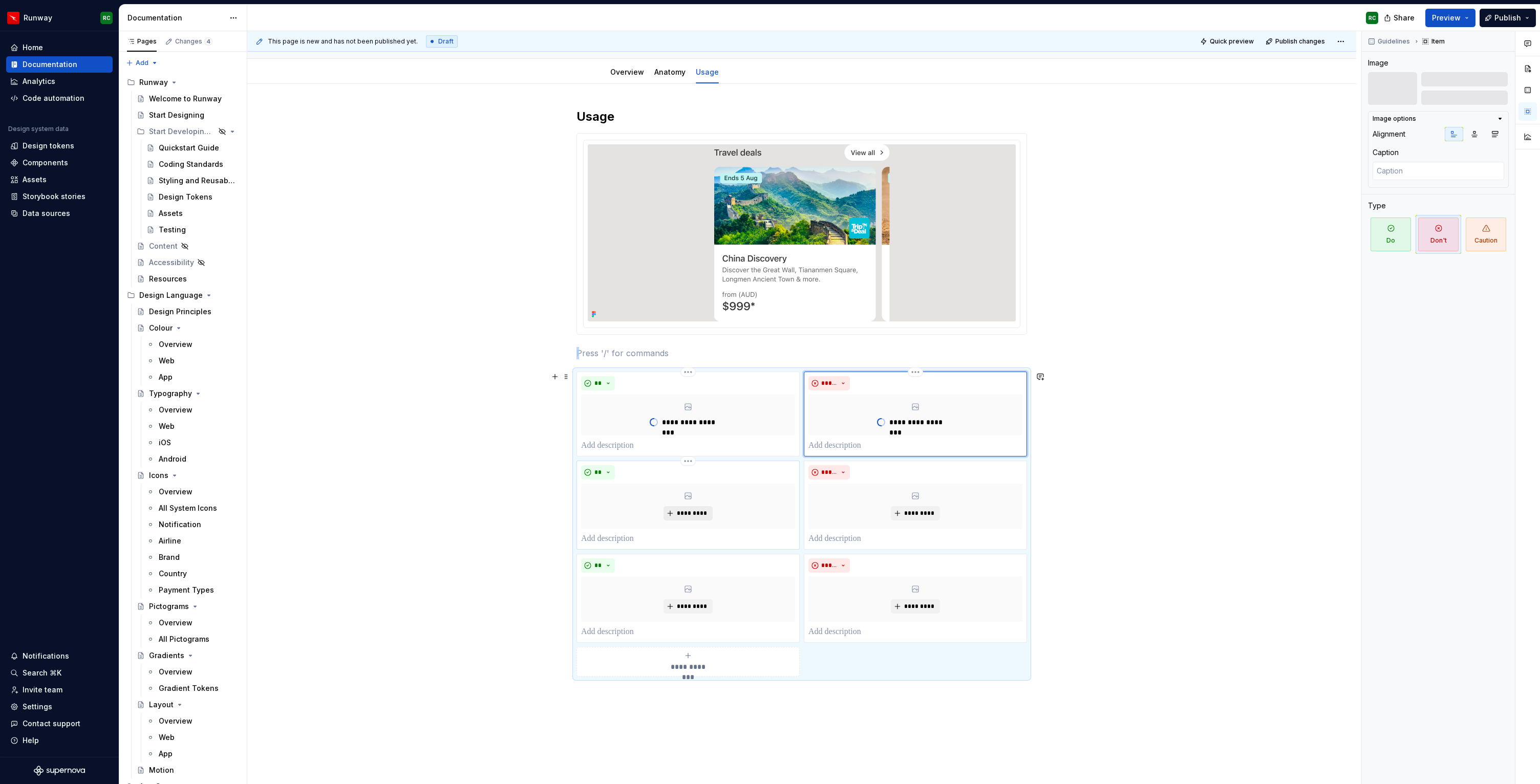
click at [702, 511] on span "*********" at bounding box center [692, 513] width 31 height 8
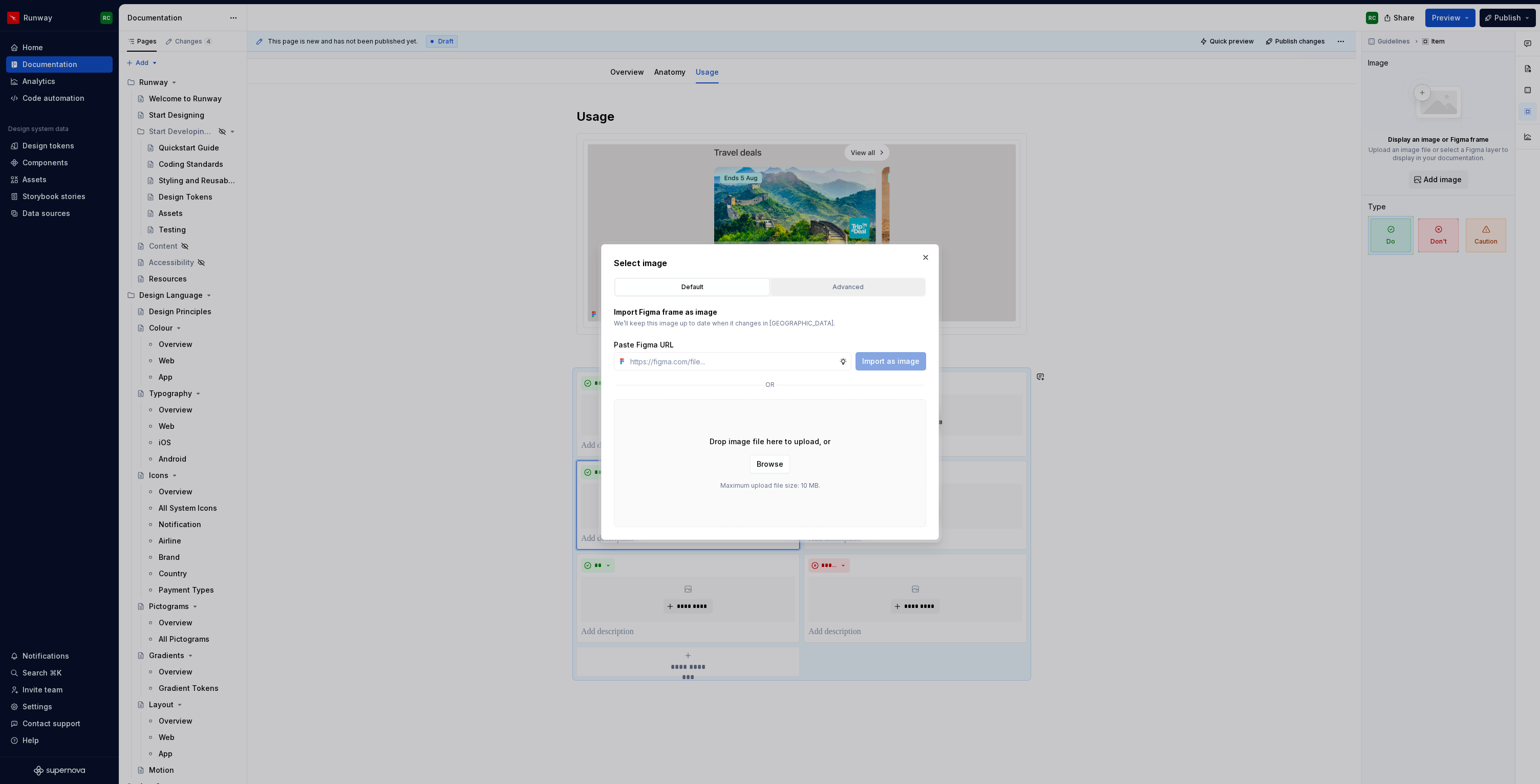
click at [841, 288] on div "Advanced" at bounding box center [847, 287] width 147 height 10
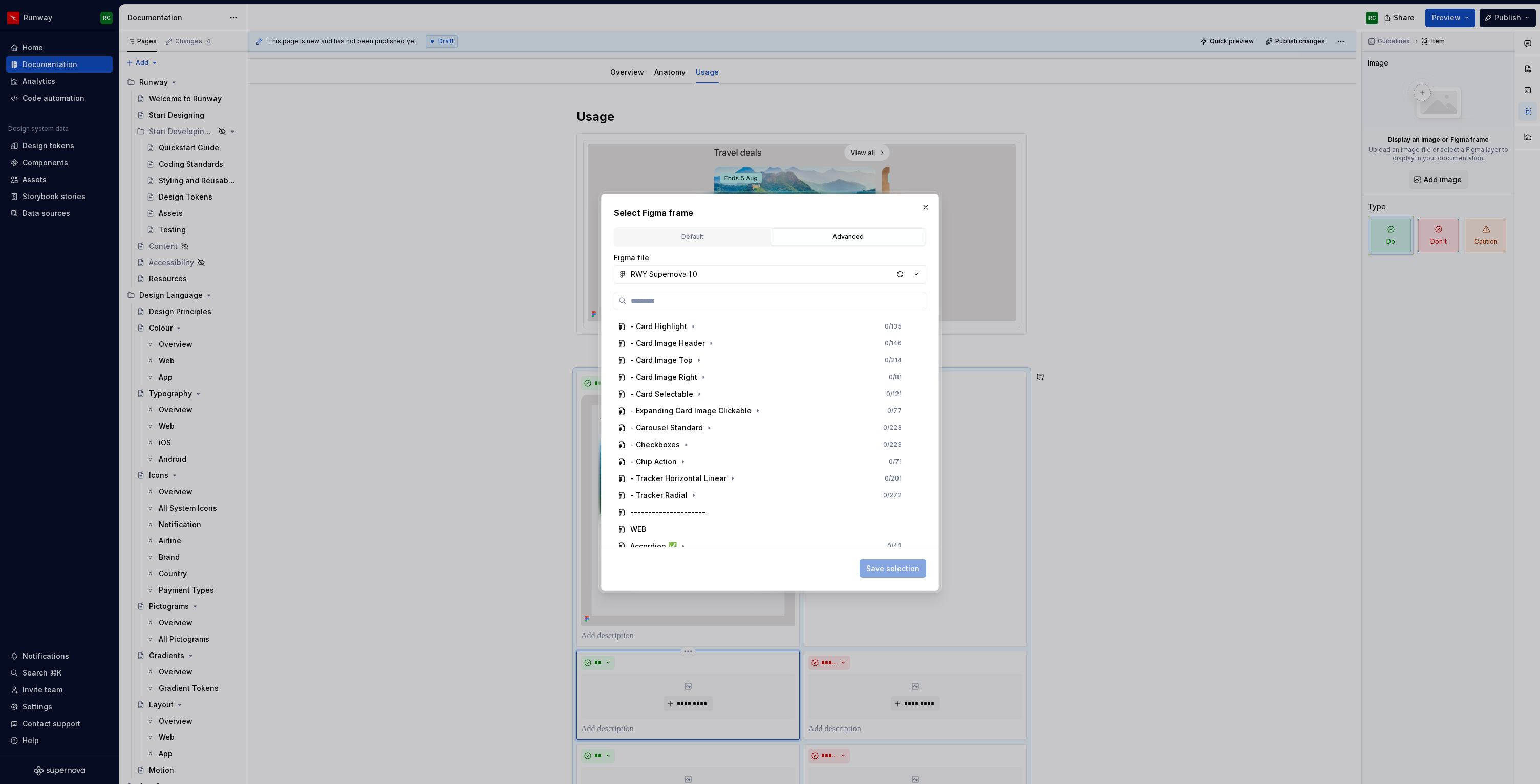
scroll to position [548, 0]
click at [684, 485] on icon "button" at bounding box center [682, 485] width 8 height 8
click at [702, 538] on icon "button" at bounding box center [703, 536] width 8 height 8
click at [698, 522] on div "Do 2 0 / 4" at bounding box center [775, 520] width 285 height 16
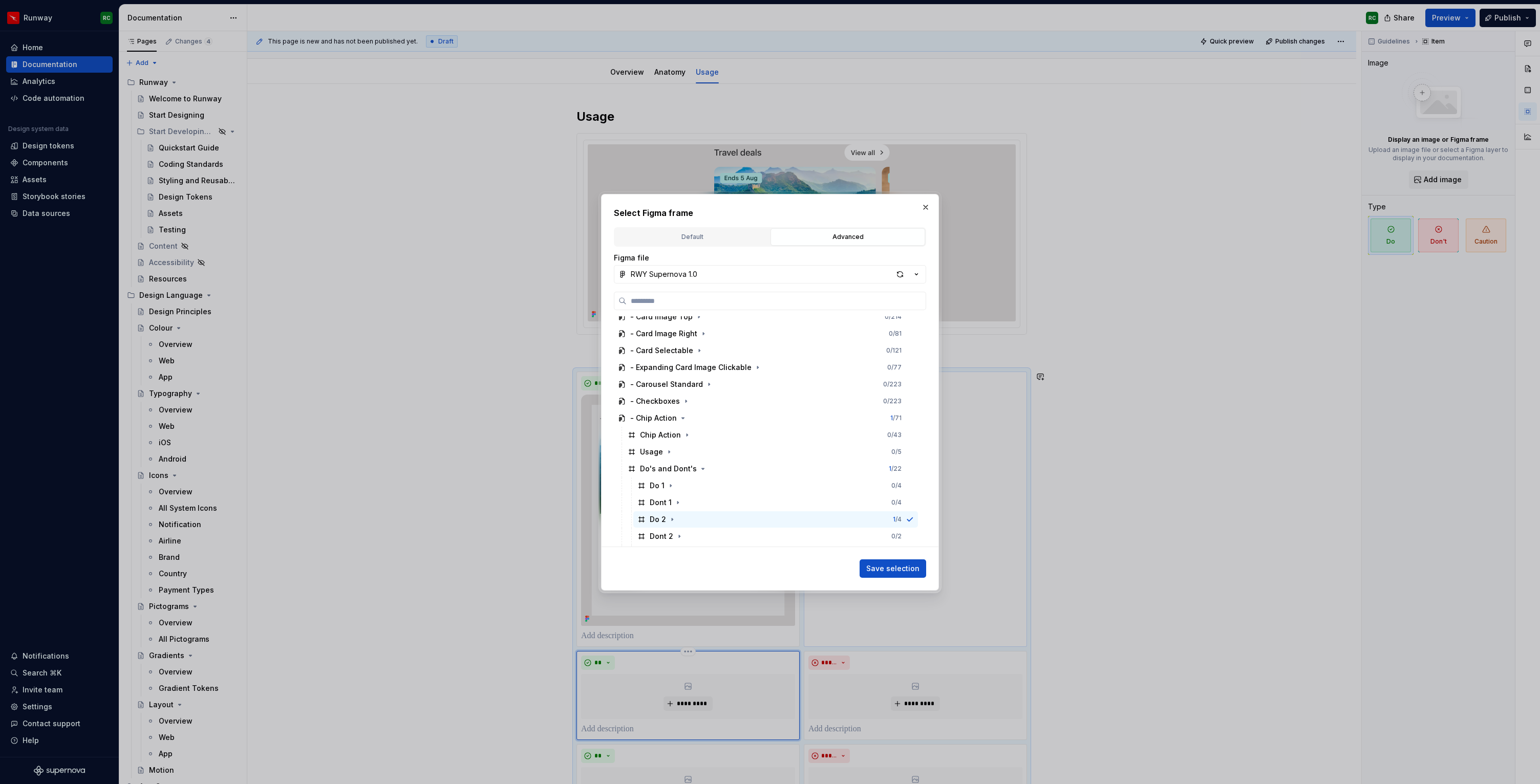
click at [886, 568] on span "Save selection" at bounding box center [893, 568] width 53 height 10
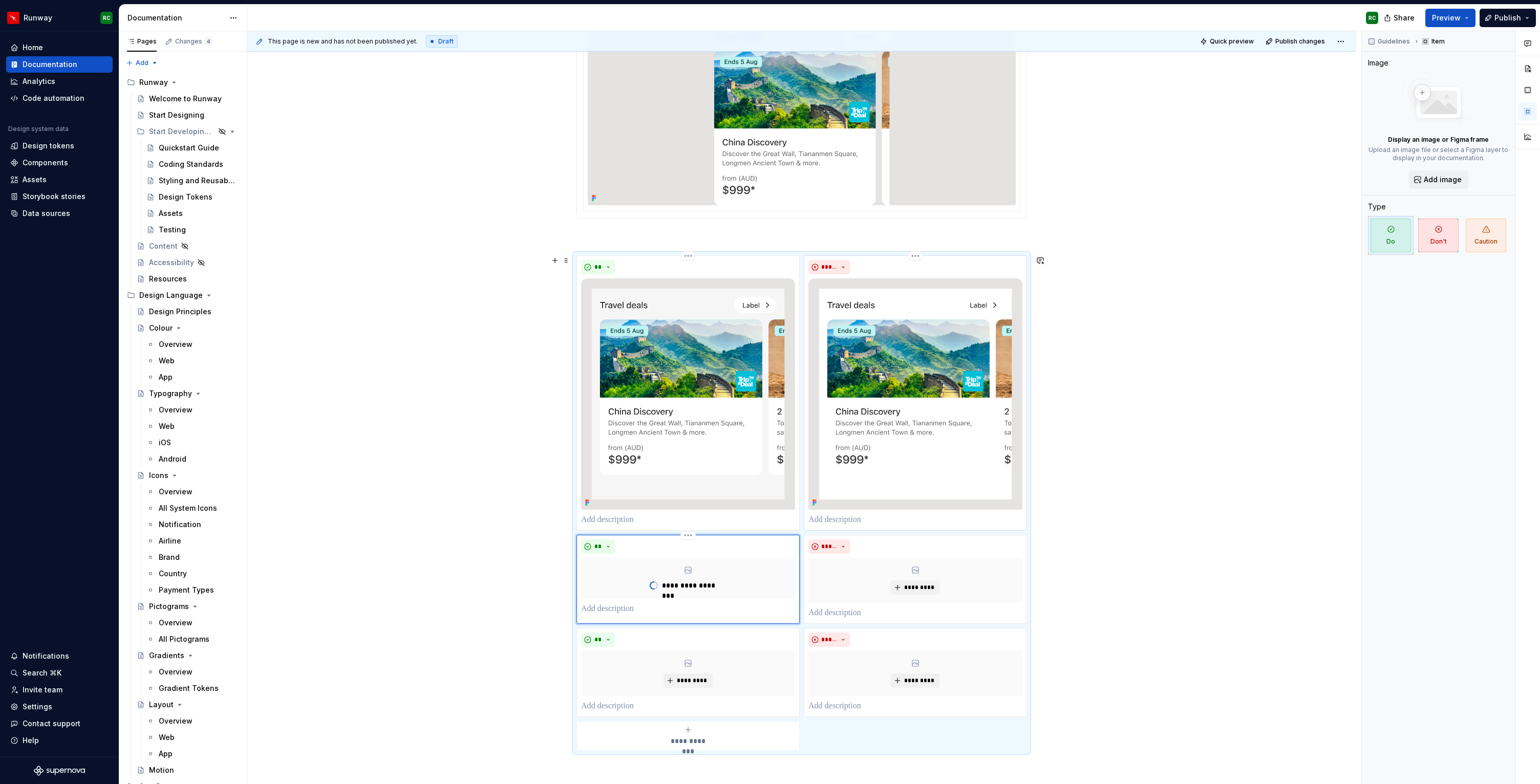
scroll to position [289, 0]
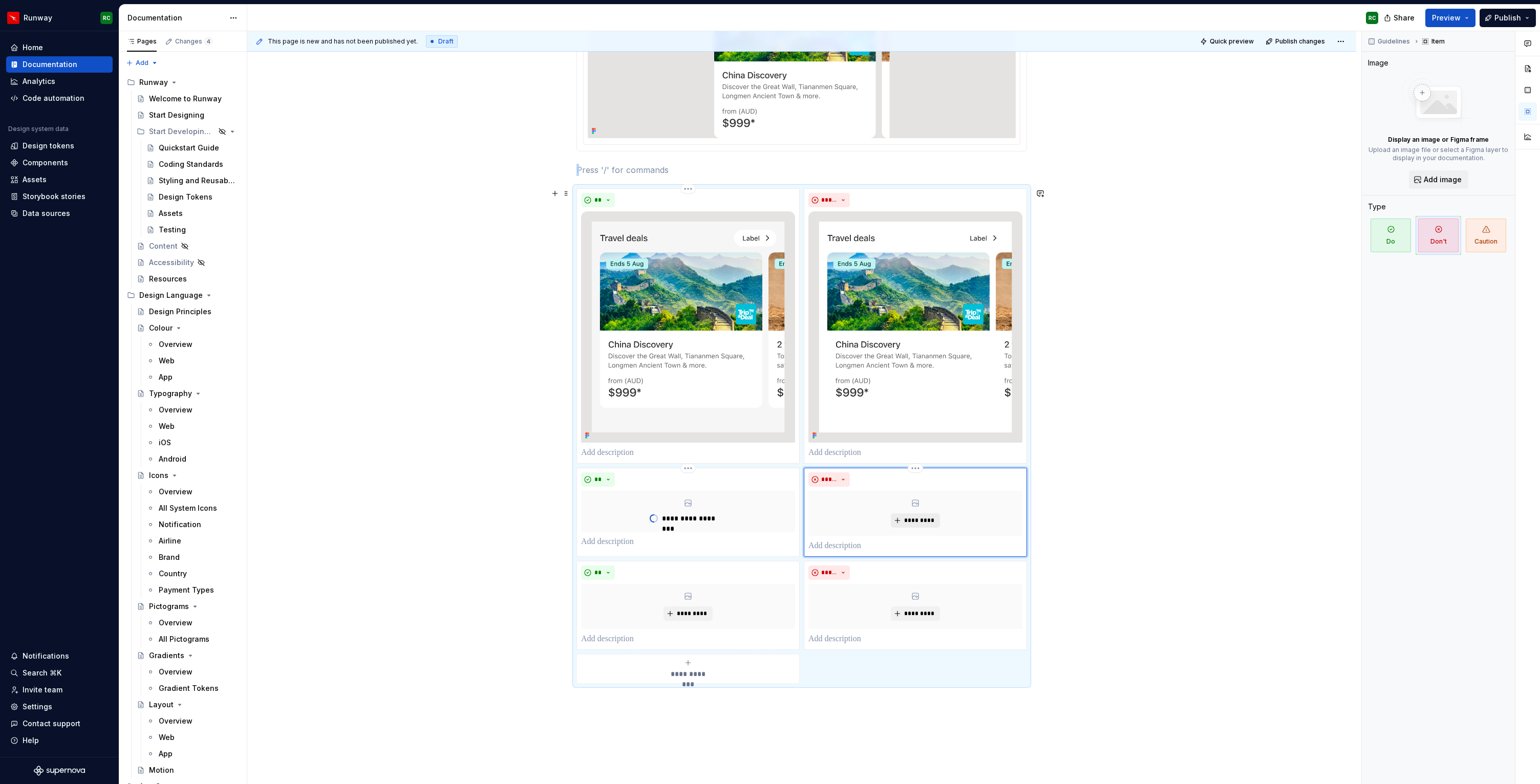
click at [914, 516] on span "*********" at bounding box center [919, 520] width 31 height 8
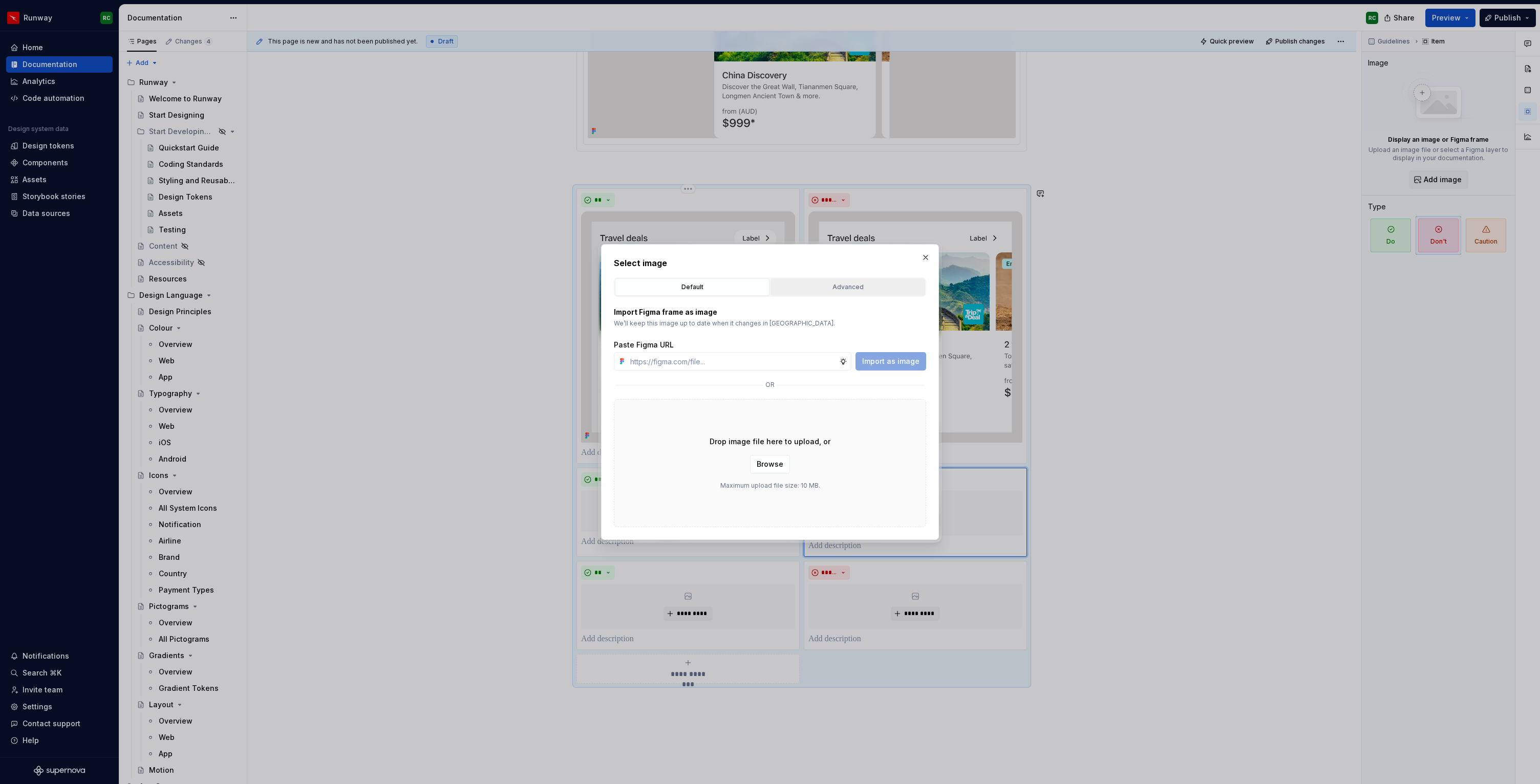
click at [837, 282] on div "Advanced" at bounding box center [847, 287] width 147 height 10
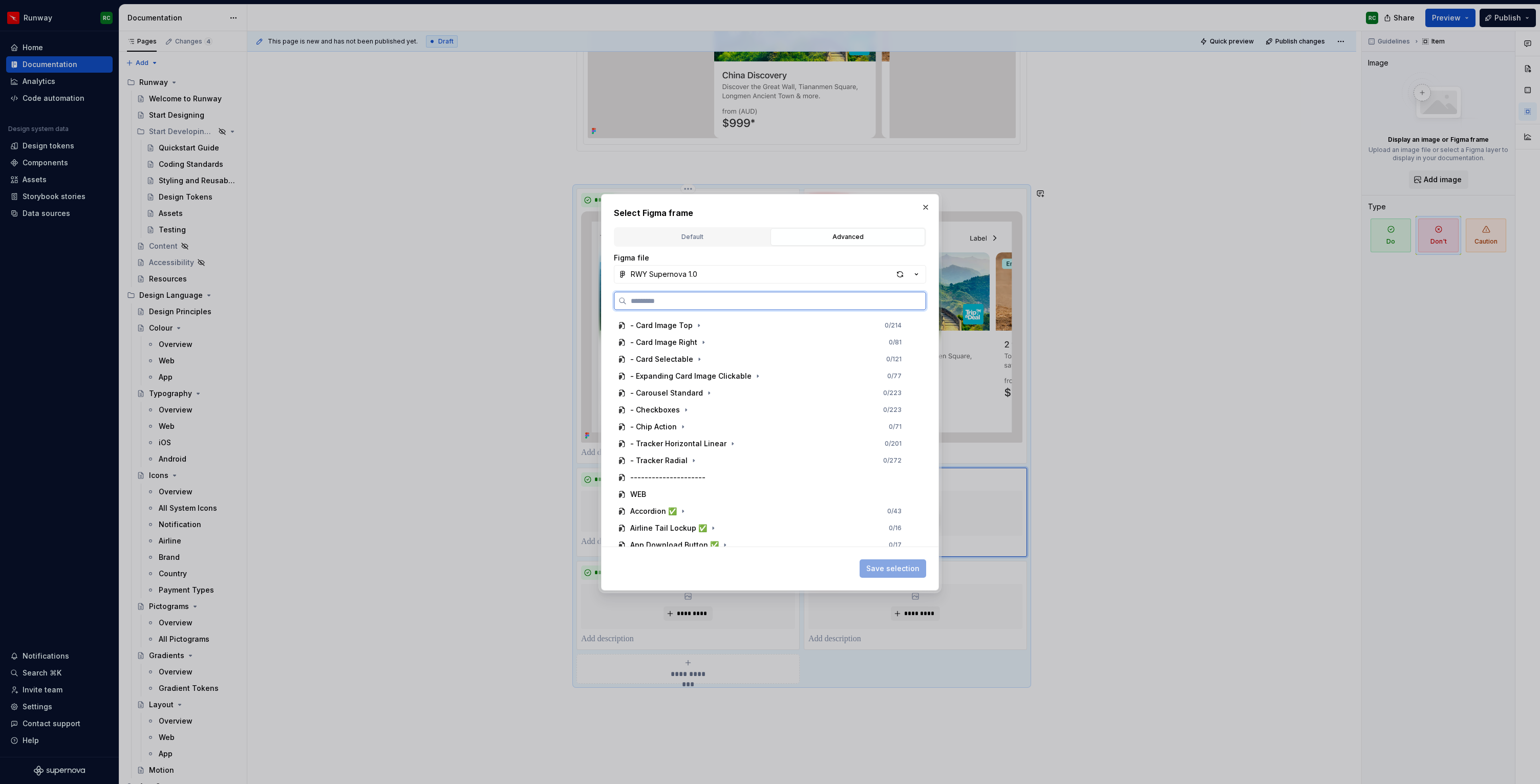
scroll to position [612, 0]
click at [686, 421] on button "button" at bounding box center [682, 422] width 10 height 10
click at [699, 403] on icon "button" at bounding box center [703, 406] width 8 height 8
click at [709, 474] on div "Dont 2 0 / 2" at bounding box center [775, 473] width 285 height 16
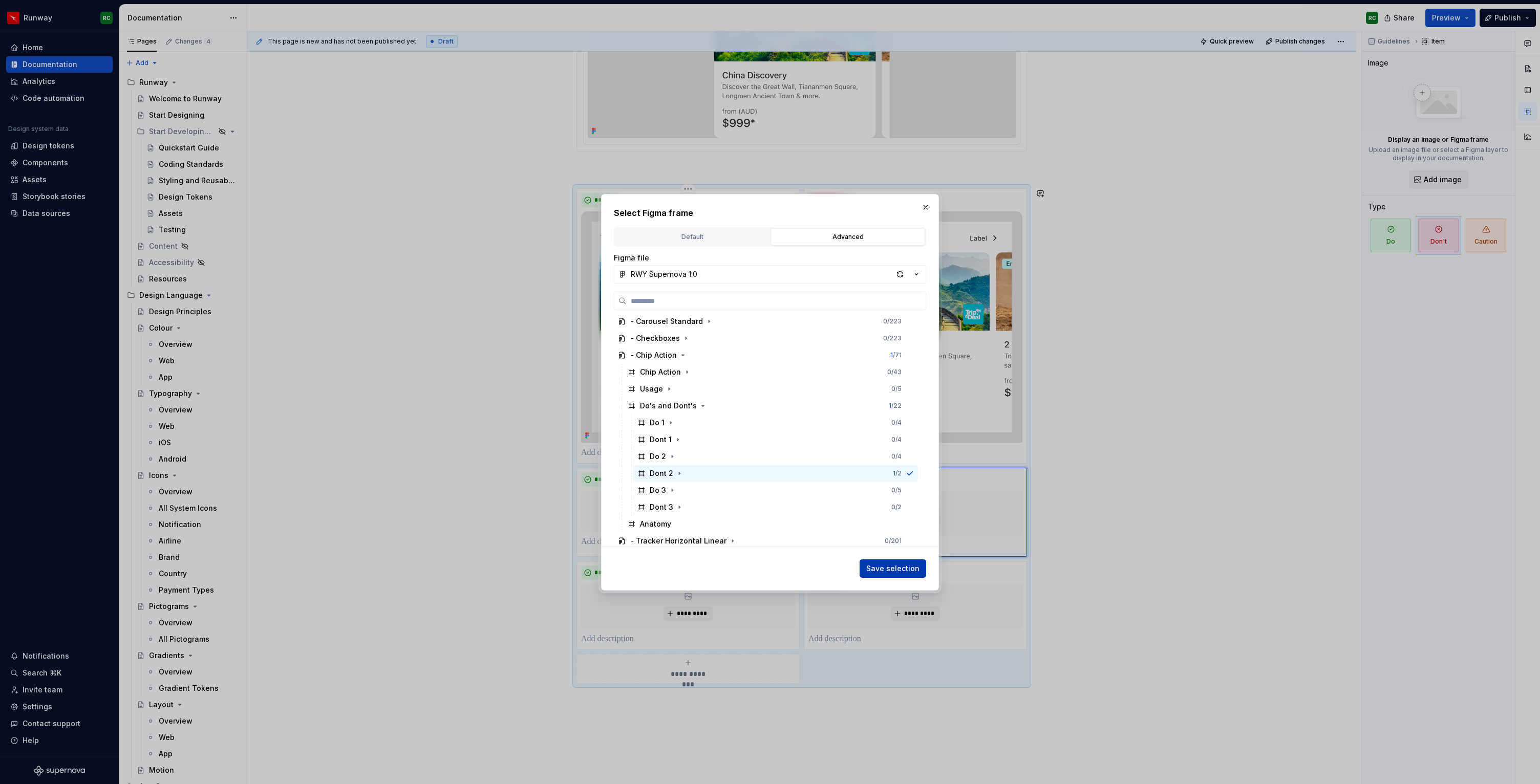
click at [897, 574] on button "Save selection" at bounding box center [893, 568] width 67 height 18
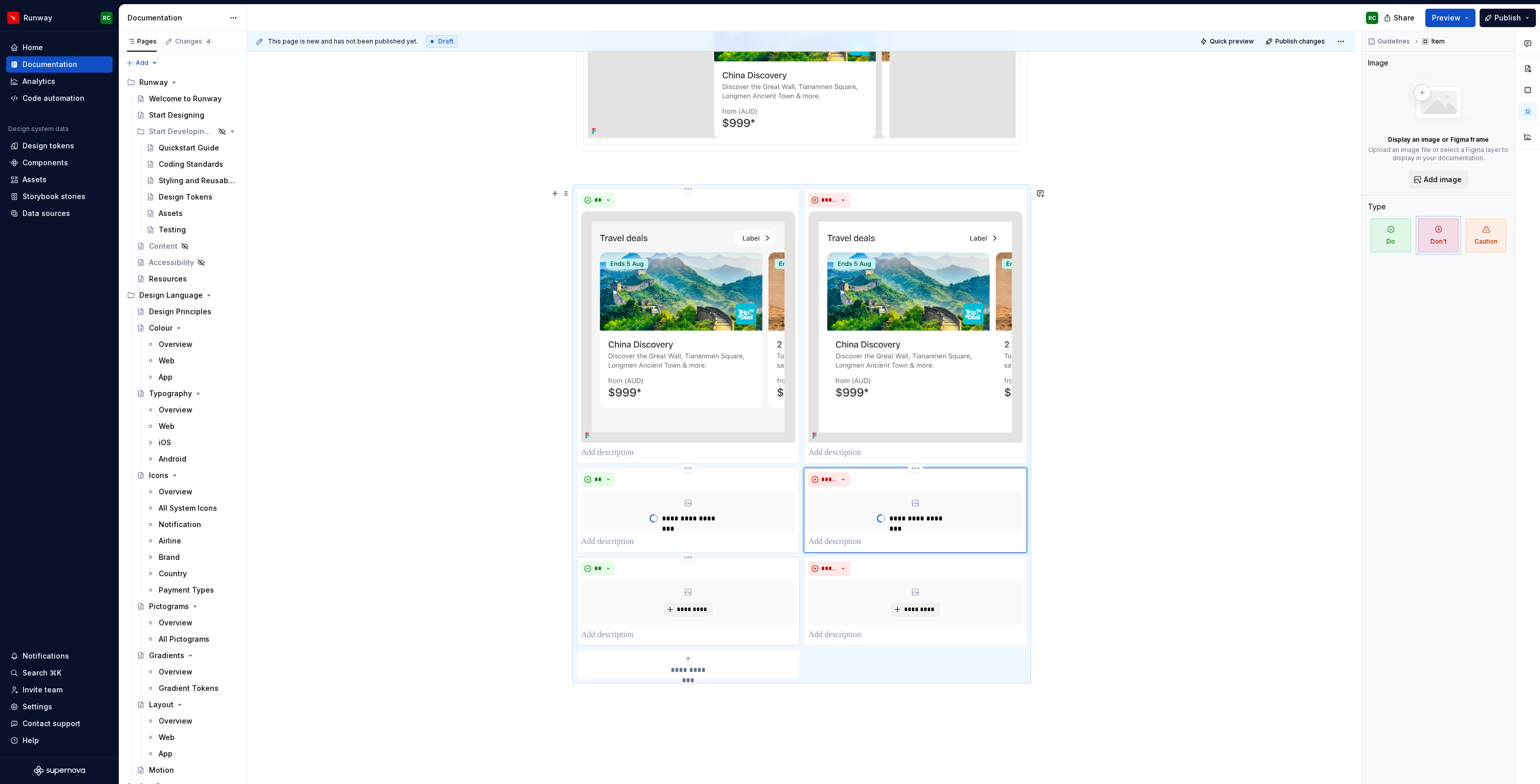
click at [716, 612] on div "*********" at bounding box center [688, 602] width 214 height 45
click at [694, 611] on span "*********" at bounding box center [692, 610] width 31 height 8
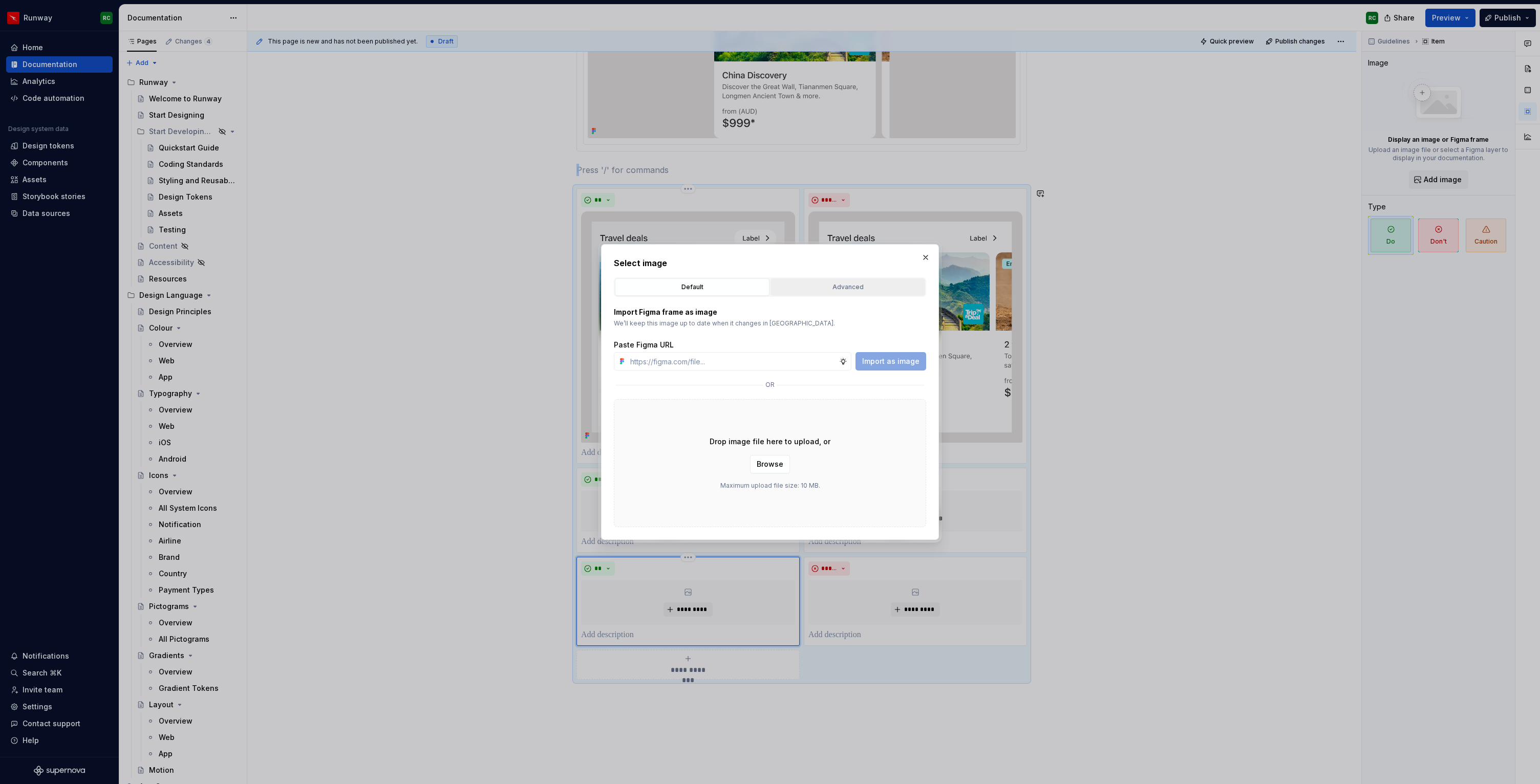
click at [835, 286] on div "Advanced" at bounding box center [847, 287] width 147 height 10
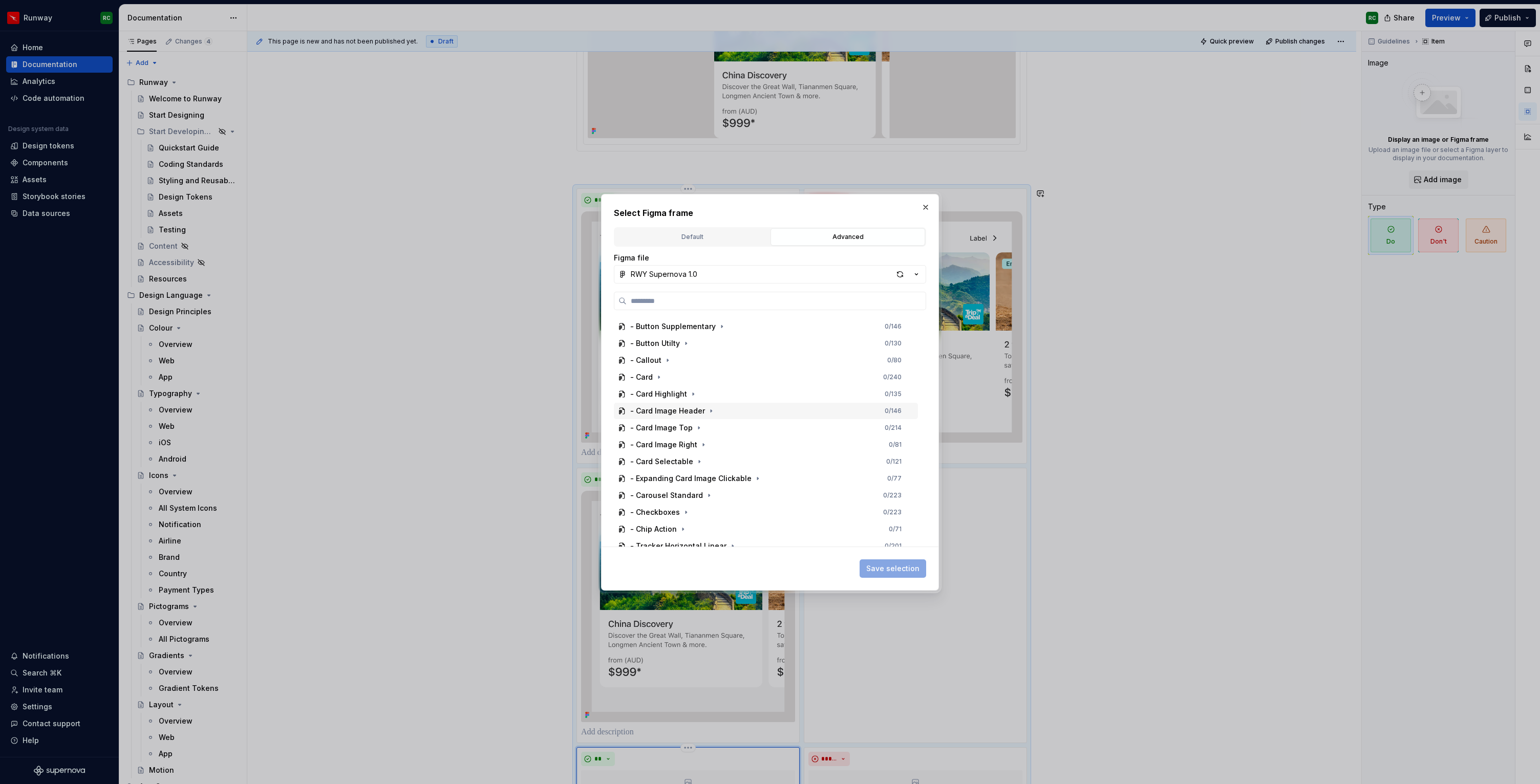
scroll to position [509, 0]
click at [683, 522] on icon "button" at bounding box center [682, 524] width 8 height 8
click at [702, 443] on icon "button" at bounding box center [703, 445] width 8 height 8
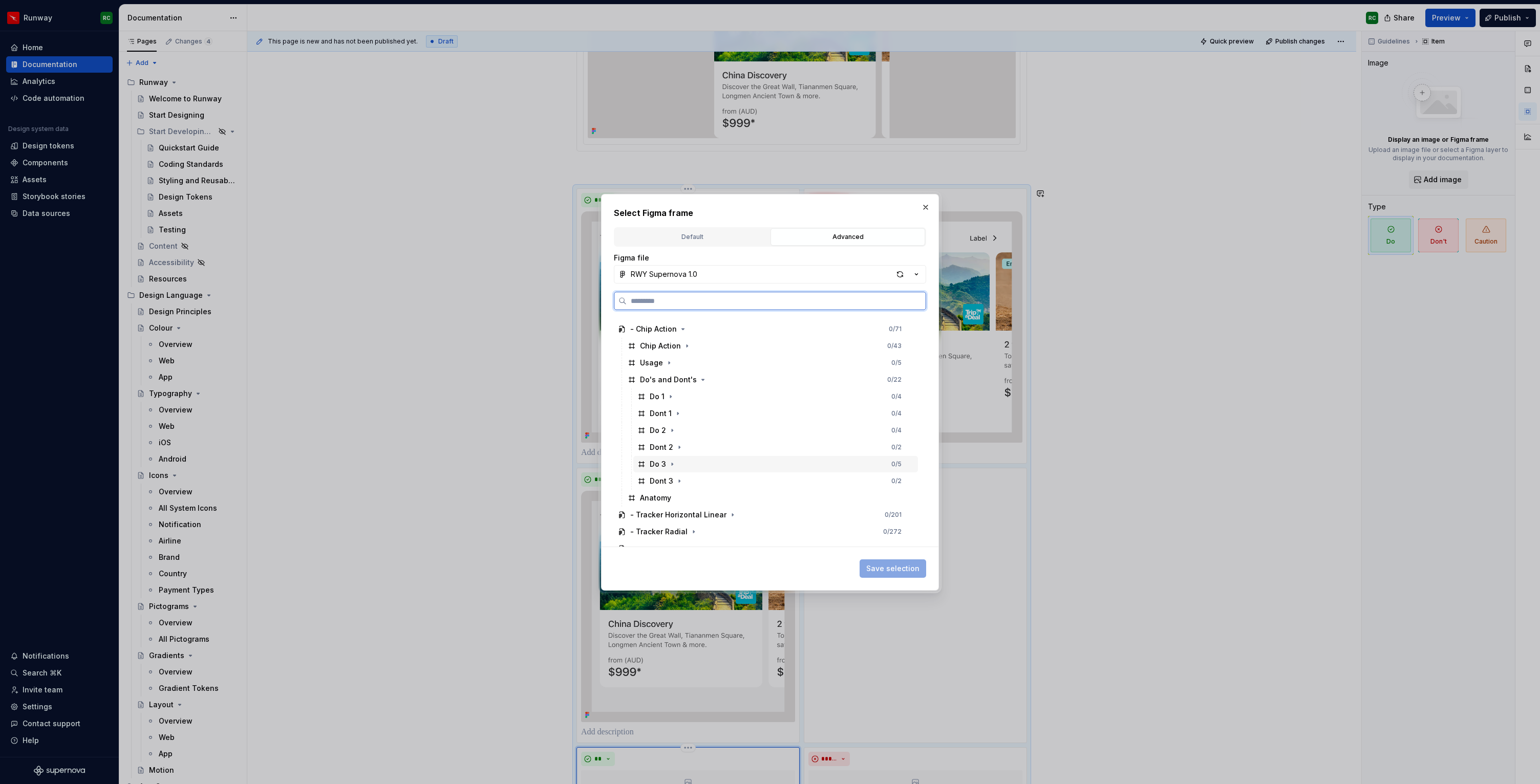
click at [703, 464] on div "Do 3 0 / 5" at bounding box center [775, 464] width 285 height 16
click at [890, 569] on span "Save selection" at bounding box center [893, 568] width 53 height 10
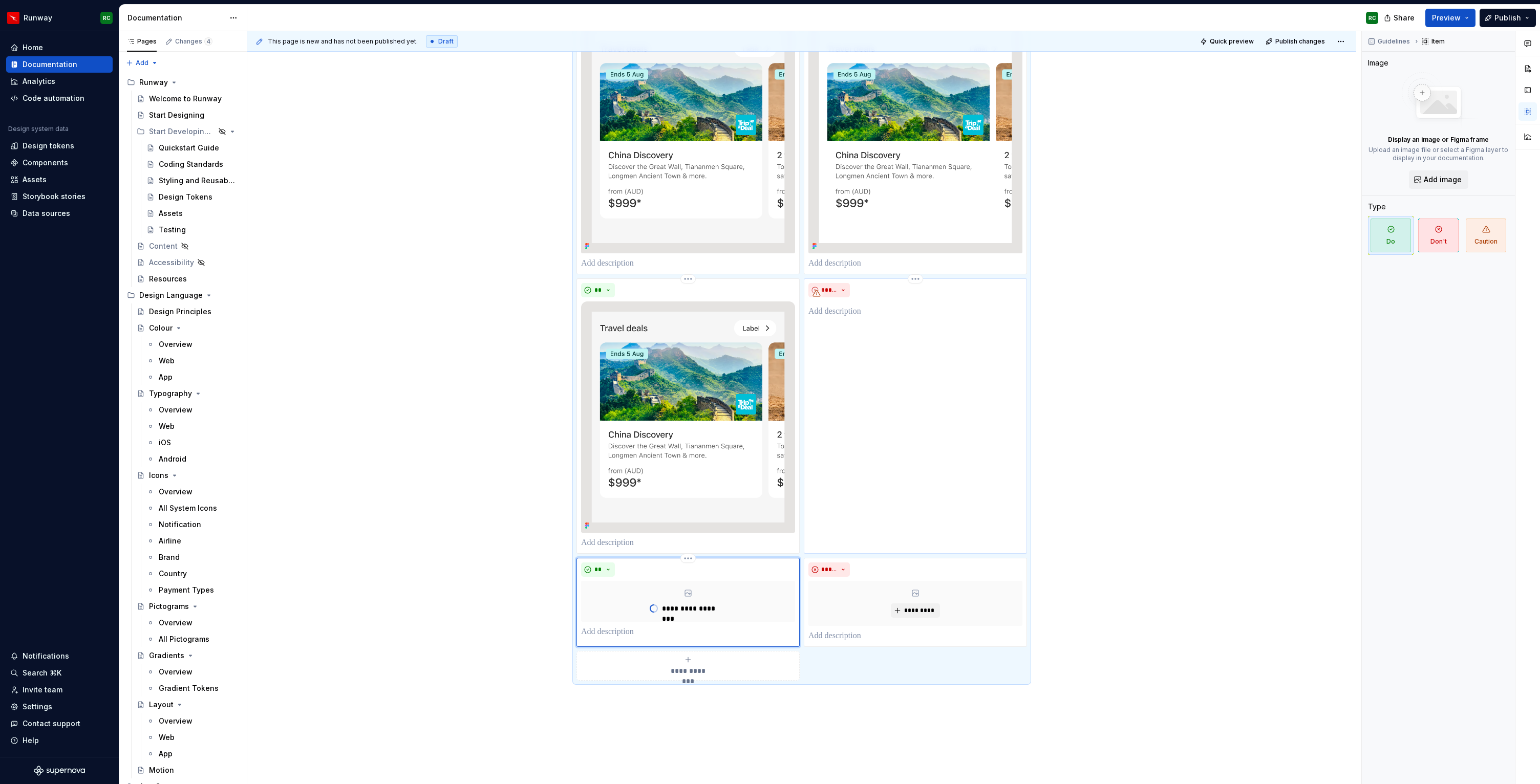
scroll to position [531, 0]
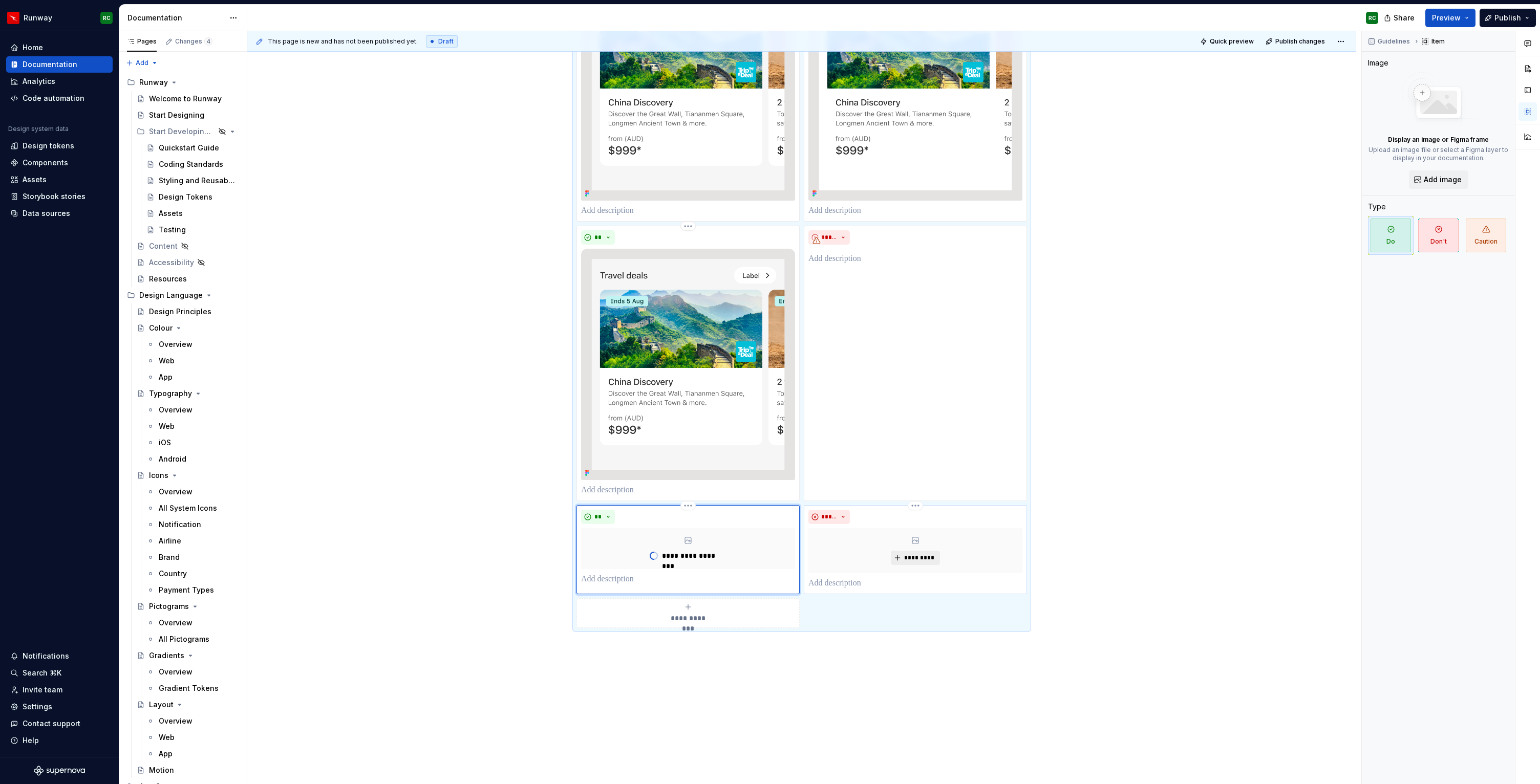
click at [932, 563] on button "*********" at bounding box center [915, 557] width 48 height 14
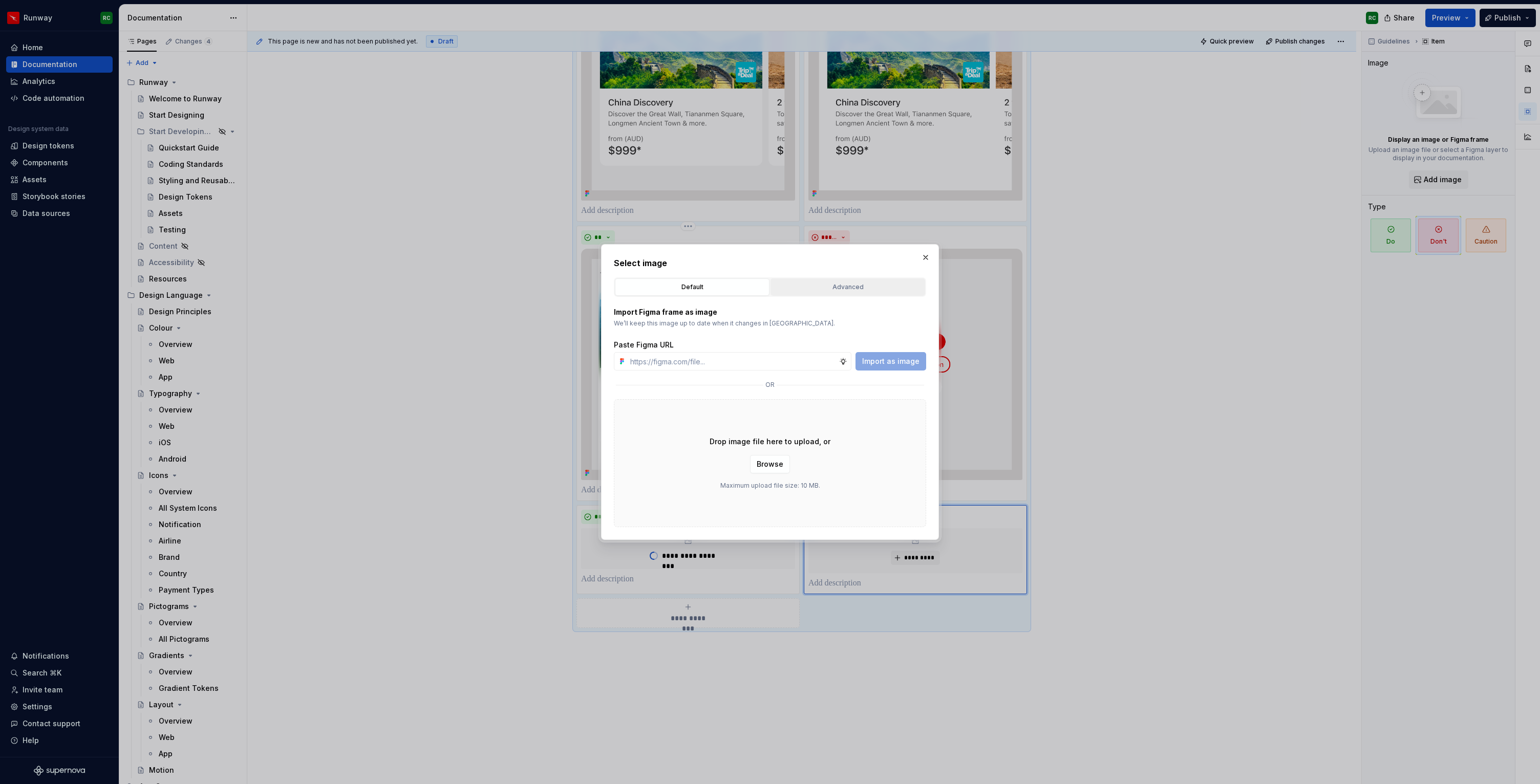
click at [852, 289] on div "Advanced" at bounding box center [847, 287] width 147 height 10
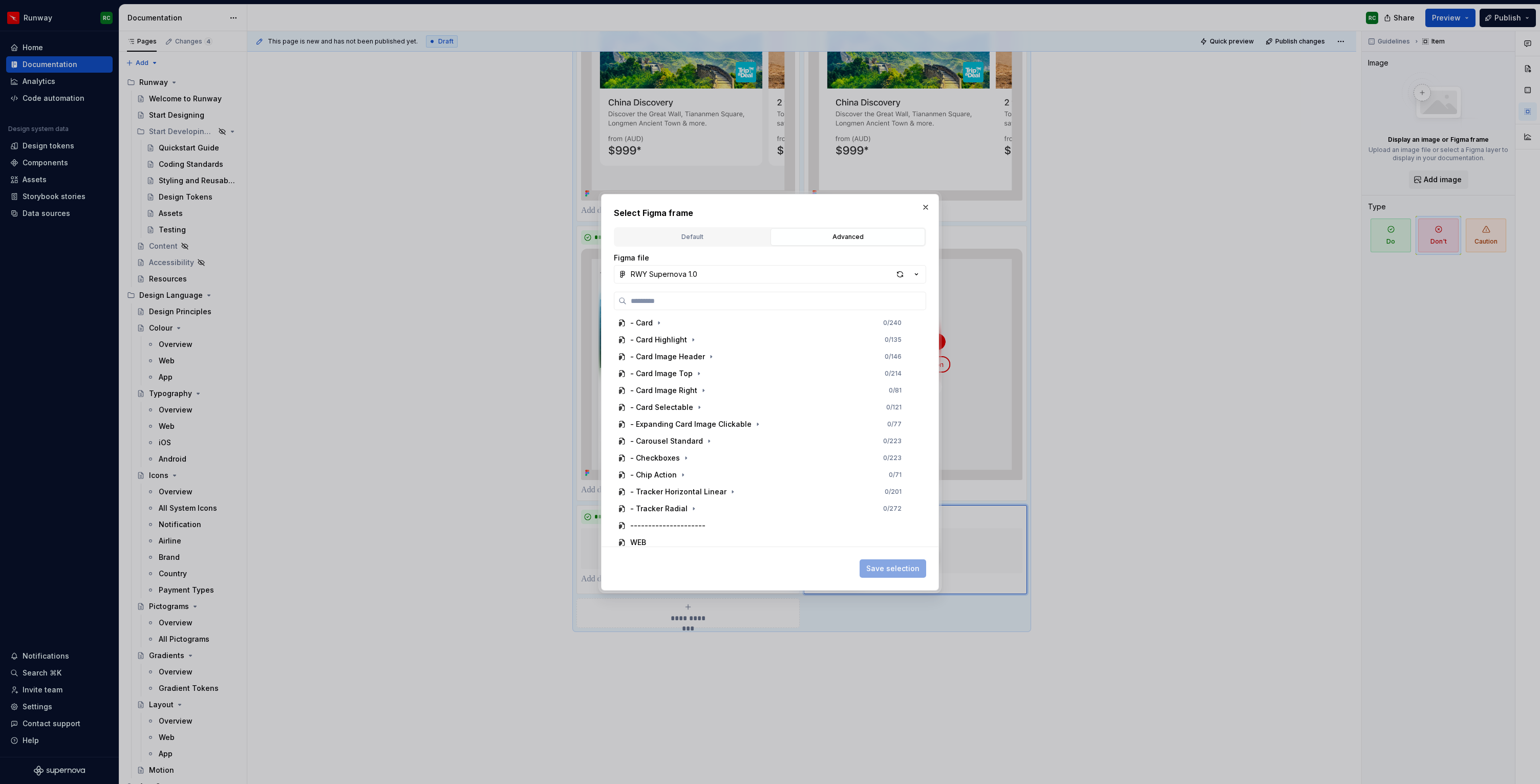
scroll to position [569, 0]
click at [682, 465] on icon "button" at bounding box center [683, 465] width 1 height 3
click at [705, 439] on button "button" at bounding box center [703, 437] width 10 height 10
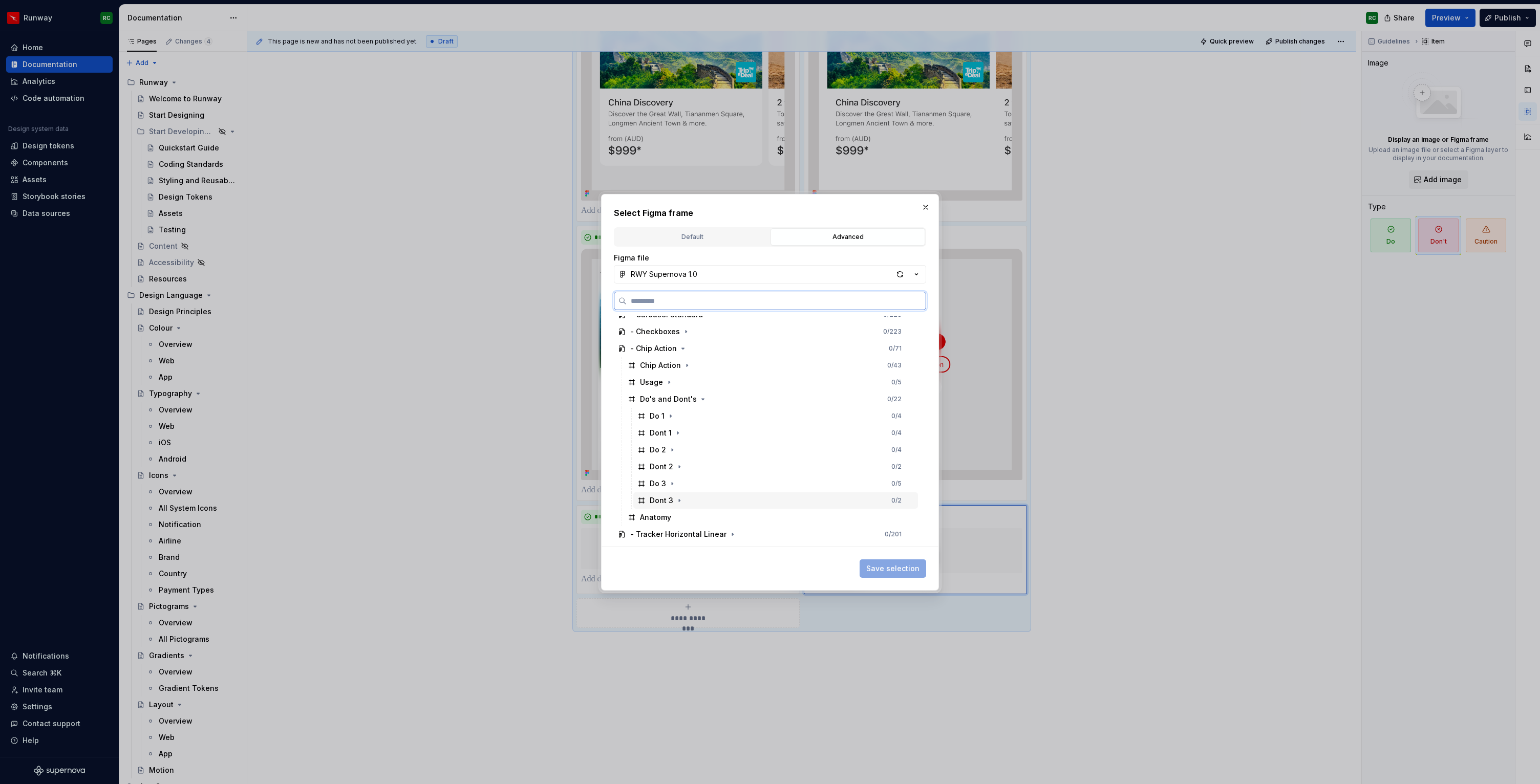
click at [704, 497] on div "Dont 3 0 / 2" at bounding box center [775, 501] width 285 height 16
click at [882, 567] on span "Save selection" at bounding box center [893, 568] width 53 height 10
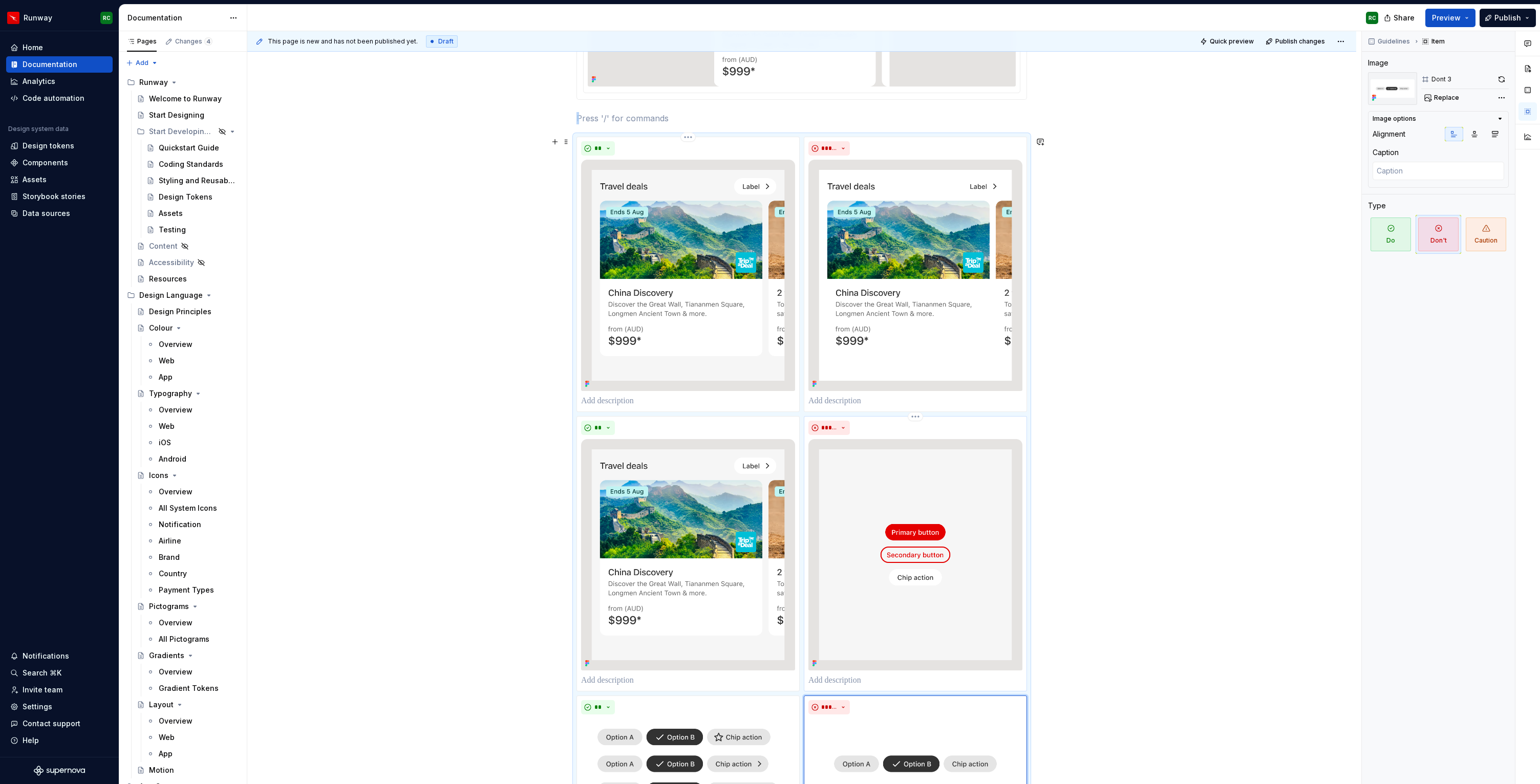
scroll to position [0, 0]
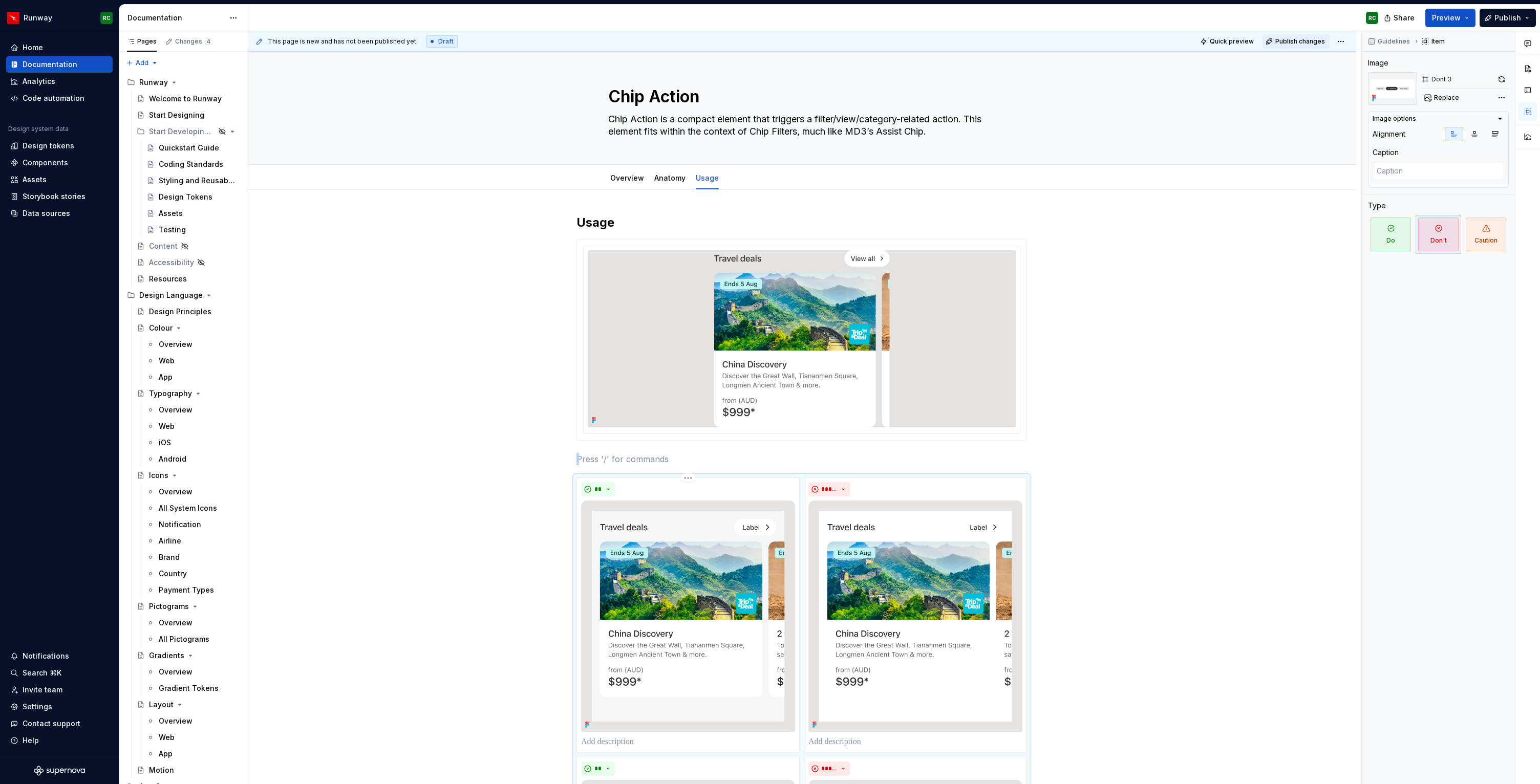
click at [1320, 43] on span "Publish changes" at bounding box center [1300, 42] width 50 height 8
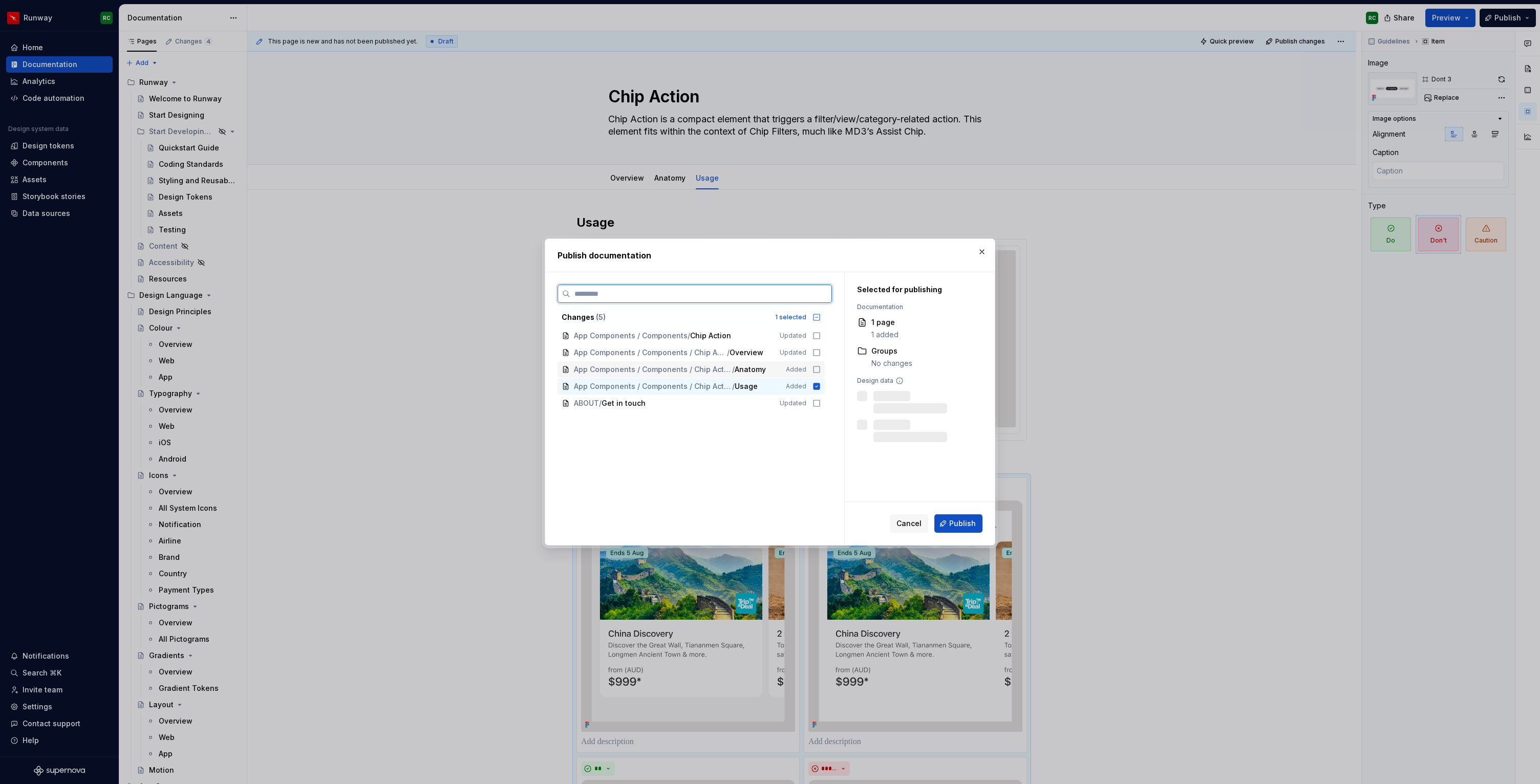
click at [761, 375] on div "App Components / Components / Chip Action / Anatomy Added" at bounding box center [691, 369] width 267 height 16
click at [763, 351] on span "Overview" at bounding box center [746, 352] width 34 height 10
click at [767, 343] on div "App Components / Components / Chip Action Updated" at bounding box center [691, 336] width 267 height 16
click at [966, 526] on span "Publish" at bounding box center [963, 523] width 27 height 10
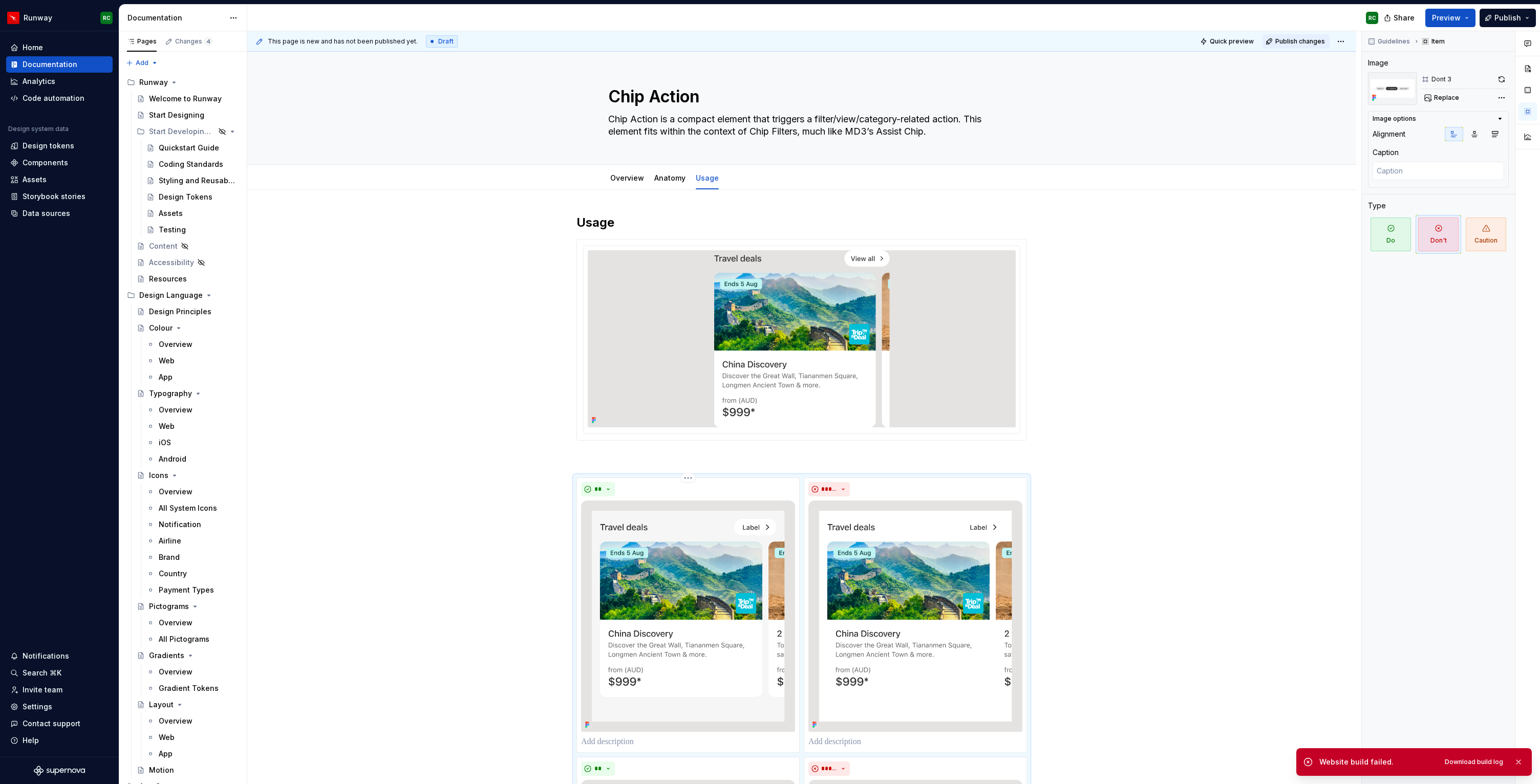
click at [1275, 42] on button "Publish changes" at bounding box center [1296, 41] width 67 height 14
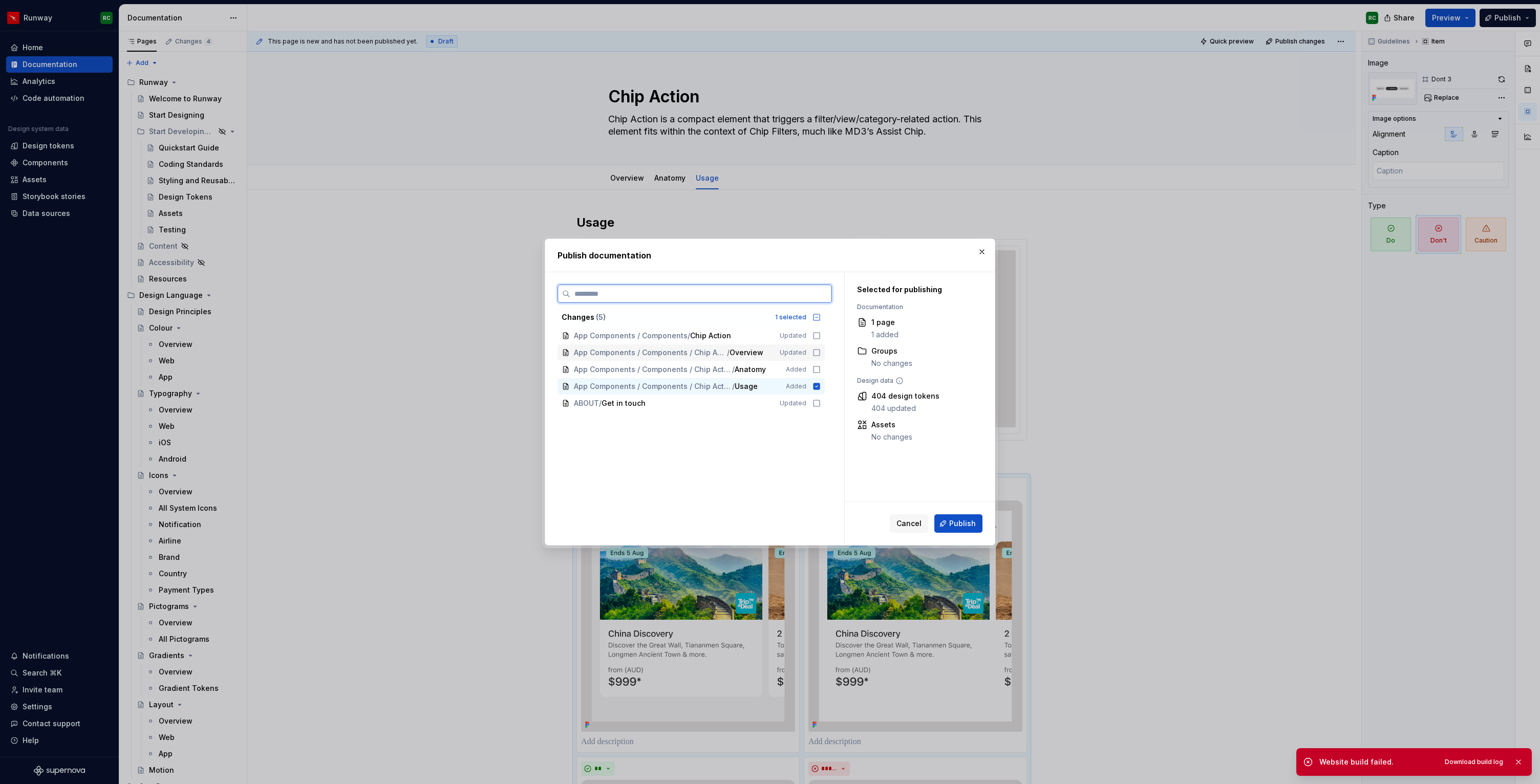
click at [757, 356] on span "Overview" at bounding box center [746, 352] width 34 height 10
click at [740, 369] on span "Anatomy" at bounding box center [750, 369] width 31 height 10
click at [749, 337] on span "App Components / Components / Chip Action" at bounding box center [670, 335] width 191 height 10
click at [954, 525] on span "Publish" at bounding box center [963, 523] width 27 height 10
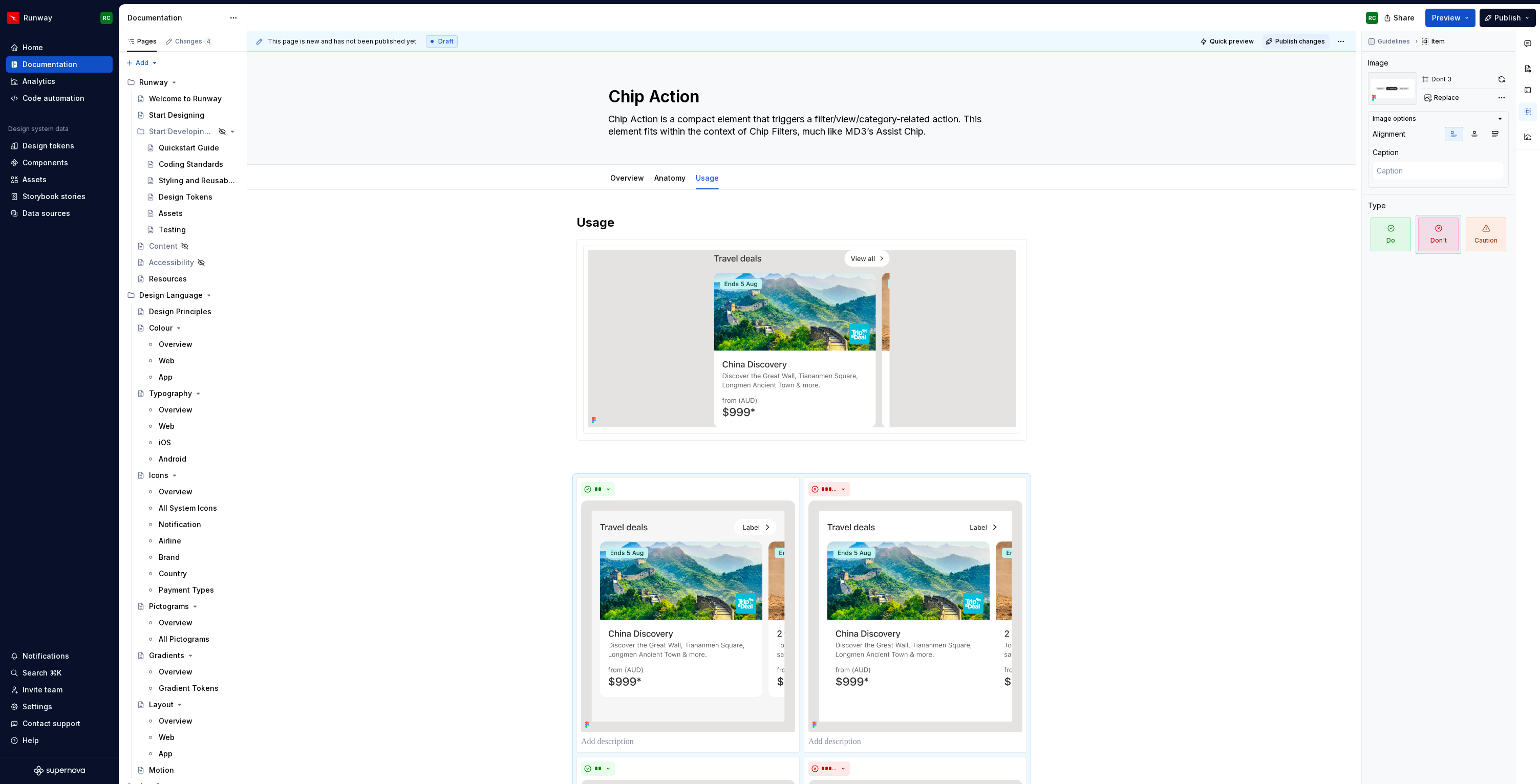
click at [1302, 40] on span "Publish changes" at bounding box center [1300, 42] width 50 height 8
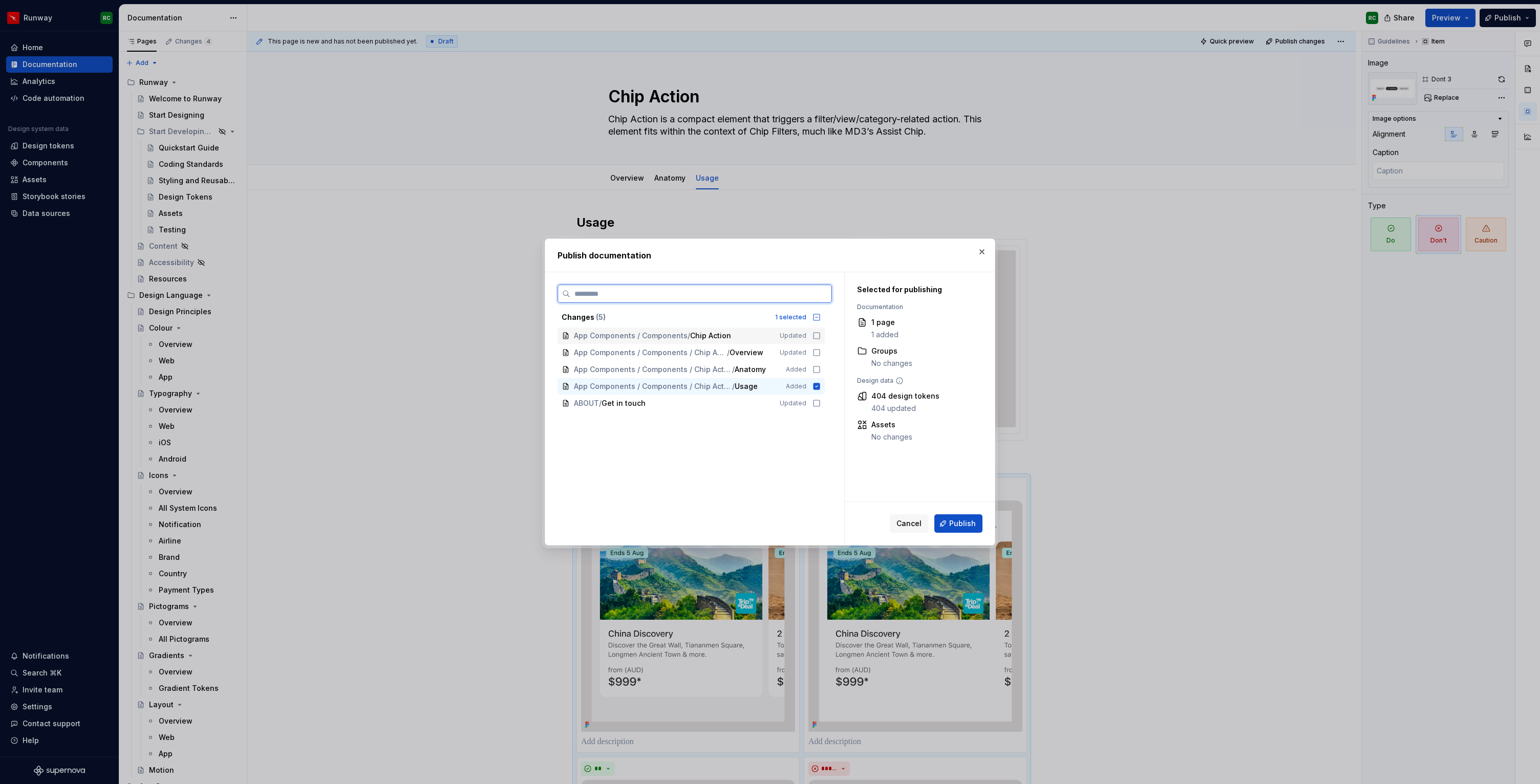
click at [740, 332] on span "App Components / Components / Chip Action" at bounding box center [670, 335] width 191 height 10
click at [750, 384] on span "Usage" at bounding box center [746, 386] width 23 height 10
click at [959, 524] on span "Publish" at bounding box center [963, 523] width 27 height 10
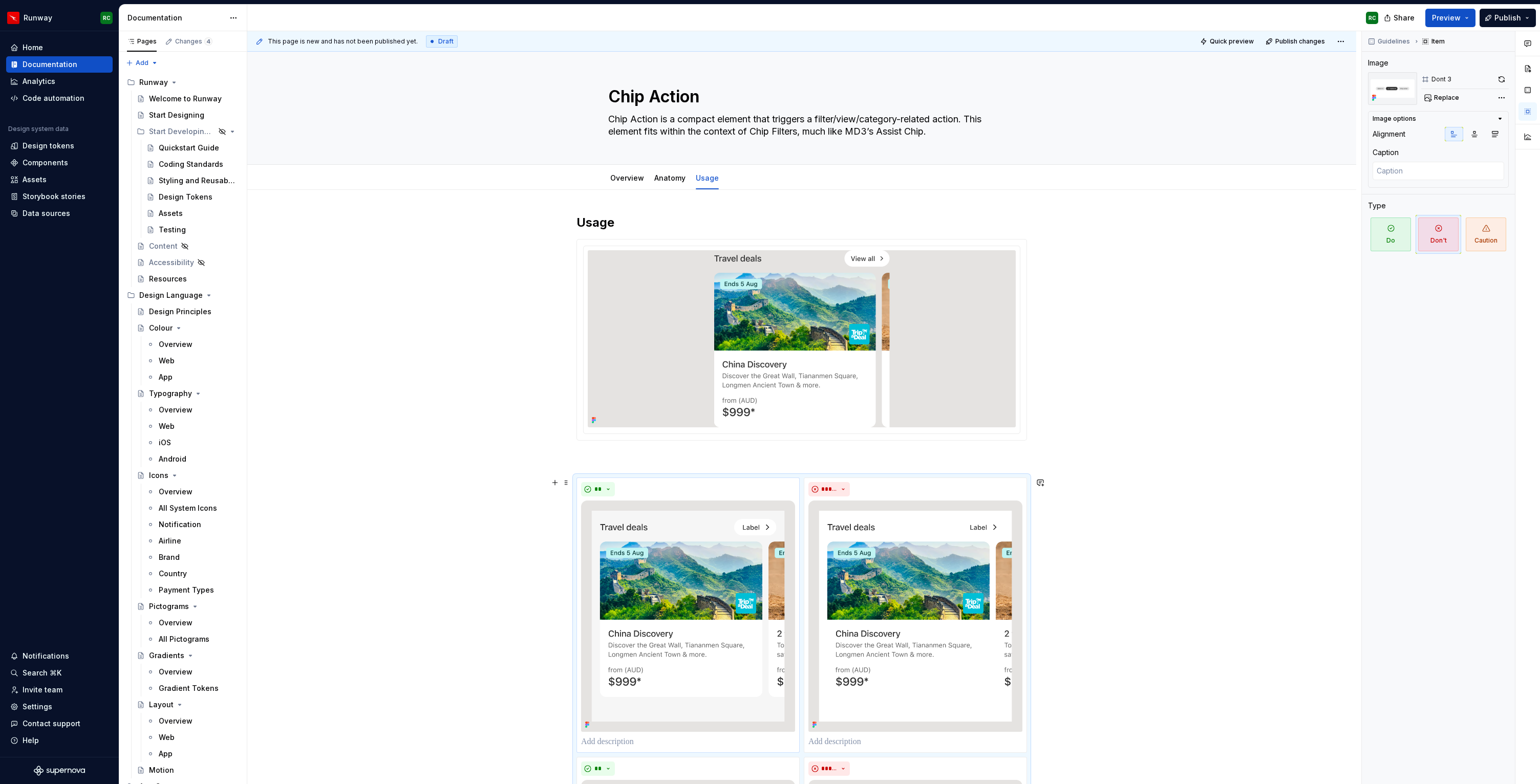
type textarea "*"
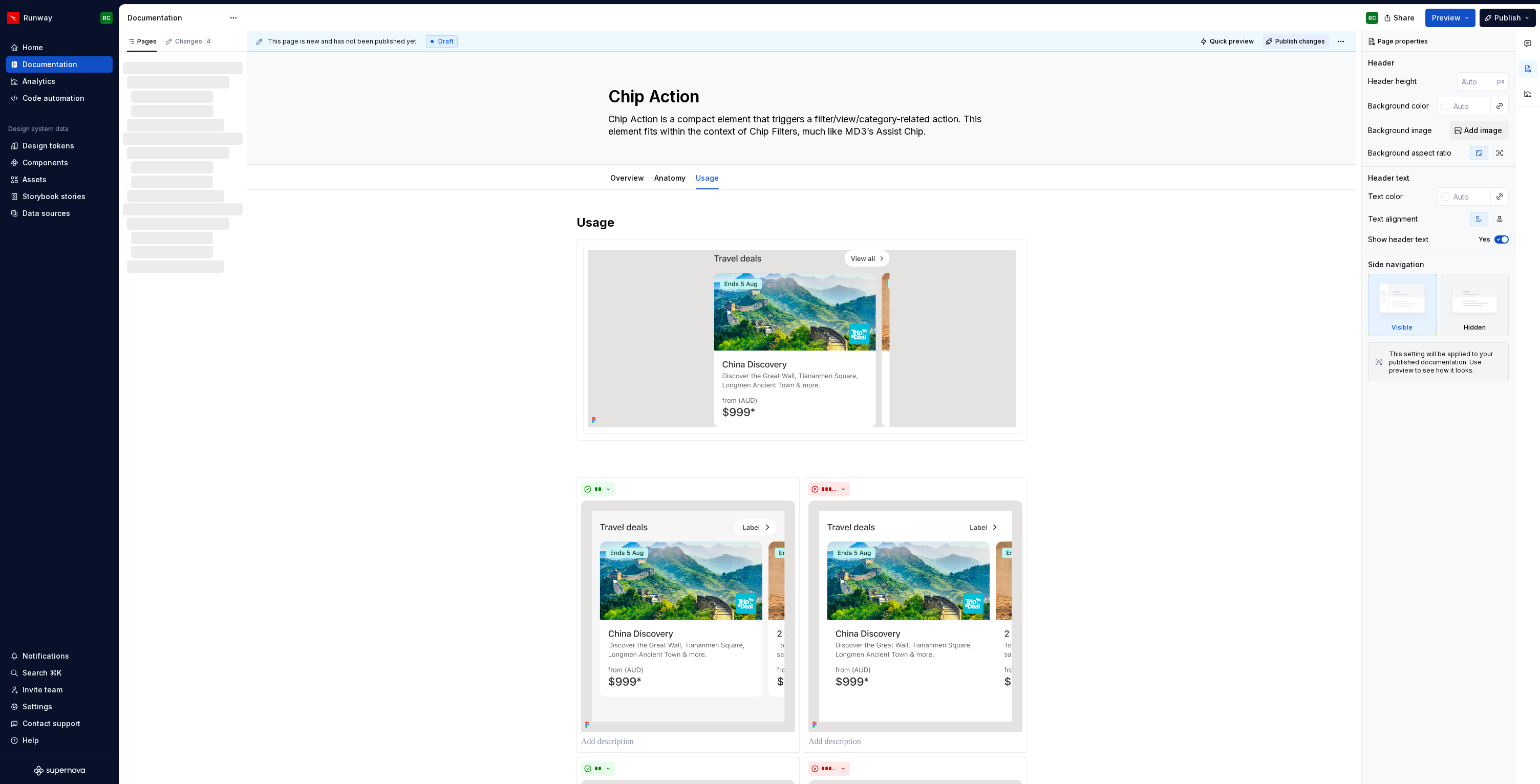
click at [1304, 38] on span "Publish changes" at bounding box center [1300, 42] width 50 height 8
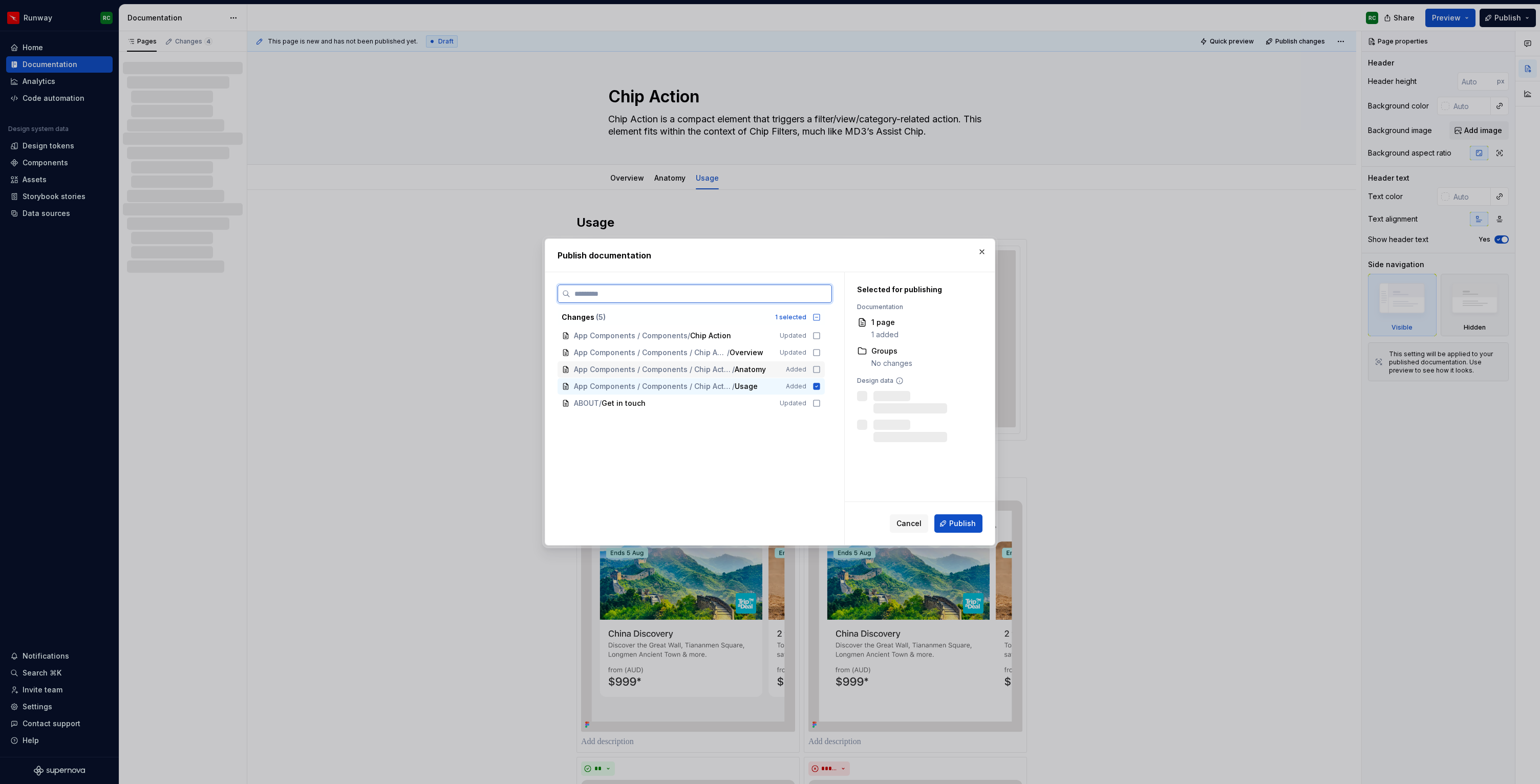
click at [758, 362] on div "App Components / Components / Chip Action / Anatomy Added" at bounding box center [691, 369] width 267 height 16
click at [758, 356] on span "Overview" at bounding box center [746, 352] width 34 height 10
click at [754, 343] on div "App Components / Components / Chip Action Updated" at bounding box center [691, 336] width 267 height 16
click at [960, 528] on span "Publish" at bounding box center [963, 523] width 27 height 10
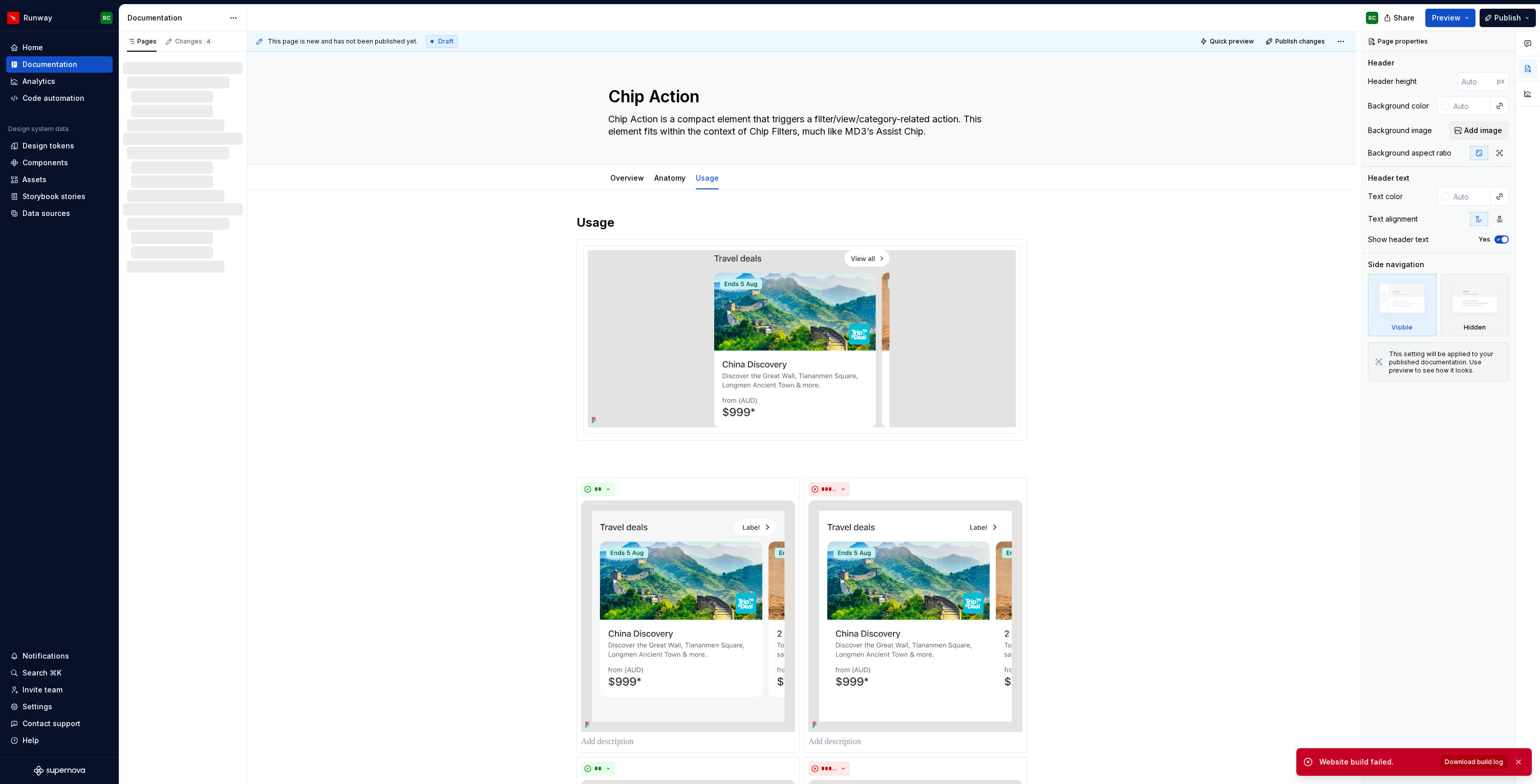
click at [1470, 766] on button "Download build log" at bounding box center [1473, 762] width 67 height 14
click at [1318, 39] on span "Publish changes" at bounding box center [1300, 42] width 50 height 8
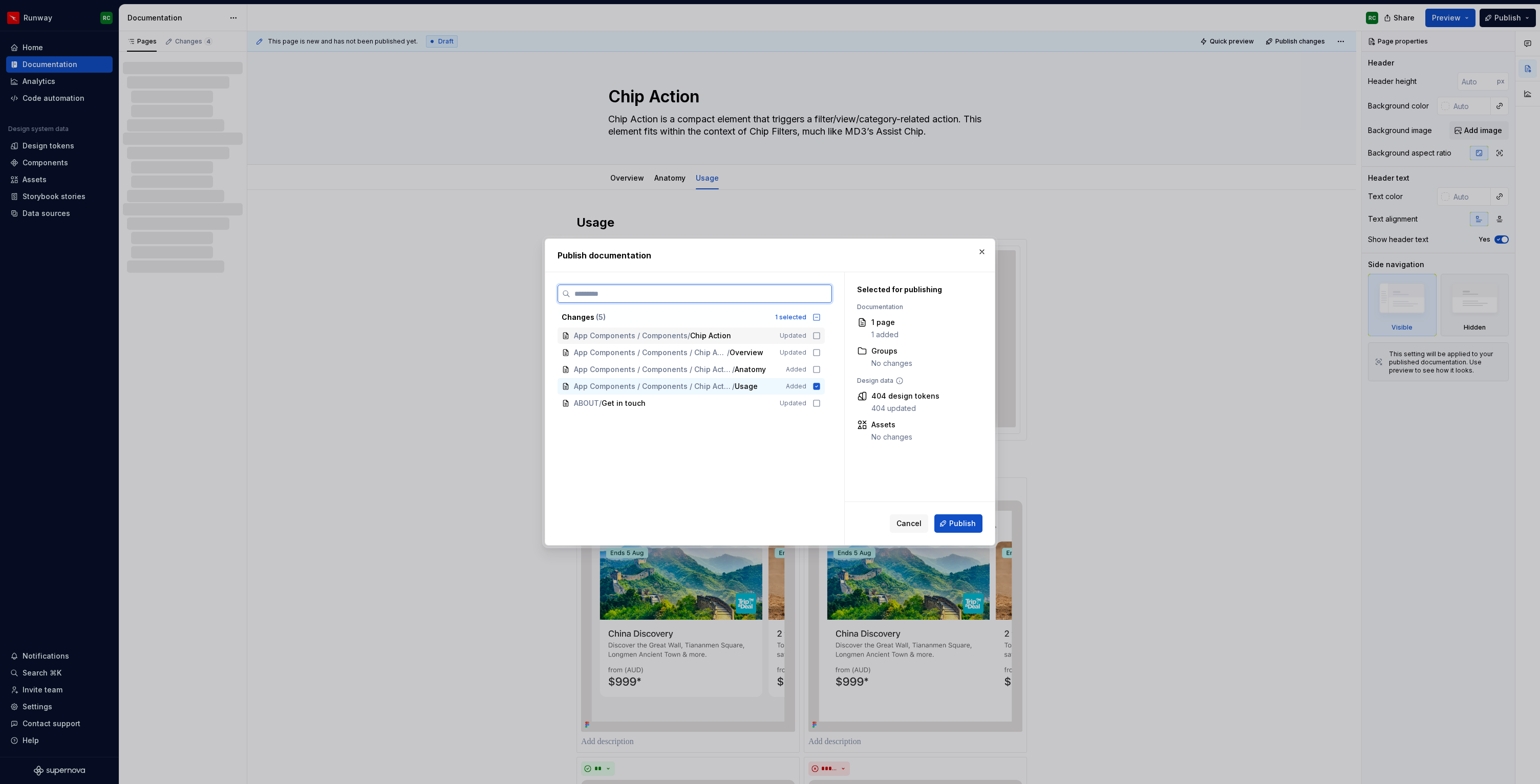
click at [732, 339] on span "App Components / Components / Chip Action" at bounding box center [670, 335] width 191 height 10
click at [733, 386] on span "/" at bounding box center [734, 386] width 3 height 10
click at [962, 527] on span "Publish" at bounding box center [963, 523] width 27 height 10
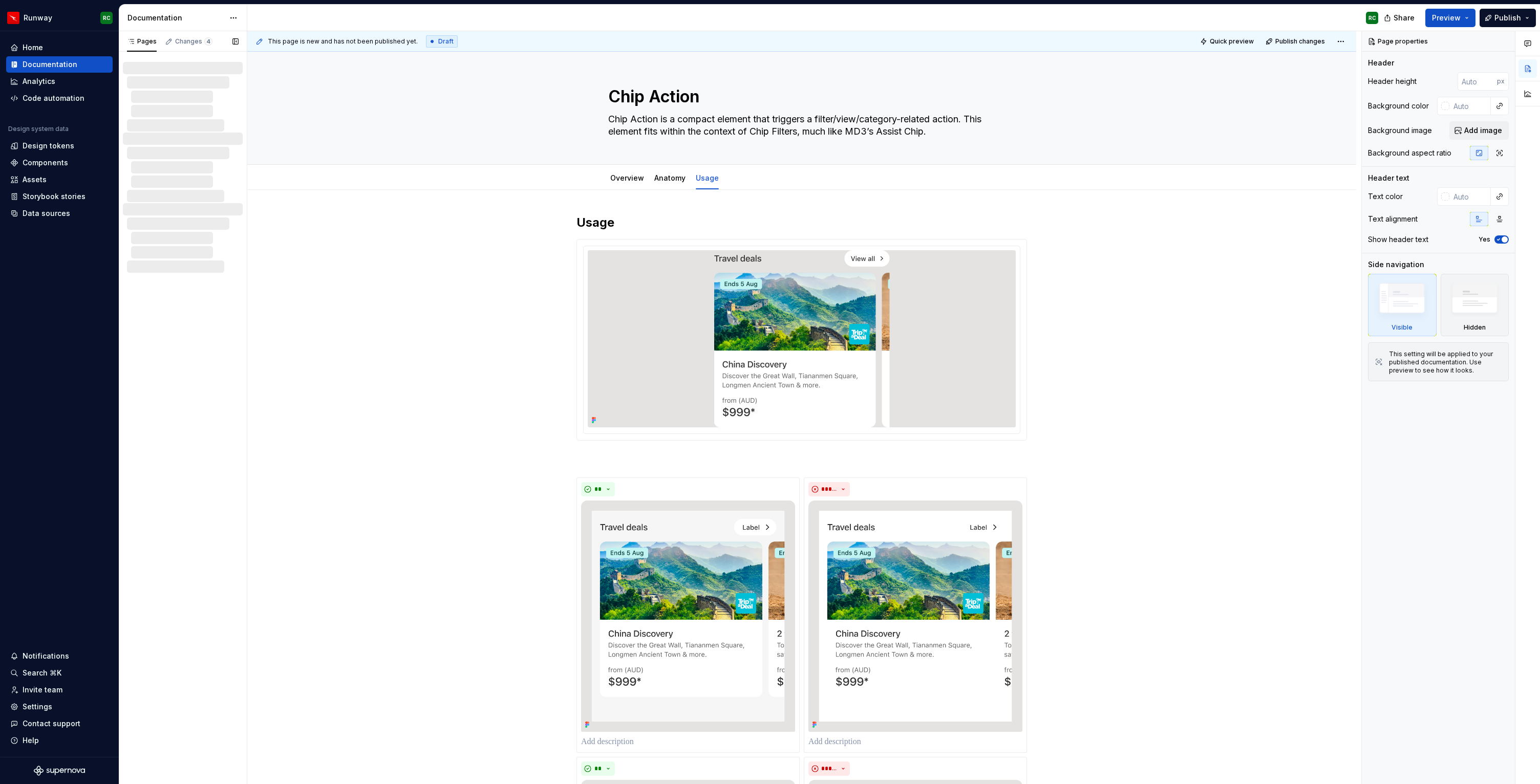
type textarea "*"
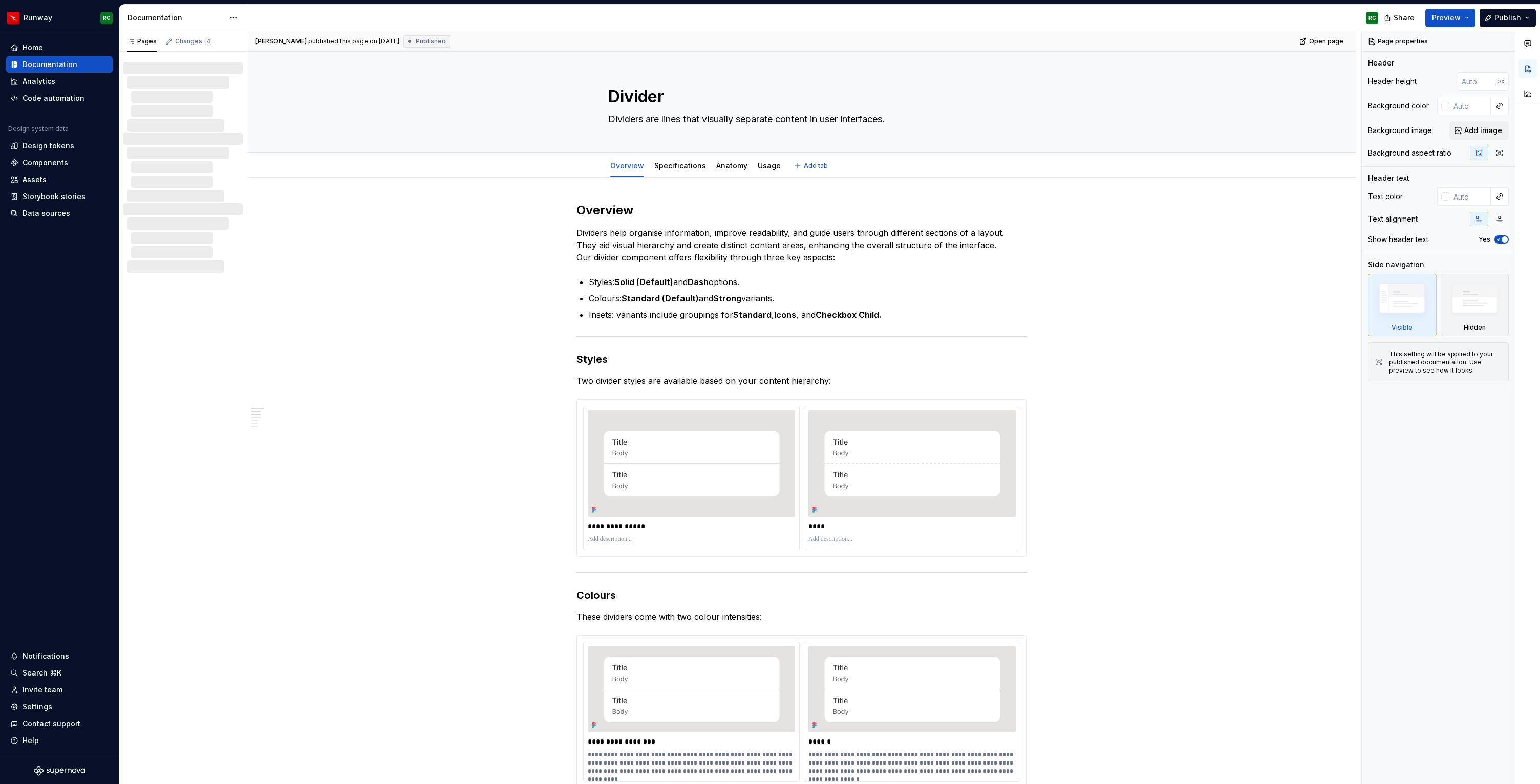
type textarea "*"
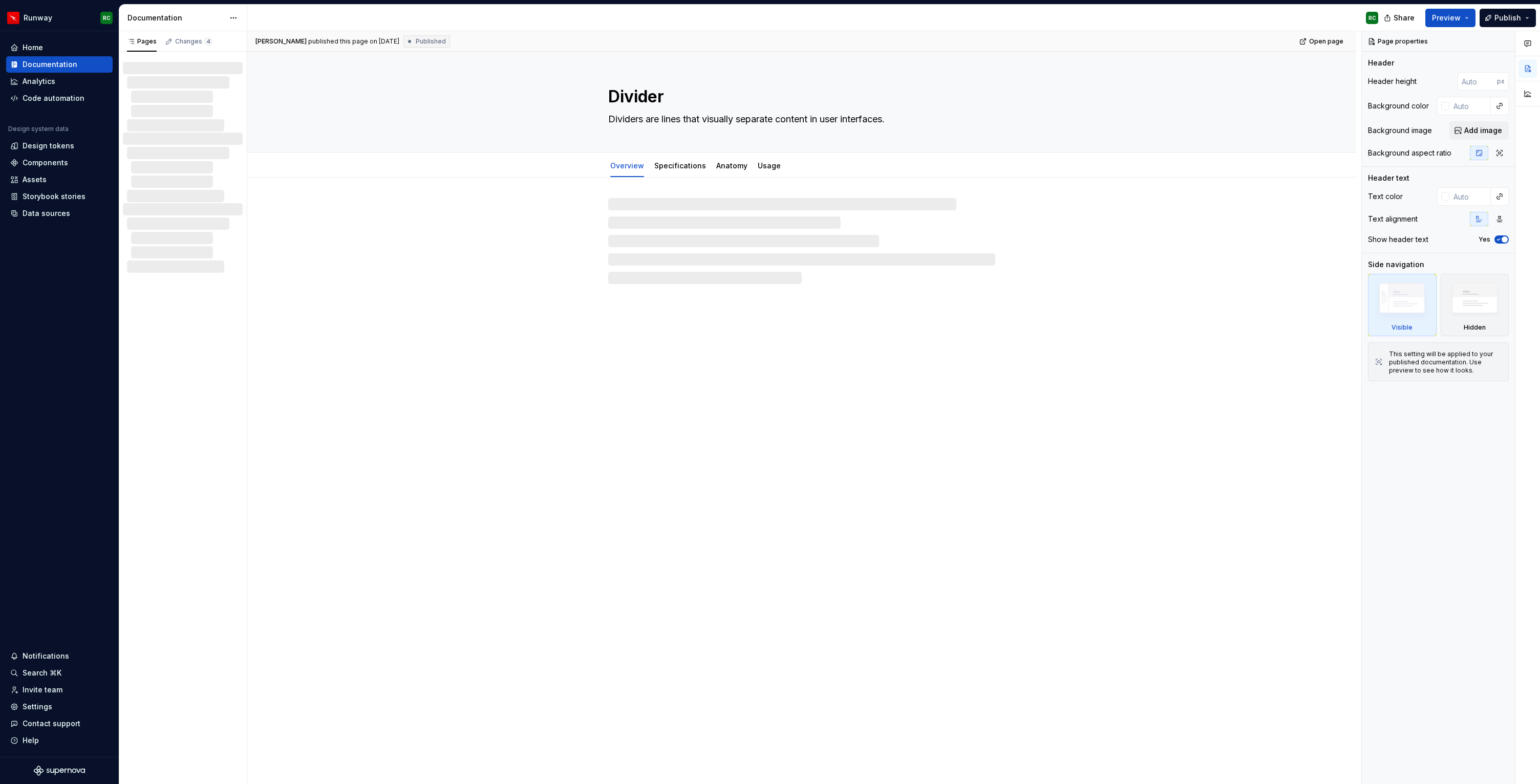
type textarea "*"
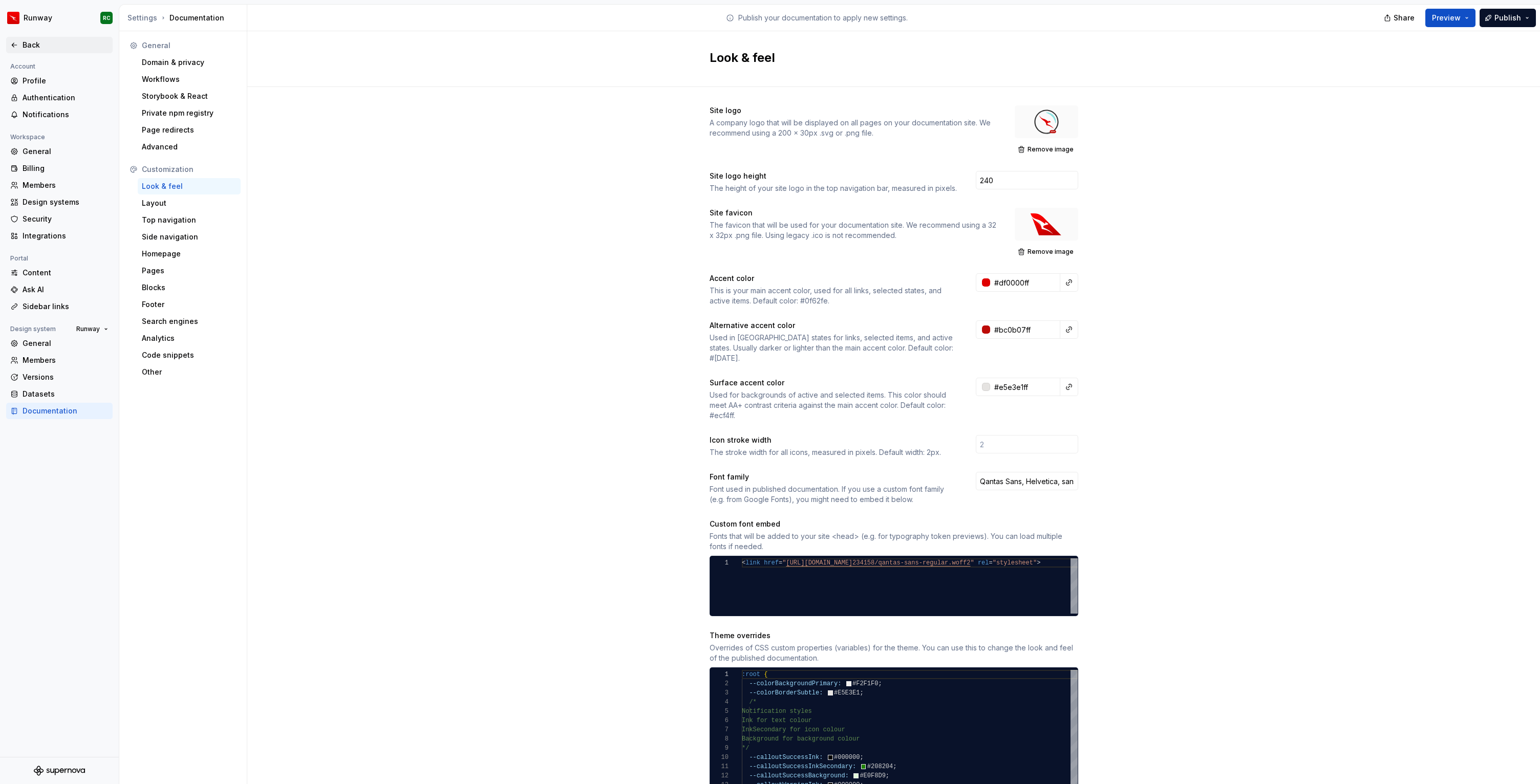
click at [46, 48] on div "Back" at bounding box center [65, 44] width 86 height 10
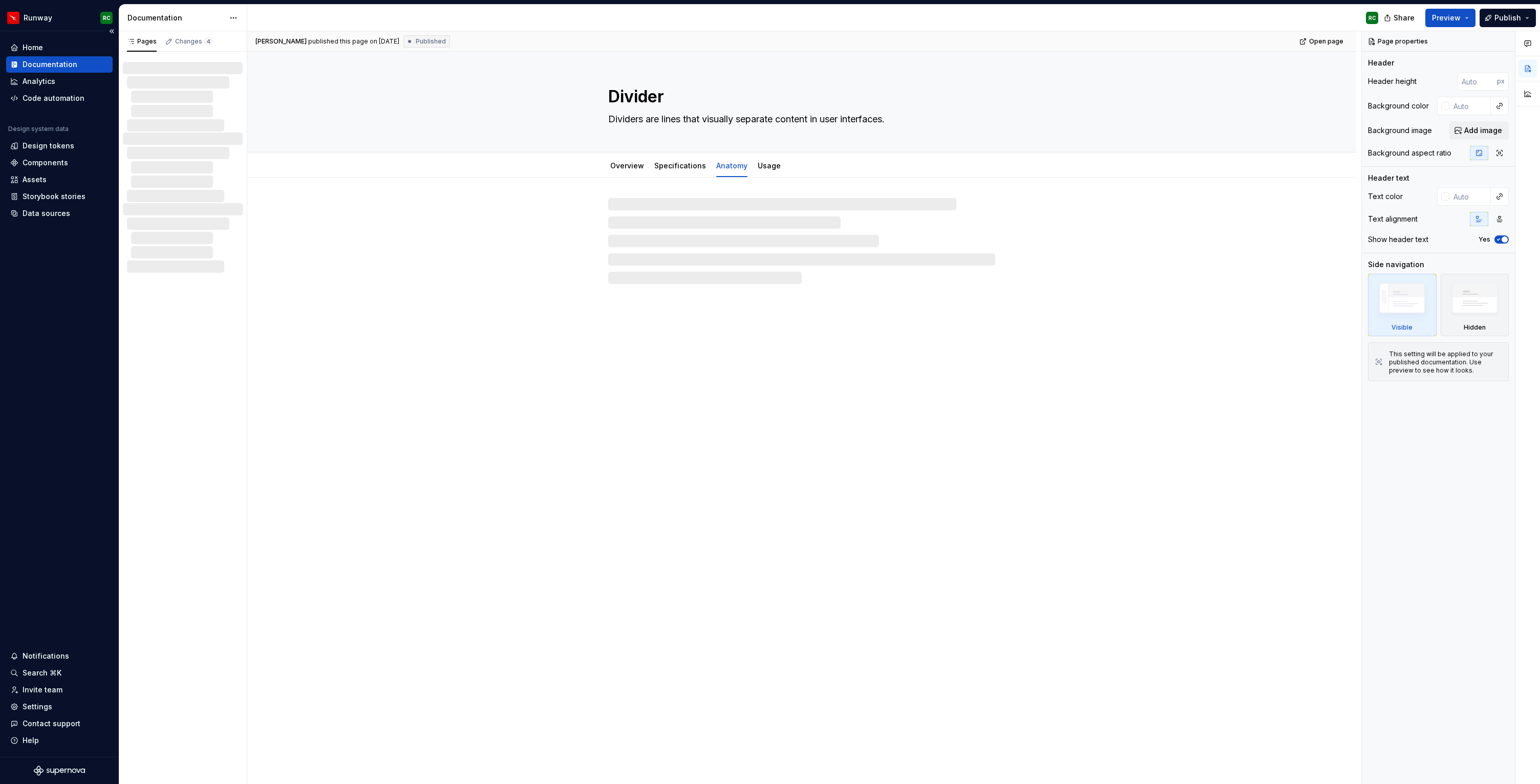
click at [65, 67] on div "Documentation" at bounding box center [49, 64] width 55 height 10
click at [201, 46] on div "Changes 4" at bounding box center [188, 41] width 56 height 14
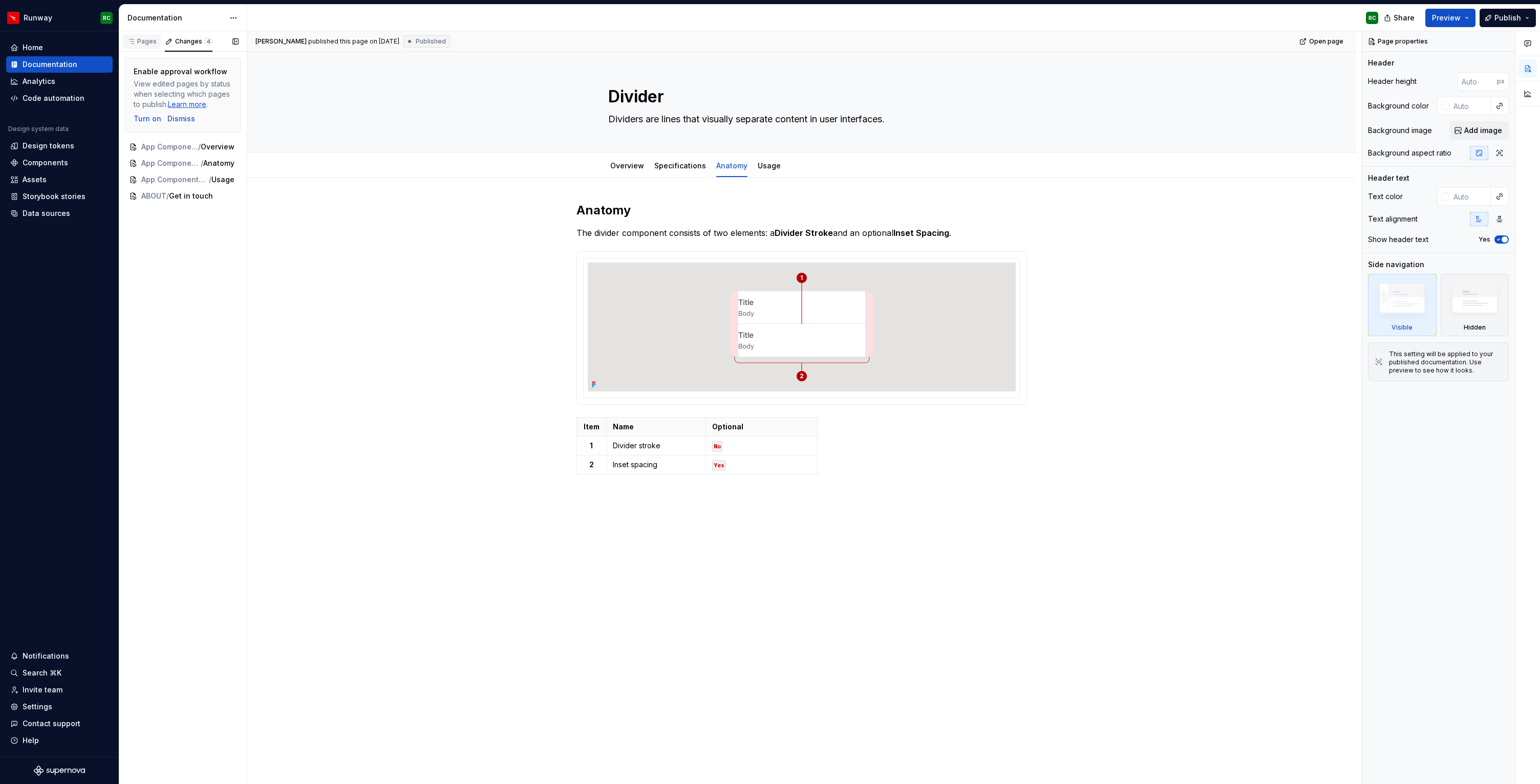
click at [151, 45] on div "Pages" at bounding box center [142, 42] width 30 height 8
click at [63, 20] on html "Runway RC Home Documentation Analytics Code automation Design system data Desig…" at bounding box center [770, 392] width 1540 height 784
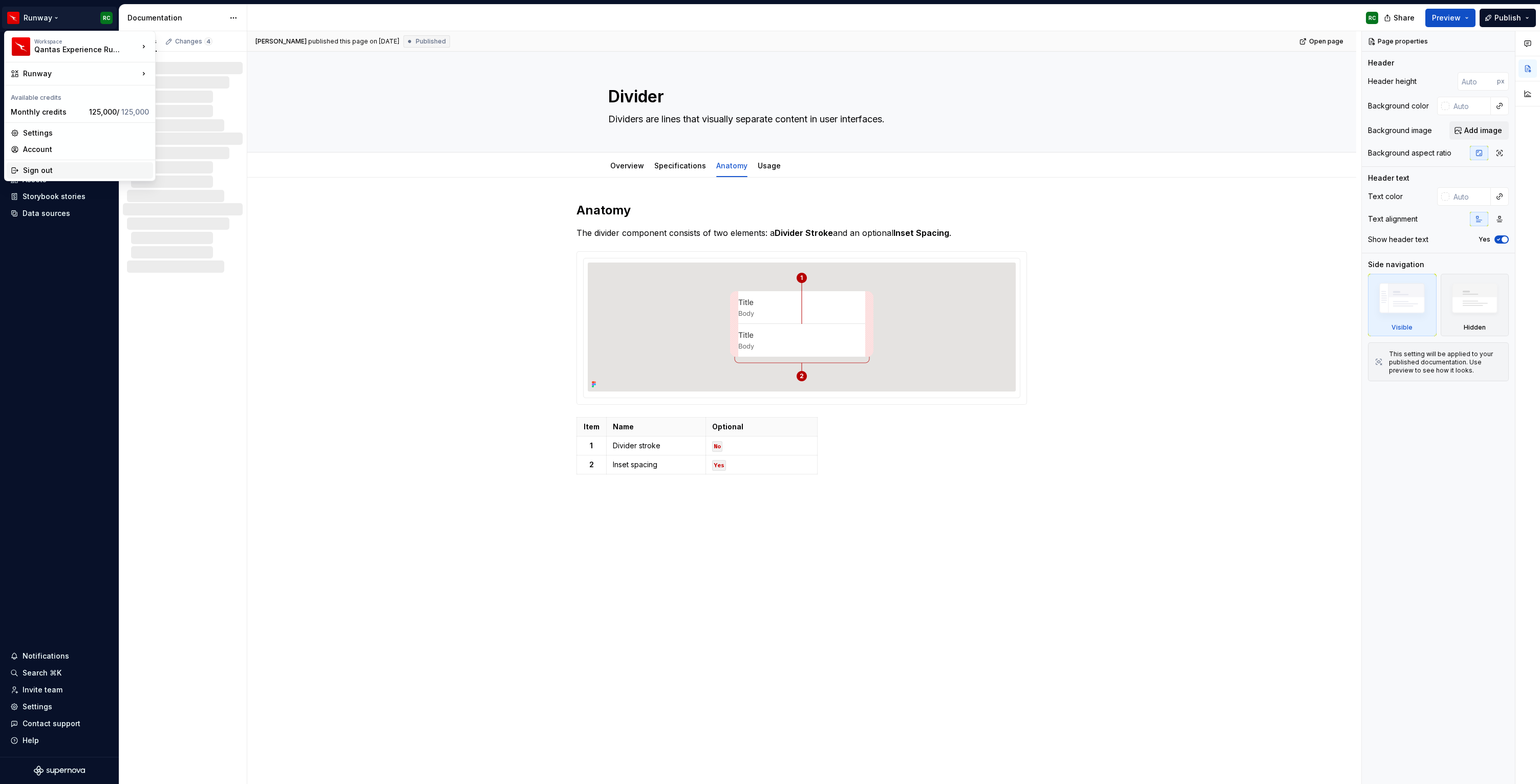
click at [46, 166] on div "Sign out" at bounding box center [85, 170] width 126 height 10
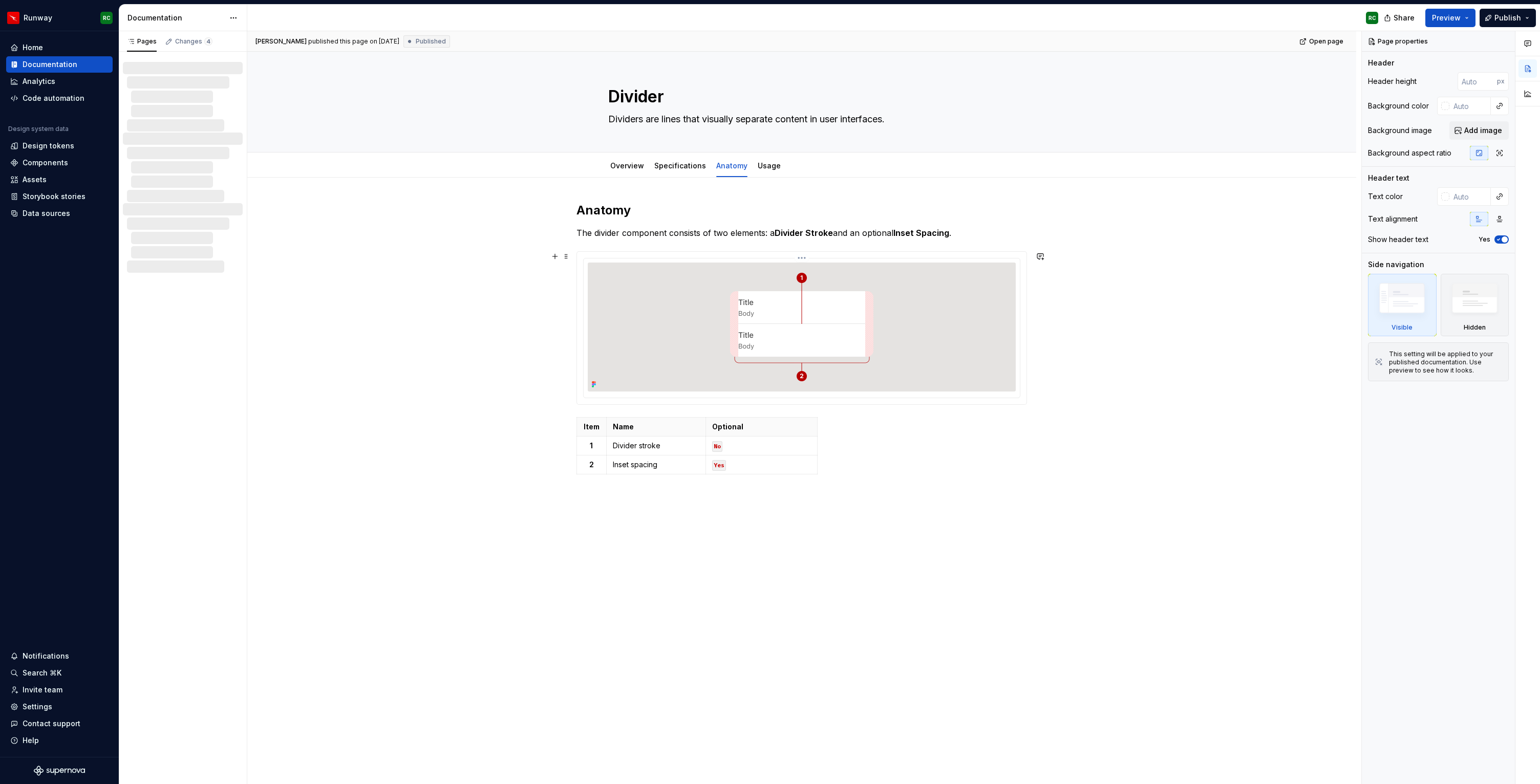
type textarea "*"
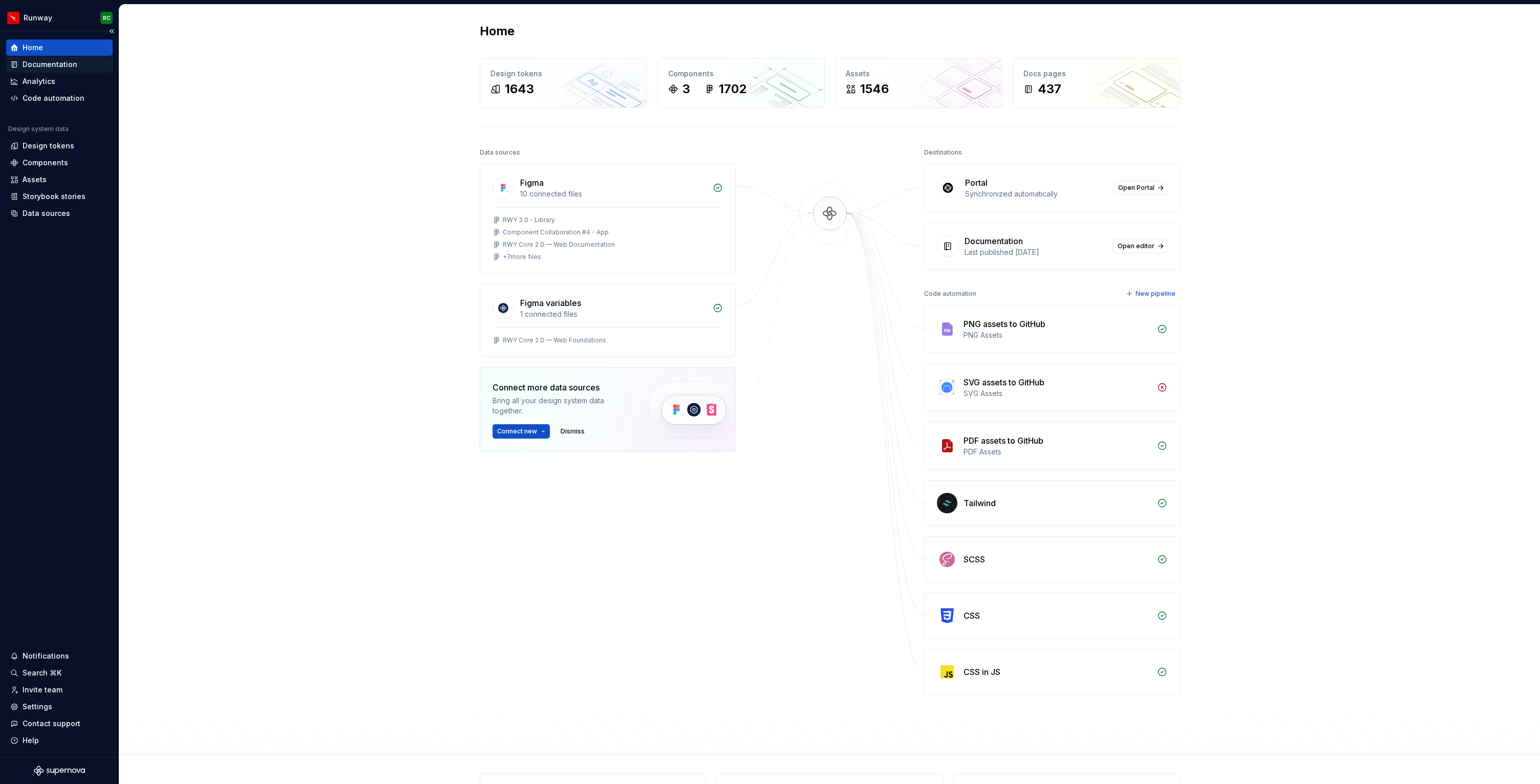
click at [80, 57] on div "Documentation" at bounding box center [59, 65] width 106 height 16
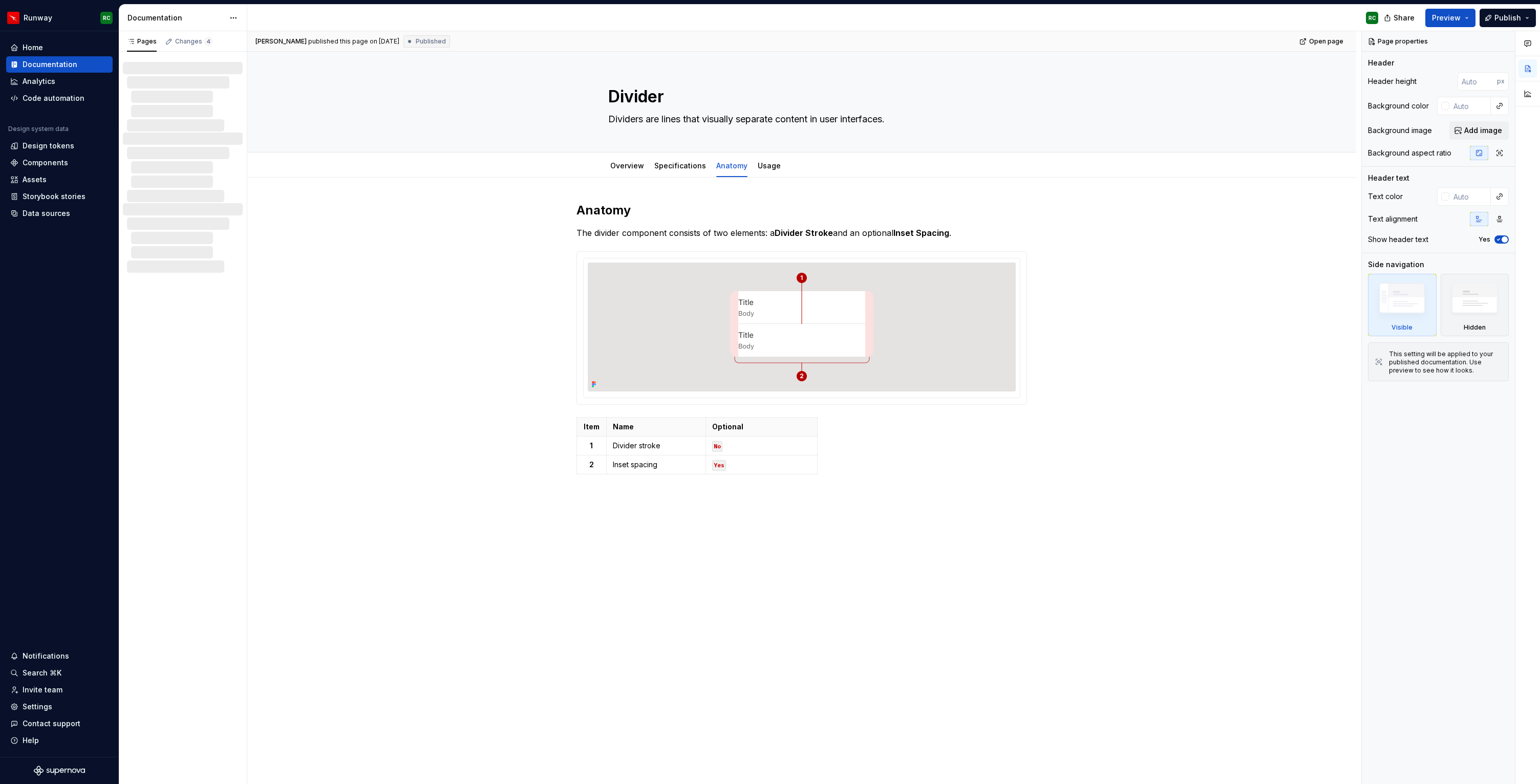
type textarea "*"
click at [189, 134] on div at bounding box center [183, 167] width 120 height 69
click at [191, 155] on div at bounding box center [185, 153] width 116 height 12
click at [180, 40] on div "Changes 4" at bounding box center [194, 42] width 38 height 8
click at [174, 149] on span "App Components / Components / Chip Action" at bounding box center [162, 147] width 42 height 10
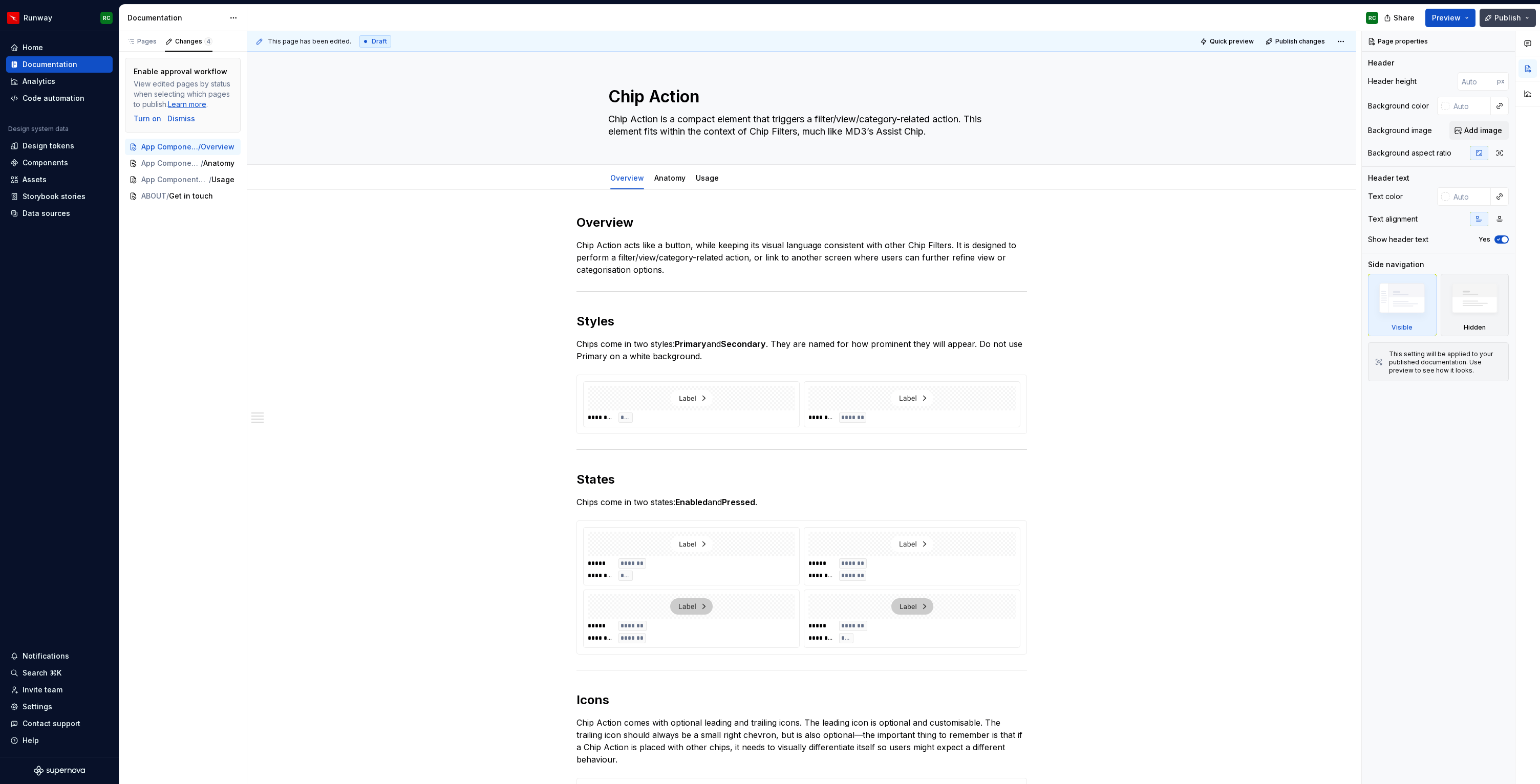
click at [1518, 18] on span "Publish" at bounding box center [1508, 17] width 27 height 10
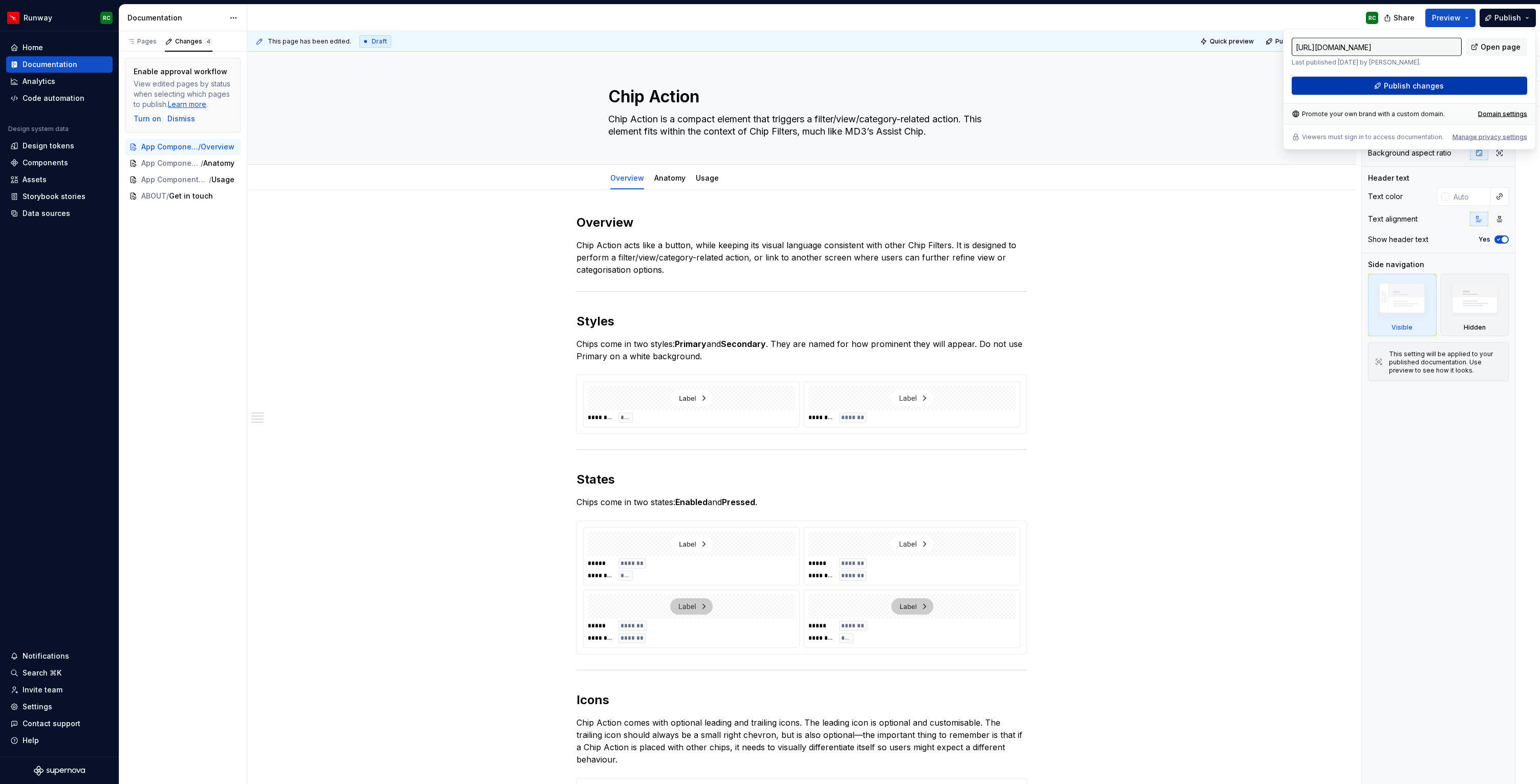
click at [1382, 95] on button "Publish changes" at bounding box center [1409, 85] width 236 height 18
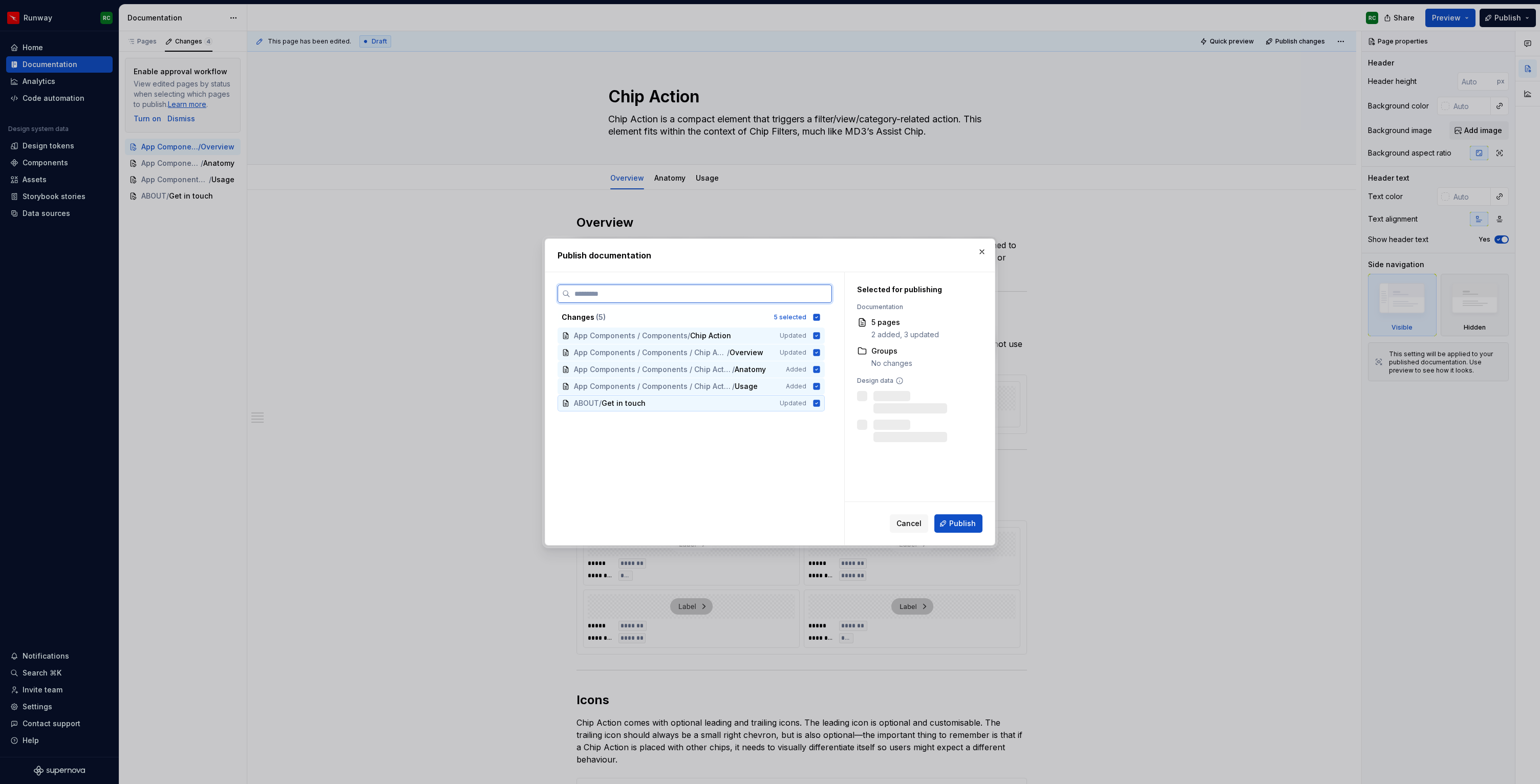
click at [806, 405] on span "Updated" at bounding box center [793, 403] width 27 height 8
click at [958, 530] on button "Publish" at bounding box center [958, 523] width 48 height 18
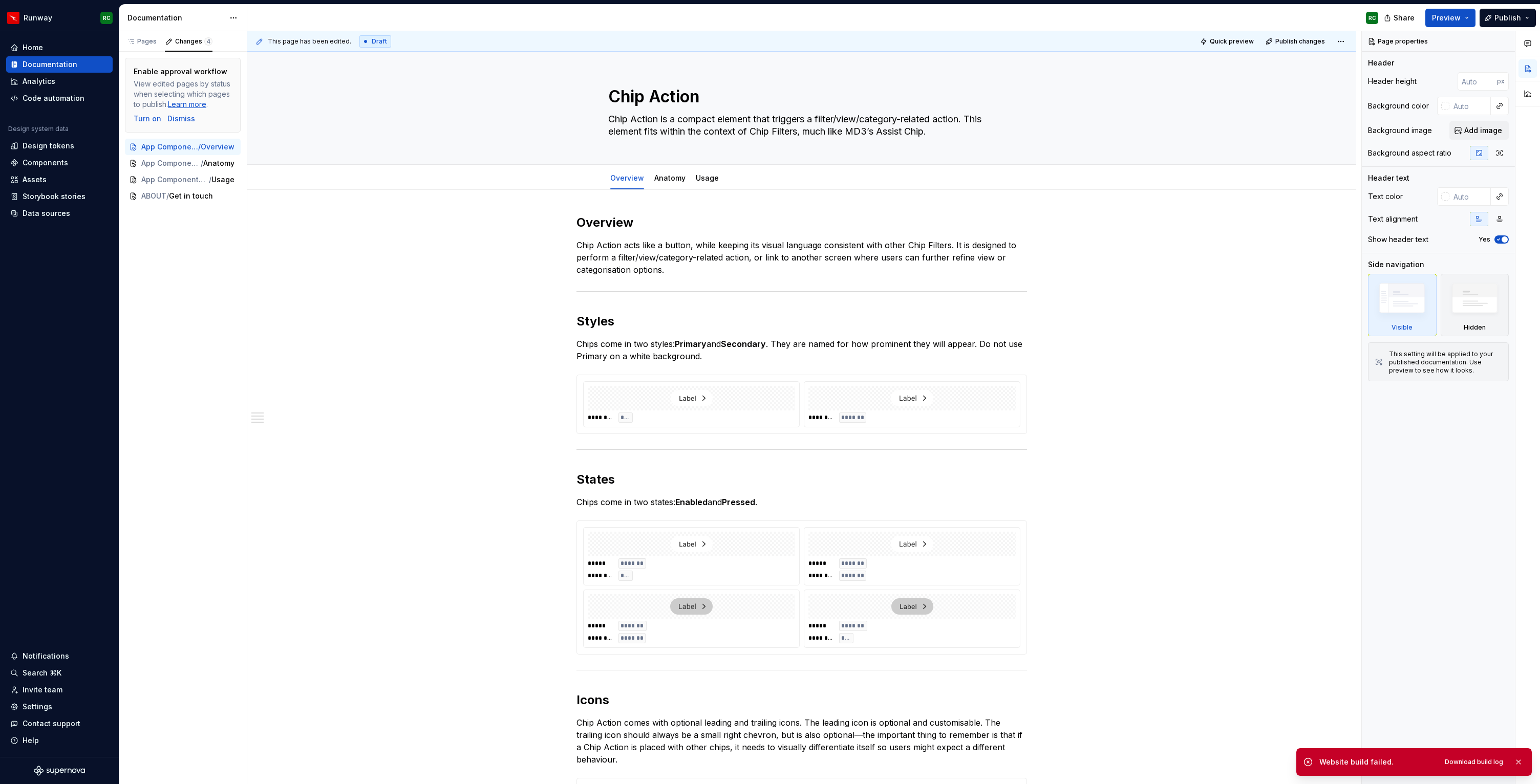
click at [1362, 763] on div "Website build failed." at bounding box center [1376, 762] width 114 height 10
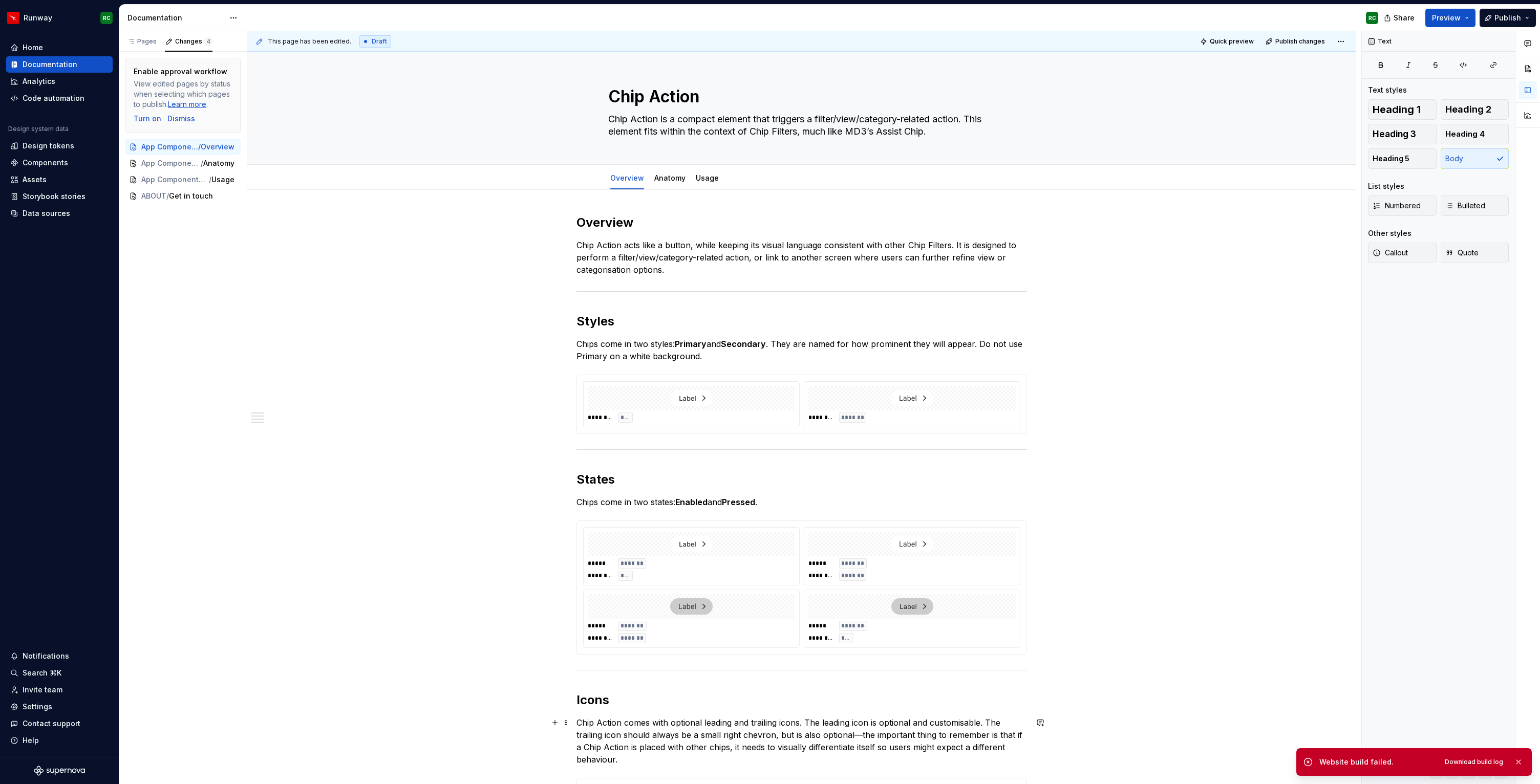
drag, startPoint x: 1362, startPoint y: 763, endPoint x: 1271, endPoint y: 760, distance: 91.0
click at [0, 0] on div "Runway RC Home Documentation Analytics Code automation Design system data Desig…" at bounding box center [0, 0] width 0 height 0
click at [1332, 760] on div "Website build failed." at bounding box center [1376, 762] width 114 height 10
click at [1306, 50] on div "This page has been edited. Draft Quick preview Publish changes" at bounding box center [801, 41] width 1109 height 20
click at [1307, 43] on span "Publish changes" at bounding box center [1300, 42] width 50 height 8
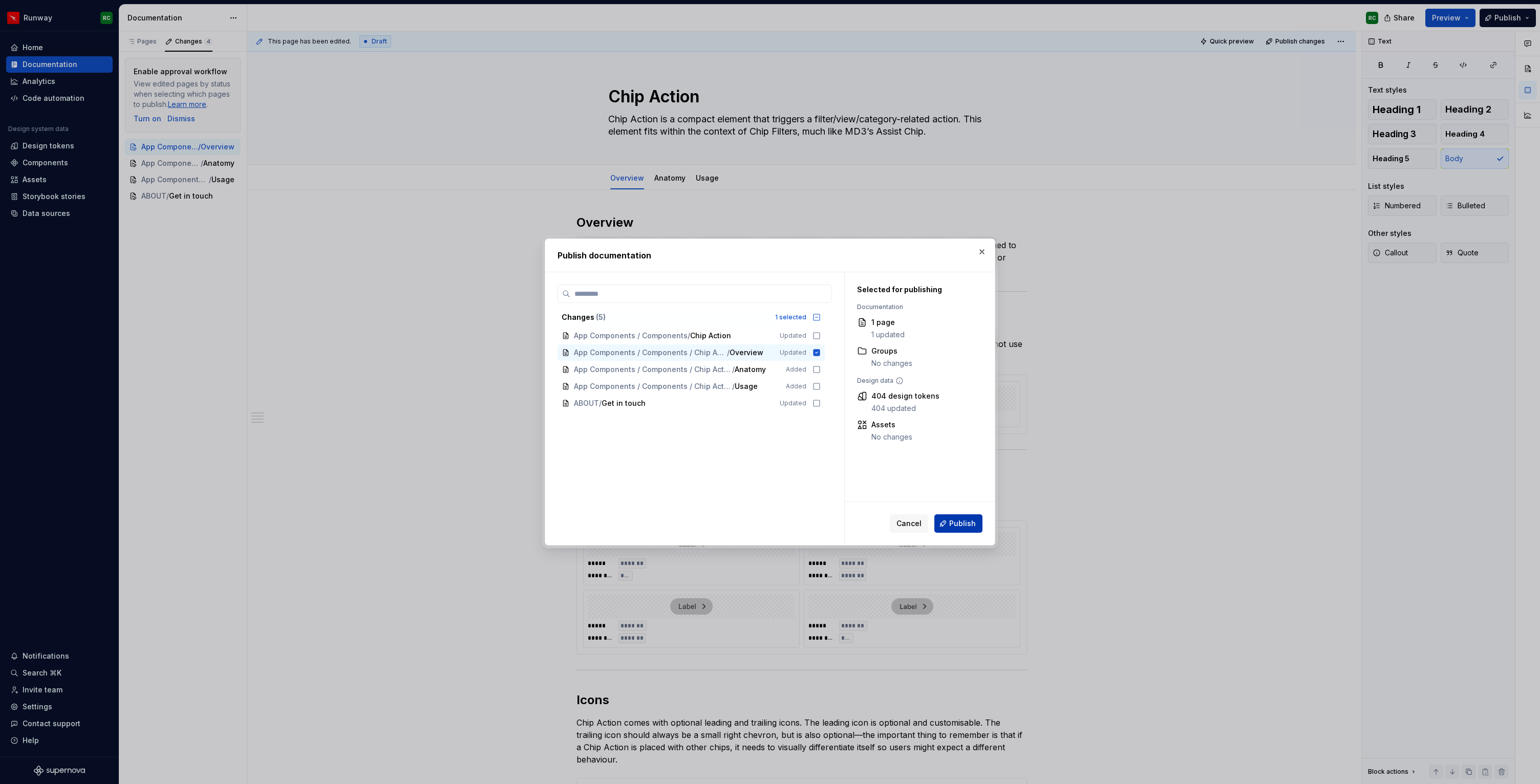
click at [969, 518] on span "Publish" at bounding box center [963, 523] width 27 height 10
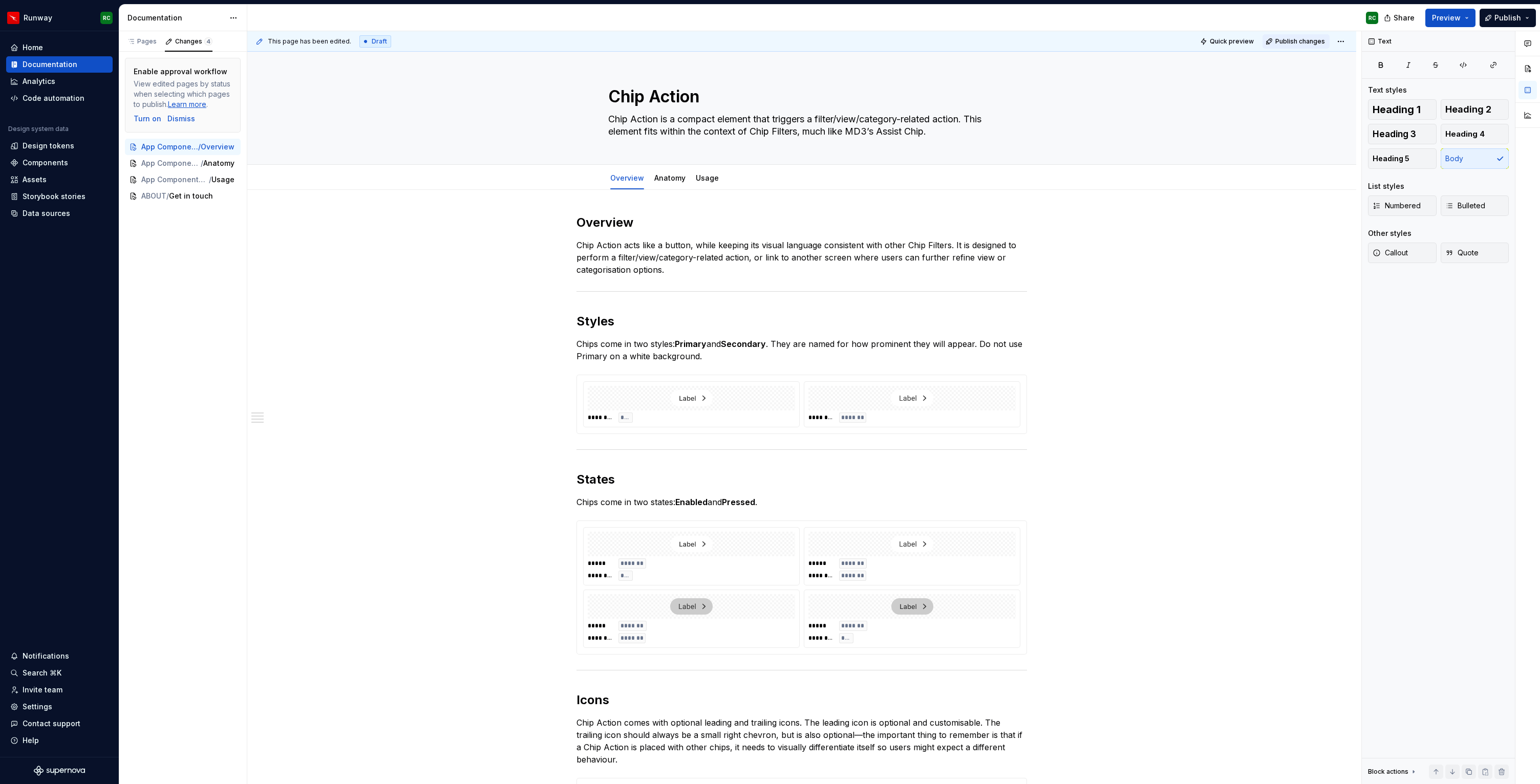
click at [1314, 40] on span "Publish changes" at bounding box center [1300, 42] width 50 height 8
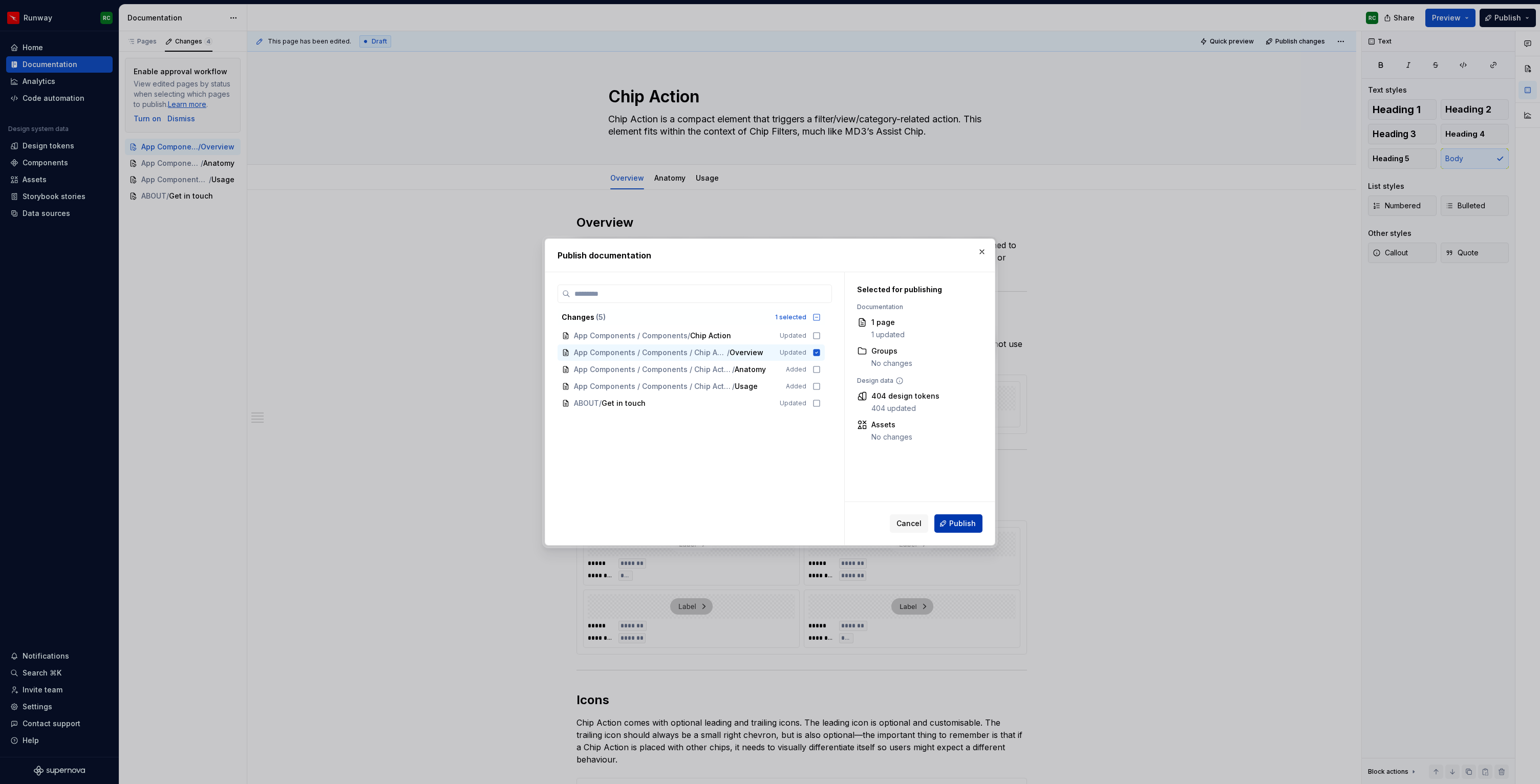
click at [948, 528] on button "Publish" at bounding box center [958, 523] width 48 height 18
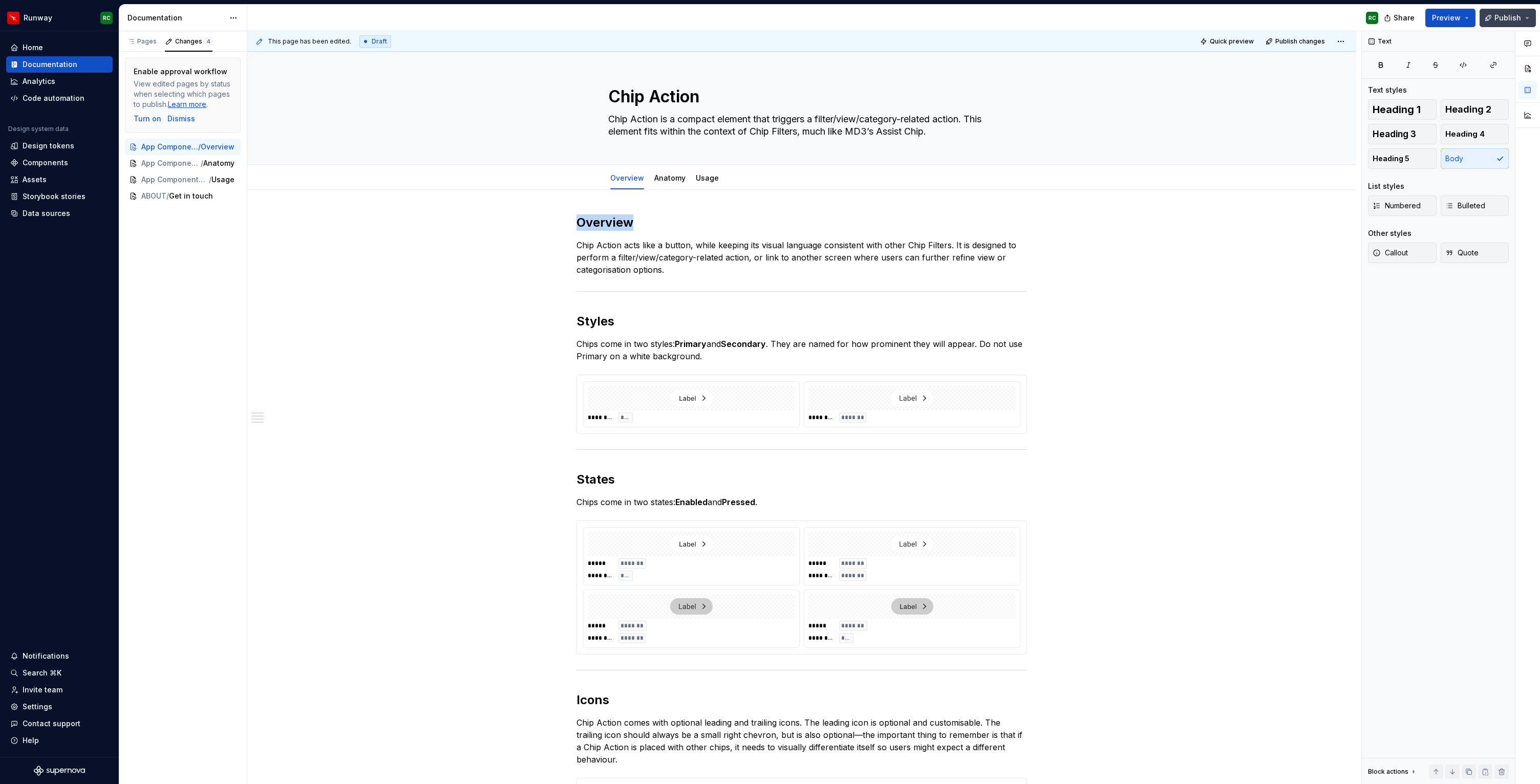
click at [1518, 17] on span "Publish" at bounding box center [1508, 17] width 27 height 10
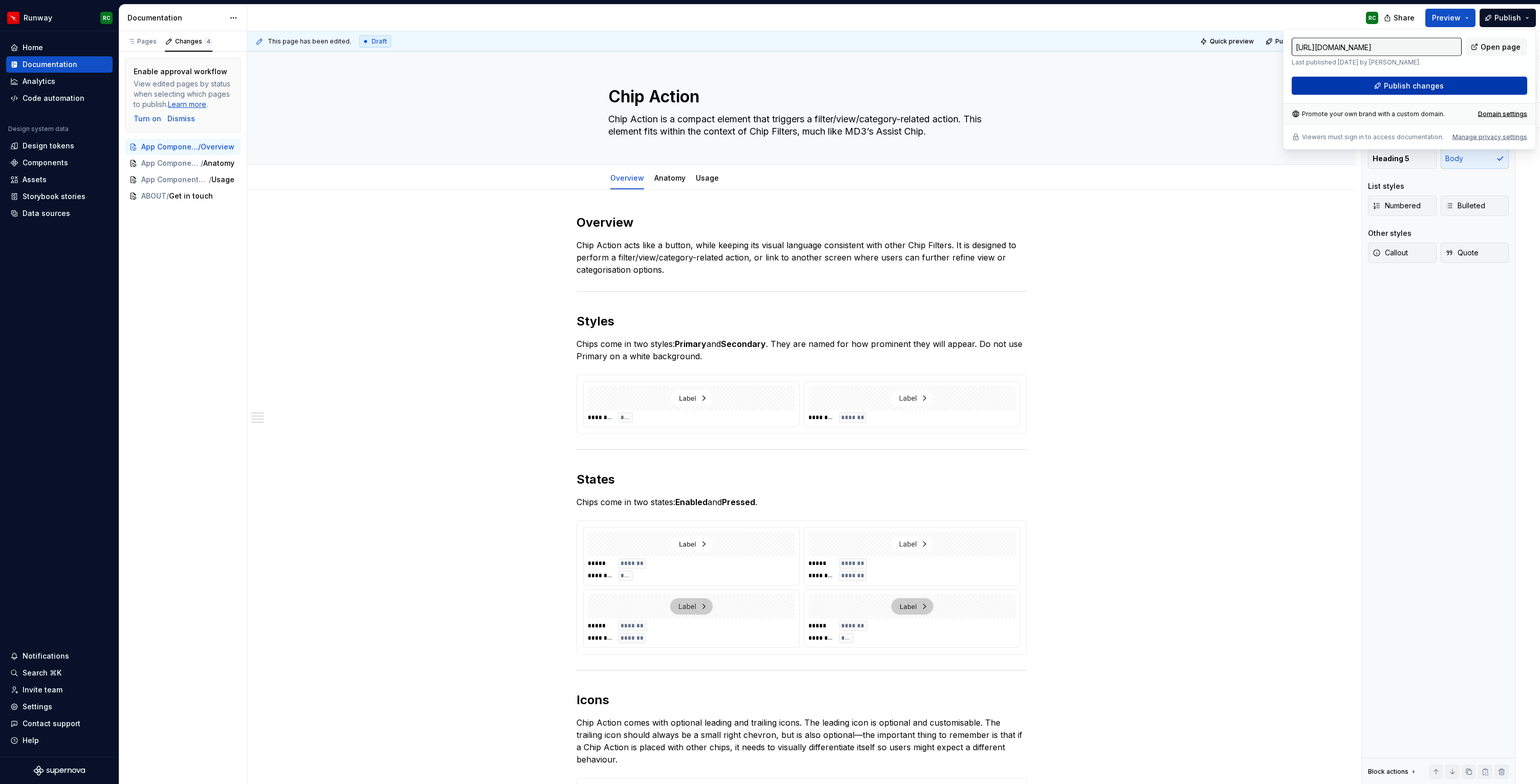
click at [1389, 89] on span "Publish changes" at bounding box center [1413, 85] width 60 height 10
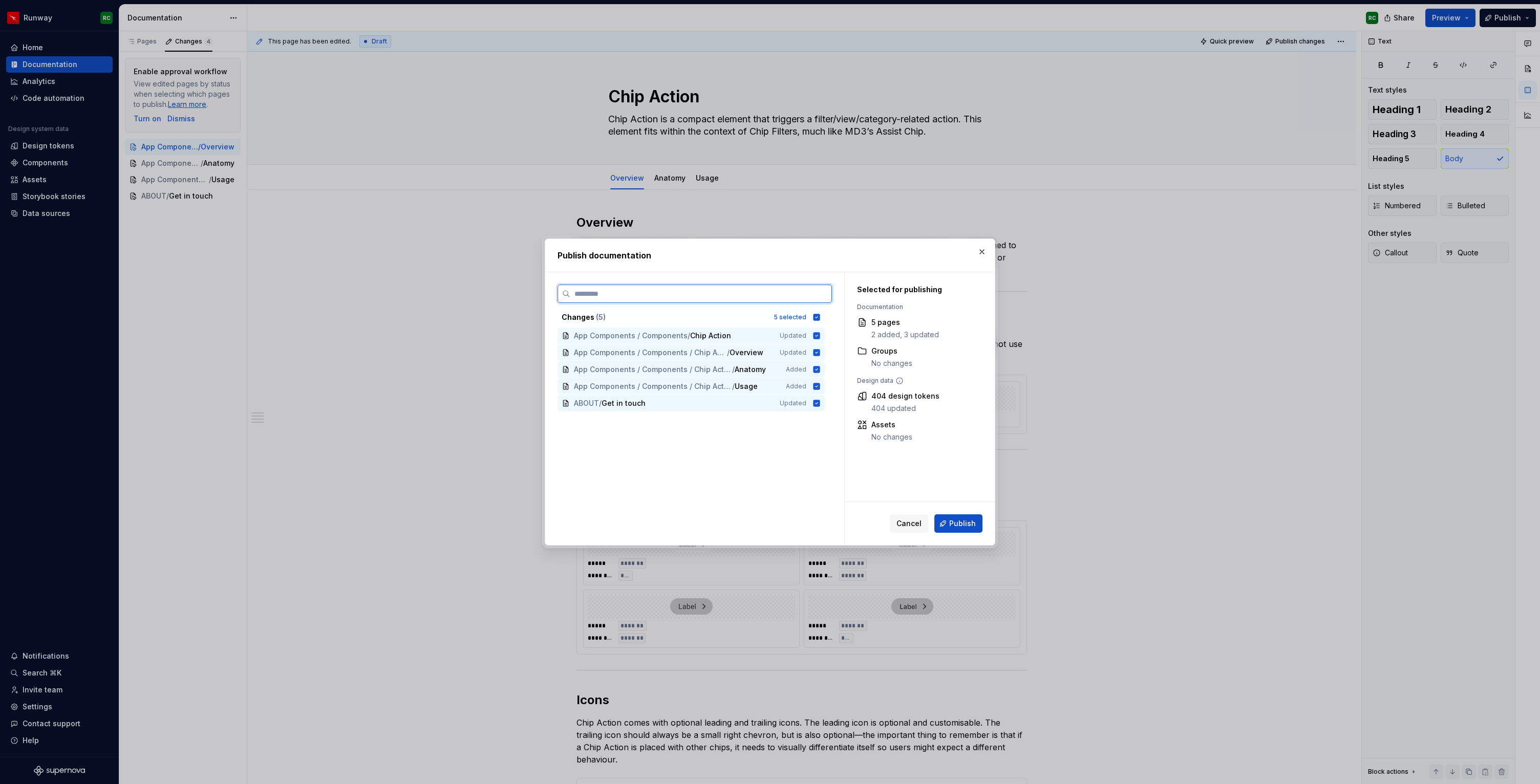
click at [691, 405] on div "ABOUT / Get in touch" at bounding box center [670, 403] width 193 height 10
click at [967, 527] on span "Publish" at bounding box center [963, 523] width 27 height 10
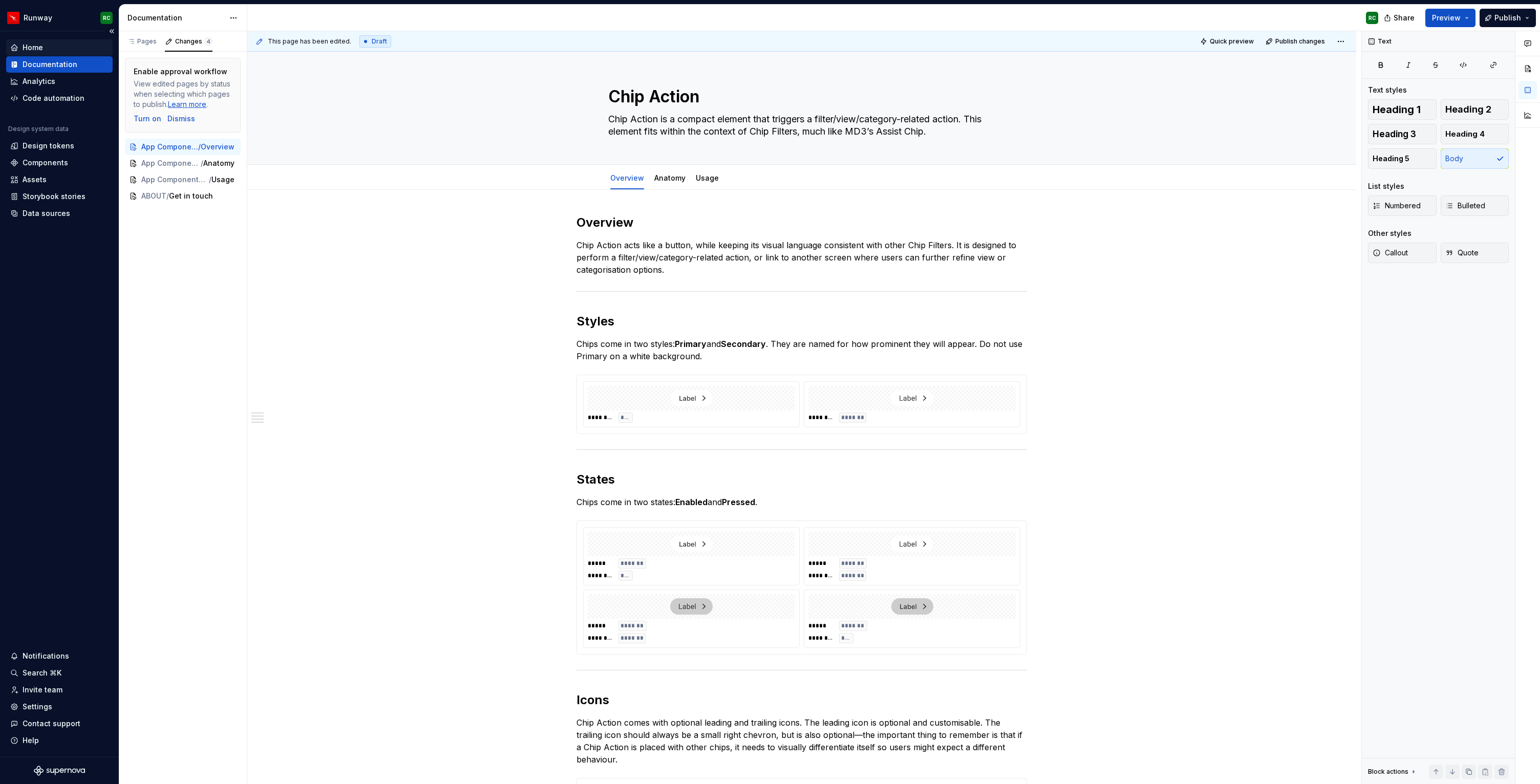
click at [73, 45] on div "Home" at bounding box center [59, 47] width 98 height 10
type textarea "*"
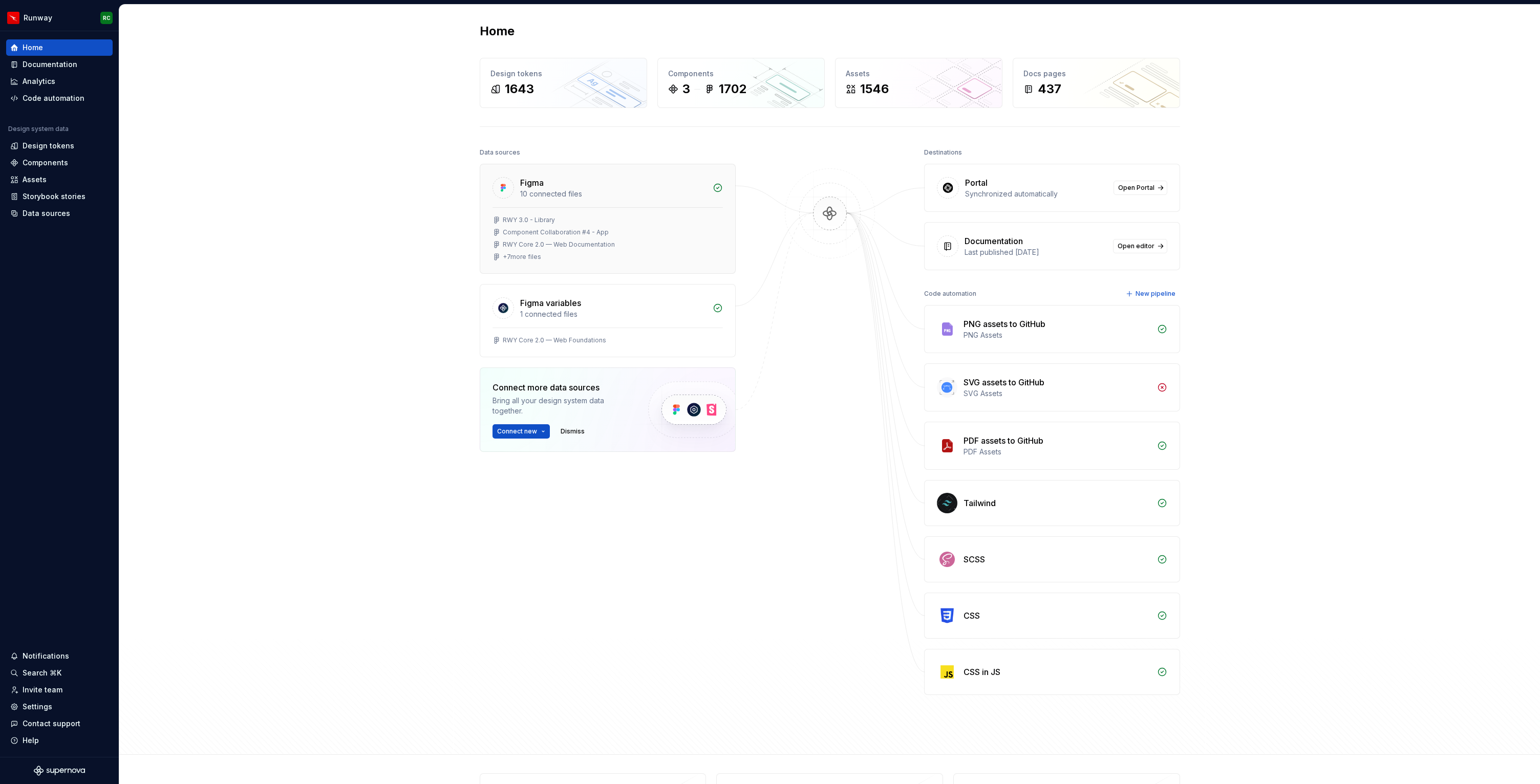
click at [707, 243] on div "RWY Core 2.0 — Web Documentation" at bounding box center [608, 244] width 230 height 8
